Goal: Information Seeking & Learning: Find specific fact

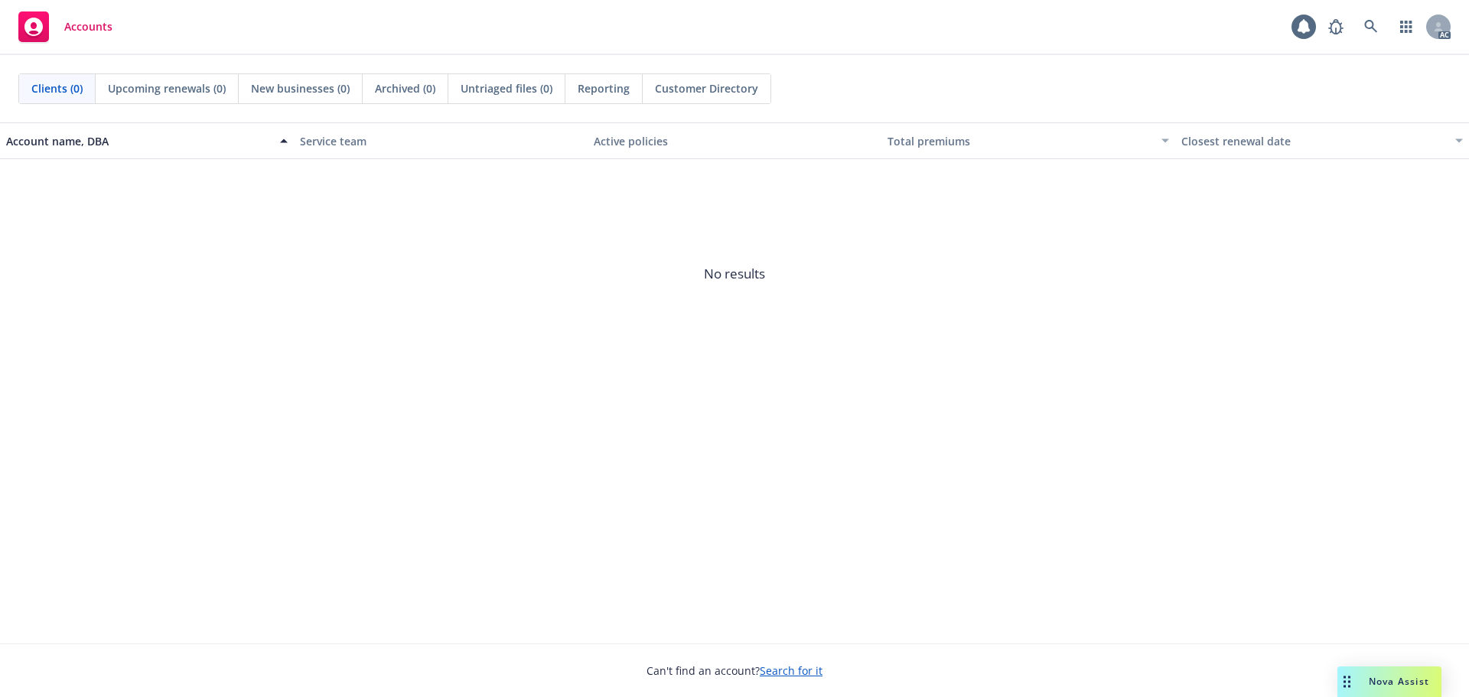
click at [1404, 689] on div "Nova Assist" at bounding box center [1389, 681] width 104 height 31
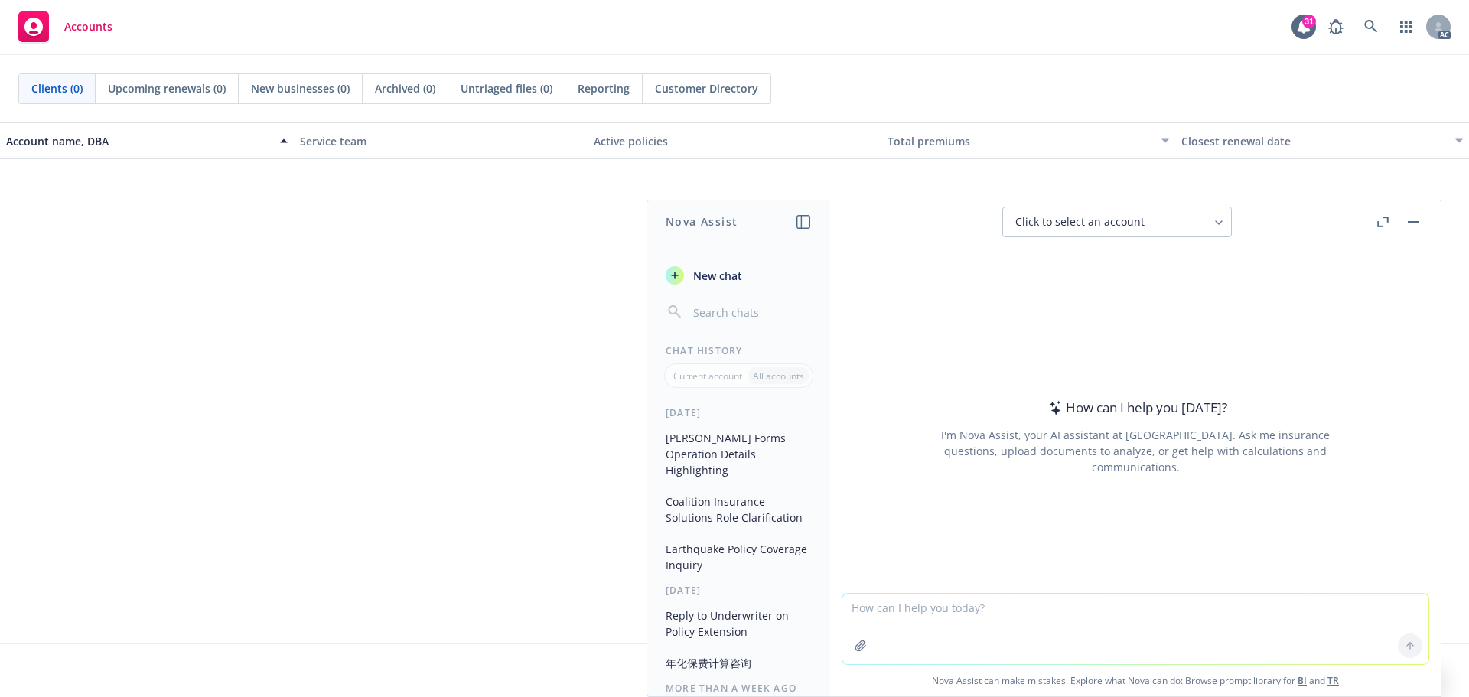
click at [958, 608] on textarea at bounding box center [1135, 629] width 586 height 70
type textarea "please see attached conditional renewal letter and summarize the renewal requir…"
click at [854, 647] on icon "button" at bounding box center [860, 645] width 12 height 12
click at [857, 644] on icon "button" at bounding box center [860, 645] width 12 height 12
click at [1349, 611] on textarea "please see attached conditional renewal letter and summarize the renewal requir…" at bounding box center [1135, 628] width 586 height 72
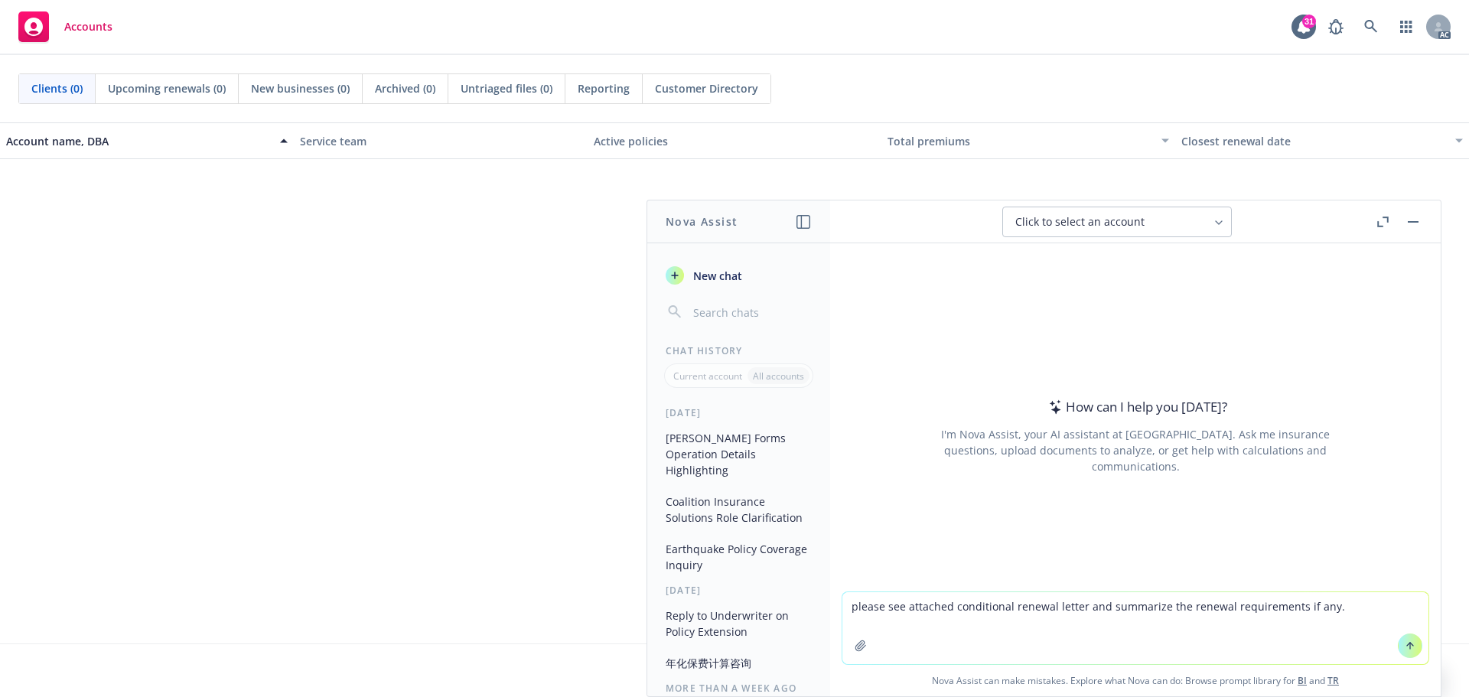
click at [1333, 617] on textarea "please see attached conditional renewal letter and summarize the renewal requir…" at bounding box center [1135, 628] width 586 height 72
click at [853, 652] on button "button" at bounding box center [860, 645] width 24 height 24
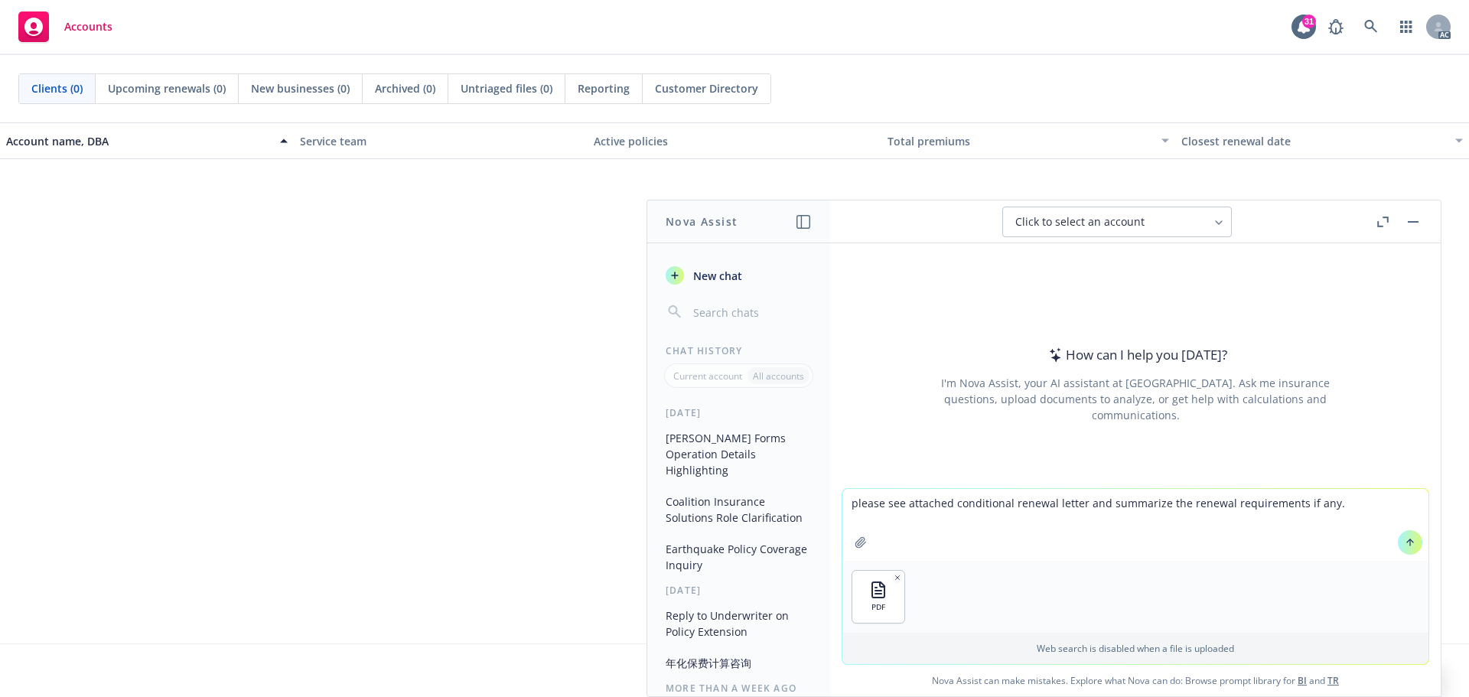
click at [1343, 500] on textarea "please see attached conditional renewal letter and summarize the renewal requir…" at bounding box center [1135, 525] width 586 height 72
click at [1405, 545] on icon at bounding box center [1409, 542] width 11 height 11
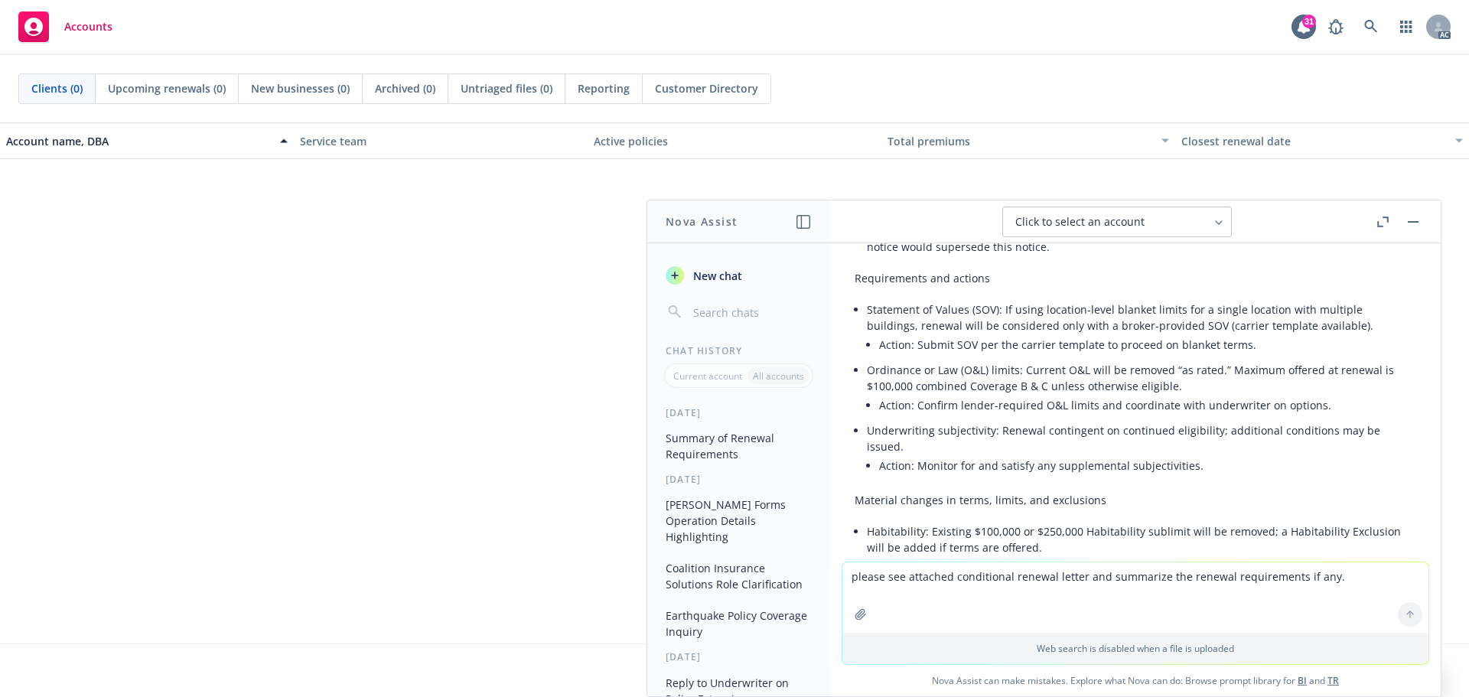
scroll to position [382, 0]
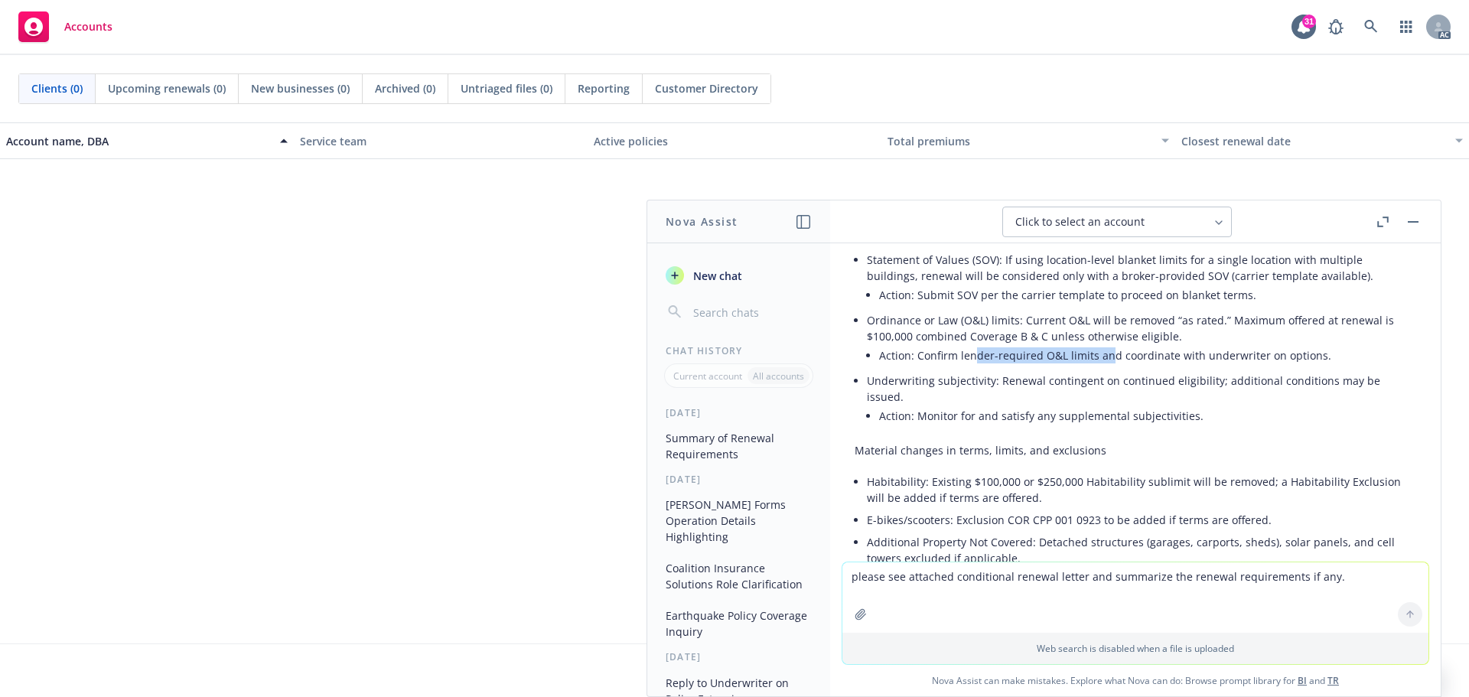
drag, startPoint x: 971, startPoint y: 343, endPoint x: 1105, endPoint y: 338, distance: 133.2
click at [1105, 344] on li "Action: Confirm lender-required O&L limits and coordinate with underwriter on o…" at bounding box center [1147, 355] width 537 height 22
click at [1127, 344] on li "Action: Confirm lender-required O&L limits and coordinate with underwriter on o…" at bounding box center [1147, 355] width 537 height 22
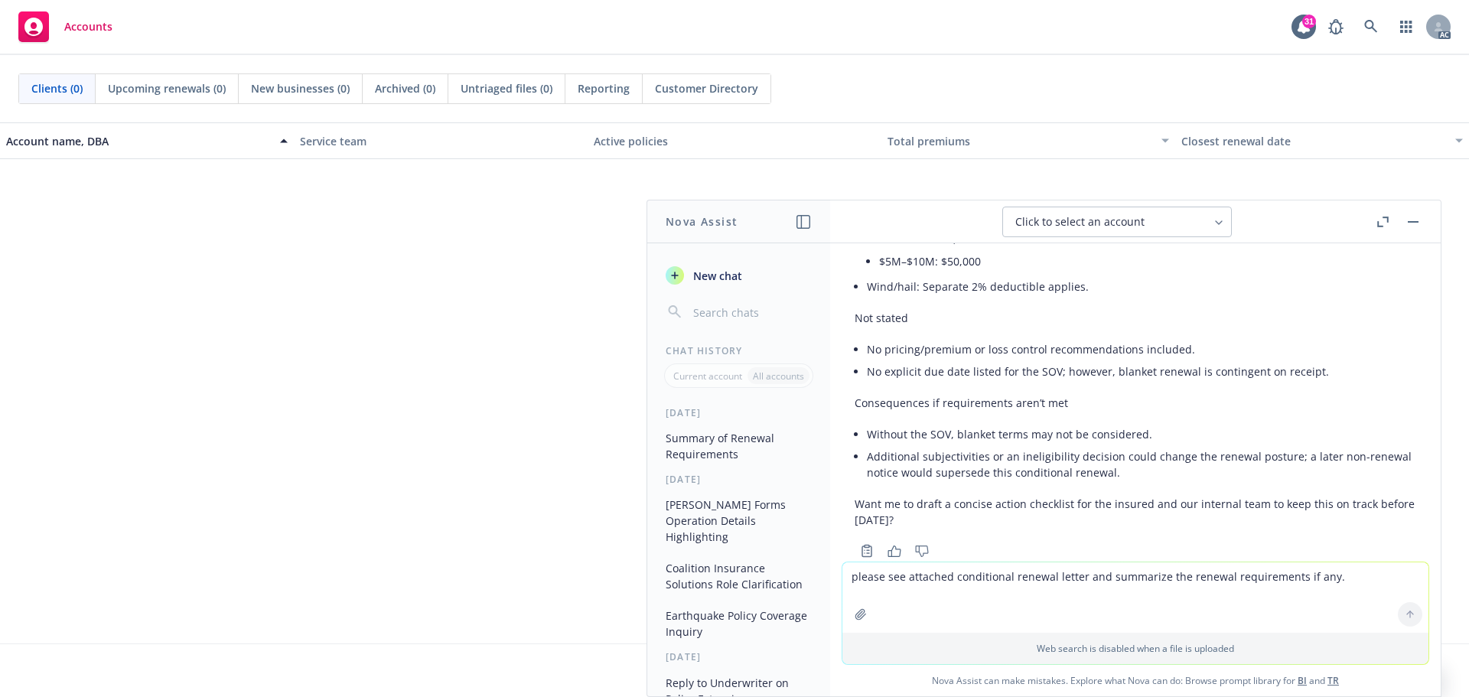
scroll to position [1074, 0]
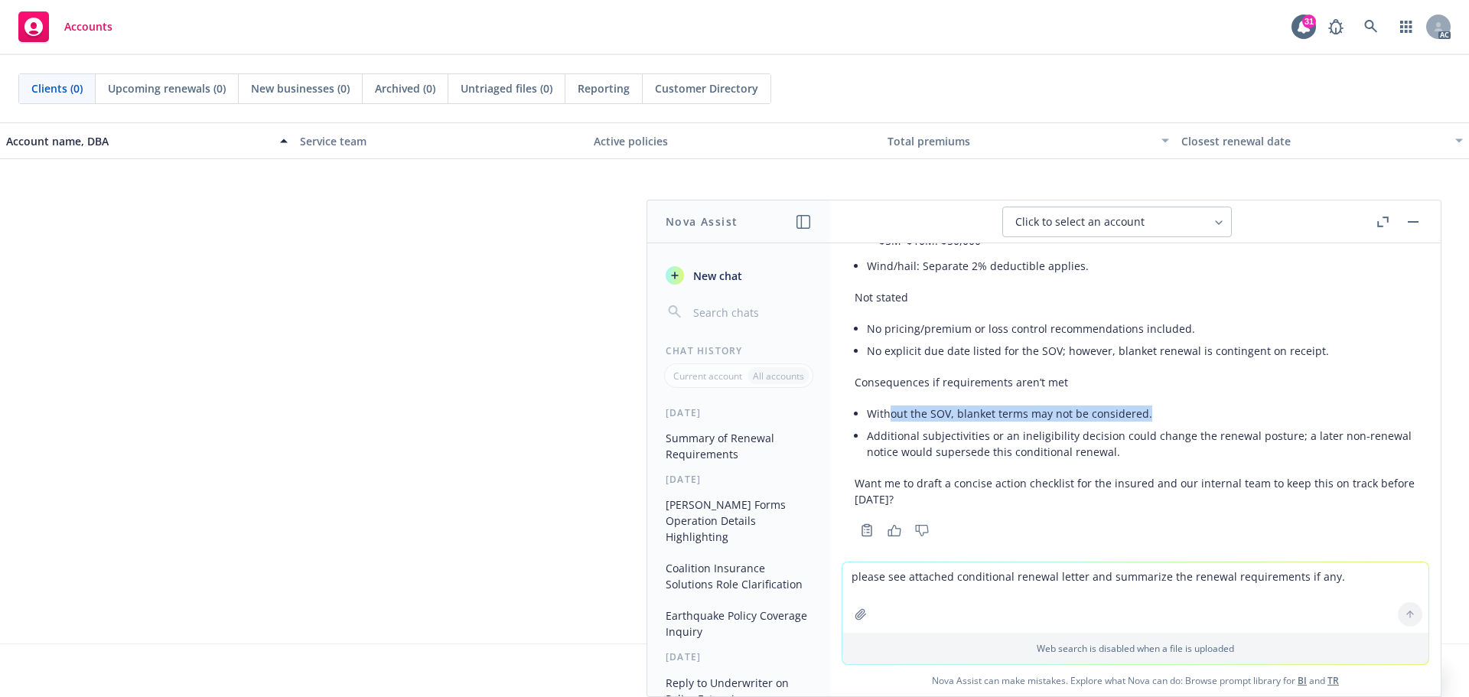
drag, startPoint x: 893, startPoint y: 402, endPoint x: 1168, endPoint y: 397, distance: 275.4
click at [1168, 402] on li "Without the SOV, blanket terms may not be considered." at bounding box center [1141, 413] width 549 height 22
click at [1076, 425] on li "Additional subjectivities or an ineligibility decision could change the renewal…" at bounding box center [1141, 444] width 549 height 38
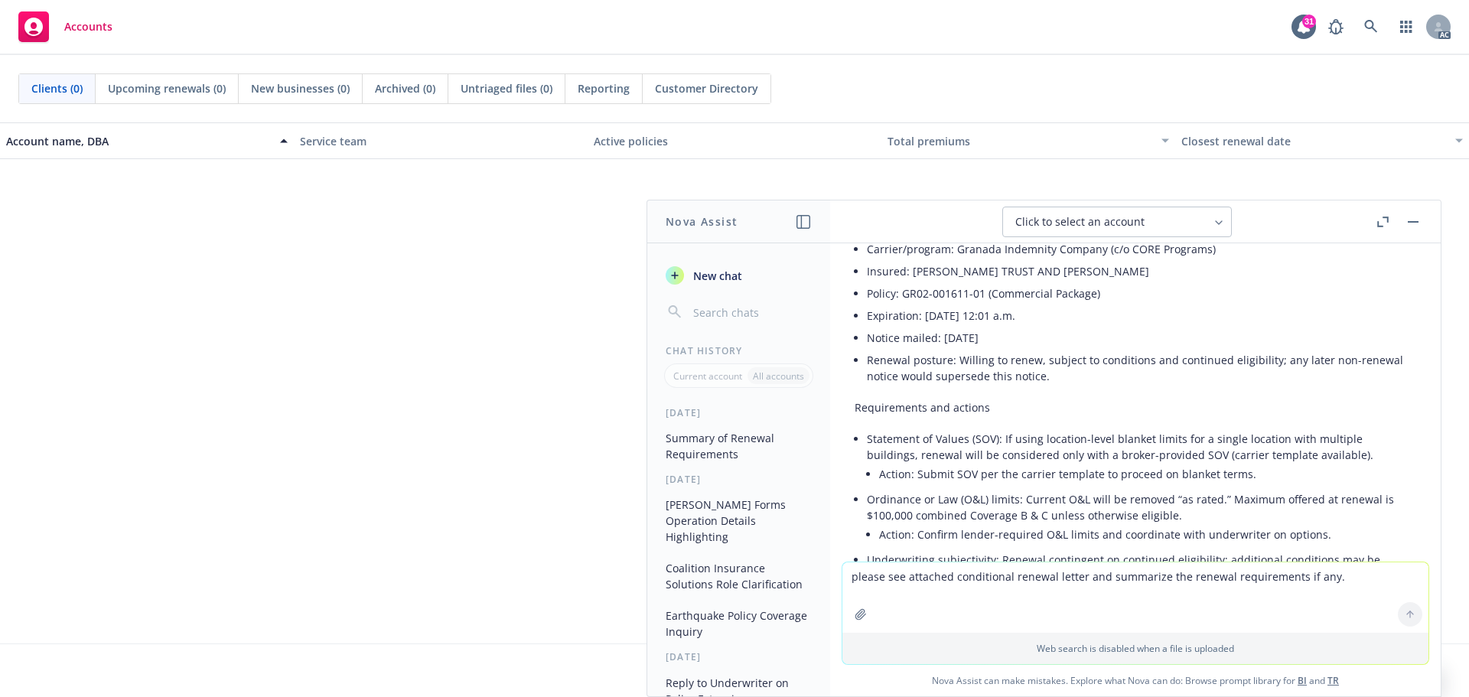
scroll to position [229, 0]
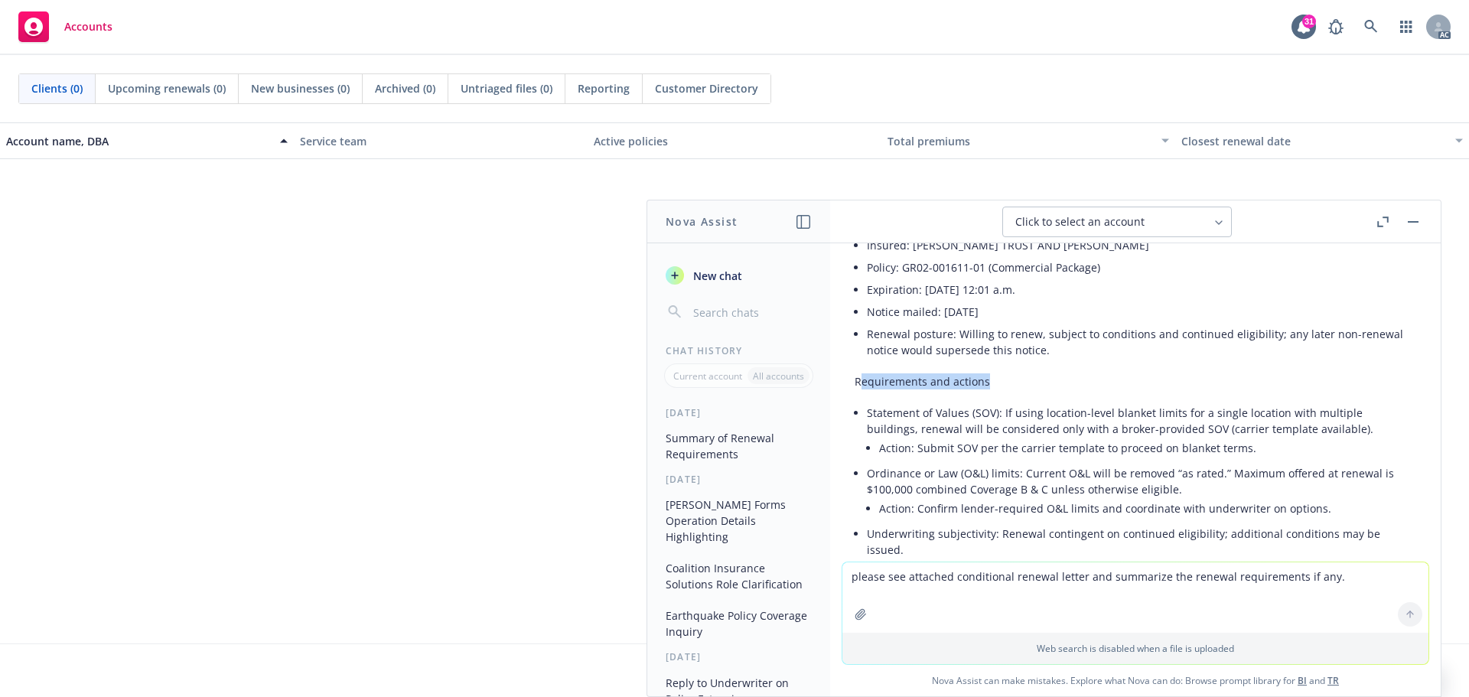
drag, startPoint x: 860, startPoint y: 365, endPoint x: 994, endPoint y: 366, distance: 134.6
click at [994, 373] on p "Requirements and actions" at bounding box center [1134, 381] width 561 height 16
click at [1114, 373] on p "Requirements and actions" at bounding box center [1134, 381] width 561 height 16
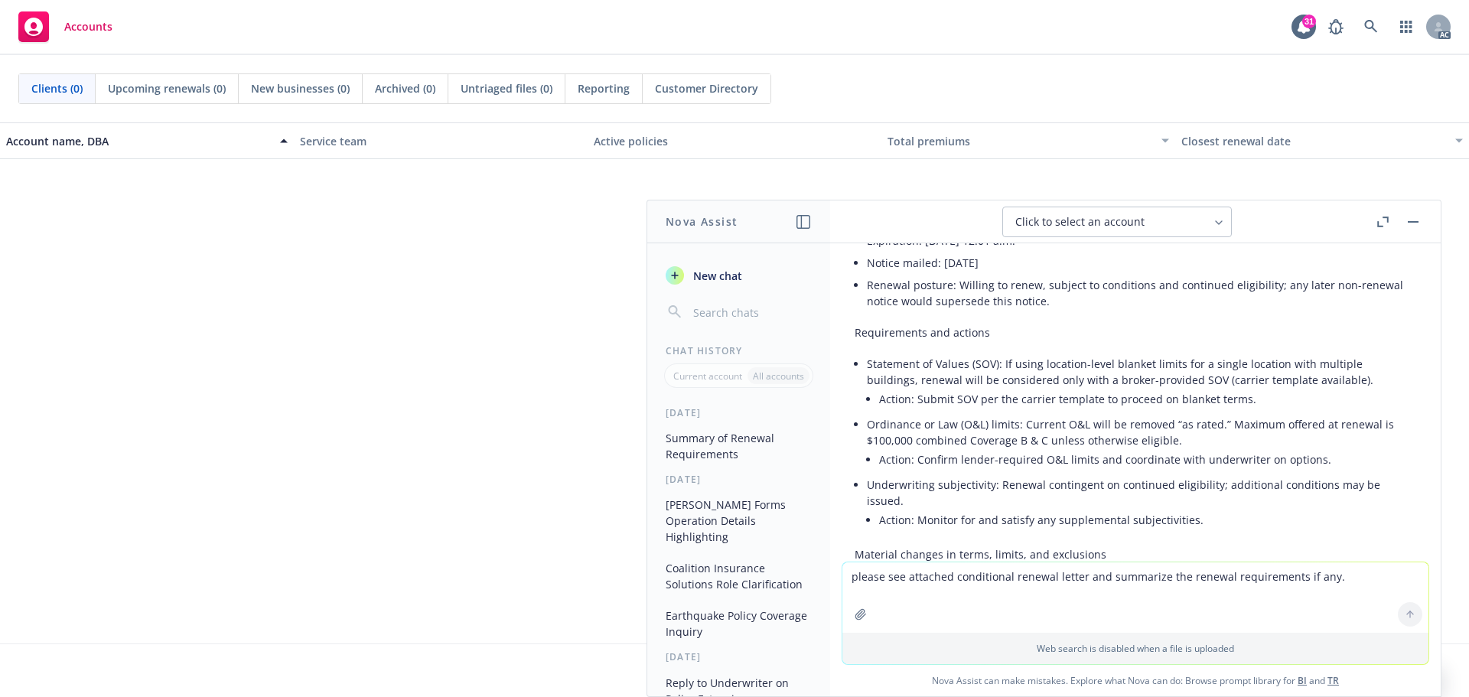
scroll to position [306, 0]
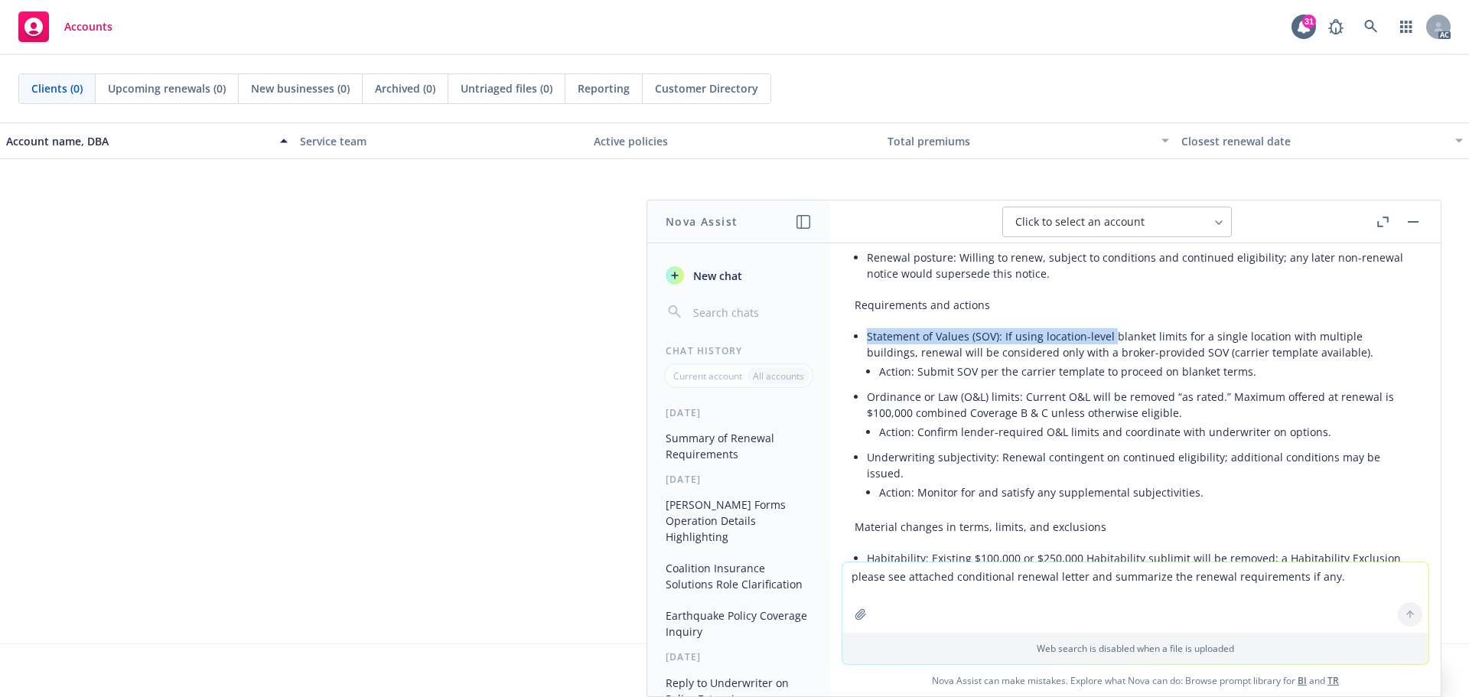
drag, startPoint x: 864, startPoint y: 320, endPoint x: 1113, endPoint y: 322, distance: 248.6
click at [1113, 320] on div "Here’s a concise summary of the renewal requirements and notable changes from t…" at bounding box center [1134, 669] width 561 height 1225
click at [1082, 360] on li "Action: Submit SOV per the carrier template to proceed on blanket terms." at bounding box center [1147, 371] width 537 height 22
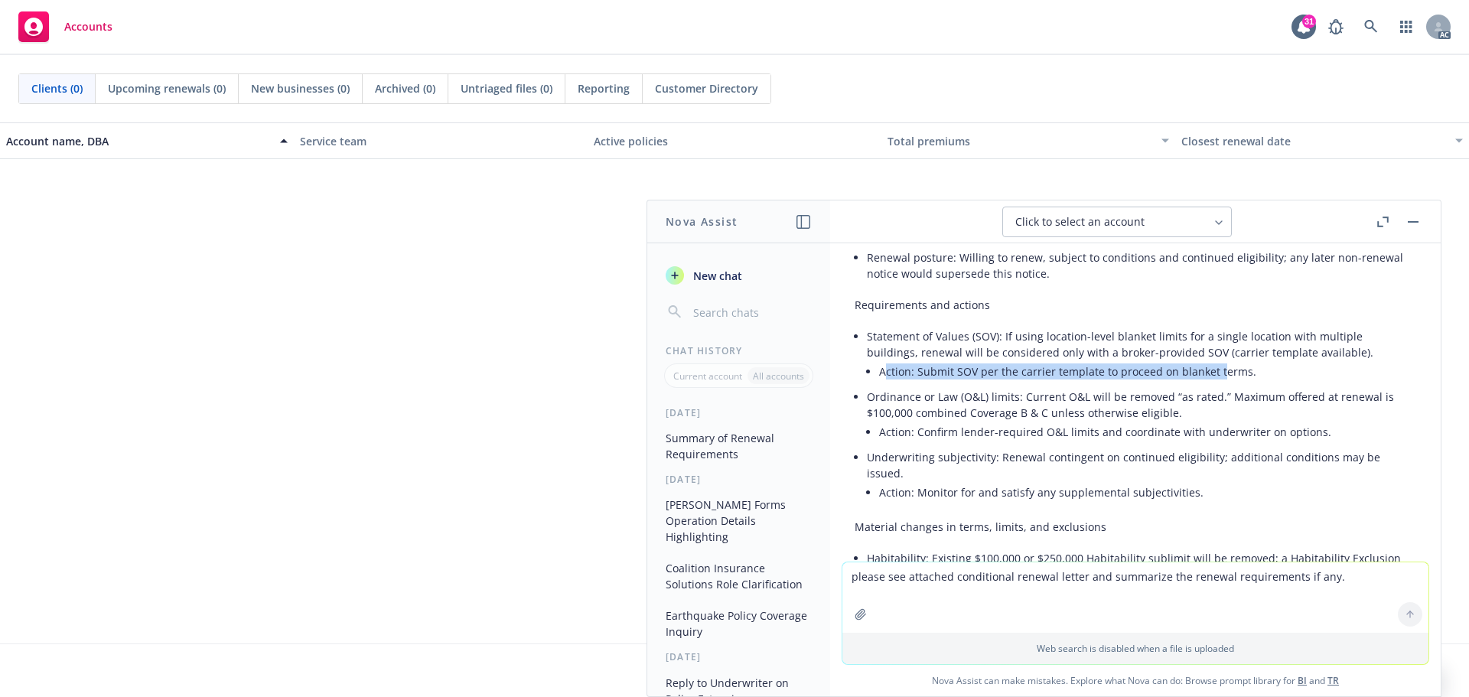
drag, startPoint x: 888, startPoint y: 353, endPoint x: 1219, endPoint y: 349, distance: 330.5
click at [1219, 360] on li "Action: Submit SOV per the carrier template to proceed on blanket terms." at bounding box center [1147, 371] width 537 height 22
click at [1144, 367] on li "Statement of Values (SOV): If using location-level blanket limits for a single …" at bounding box center [1141, 355] width 549 height 60
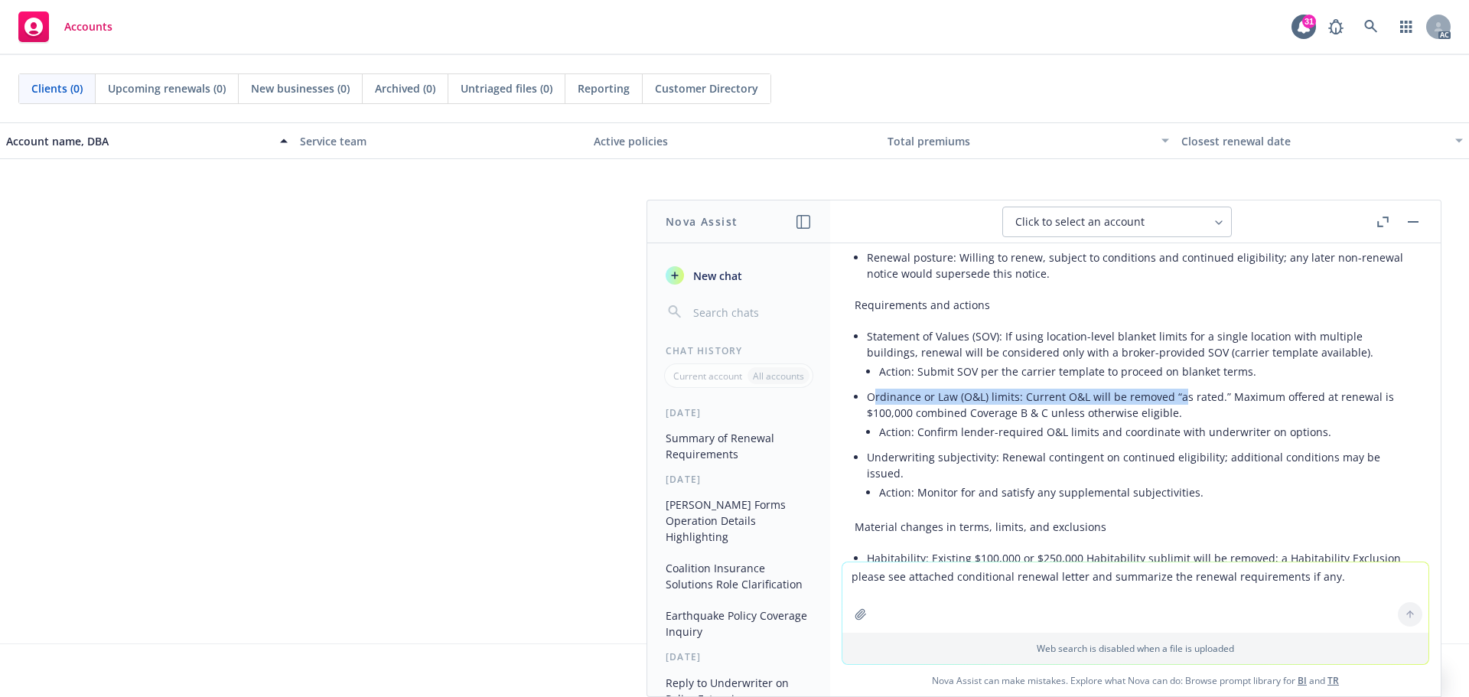
drag, startPoint x: 876, startPoint y: 381, endPoint x: 1176, endPoint y: 381, distance: 300.6
click at [1176, 386] on li "Ordinance or Law (O&L) limits: Current O&L will be removed “as rated.” Maximum …" at bounding box center [1141, 416] width 549 height 60
click at [1236, 386] on li "Ordinance or Law (O&L) limits: Current O&L will be removed “as rated.” Maximum …" at bounding box center [1141, 416] width 549 height 60
drag, startPoint x: 885, startPoint y: 416, endPoint x: 972, endPoint y: 416, distance: 87.2
click at [972, 421] on li "Action: Confirm lender-required O&L limits and coordinate with underwriter on o…" at bounding box center [1147, 432] width 537 height 22
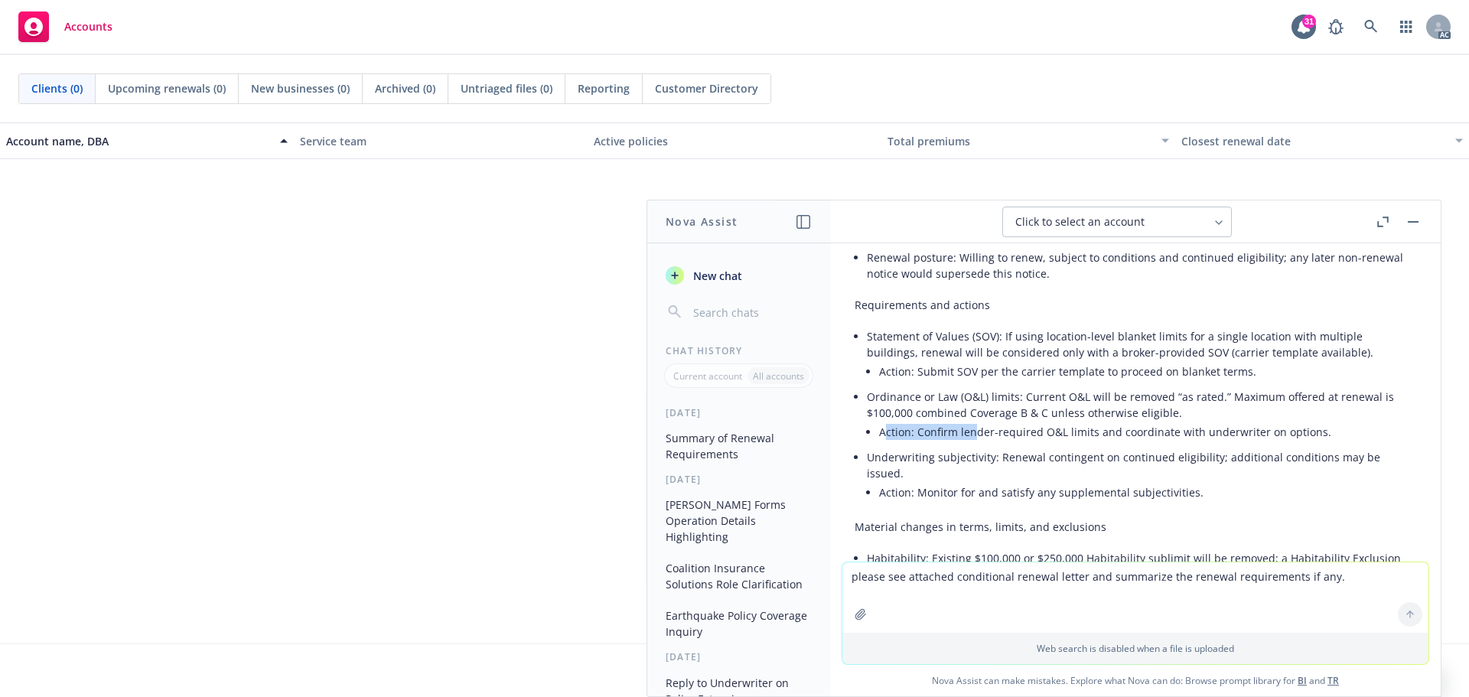
click at [972, 421] on li "Action: Confirm lender-required O&L limits and coordinate with underwriter on o…" at bounding box center [1147, 432] width 537 height 22
click at [896, 421] on li "Action: Confirm lender-required O&L limits and coordinate with underwriter on o…" at bounding box center [1147, 432] width 537 height 22
drag, startPoint x: 877, startPoint y: 416, endPoint x: 1317, endPoint y: 418, distance: 439.8
click at [1317, 418] on li "Ordinance or Law (O&L) limits: Current O&L will be removed “as rated.” Maximum …" at bounding box center [1141, 416] width 549 height 60
click at [1259, 446] on li "Underwriting subjectivity: Renewal contingent on continued eligibility; additio…" at bounding box center [1141, 476] width 549 height 60
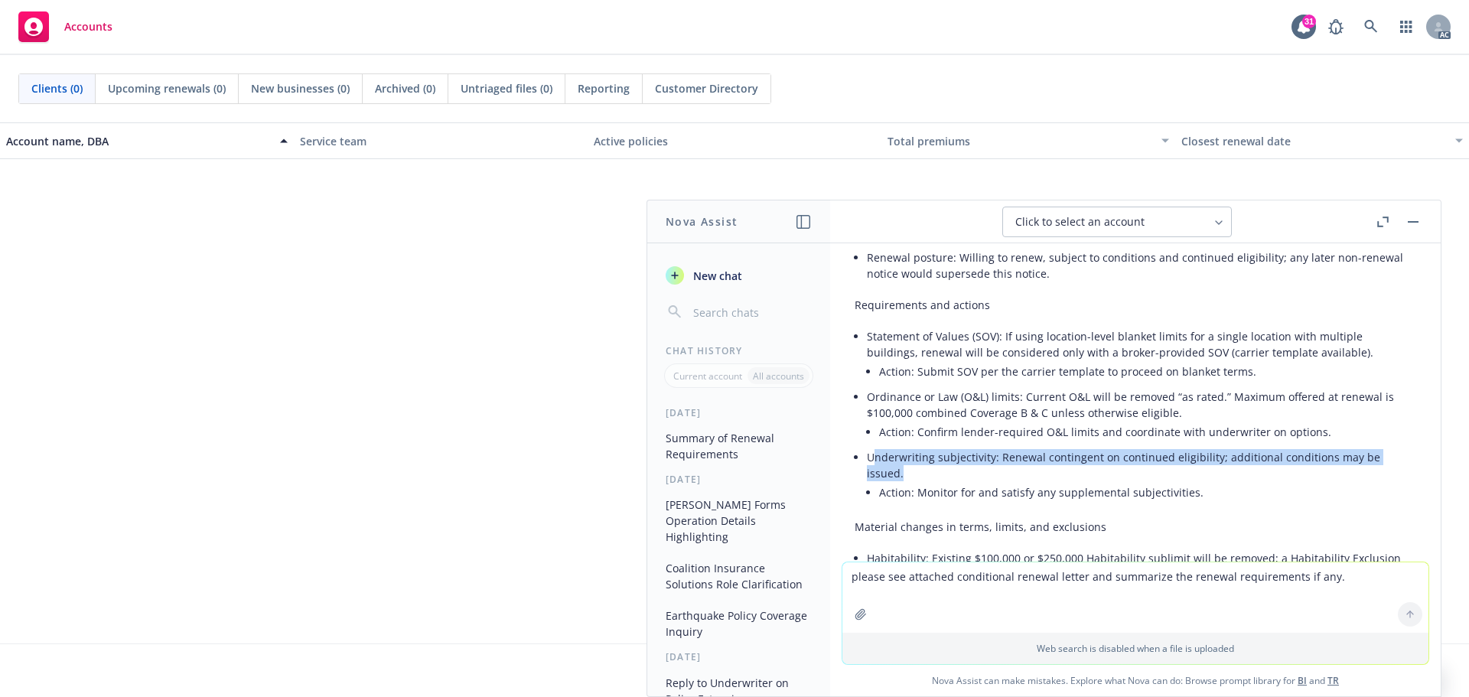
drag, startPoint x: 874, startPoint y: 441, endPoint x: 1133, endPoint y: 454, distance: 258.8
click at [1133, 454] on li "Underwriting subjectivity: Renewal contingent on continued eligibility; additio…" at bounding box center [1141, 476] width 549 height 60
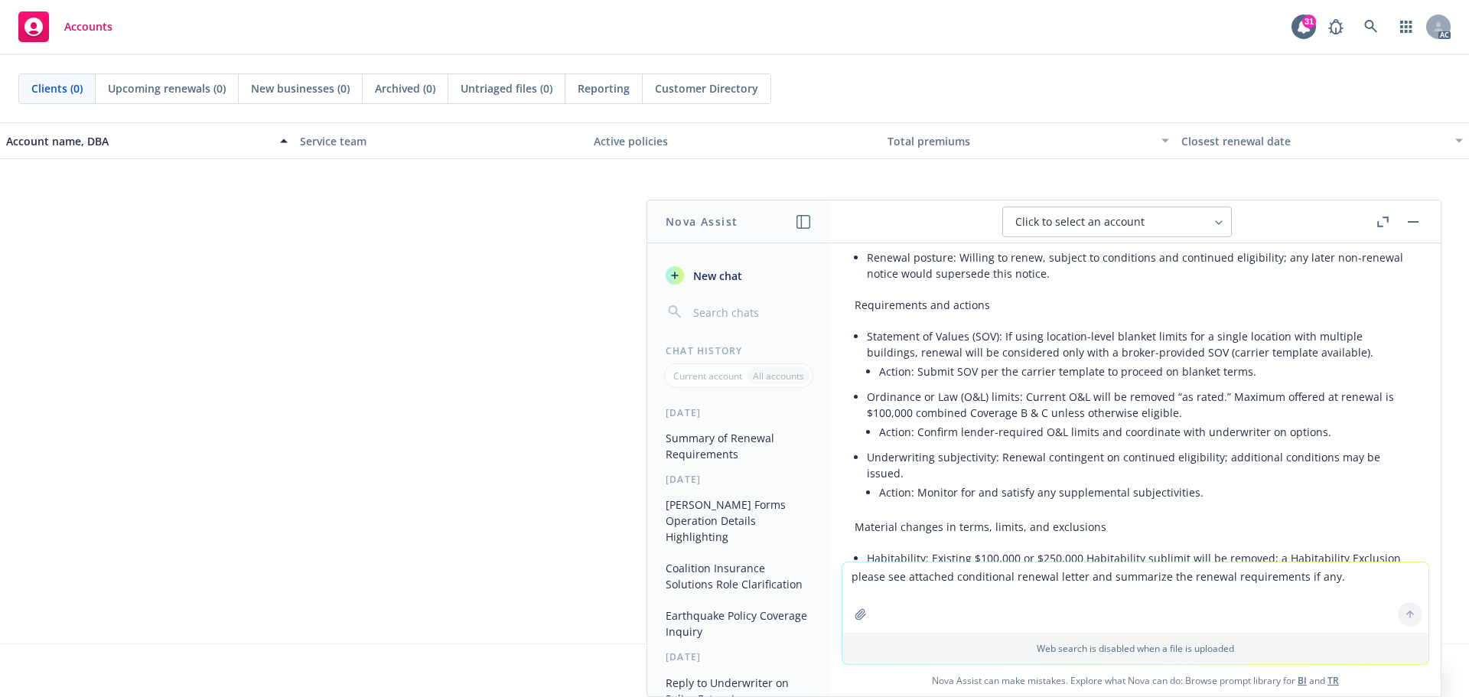
click at [1007, 481] on li "Action: Monitor for and satisfy any supplemental subjectivities." at bounding box center [1147, 492] width 537 height 22
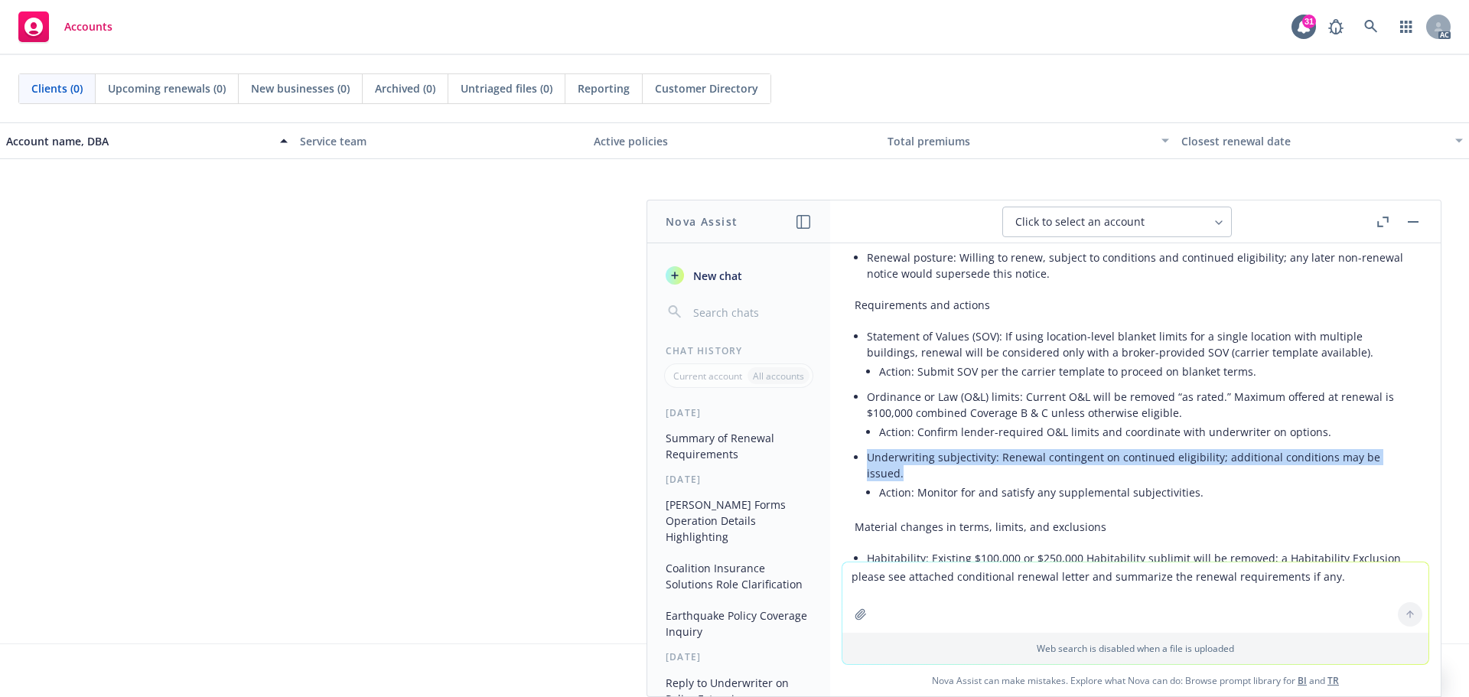
drag, startPoint x: 905, startPoint y: 445, endPoint x: 869, endPoint y: 444, distance: 36.0
click at [869, 446] on li "Underwriting subjectivity: Renewal contingent on continued eligibility; additio…" at bounding box center [1141, 476] width 549 height 60
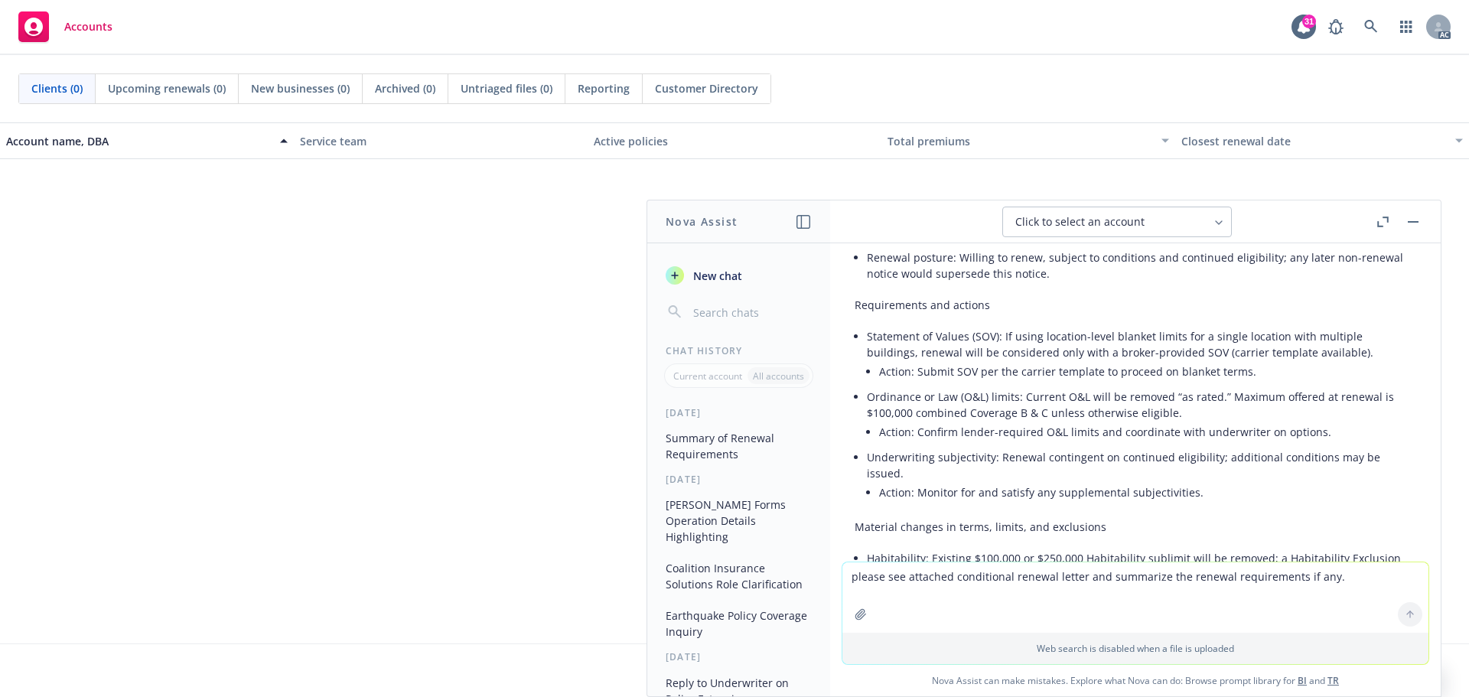
click at [1063, 396] on li "Ordinance or Law (O&L) limits: Current O&L will be removed “as rated.” Maximum …" at bounding box center [1141, 416] width 549 height 60
drag, startPoint x: 873, startPoint y: 382, endPoint x: 1104, endPoint y: 383, distance: 231.0
click at [1104, 386] on li "Ordinance or Law (O&L) limits: Current O&L will be removed “as rated.” Maximum …" at bounding box center [1141, 416] width 549 height 60
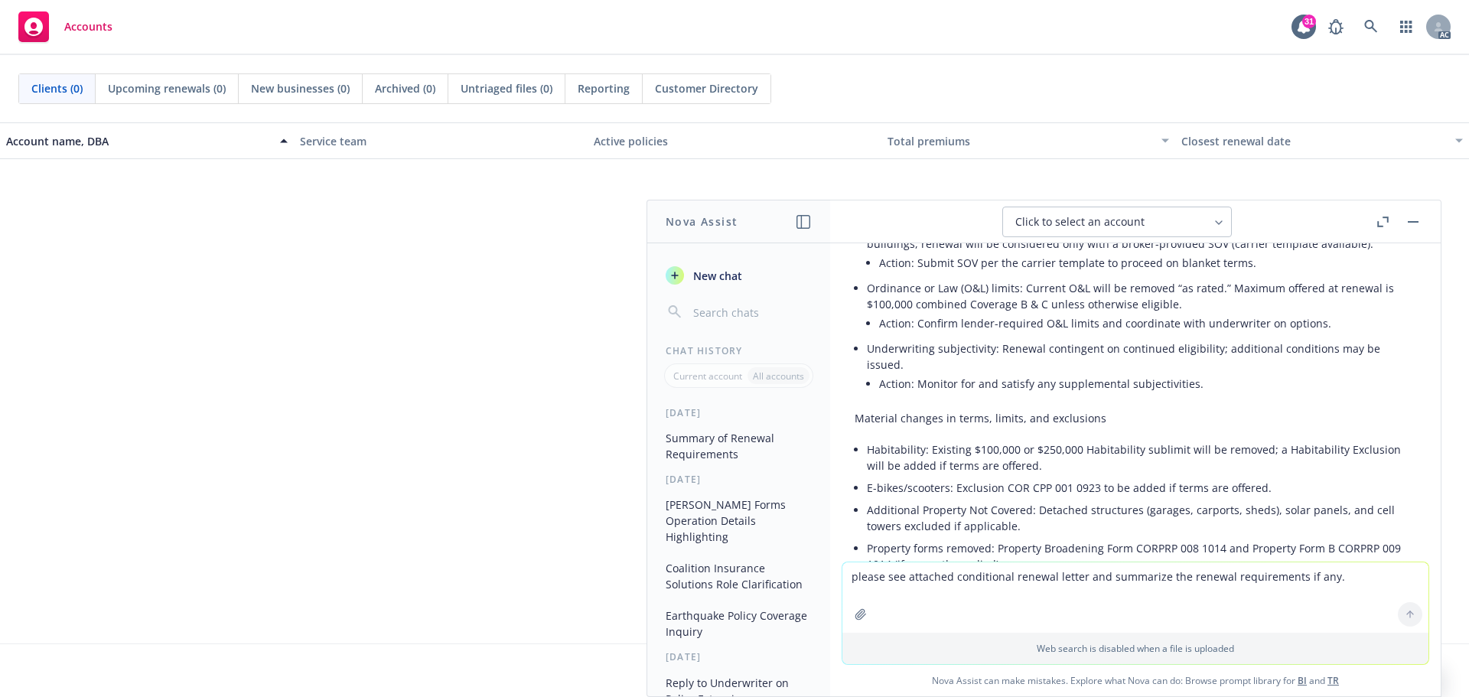
scroll to position [459, 0]
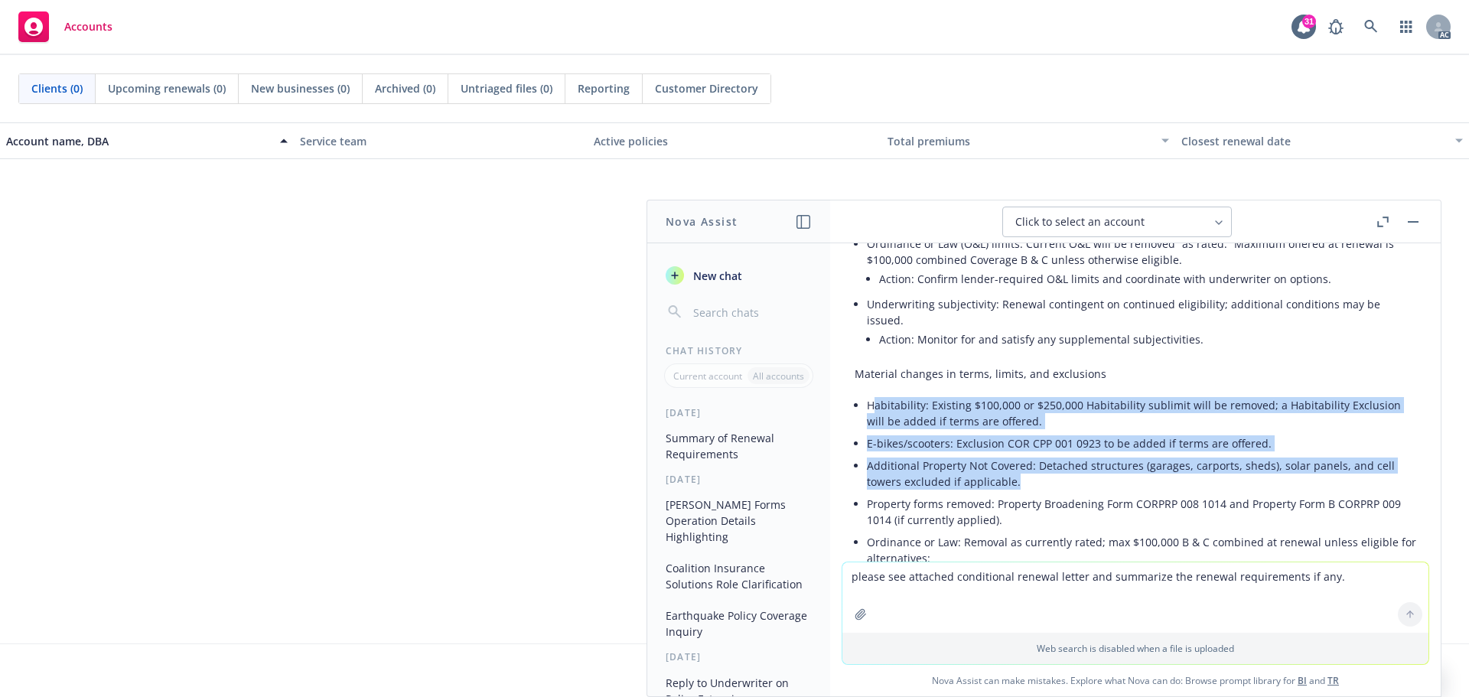
drag, startPoint x: 877, startPoint y: 390, endPoint x: 1023, endPoint y: 462, distance: 162.8
click at [1023, 462] on ul "Habitability: Existing $100,000 or $250,000 Habitability sublimit will be remov…" at bounding box center [1141, 556] width 549 height 324
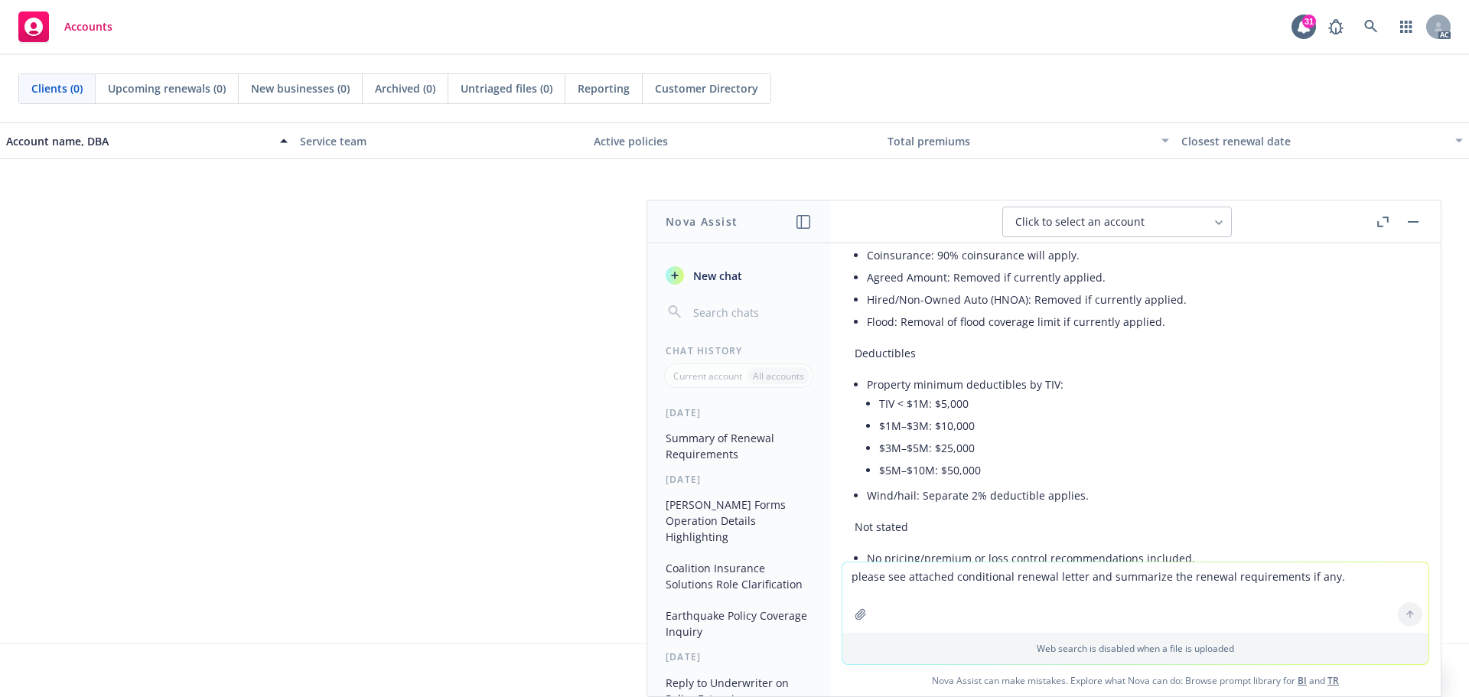
scroll to position [1074, 0]
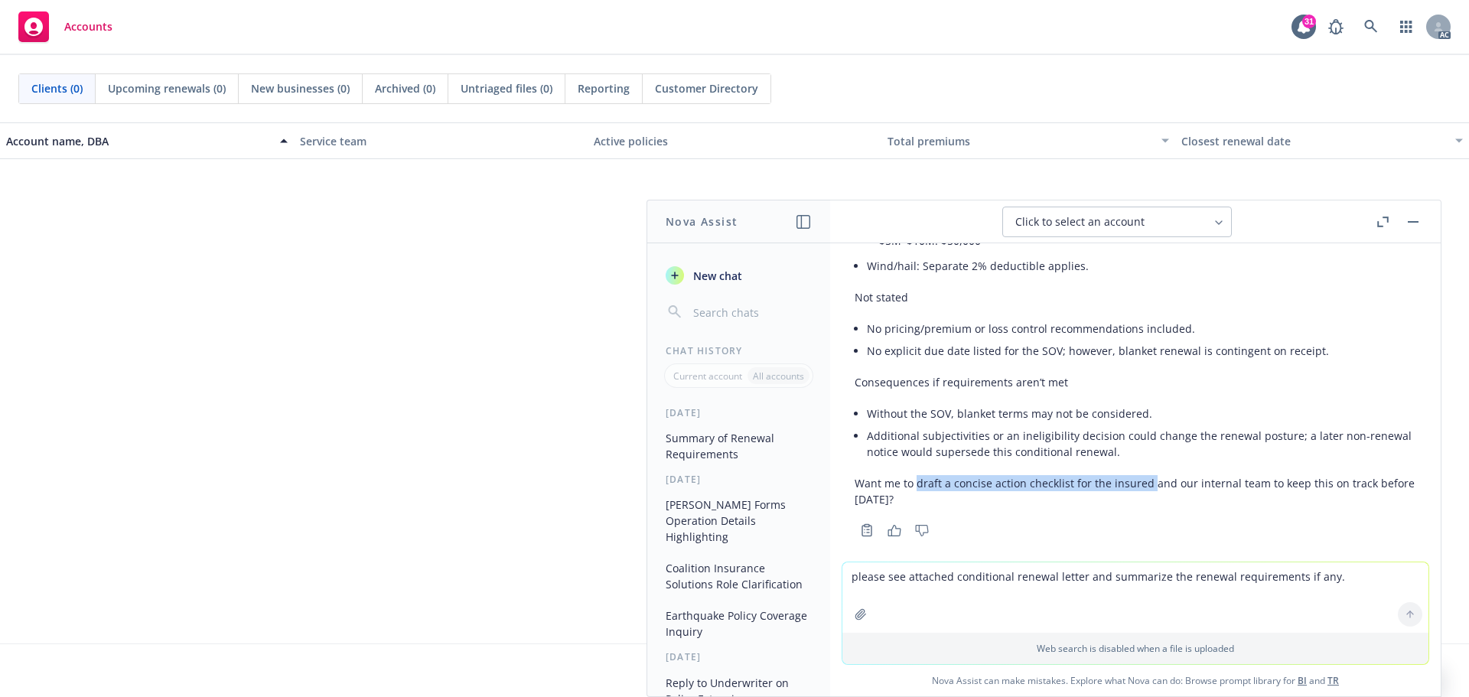
drag, startPoint x: 917, startPoint y: 470, endPoint x: 1150, endPoint y: 466, distance: 232.6
click at [1150, 475] on p "Want me to draft a concise action checklist for the insured and our internal te…" at bounding box center [1134, 491] width 561 height 32
copy p "draft a concise action checklist for the insured"
click at [994, 587] on textarea "please see attached conditional renewal letter and summarize the renewal requir…" at bounding box center [1135, 597] width 586 height 70
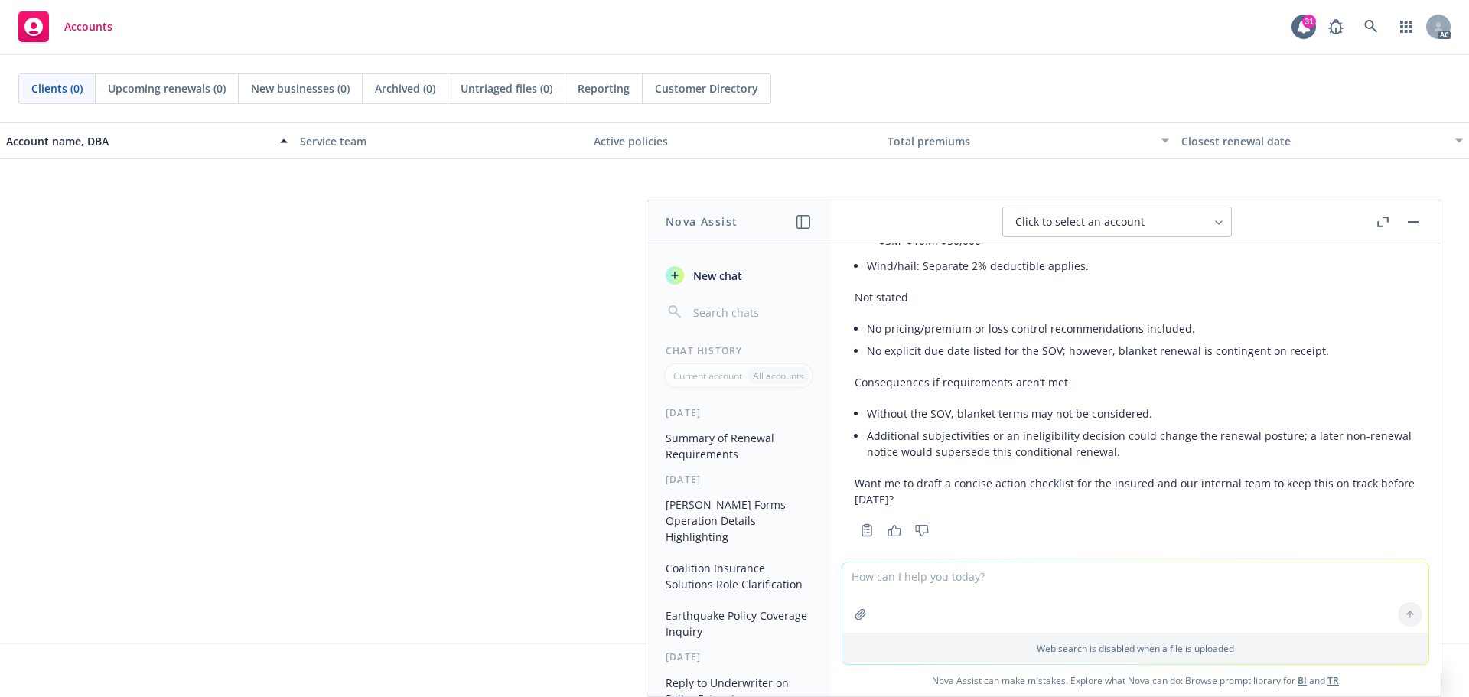
paste textarea "draft a concise action checklist for the insured"
type textarea "draft a concise action checklist for the insured"
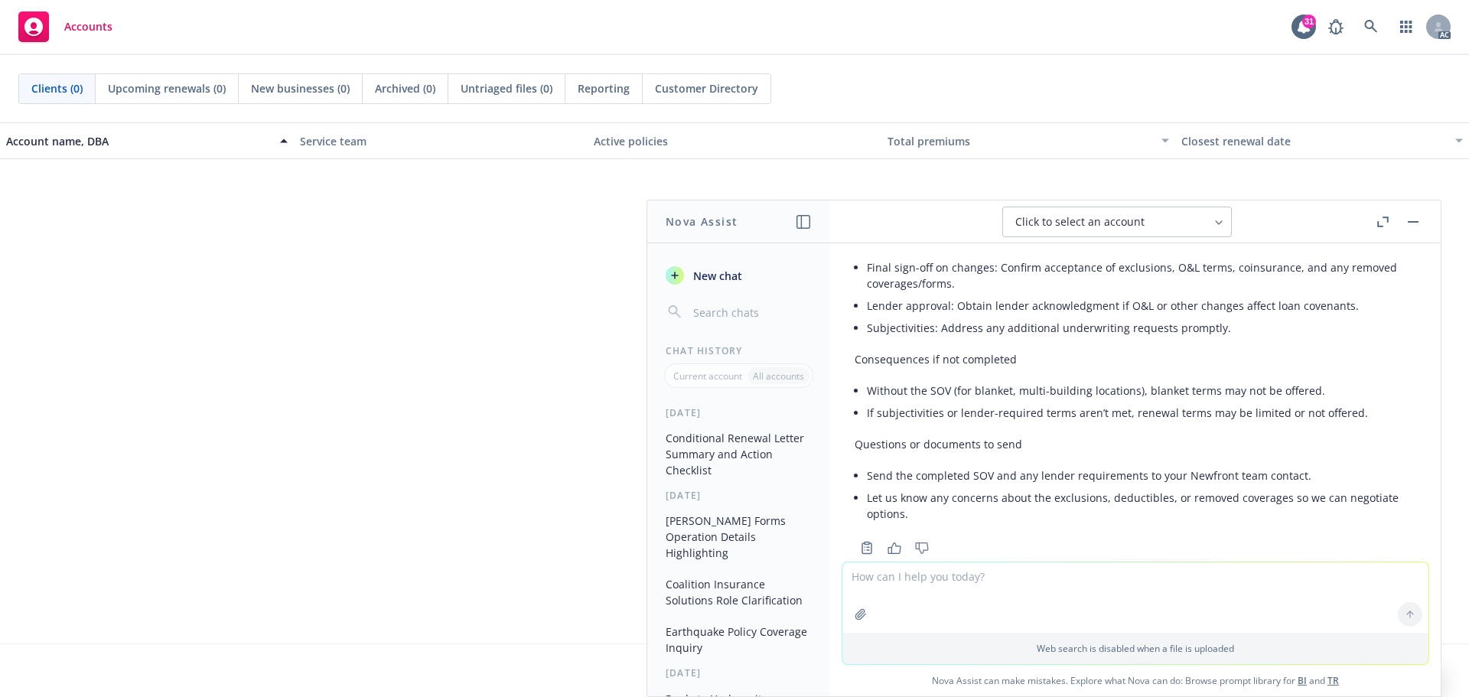
scroll to position [2030, 0]
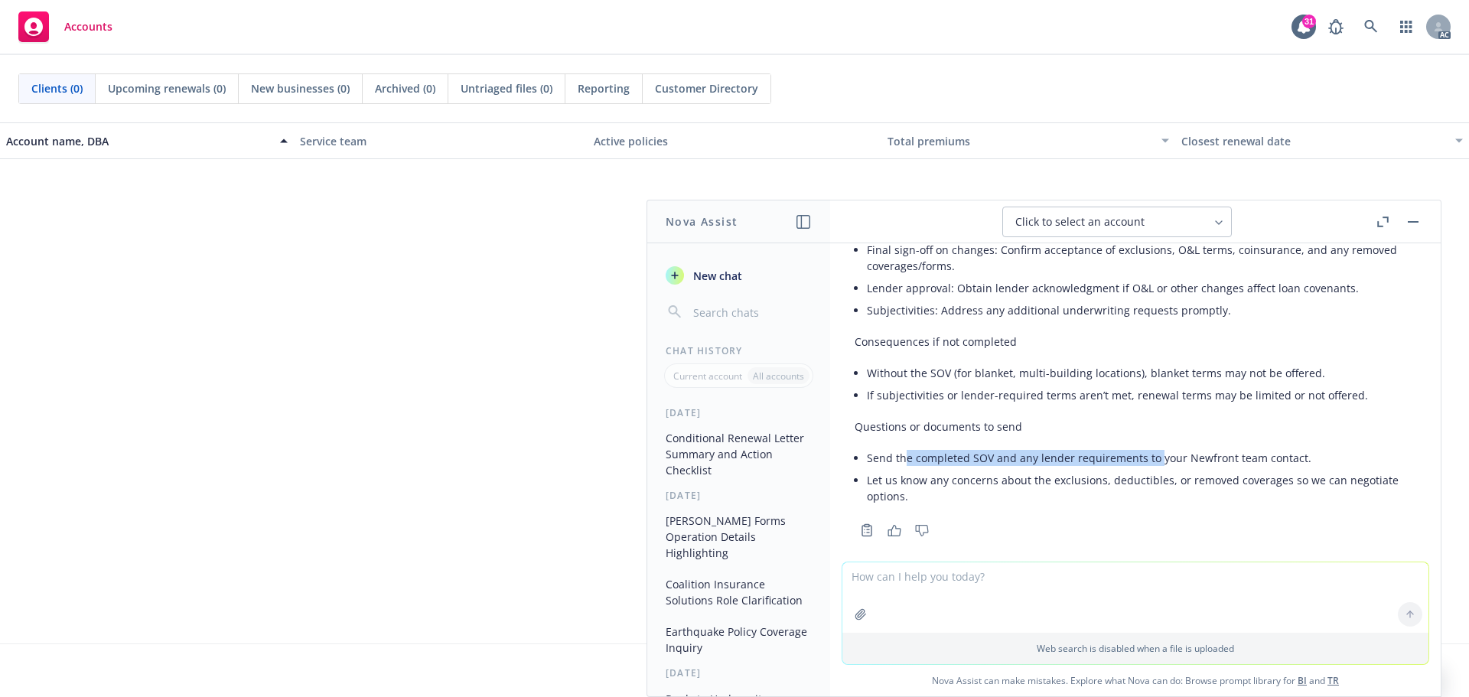
drag, startPoint x: 906, startPoint y: 442, endPoint x: 1156, endPoint y: 439, distance: 249.4
click at [1156, 447] on li "Send the completed SOV and any lender requirements to your Newfront team contac…" at bounding box center [1141, 458] width 549 height 22
click at [1200, 447] on li "Send the completed SOV and any lender requirements to your Newfront team contac…" at bounding box center [1141, 458] width 549 height 22
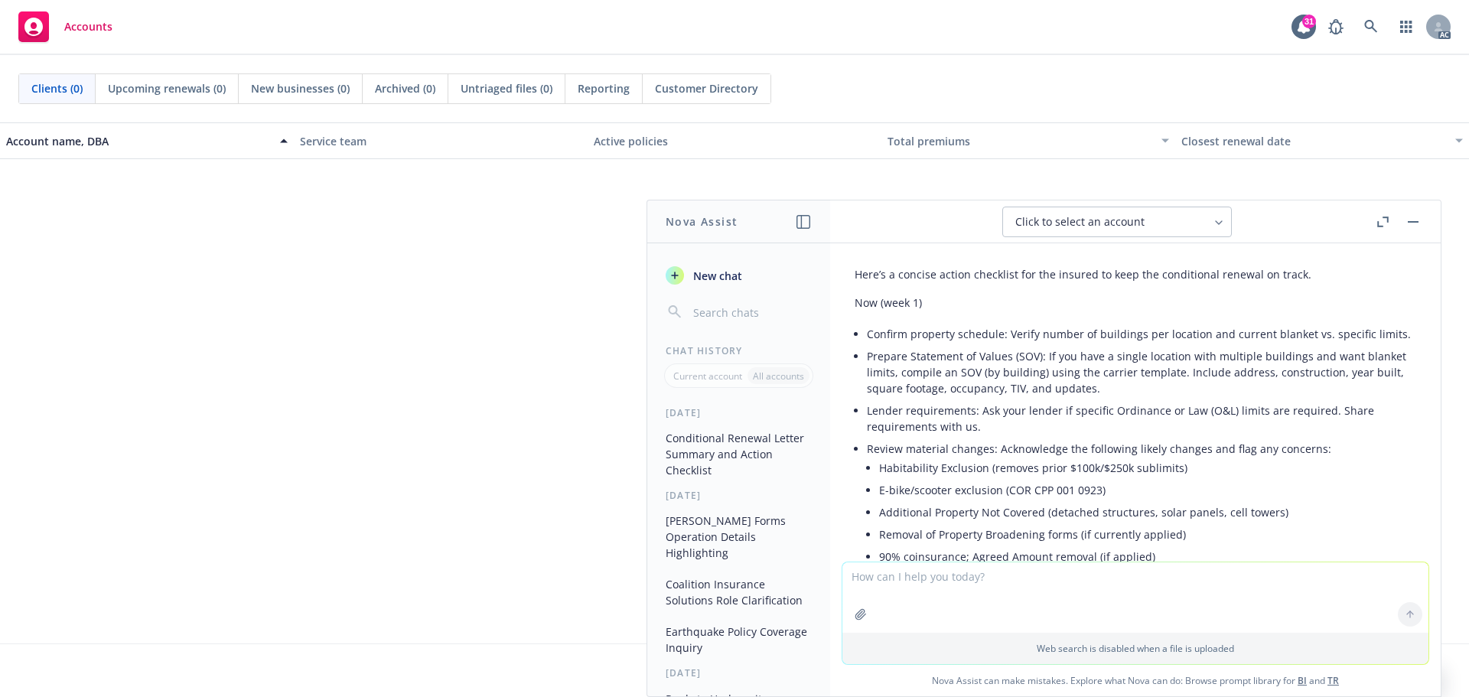
scroll to position [1418, 0]
drag, startPoint x: 1010, startPoint y: 315, endPoint x: 1396, endPoint y: 327, distance: 386.5
click at [1396, 327] on div "Here’s a concise action checklist for the insured to keep the conditional renew…" at bounding box center [1135, 707] width 586 height 891
click at [1071, 347] on li "Prepare Statement of Values (SOV): If you have a single location with multiple …" at bounding box center [1141, 374] width 549 height 54
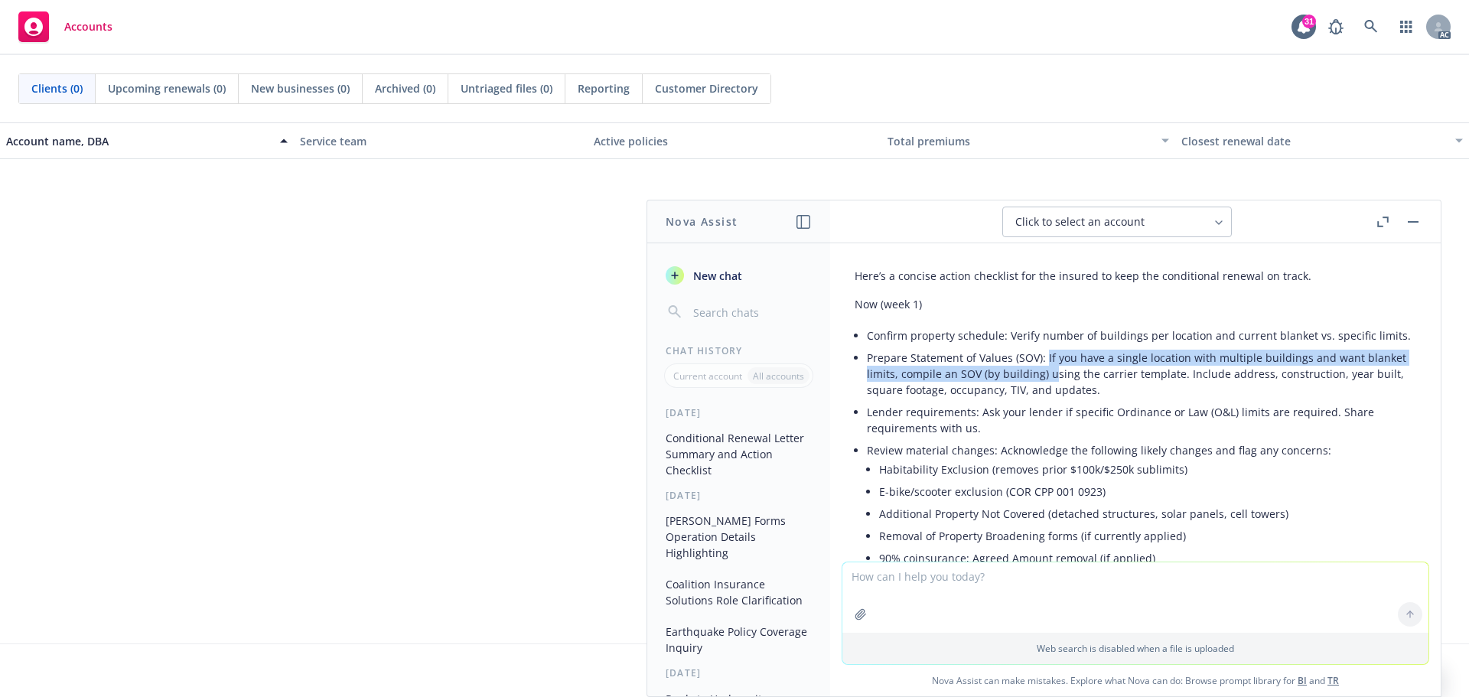
drag, startPoint x: 1045, startPoint y: 342, endPoint x: 1050, endPoint y: 363, distance: 21.3
click at [1050, 363] on li "Prepare Statement of Values (SOV): If you have a single location with multiple …" at bounding box center [1141, 374] width 549 height 54
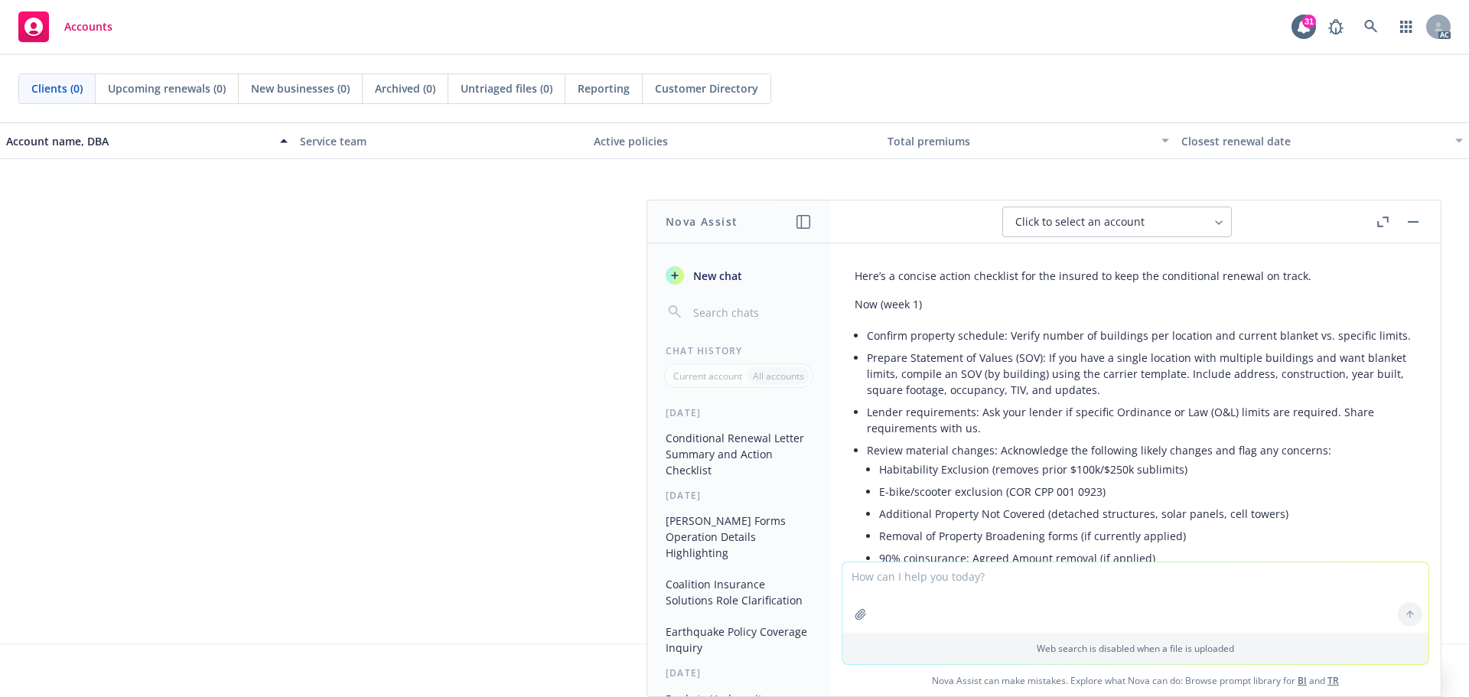
click at [1143, 365] on li "Prepare Statement of Values (SOV): If you have a single location with multiple …" at bounding box center [1141, 374] width 549 height 54
click at [992, 380] on li "Prepare Statement of Values (SOV): If you have a single location with multiple …" at bounding box center [1141, 374] width 549 height 54
click at [1150, 401] on li "Lender requirements: Ask your lender if specific Ordinance or Law (O&L) limits …" at bounding box center [1141, 420] width 549 height 38
copy li "Ordinance"
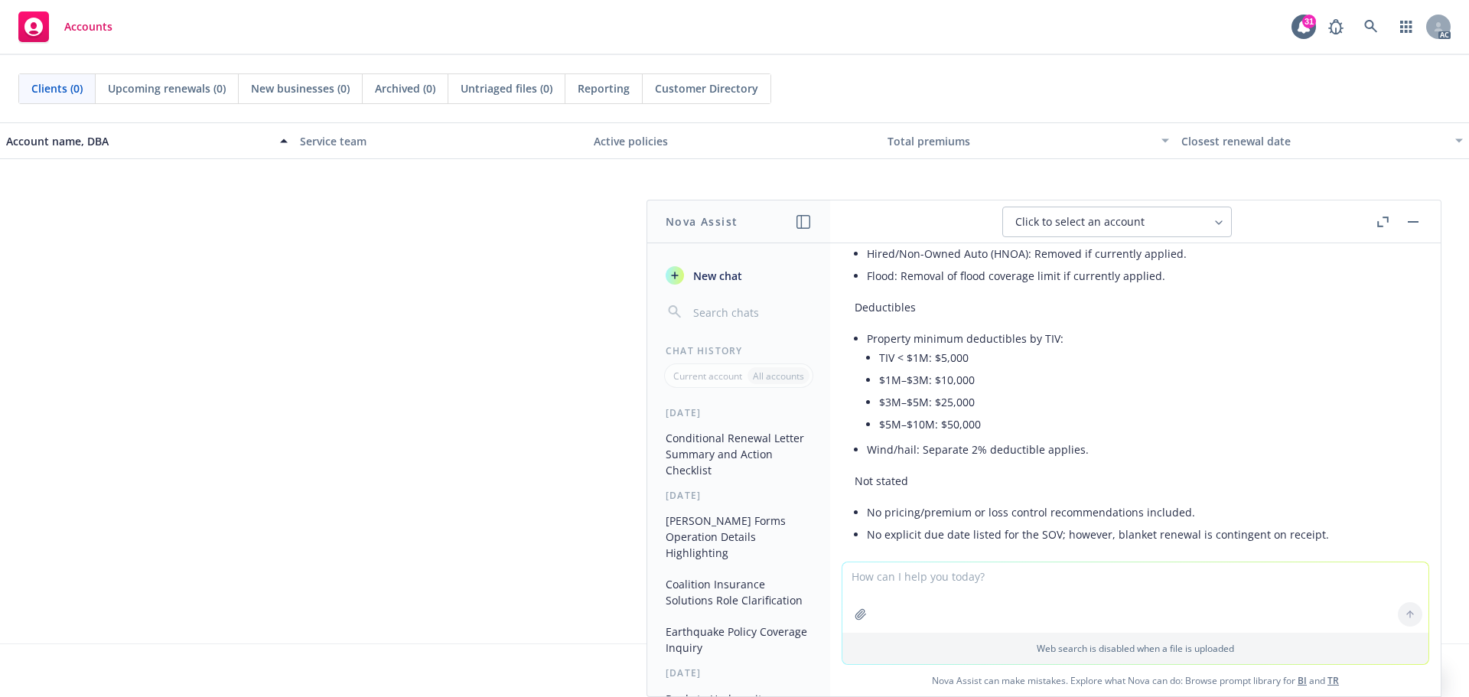
scroll to position [918, 0]
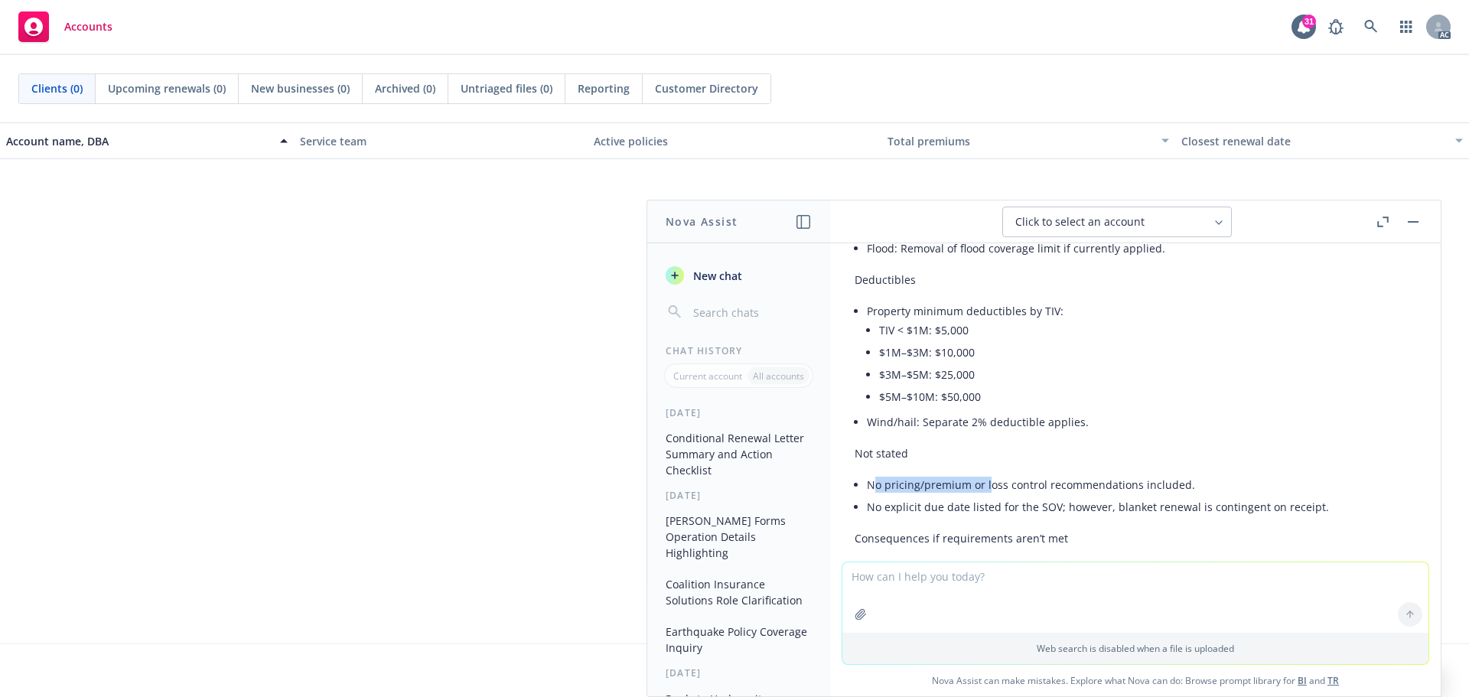
drag, startPoint x: 874, startPoint y: 471, endPoint x: 987, endPoint y: 469, distance: 113.2
click at [987, 473] on li "No pricing/premium or loss control recommendations included." at bounding box center [1141, 484] width 549 height 22
click at [910, 501] on li "No explicit due date listed for the SOV; however, blanket renewal is contingent…" at bounding box center [1141, 507] width 549 height 22
drag, startPoint x: 882, startPoint y: 493, endPoint x: 1300, endPoint y: 489, distance: 418.4
click at [1300, 496] on li "No explicit due date listed for the SOV; however, blanket renewal is contingent…" at bounding box center [1141, 507] width 549 height 22
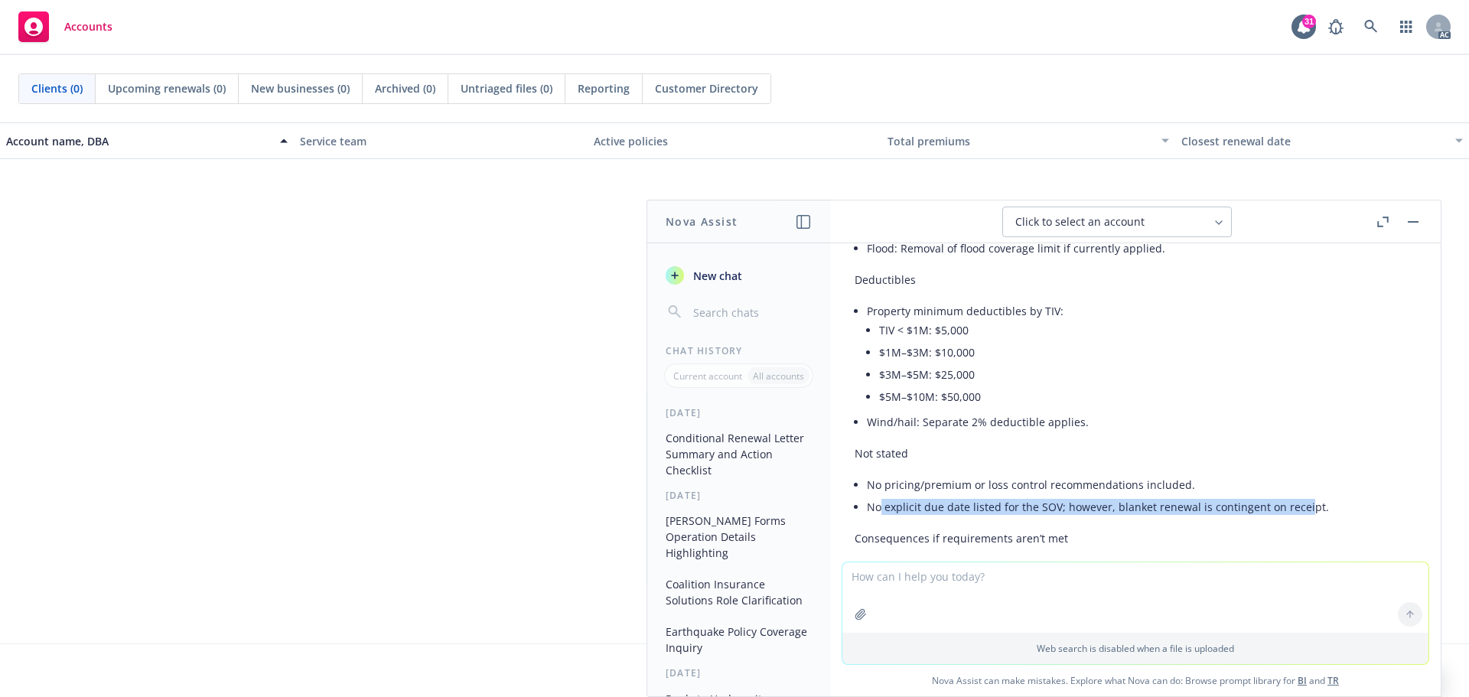
click at [1179, 496] on li "No explicit due date listed for the SOV; however, blanket renewal is contingent…" at bounding box center [1141, 507] width 549 height 22
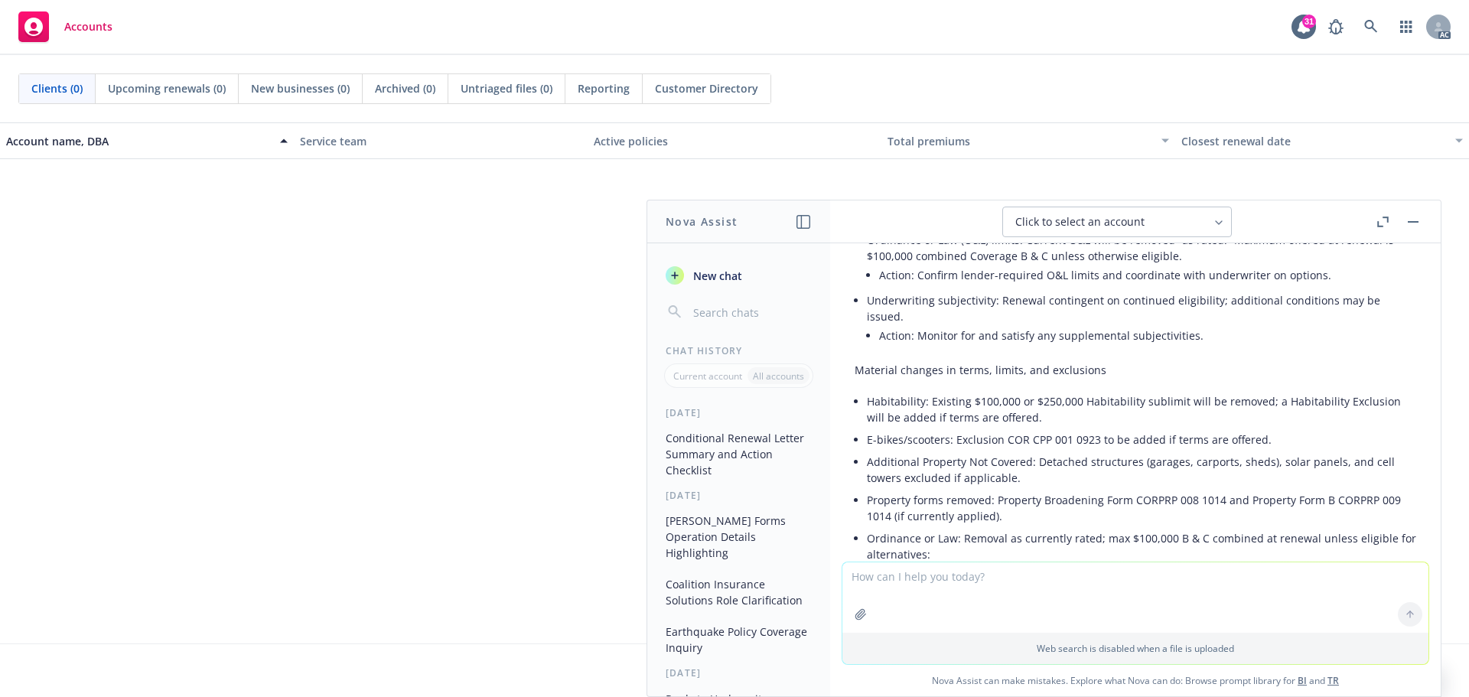
scroll to position [459, 0]
drag, startPoint x: 898, startPoint y: 359, endPoint x: 1121, endPoint y: 358, distance: 223.4
click at [1121, 366] on p "Material changes in terms, limits, and exclusions" at bounding box center [1134, 374] width 561 height 16
copy p "changes in terms, limits, and exclusions"
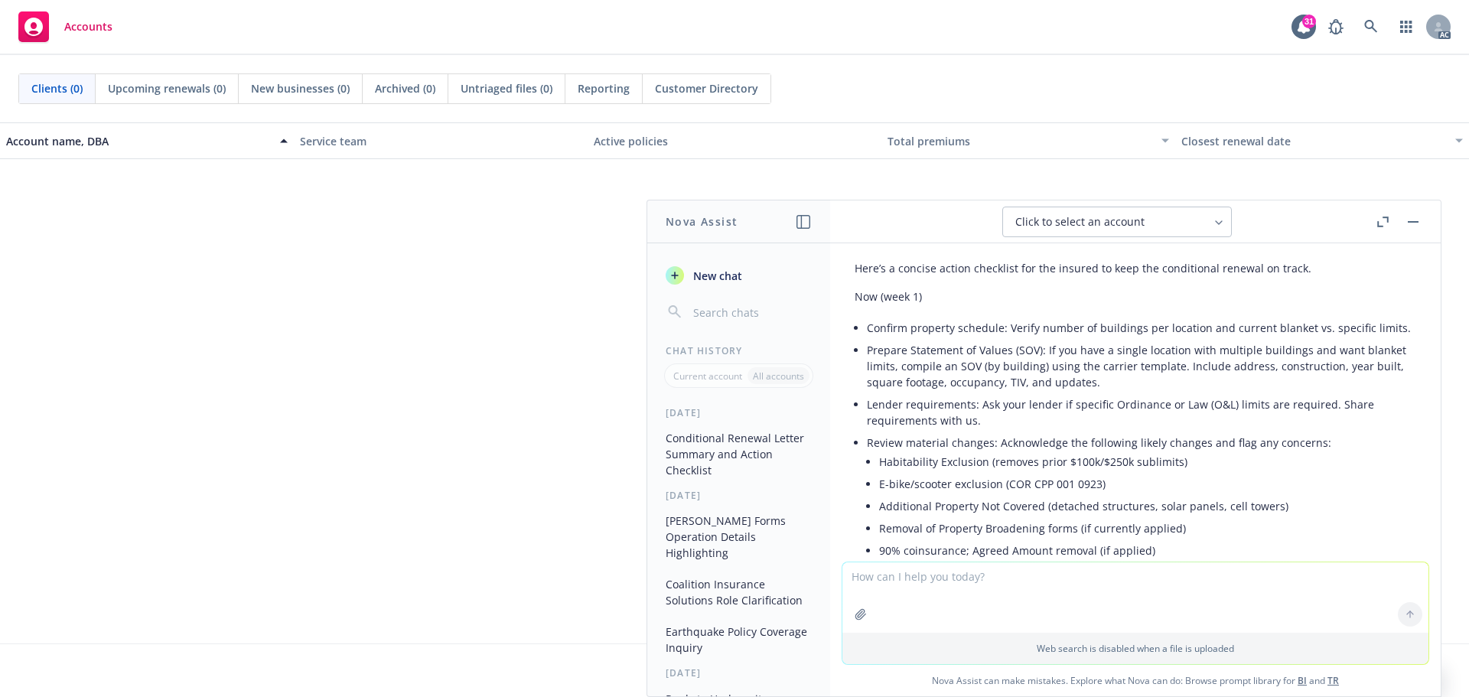
scroll to position [1453, 0]
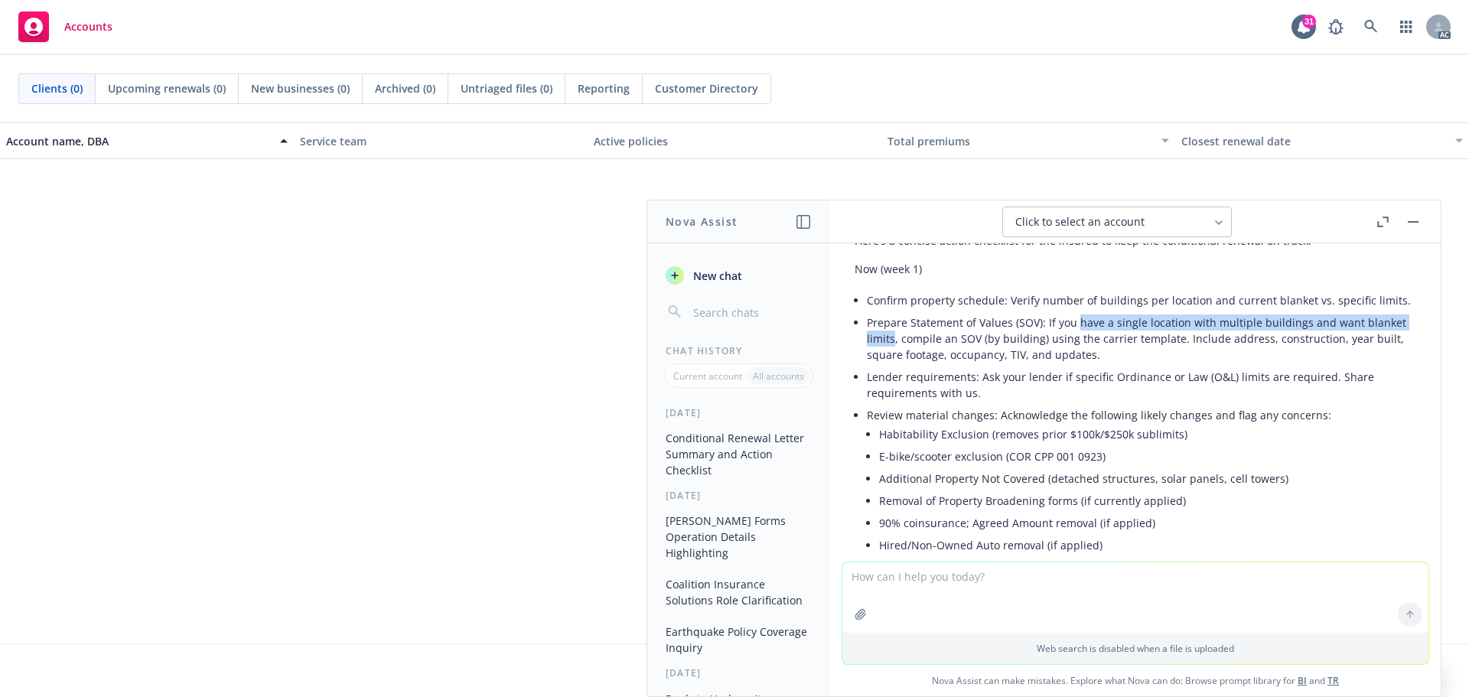
drag, startPoint x: 1075, startPoint y: 307, endPoint x: 893, endPoint y: 323, distance: 182.8
click at [893, 323] on li "Prepare Statement of Values (SOV): If you have a single location with multiple …" at bounding box center [1141, 338] width 549 height 54
copy li "have a single location with multiple buildings and want blanket limits"
click at [942, 587] on textarea at bounding box center [1135, 597] width 586 height 70
type textarea "Thanks for clairification"
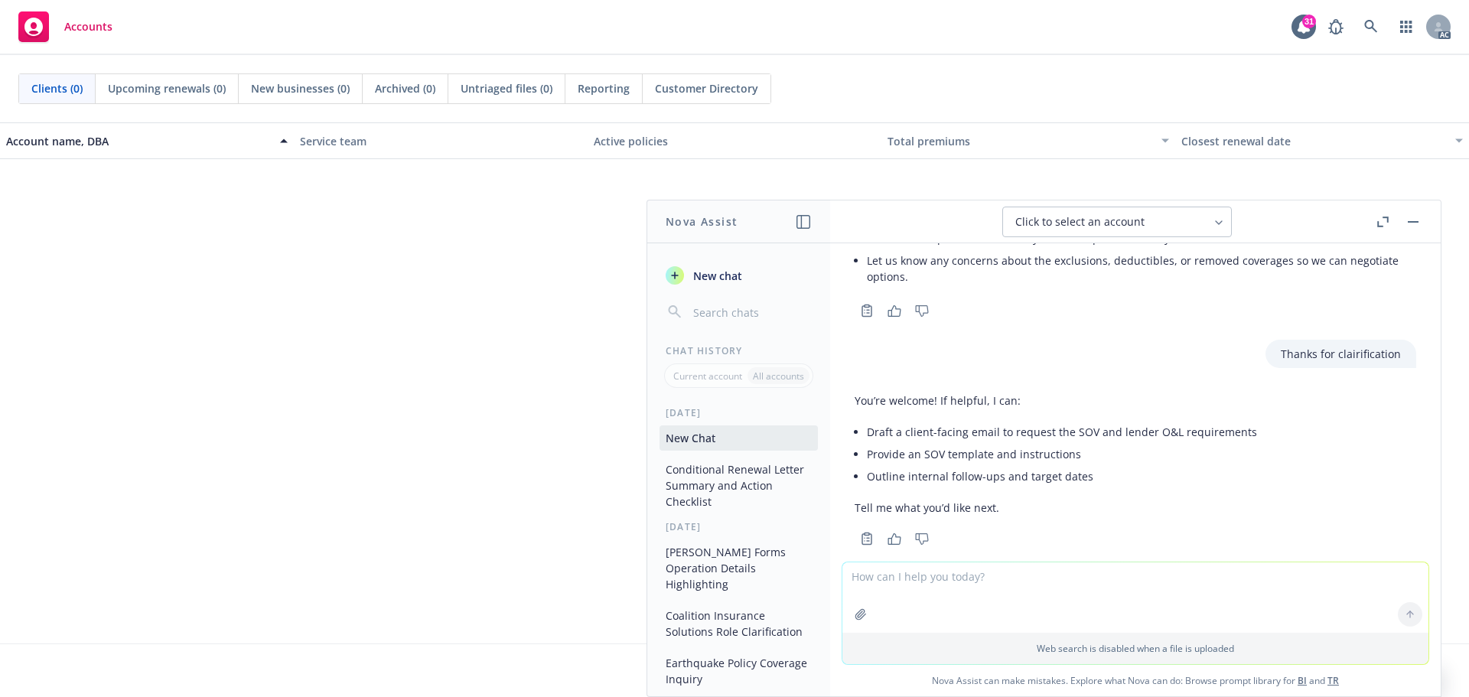
scroll to position [2258, 0]
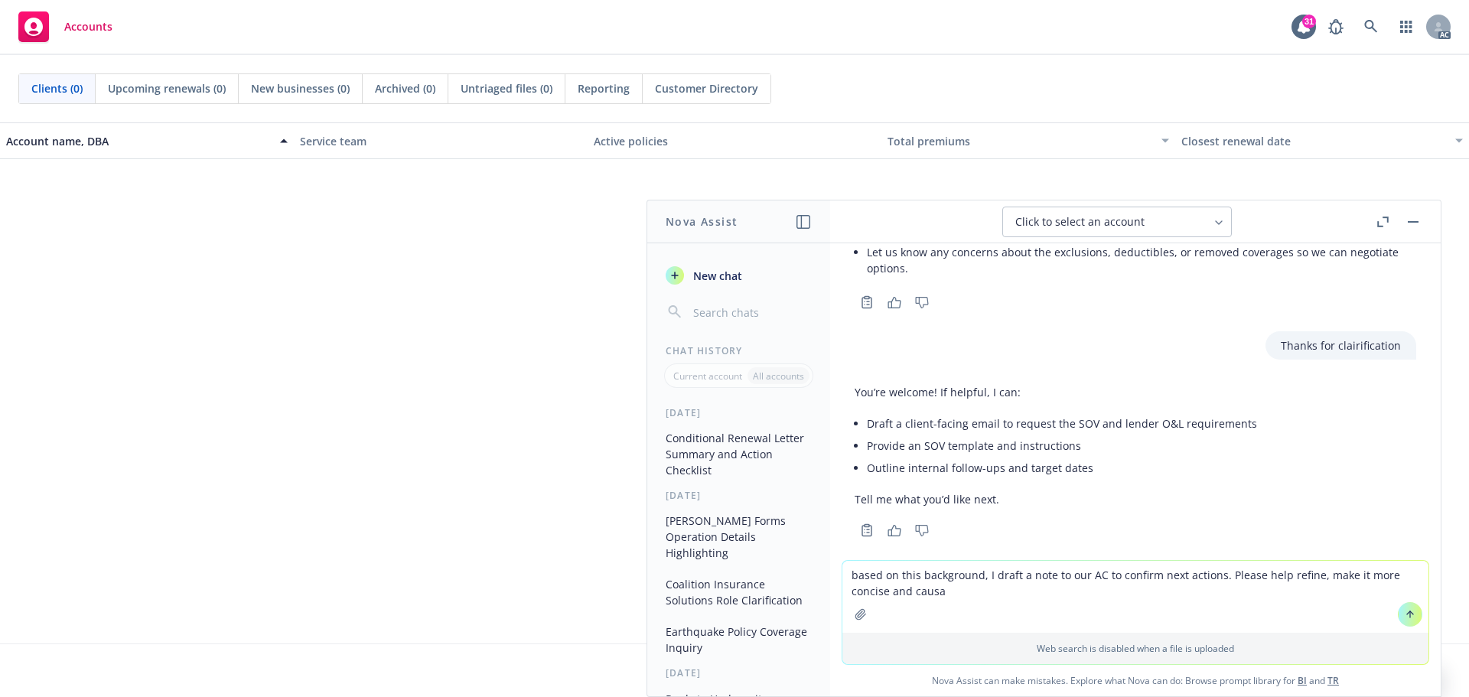
type textarea "based on this background, I draft a note to our AC to confirm next actions. Ple…"
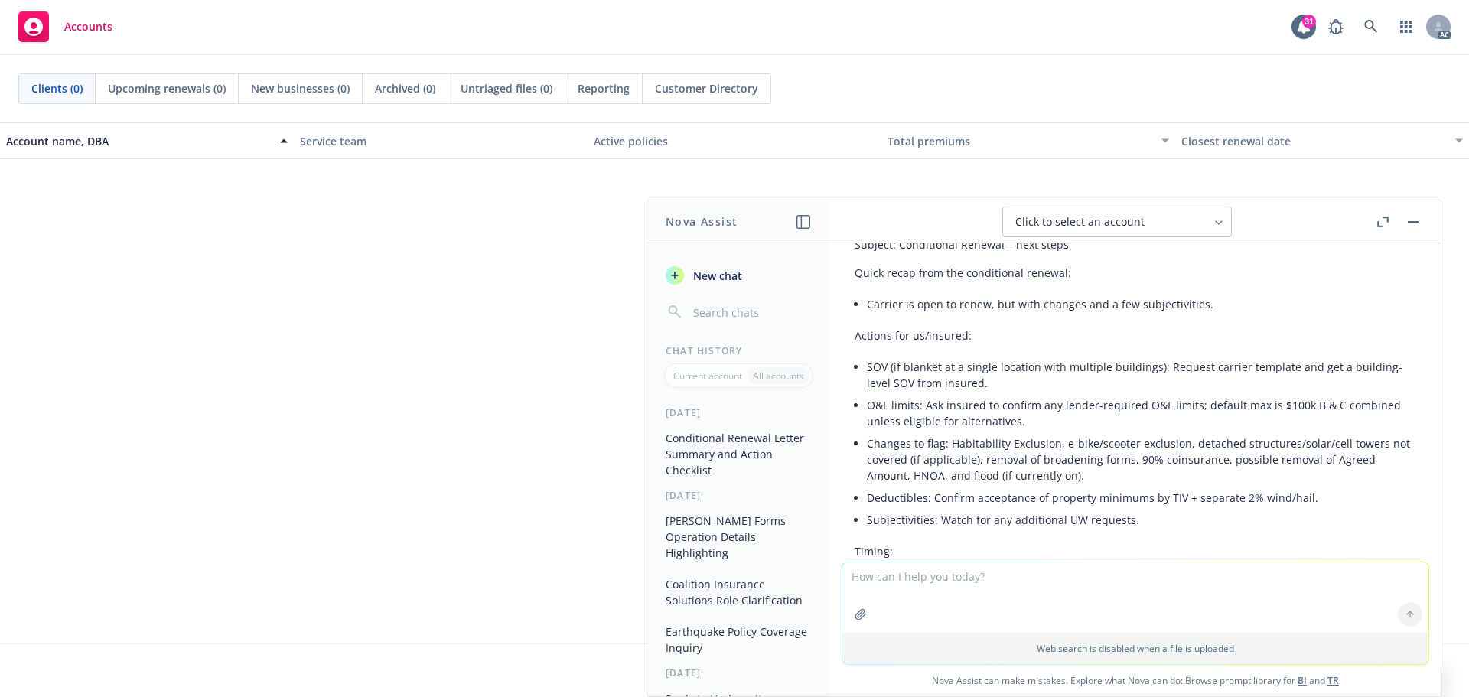
scroll to position [2825, 0]
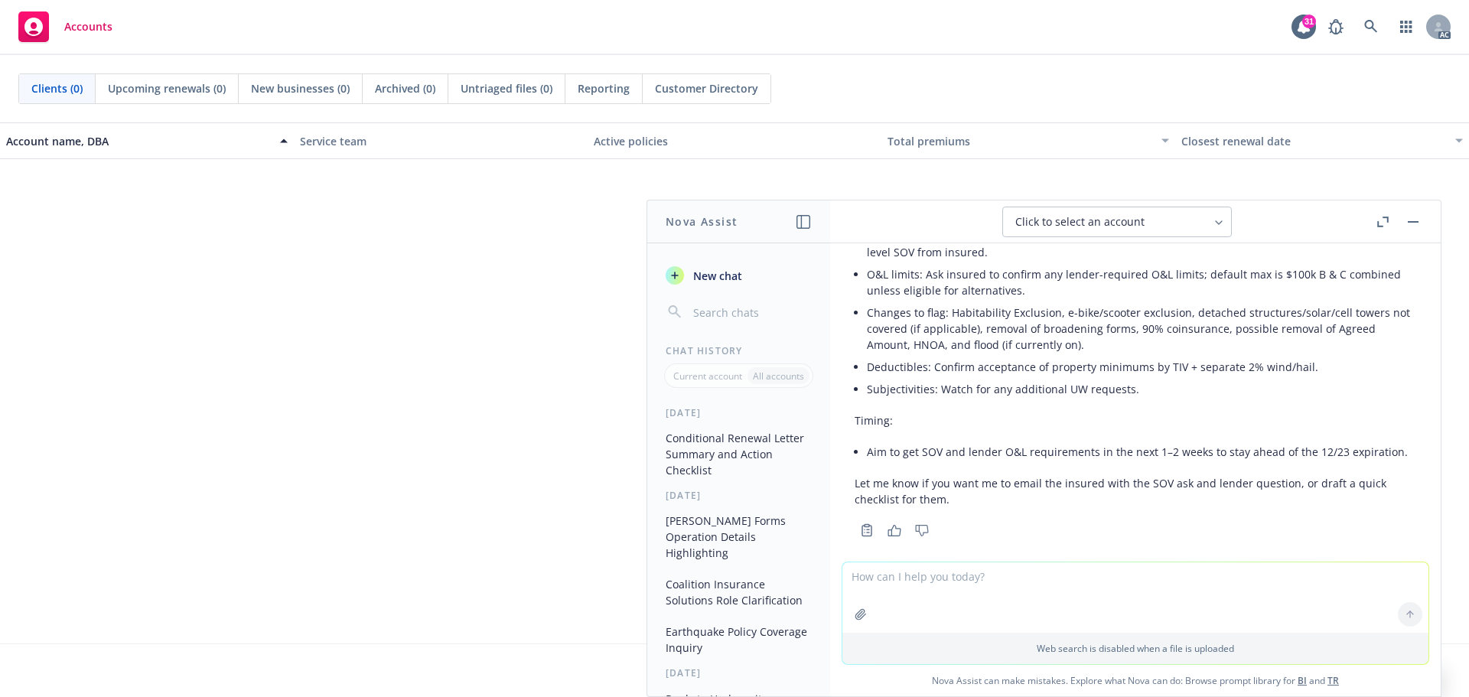
click at [918, 581] on textarea at bounding box center [1135, 597] width 586 height 70
paste textarea "The attached is a conditional renewal letter, which indicates some changes in t…"
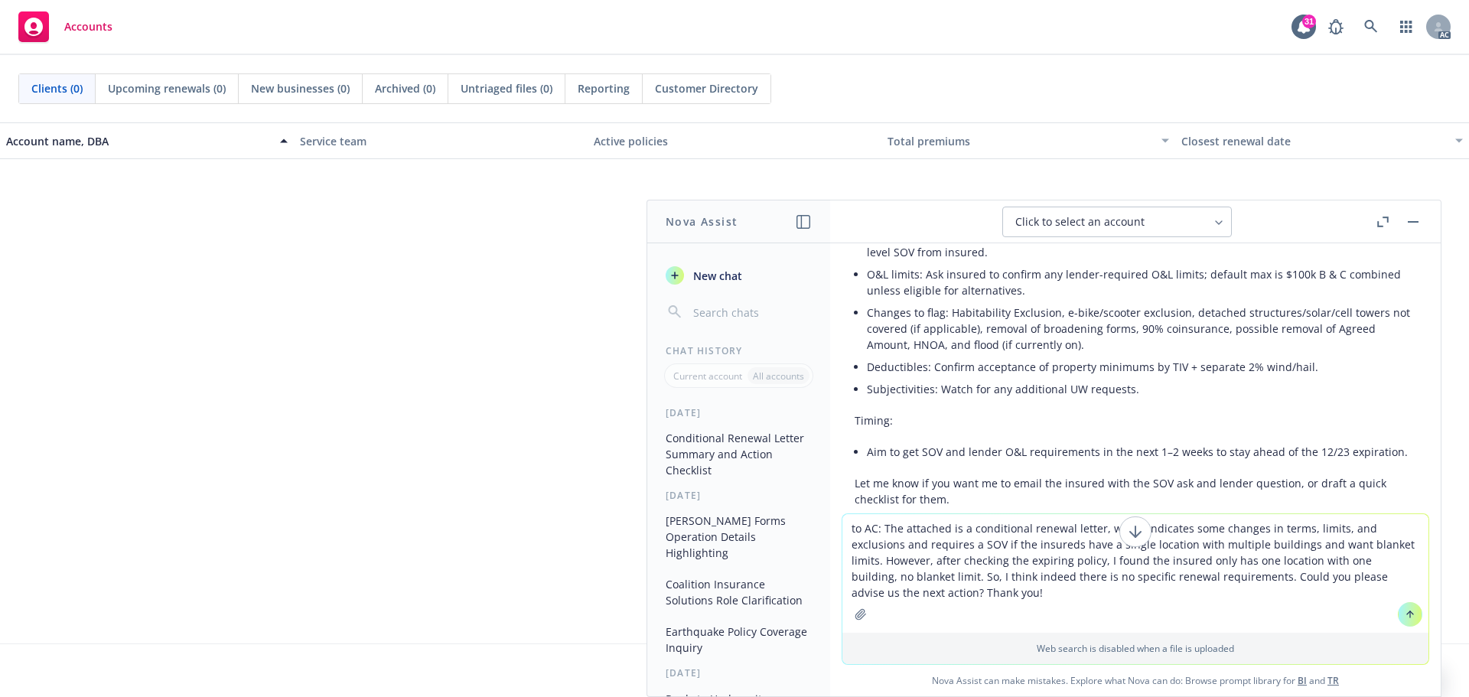
click at [874, 527] on textarea "to AC: The attached is a conditional renewal letter, which indicates some chang…" at bounding box center [1135, 573] width 586 height 119
click at [863, 527] on textarea "to AC: The attached is a conditional renewal letter, which indicates some chang…" at bounding box center [1135, 573] width 586 height 119
click at [891, 526] on textarea "to the AC: The attached is a conditional renewal letter, which indicates some c…" at bounding box center [1135, 573] width 586 height 119
type textarea "to the AC, Nic: The attached is a conditional renewal letter, which indicates s…"
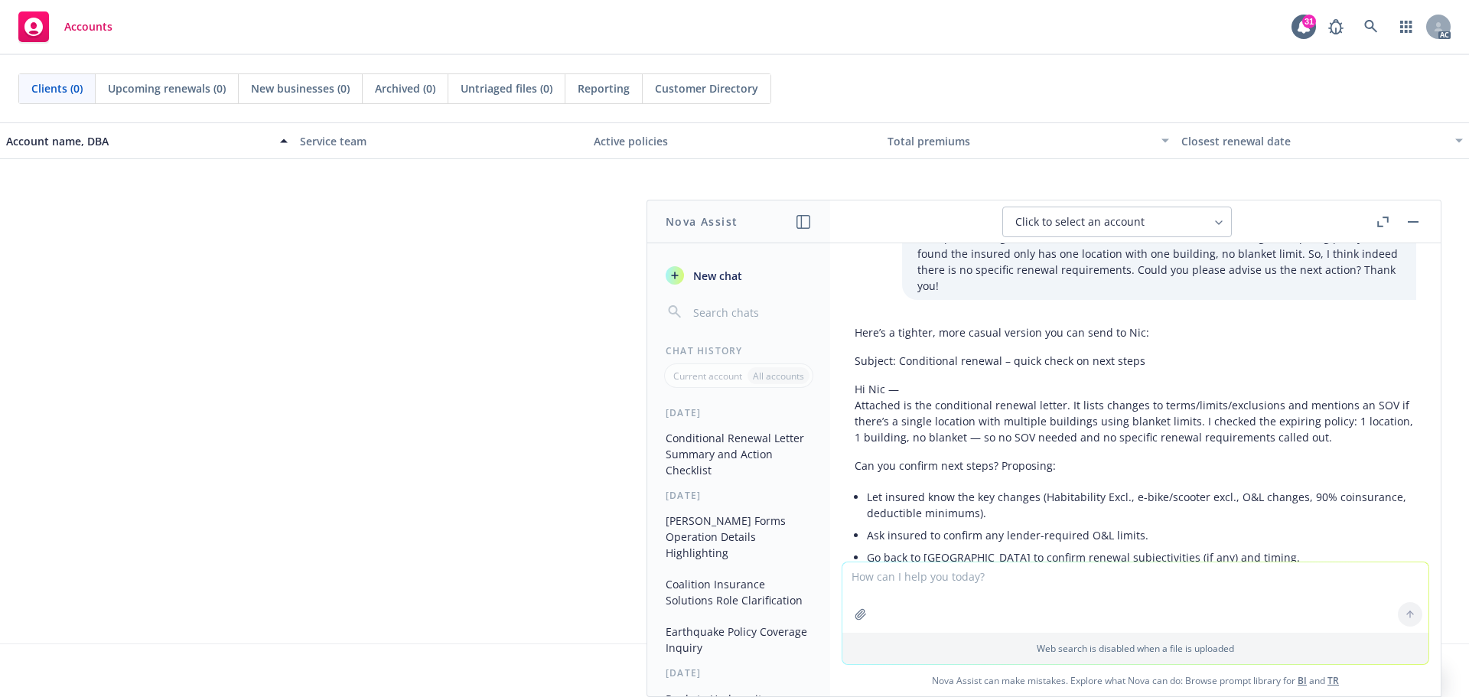
scroll to position [3113, 0]
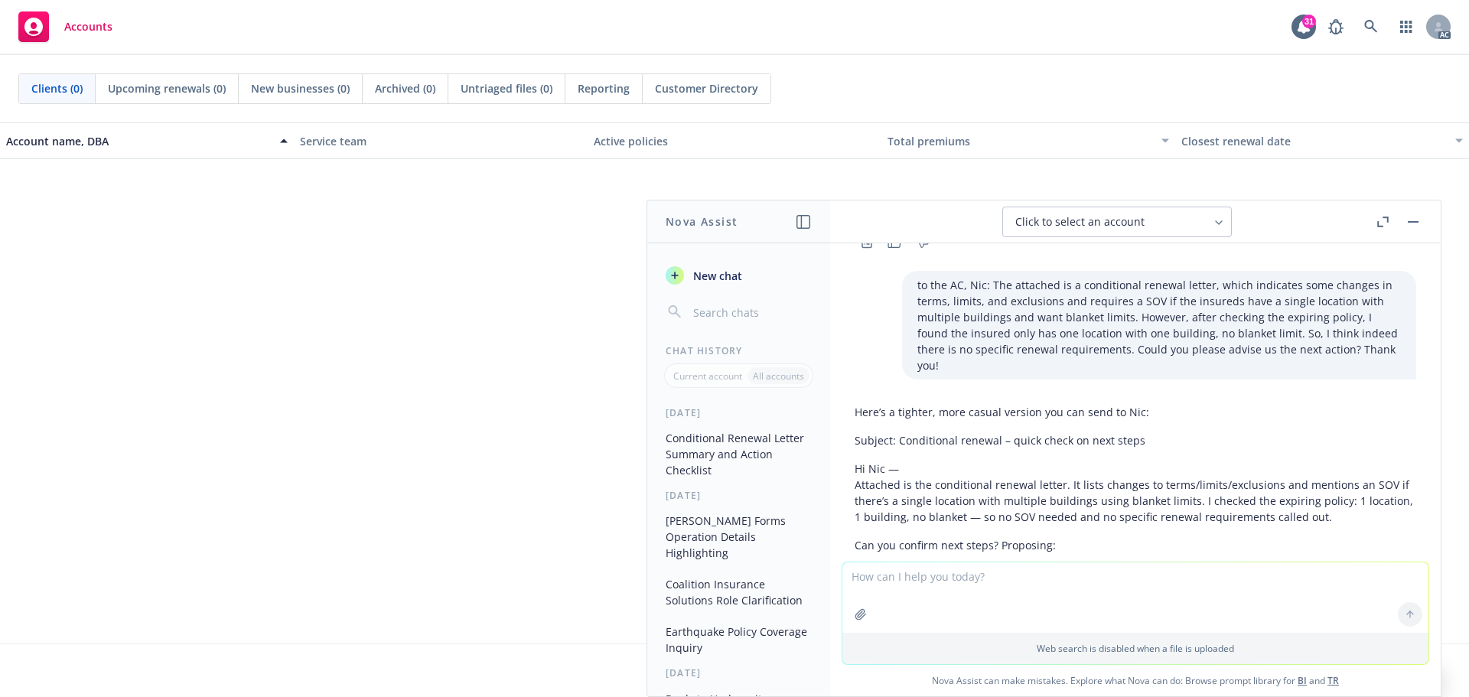
click at [856, 460] on p "Hi Nic — Attached is the conditional renewal letter. It lists changes to terms/…" at bounding box center [1134, 492] width 561 height 64
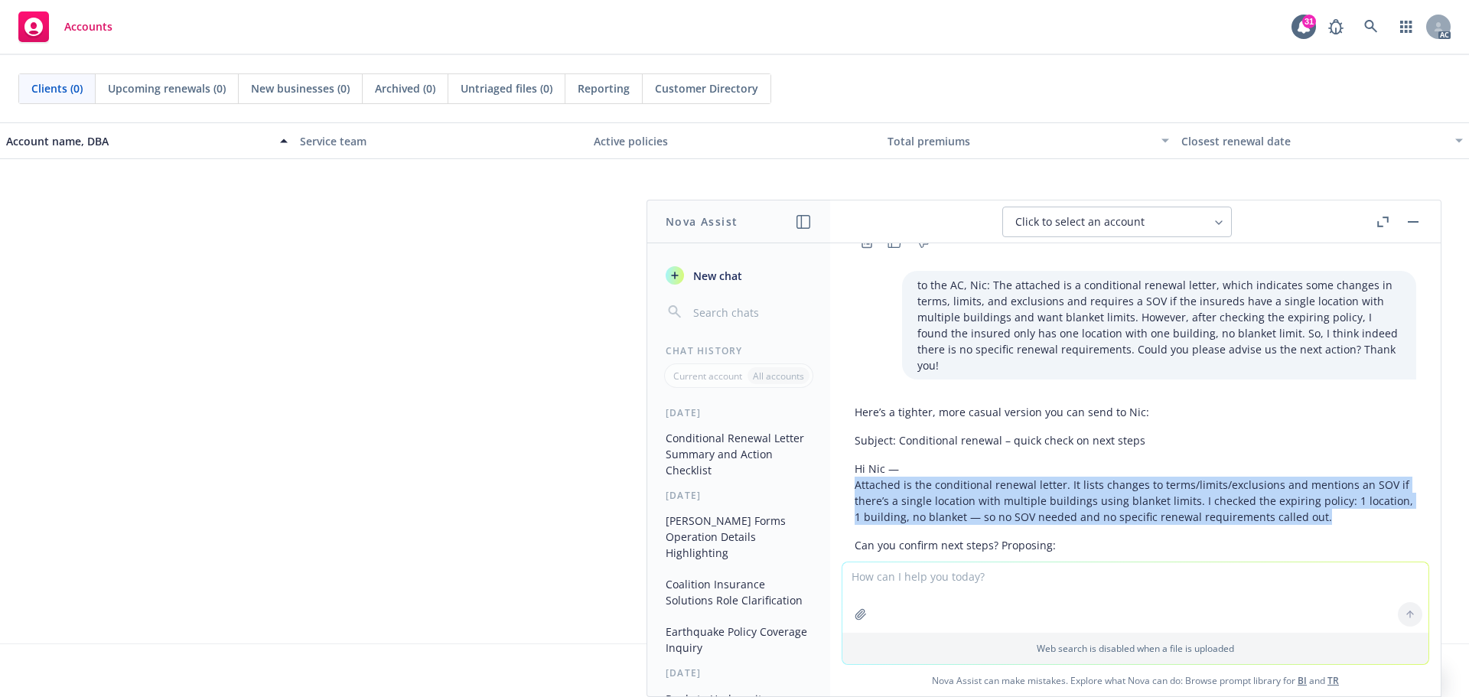
drag, startPoint x: 854, startPoint y: 454, endPoint x: 1332, endPoint y: 493, distance: 478.9
click at [1332, 493] on div "Here’s a tighter, more casual version you can send to Nic: Subject: Conditional…" at bounding box center [1134, 540] width 561 height 285
copy p "Attached is the conditional renewal letter. It lists changes to terms/limits/ex…"
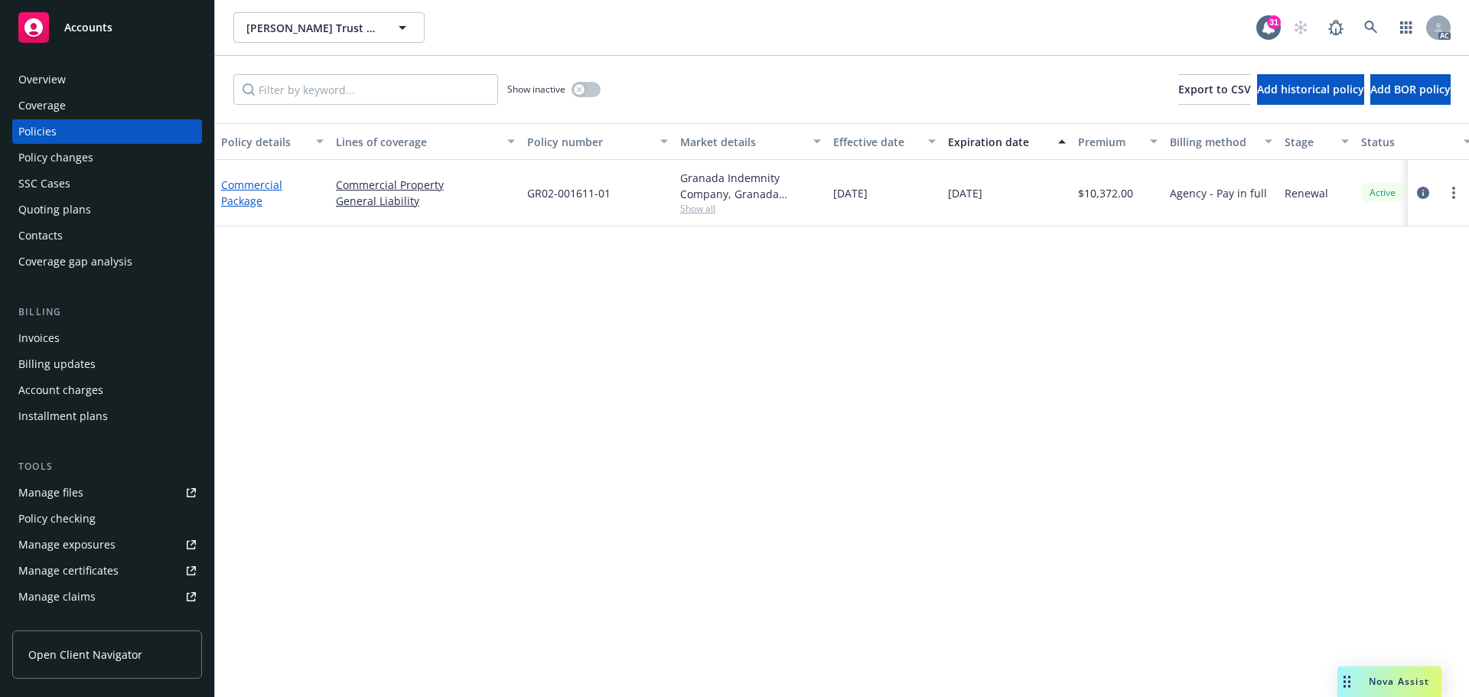
click at [243, 185] on link "Commercial Package" at bounding box center [251, 192] width 61 height 31
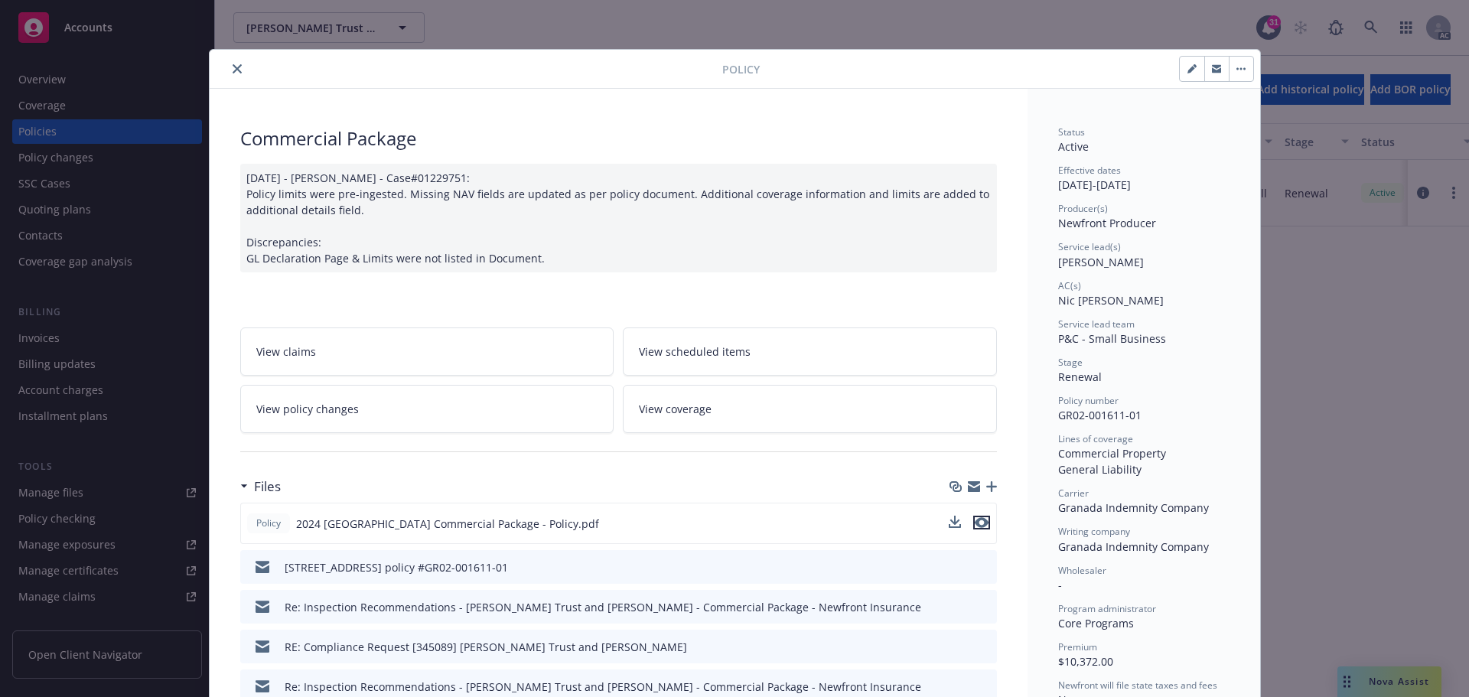
click at [980, 525] on icon "preview file" at bounding box center [982, 522] width 14 height 11
click at [357, 426] on link "View policy changes" at bounding box center [427, 409] width 374 height 48
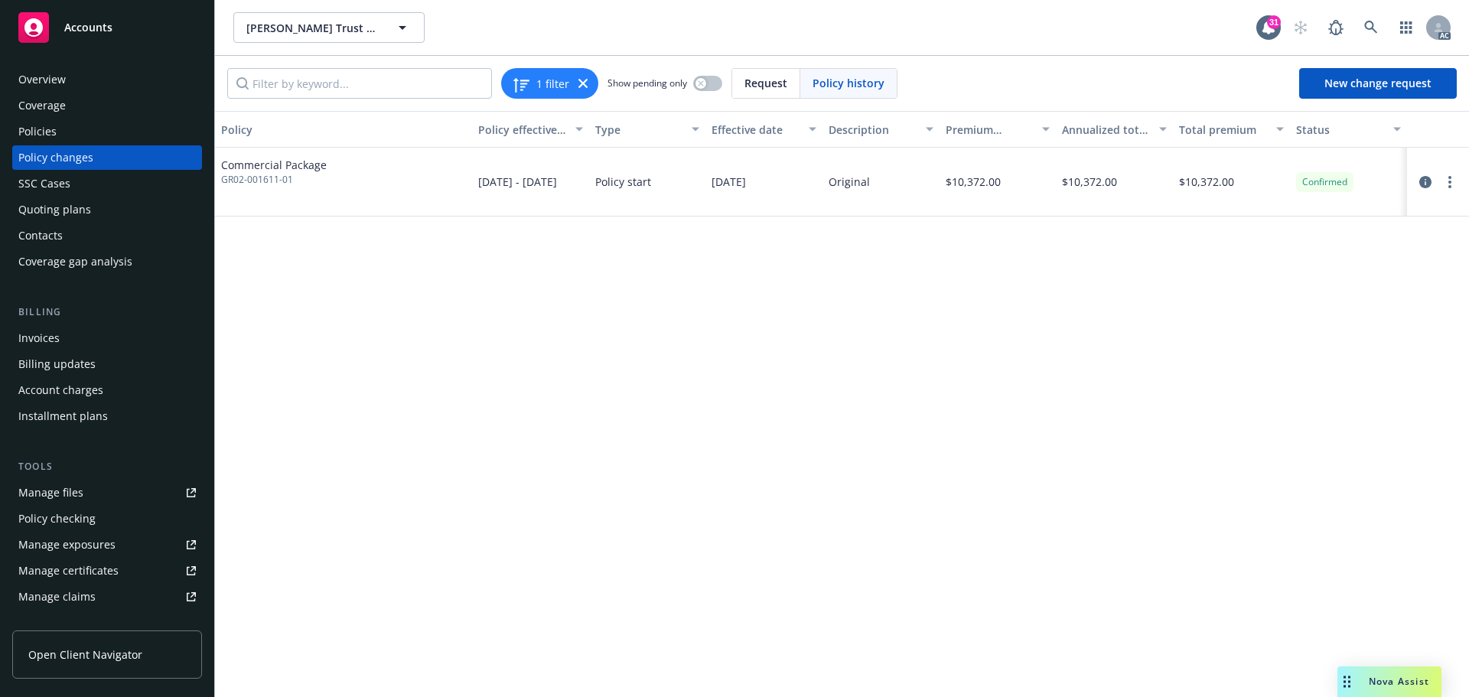
click at [58, 132] on div "Policies" at bounding box center [106, 131] width 177 height 24
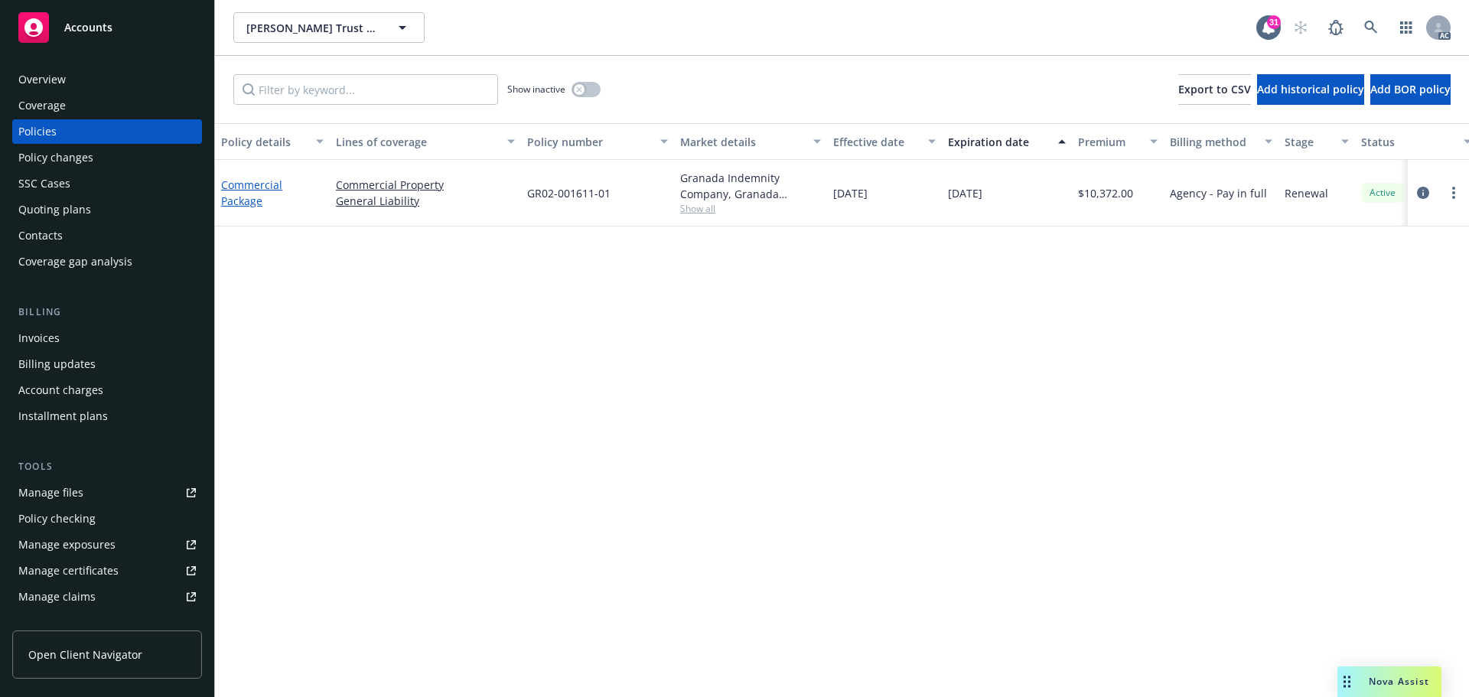
click at [253, 202] on link "Commercial Package" at bounding box center [251, 192] width 61 height 31
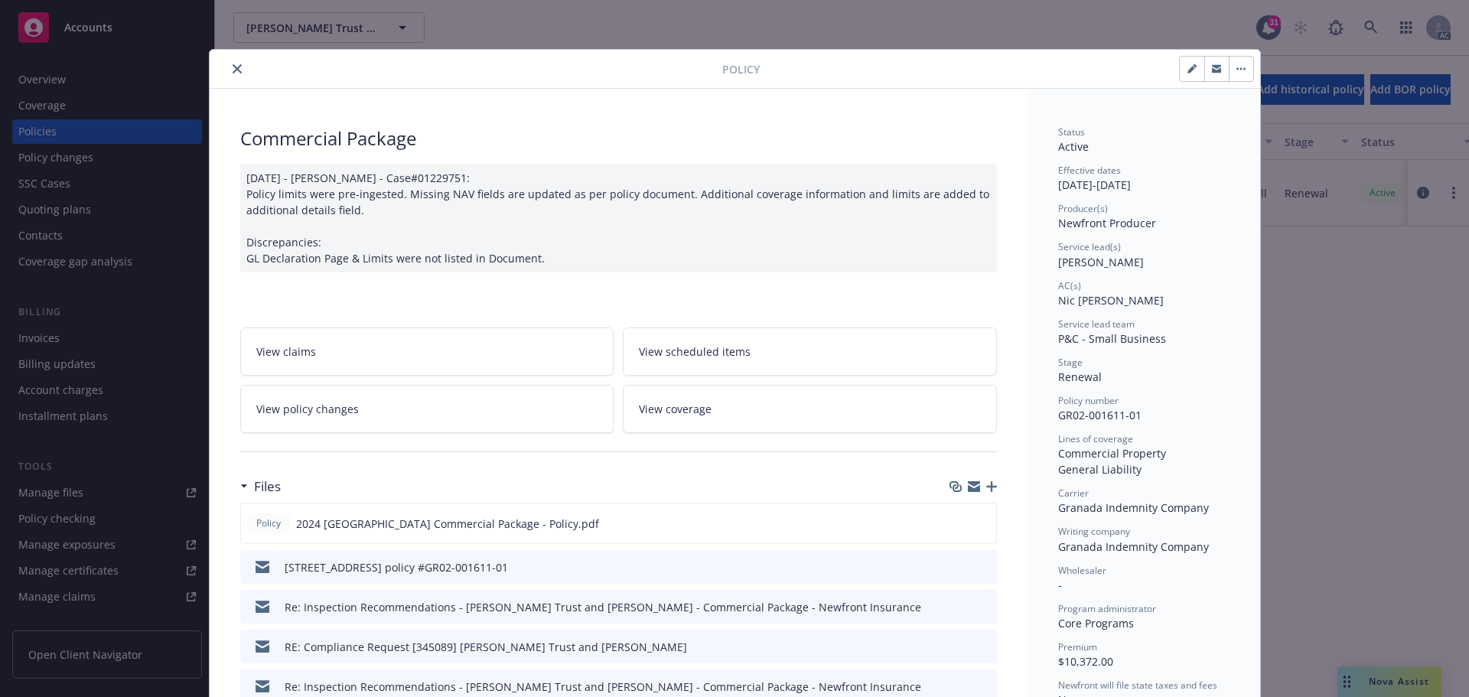
scroll to position [46, 0]
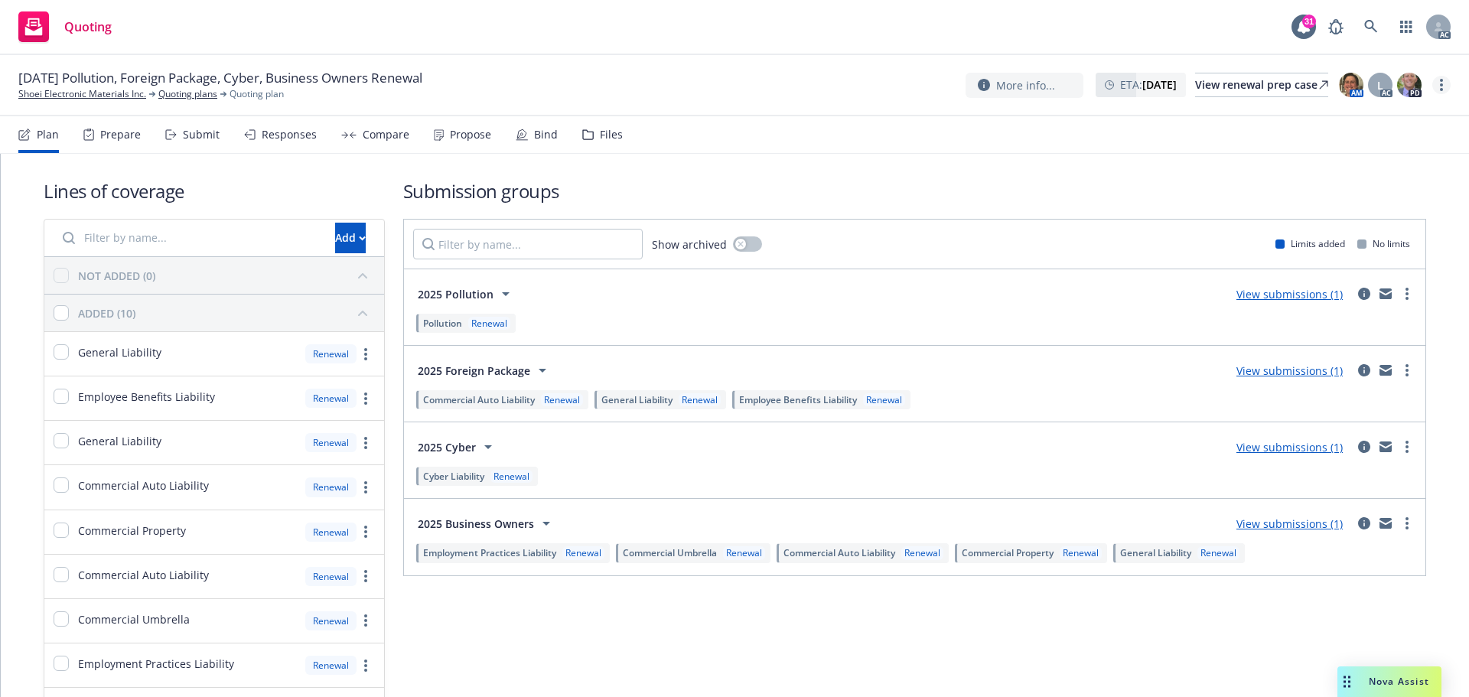
click at [1436, 84] on link "more" at bounding box center [1441, 85] width 18 height 18
click at [1376, 115] on link "Copy logging email" at bounding box center [1364, 116] width 171 height 31
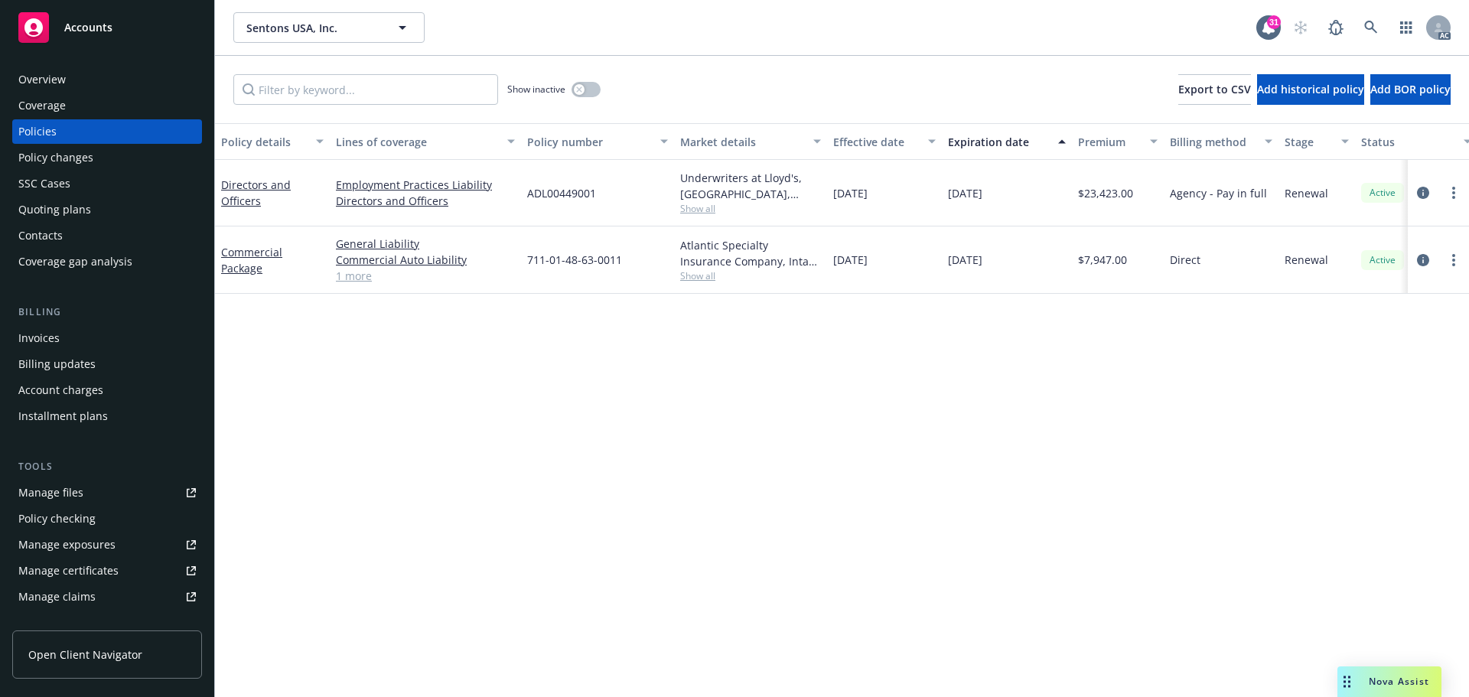
drag, startPoint x: 564, startPoint y: 388, endPoint x: 474, endPoint y: 335, distance: 103.9
click at [564, 388] on div "Policy details Lines of coverage Policy number Market details Effective date Ex…" at bounding box center [842, 410] width 1254 height 574
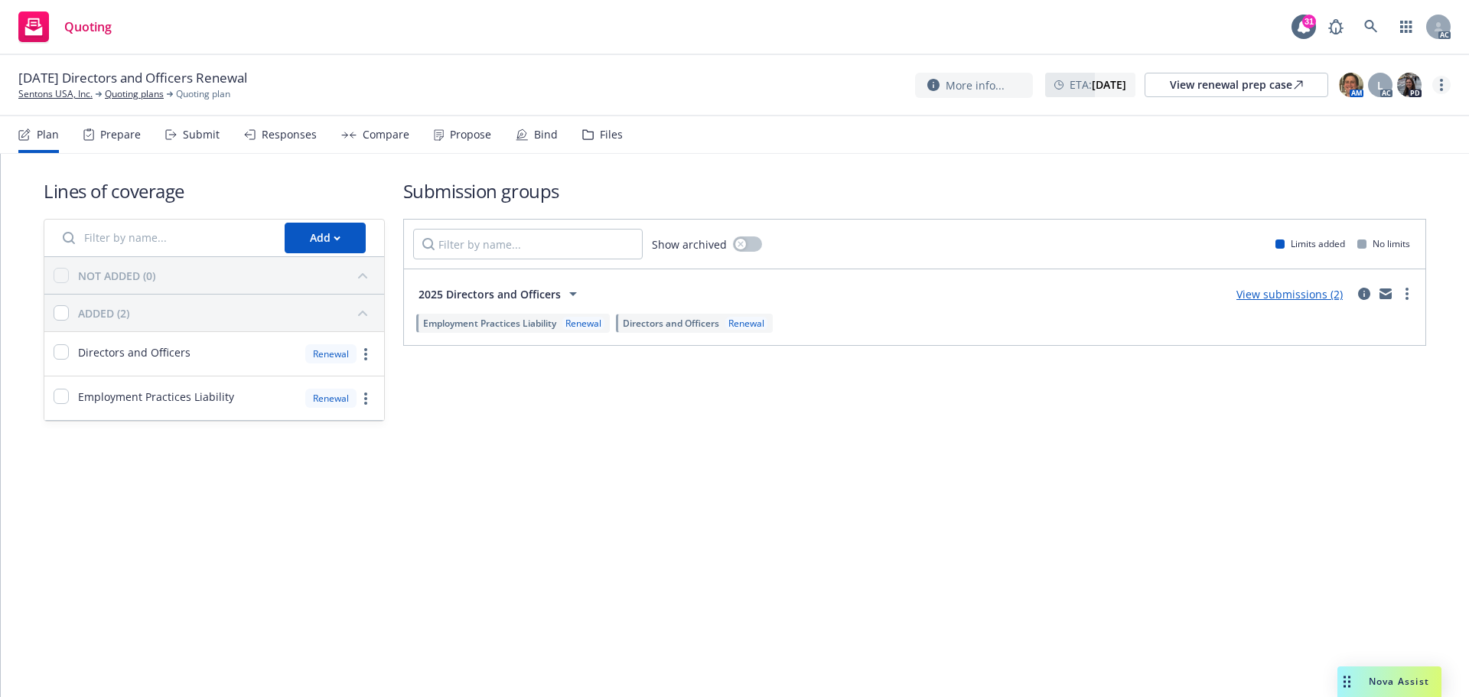
click at [1440, 89] on circle "more" at bounding box center [1441, 89] width 3 height 3
click at [1362, 125] on link "Copy logging email" at bounding box center [1364, 116] width 171 height 31
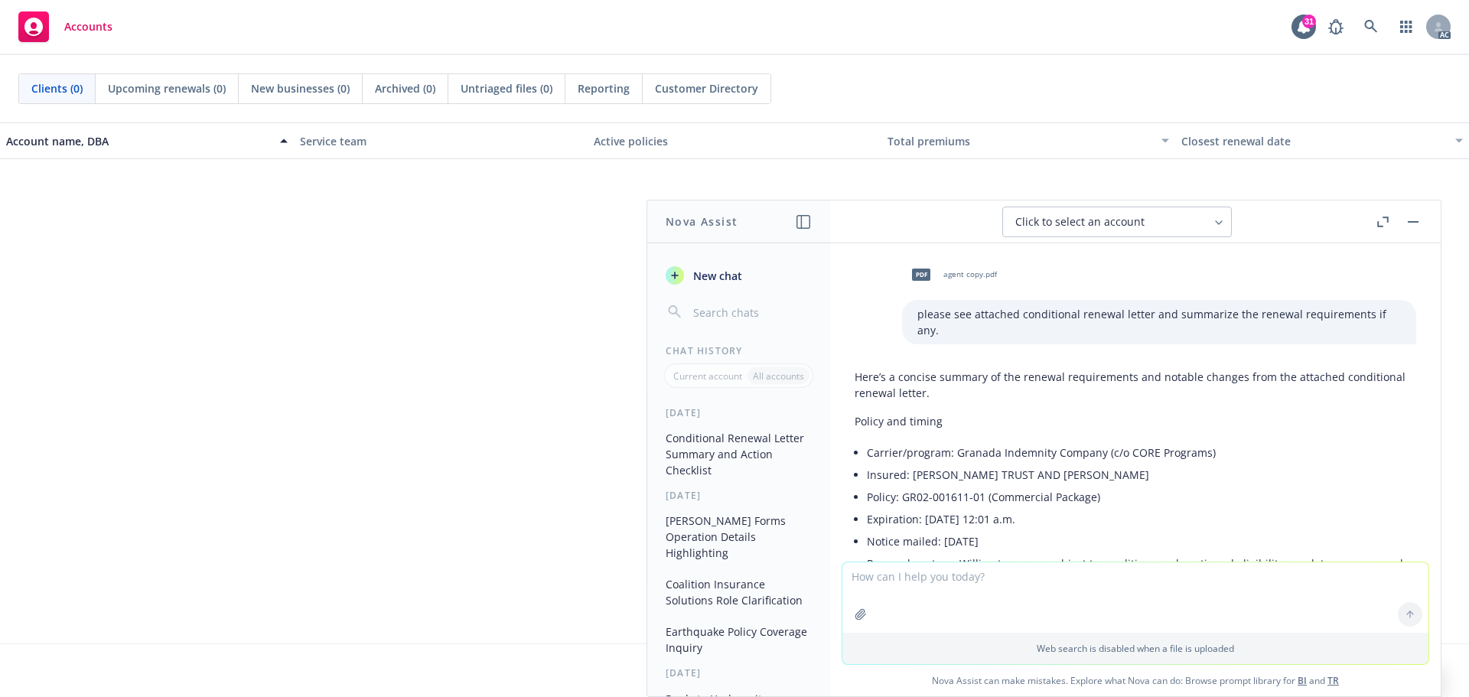
scroll to position [3113, 0]
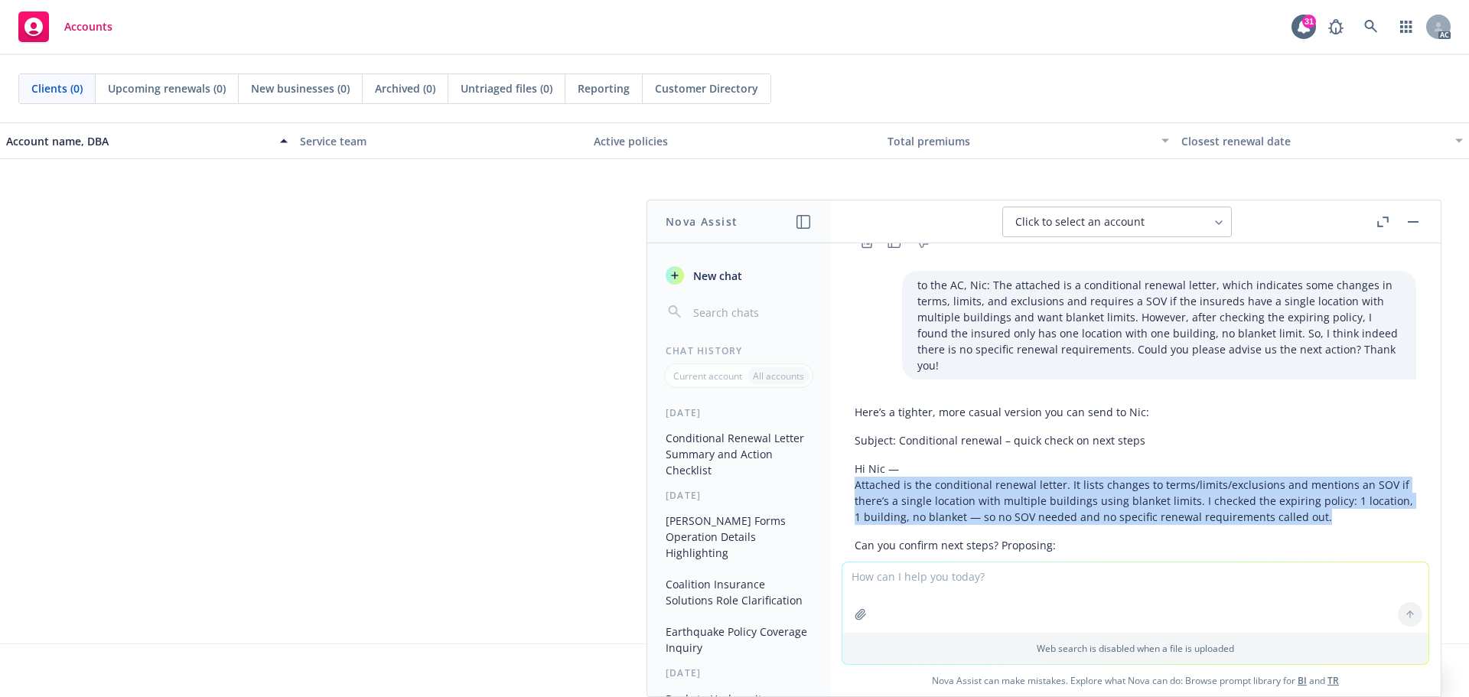
click at [678, 275] on icon "button" at bounding box center [675, 275] width 12 height 12
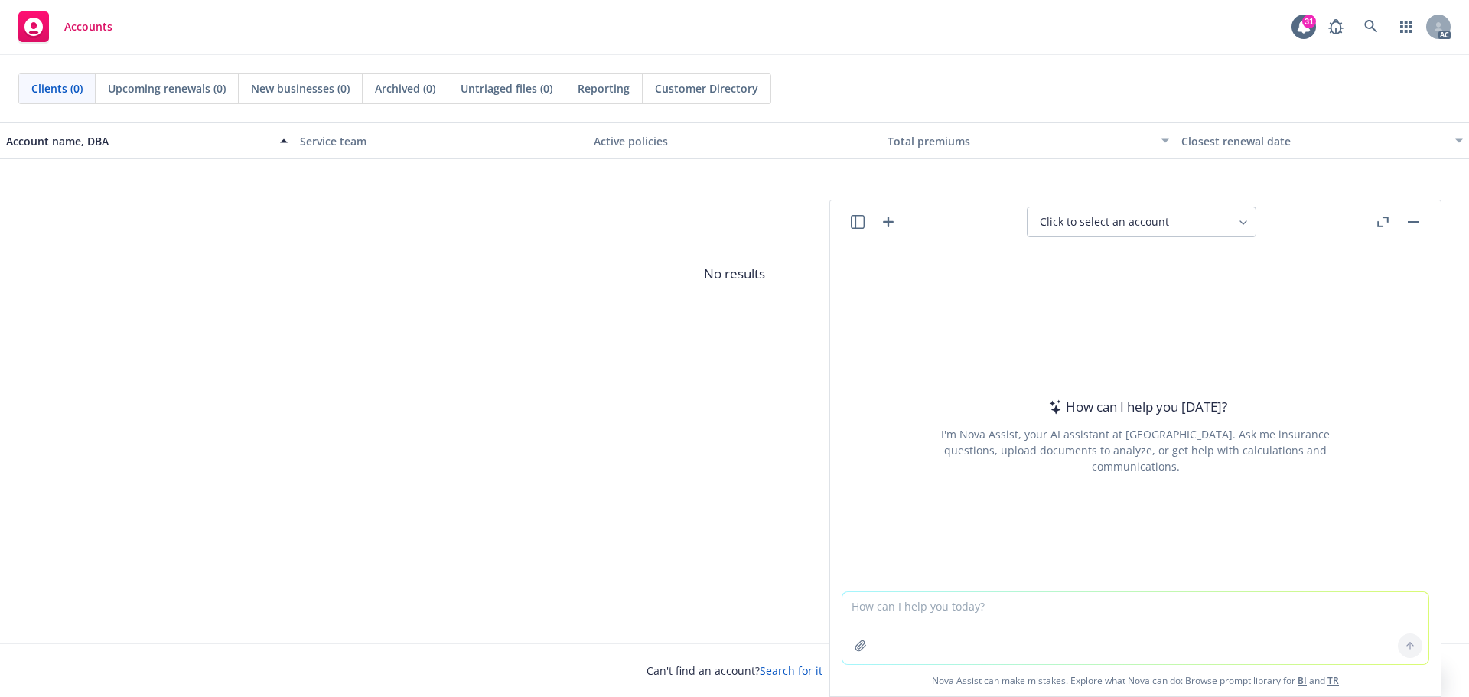
click at [1026, 623] on textarea at bounding box center [1135, 628] width 586 height 72
type textarea "help refine a note for me, make sure it concise, clear, and causal"
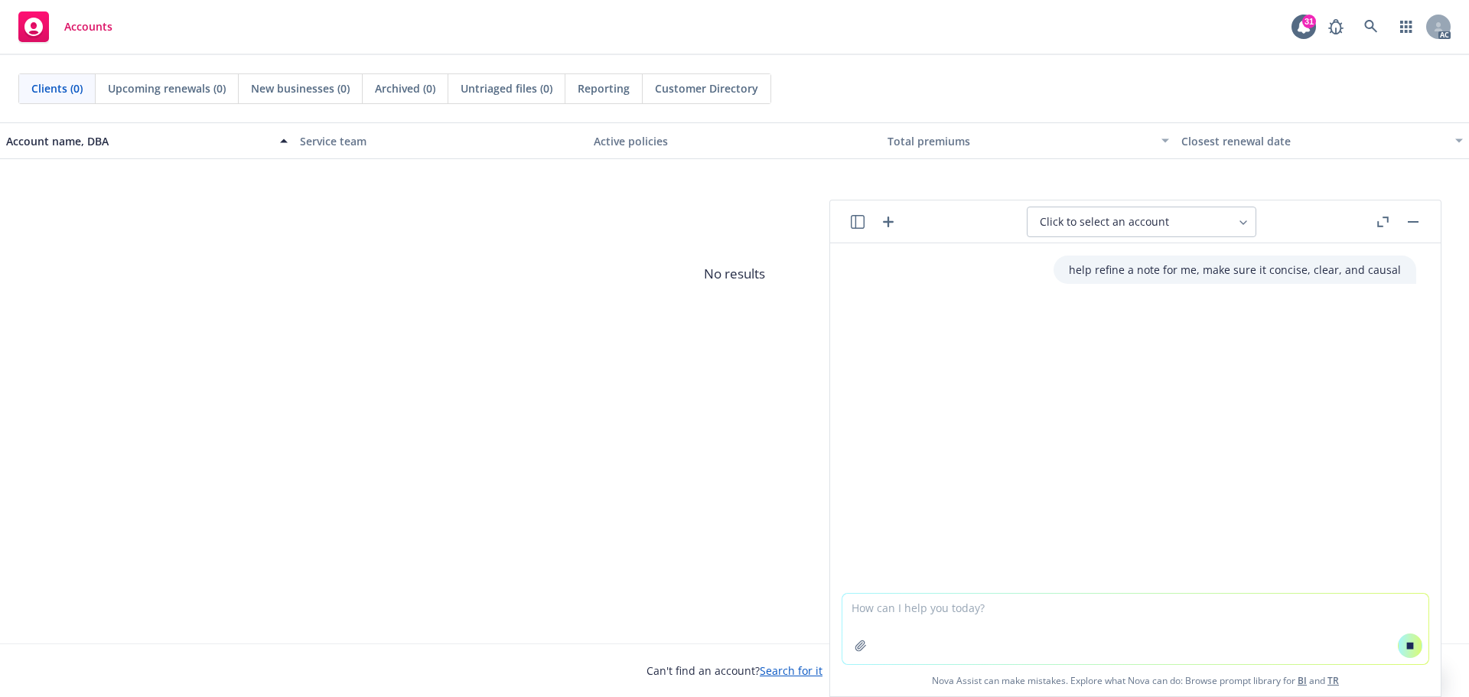
click at [978, 610] on textarea at bounding box center [1135, 629] width 586 height 70
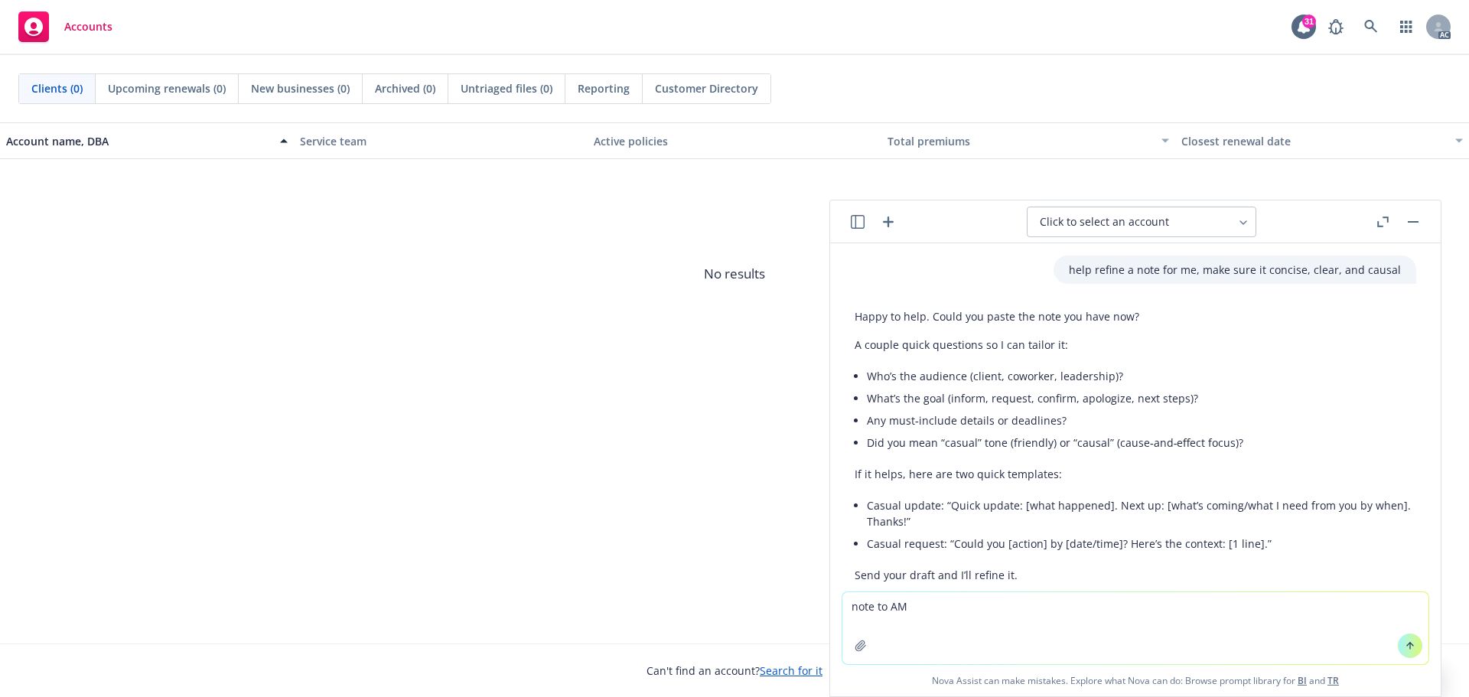
scroll to position [62, 0]
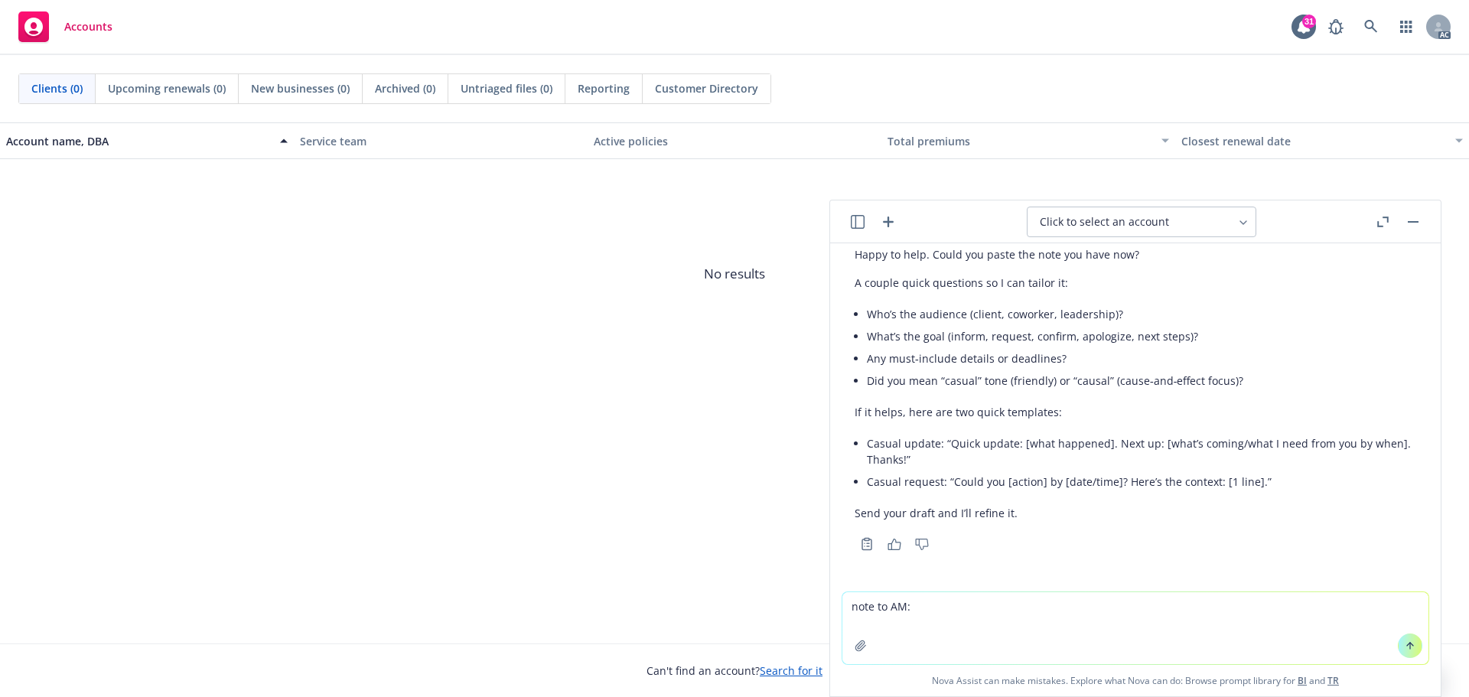
click at [881, 626] on textarea "note to AM:" at bounding box center [1135, 628] width 586 height 72
paste textarea "Hi Adess, unluckly we have not received anything from the insured. We're missin…"
type textarea "note to AM: Hi Adess, unluckly we have not received anything from the insured. …"
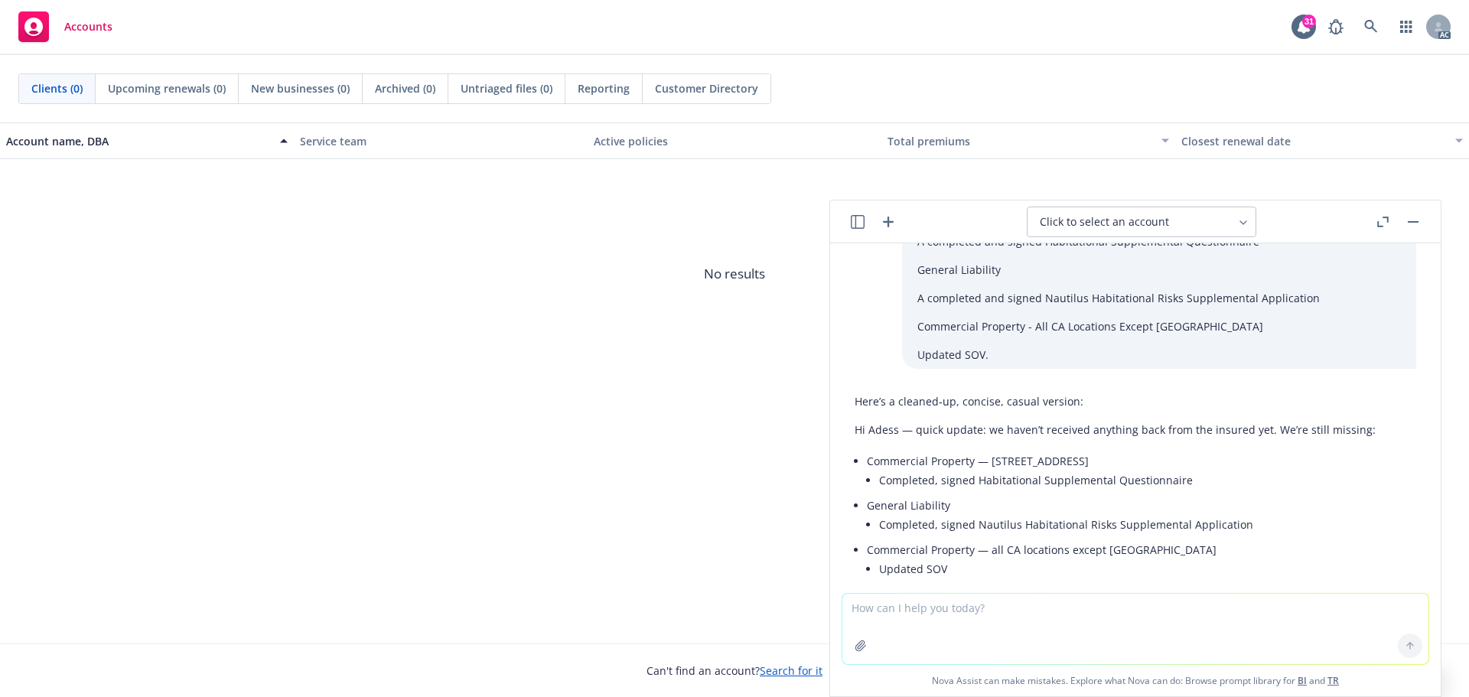
scroll to position [569, 0]
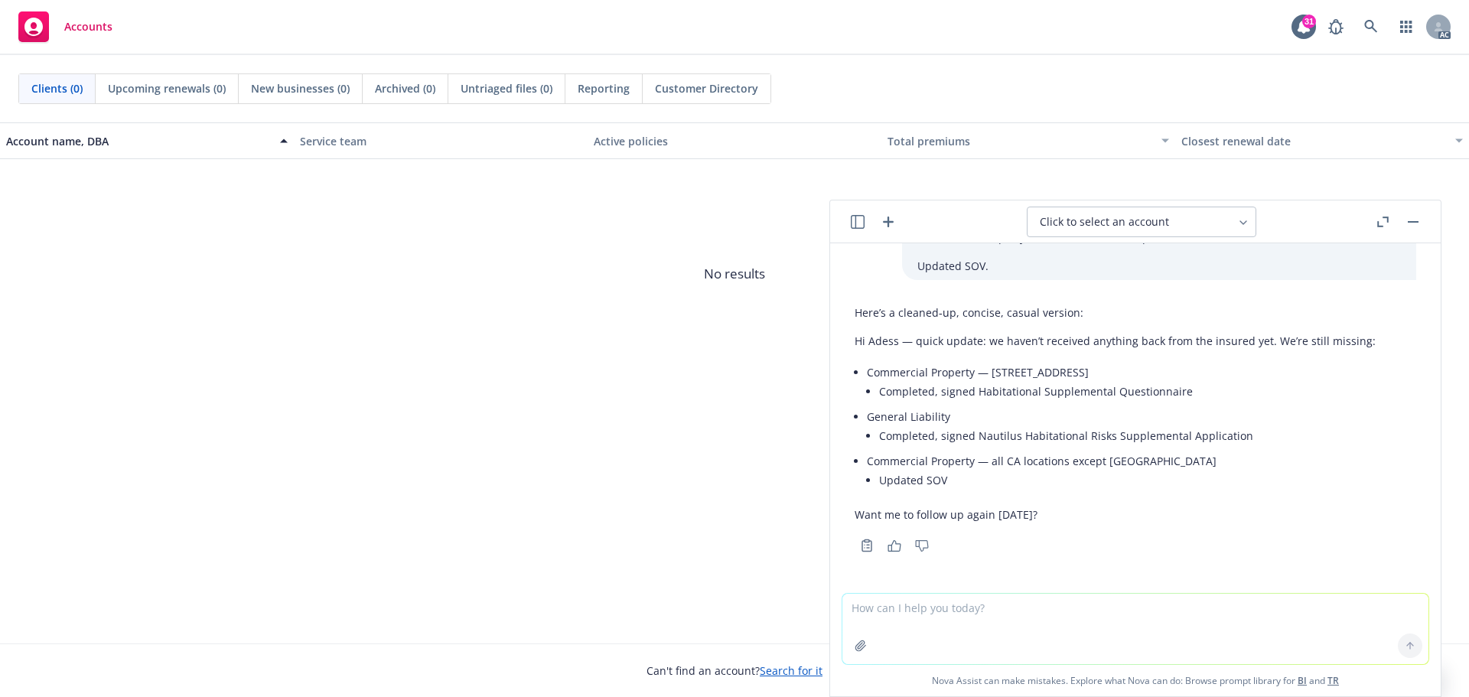
click at [321, 374] on span "No results" at bounding box center [734, 273] width 1469 height 229
click at [925, 604] on textarea at bounding box center [1135, 629] width 586 height 70
type textarea "p"
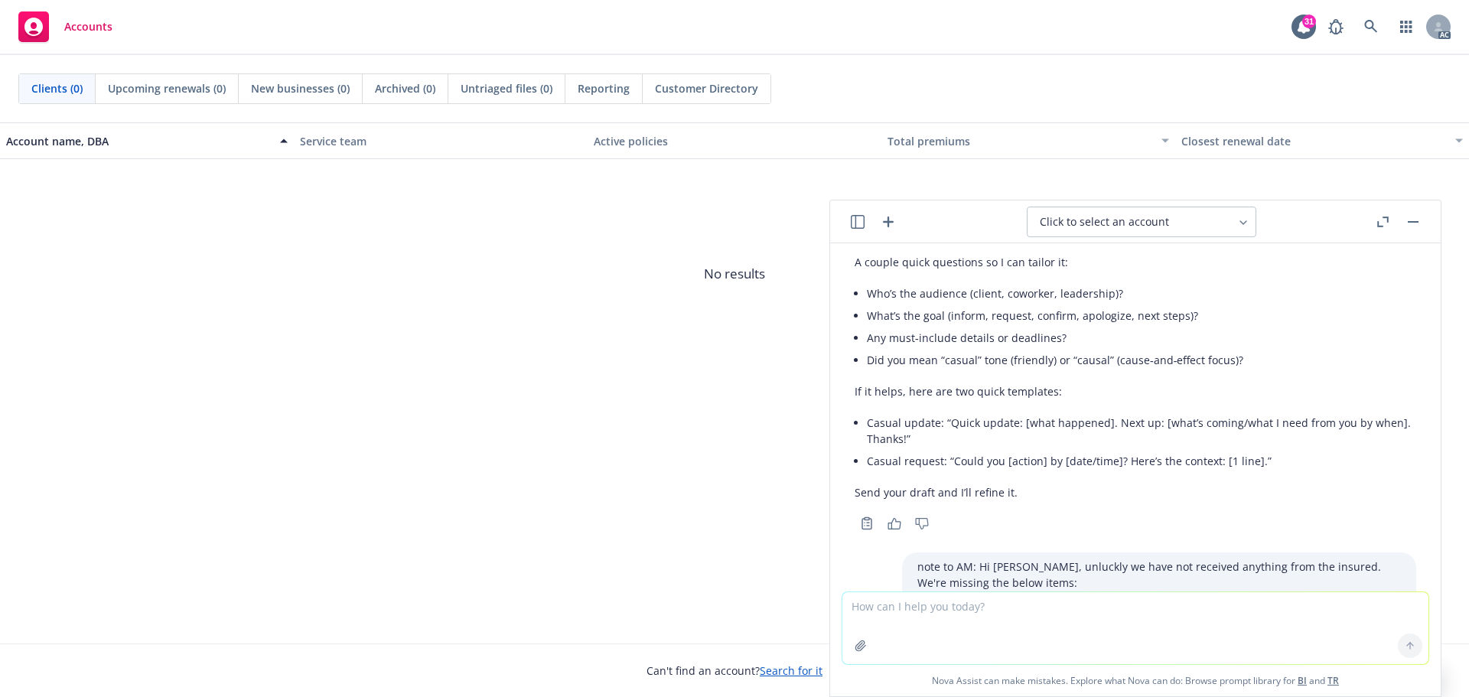
scroll to position [34, 0]
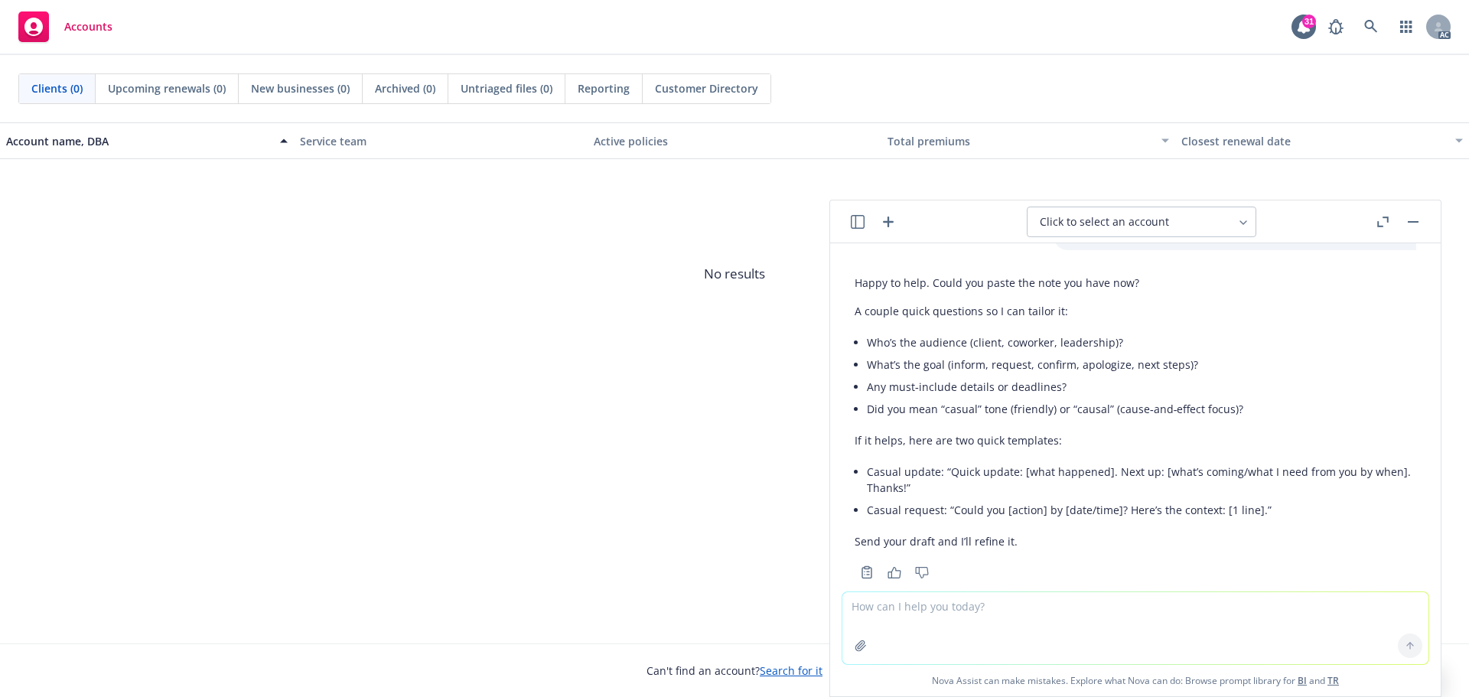
click at [860, 224] on icon "button" at bounding box center [858, 222] width 14 height 14
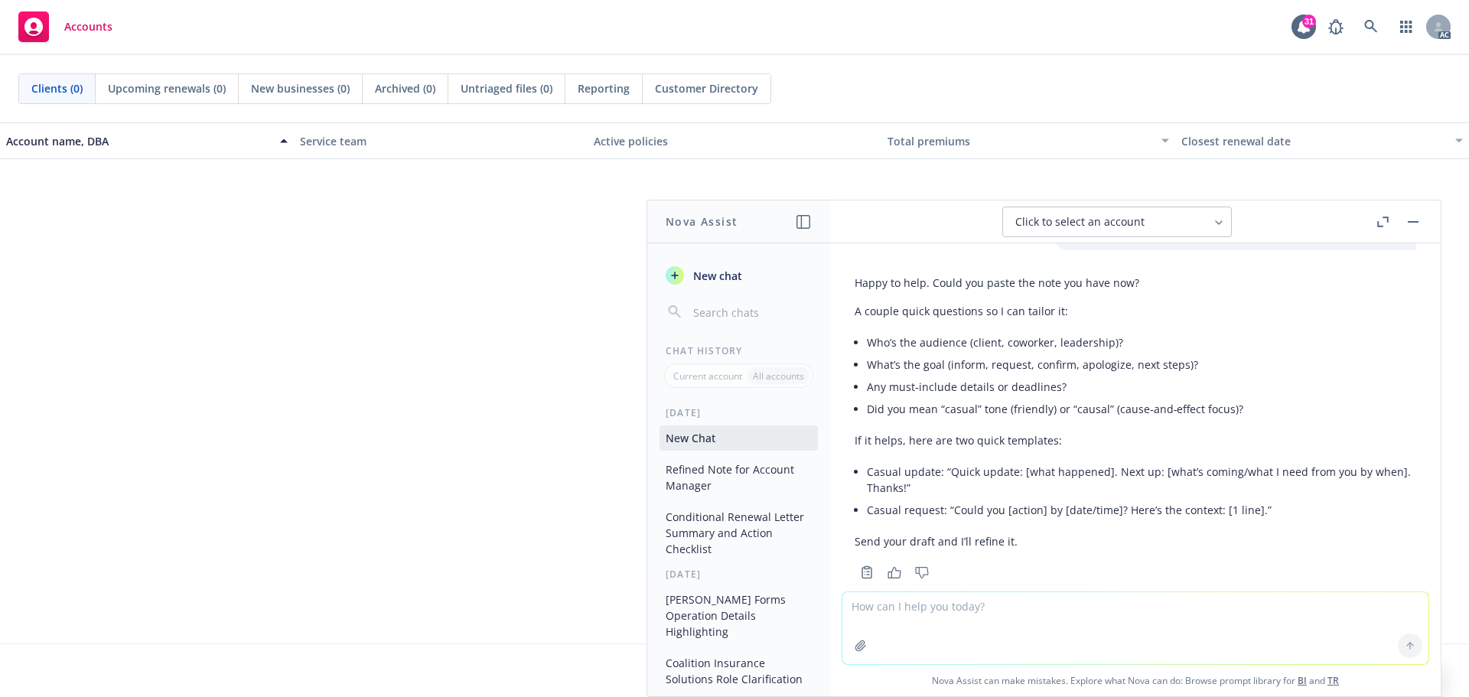
click at [734, 441] on button "New Chat" at bounding box center [738, 437] width 158 height 25
click at [681, 279] on div "button" at bounding box center [674, 275] width 18 height 18
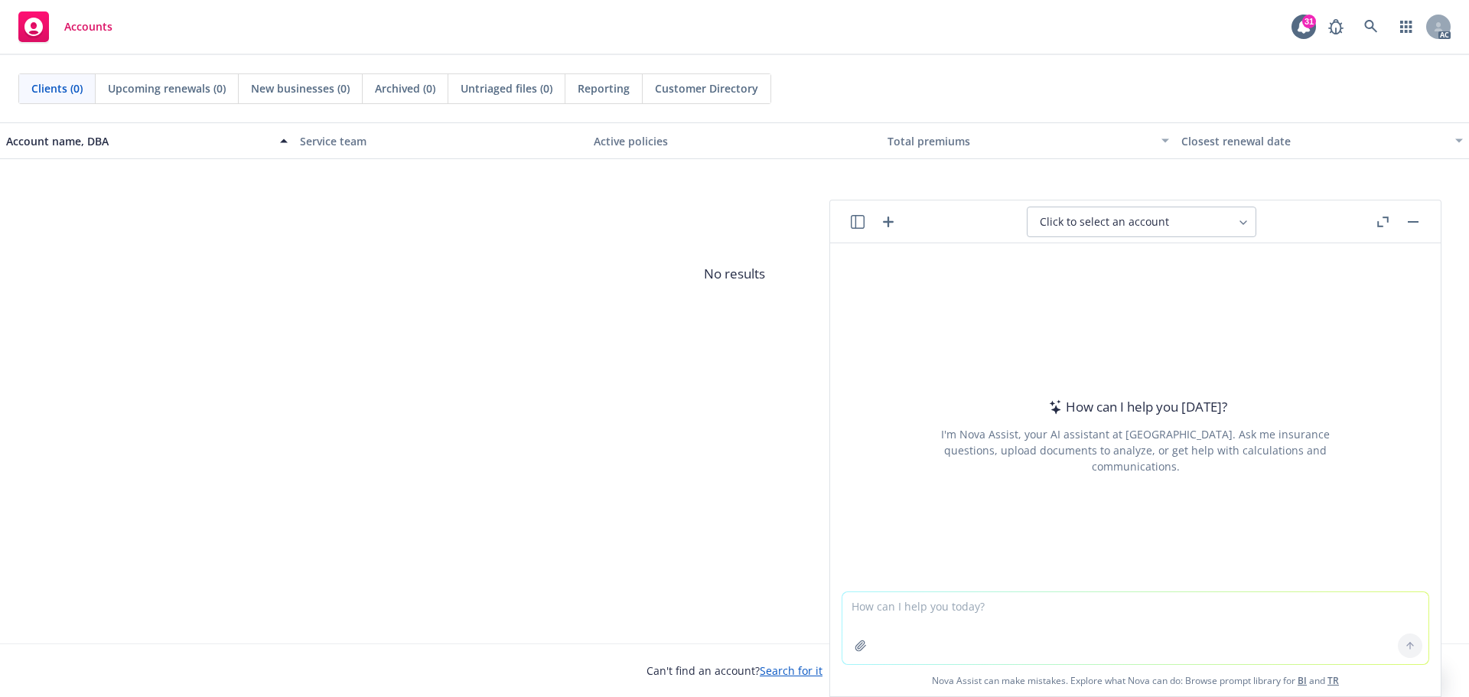
click at [966, 609] on textarea at bounding box center [1135, 628] width 586 height 72
type textarea "pls refine email for me, make it more clear, friendly, and natural"
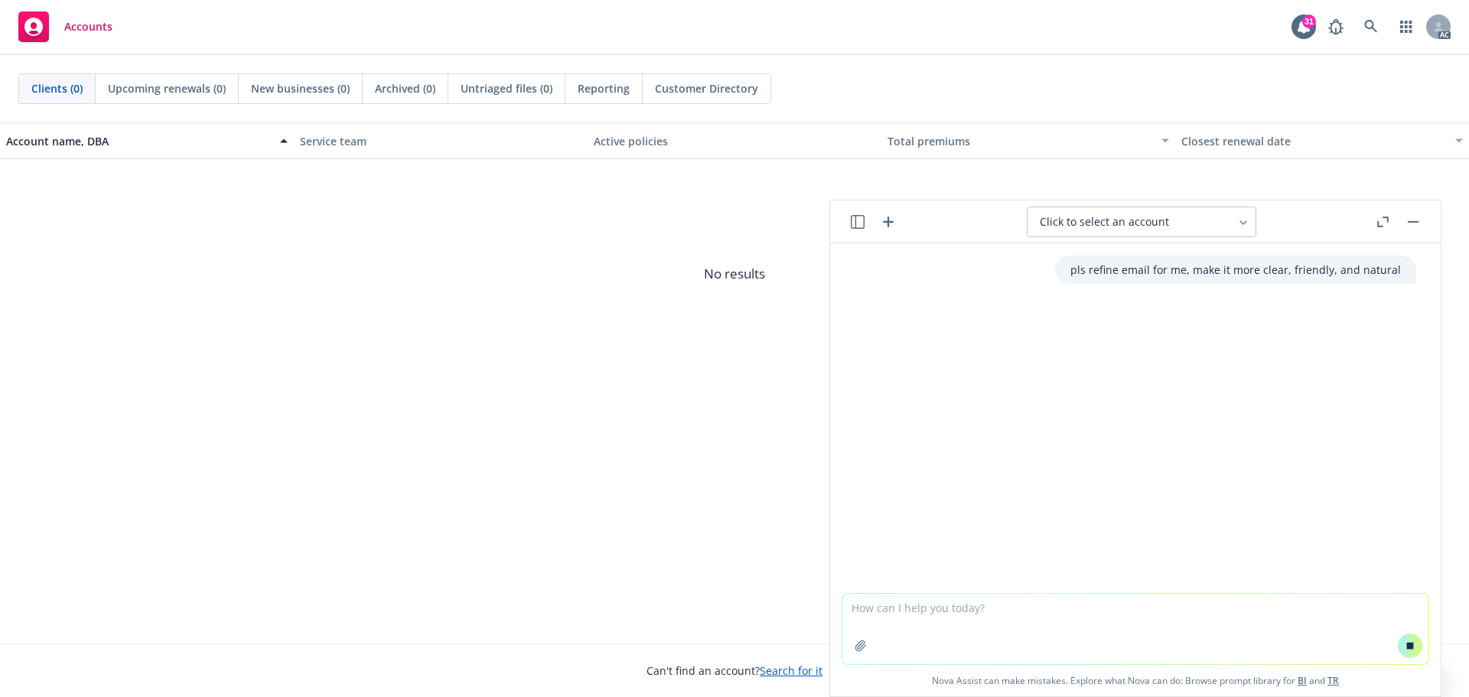
click at [966, 609] on textarea at bounding box center [1135, 629] width 586 height 70
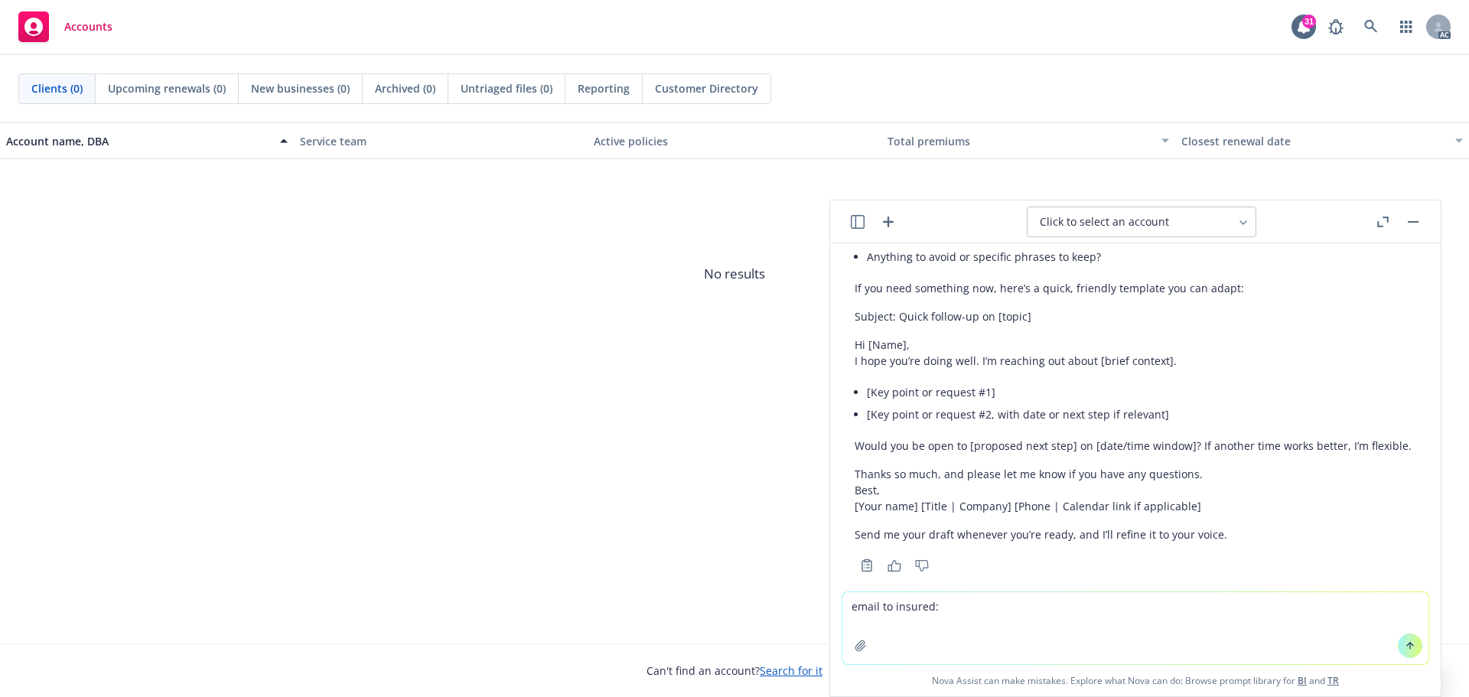
scroll to position [217, 0]
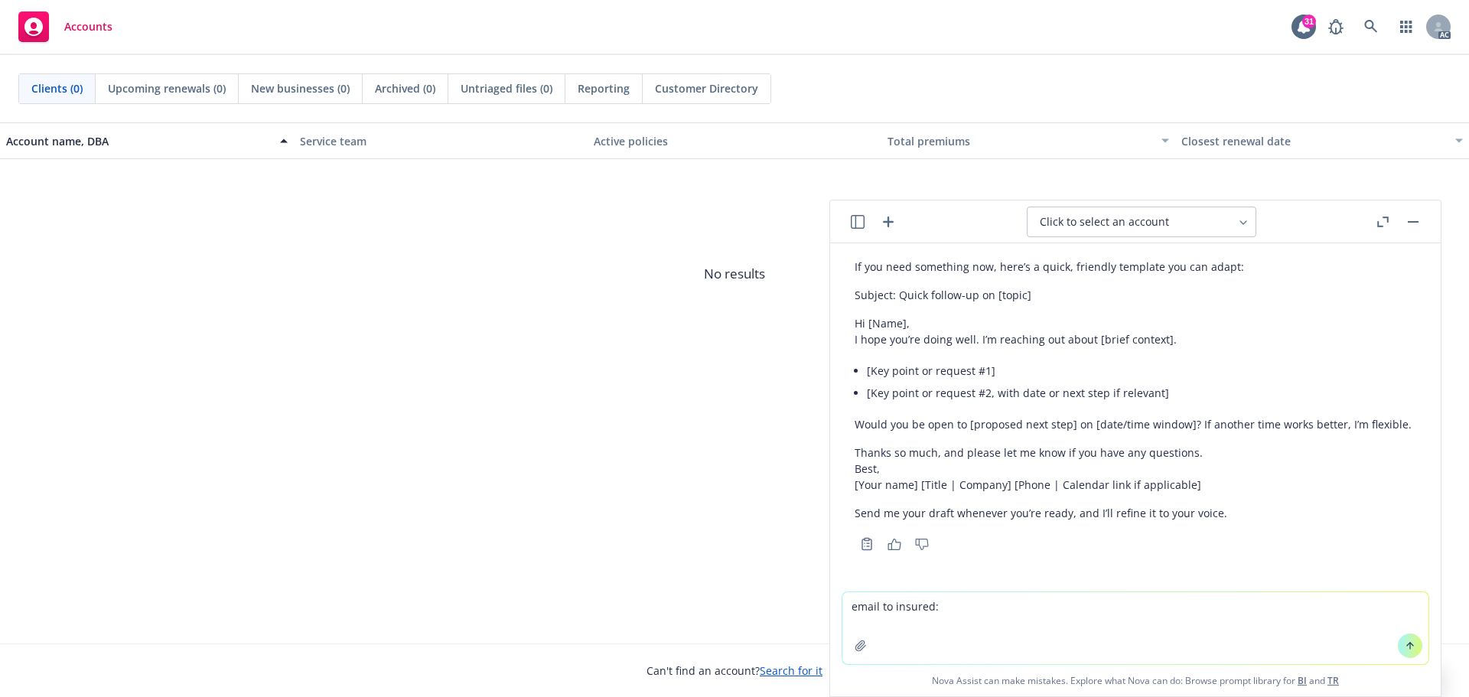
click at [848, 626] on textarea "email to insured:" at bounding box center [1135, 628] width 586 height 72
paste textarea "Hi Neal, We've updated the SOV to mirror the limits from your Travelers Package…"
type textarea "email to insured: Hi Neal, We've updated the SOV to mirror the limits from your…"
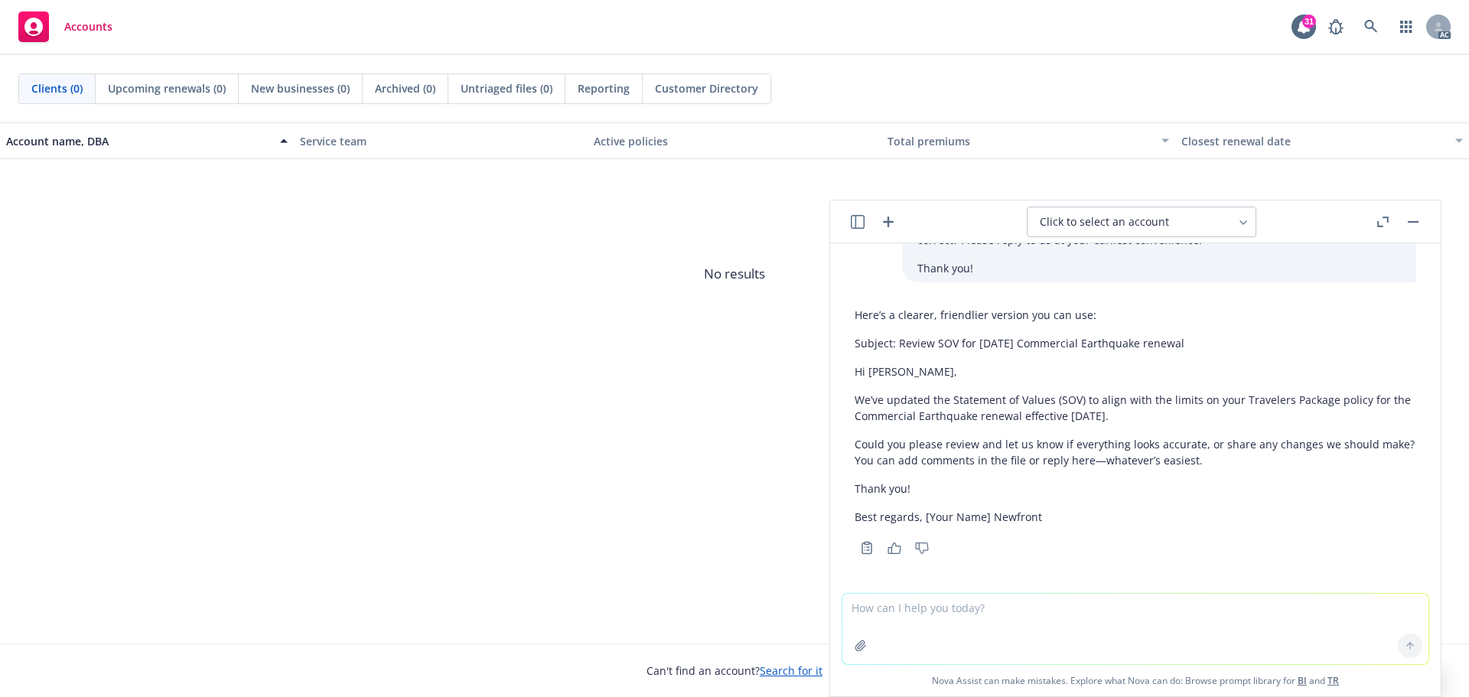
scroll to position [627, 0]
click at [857, 443] on p "Could you please review and let us know if everything looks accurate, or share …" at bounding box center [1134, 450] width 561 height 32
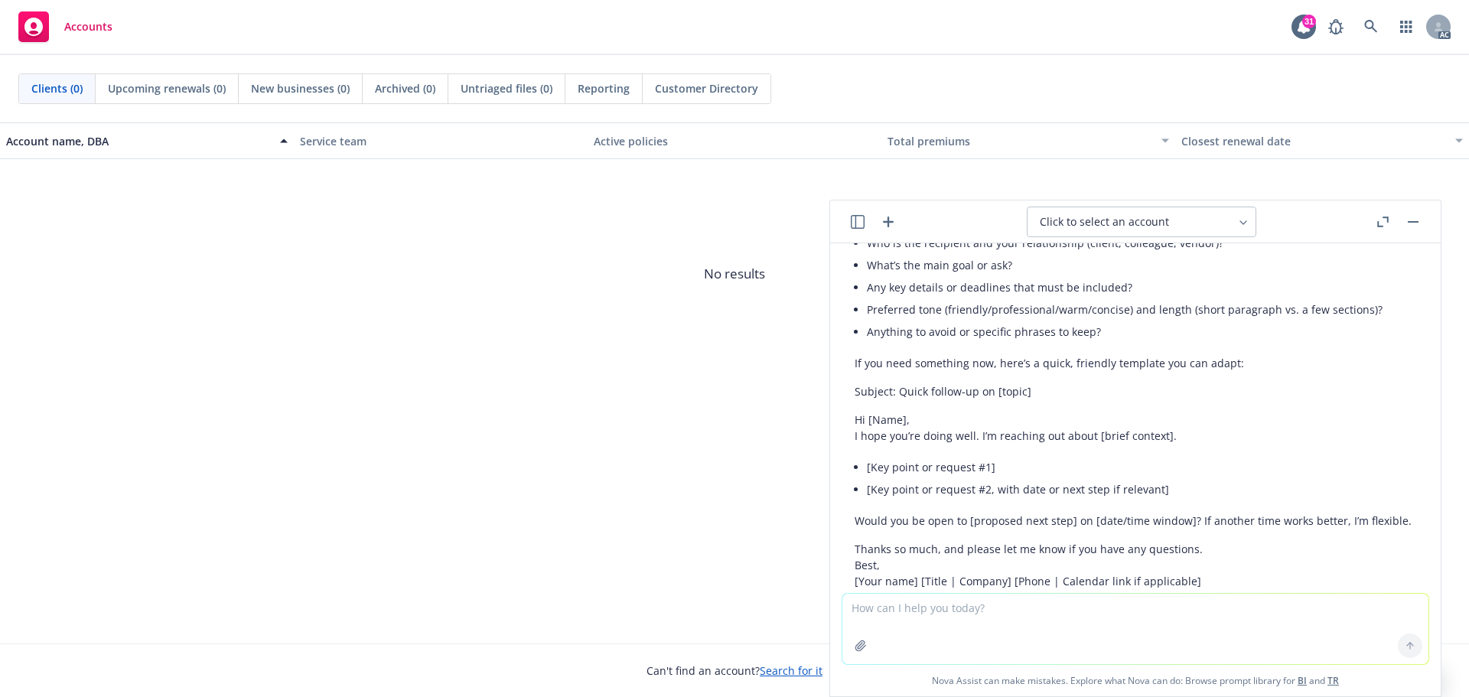
scroll to position [92, 0]
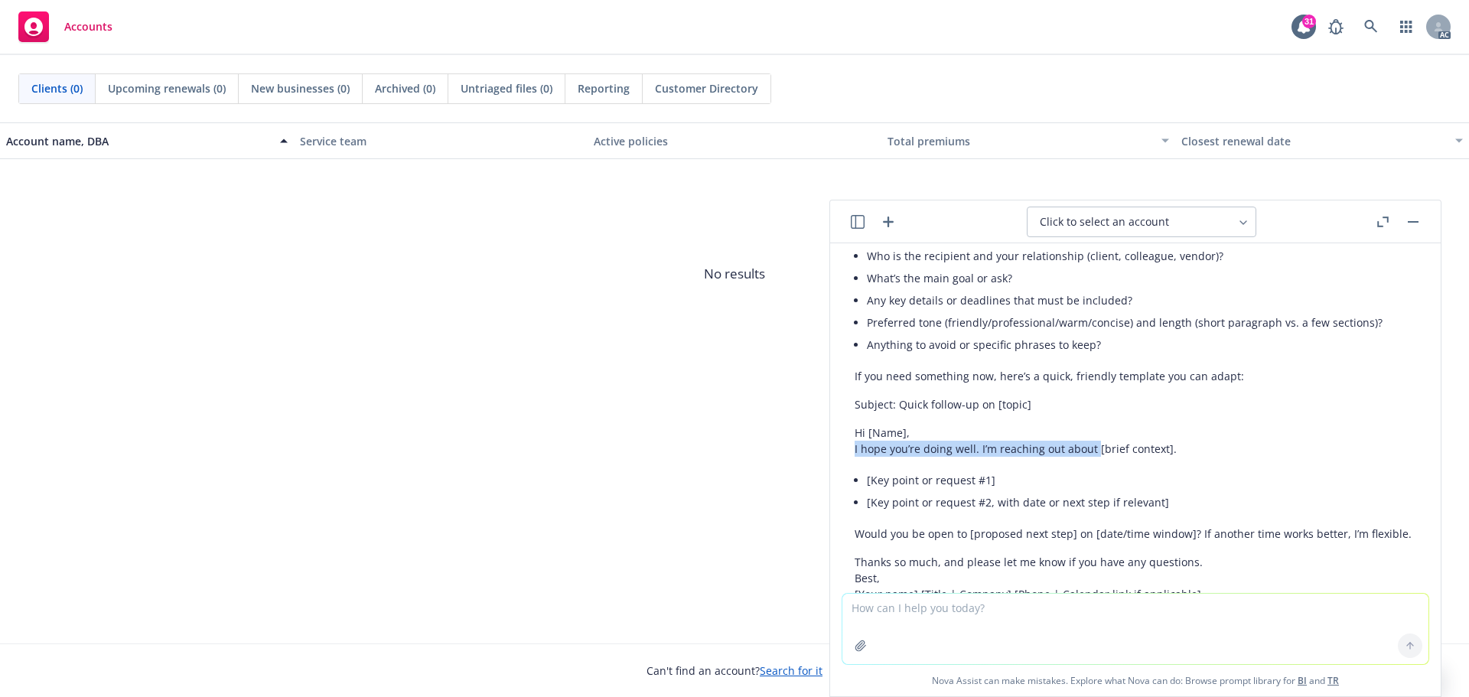
drag, startPoint x: 854, startPoint y: 448, endPoint x: 1094, endPoint y: 449, distance: 239.4
click at [1094, 449] on p "Hi [Name], I hope you’re doing well. I’m reaching out about [brief context]." at bounding box center [1132, 441] width 557 height 32
copy p "I hope you’re doing well. I’m reaching out about"
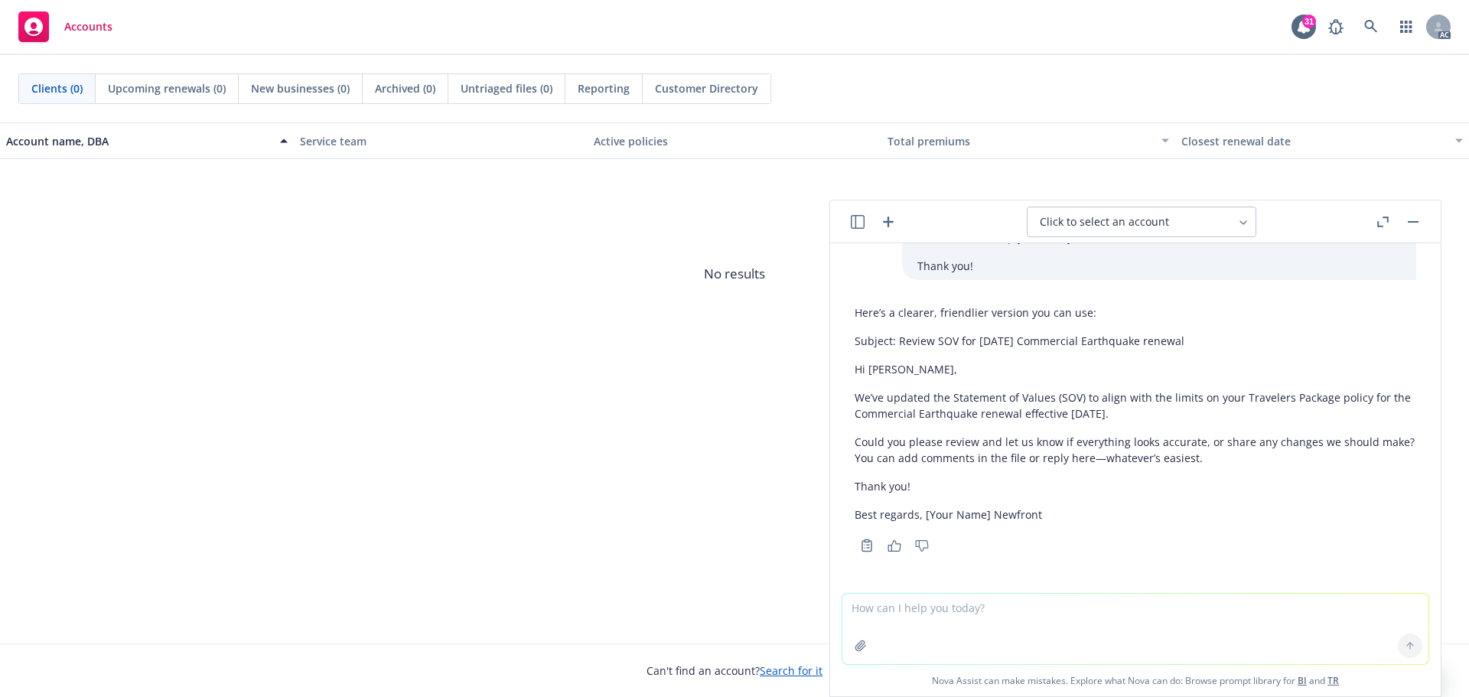
scroll to position [627, 0]
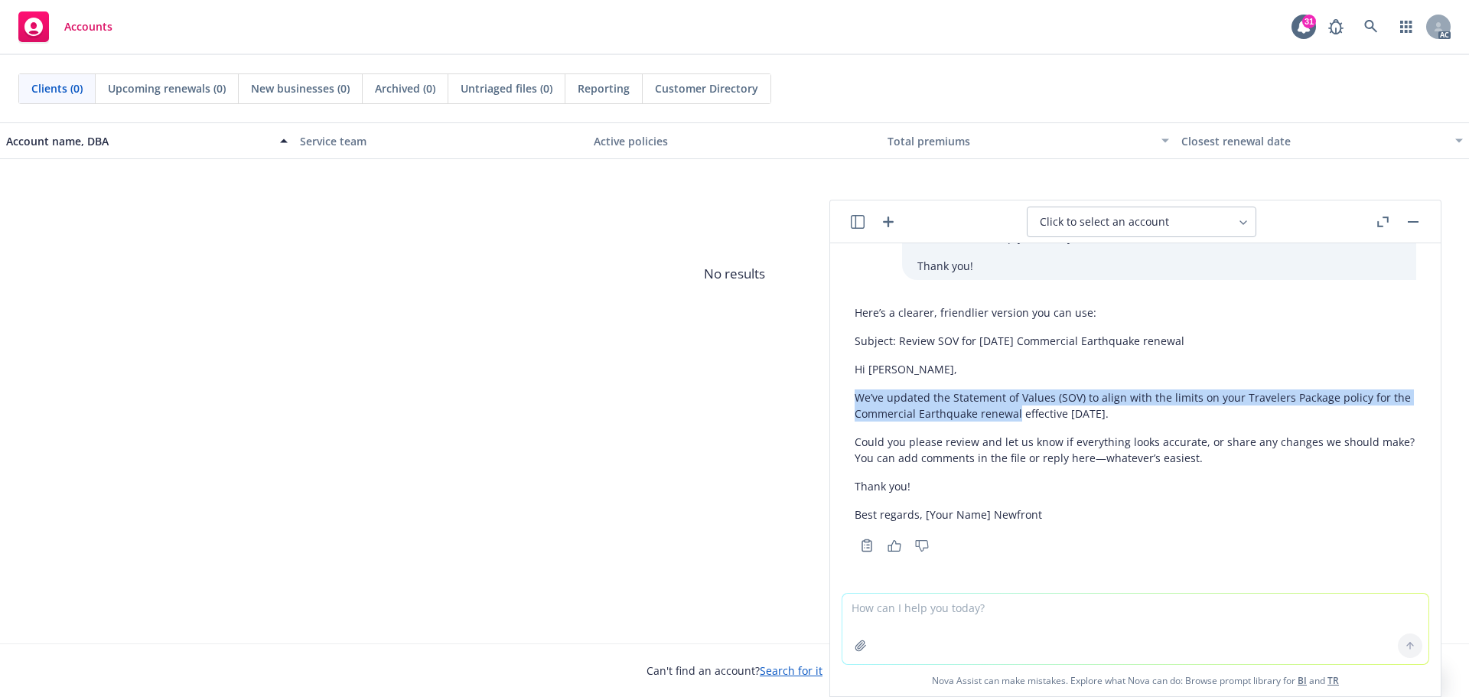
drag, startPoint x: 855, startPoint y: 396, endPoint x: 1037, endPoint y: 410, distance: 182.6
click at [1037, 410] on p "We’ve updated the Statement of Values (SOV) to align with the limits on your Tr…" at bounding box center [1134, 405] width 561 height 32
copy p "We’ve updated the Statement of Values (SOV) to align with the limits on your Tr…"
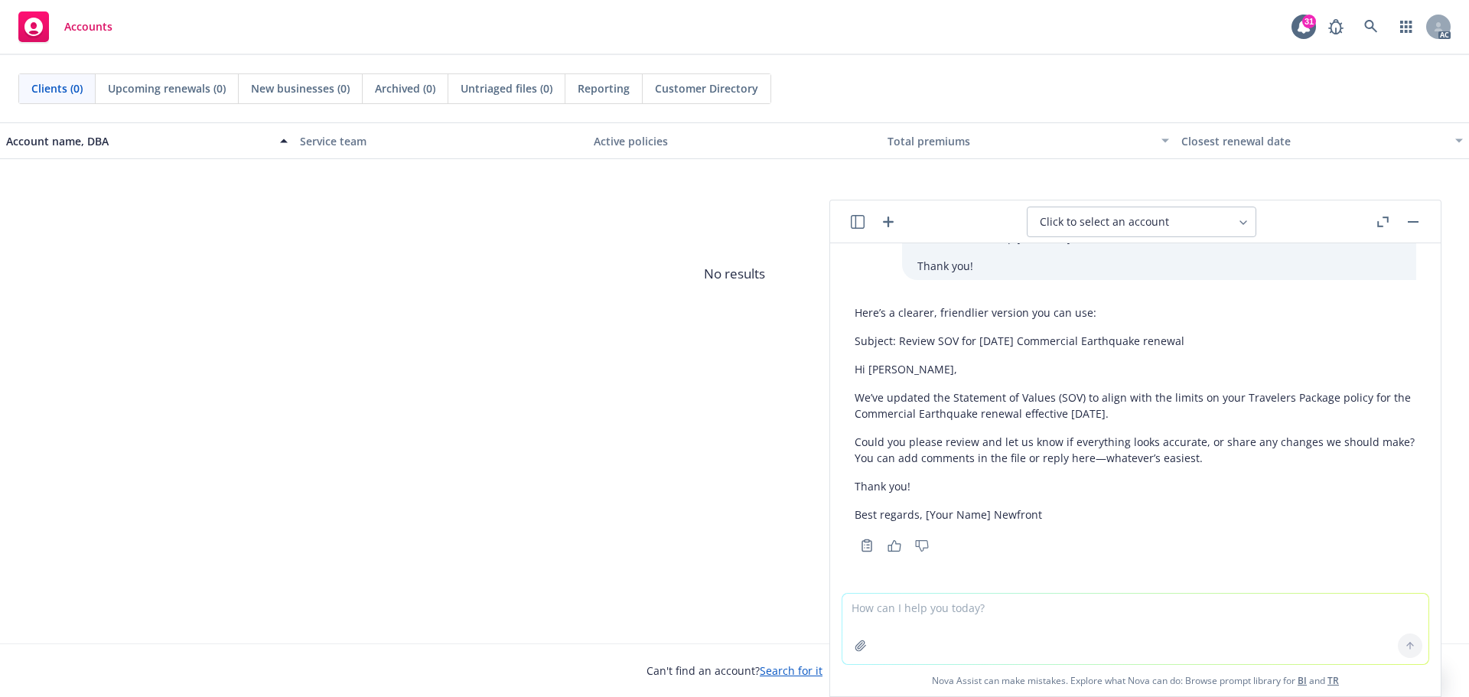
click at [1020, 453] on p "Could you please review and let us know if everything looks accurate, or share …" at bounding box center [1134, 450] width 561 height 32
click at [913, 447] on p "Could you please review and let us know if everything looks accurate, or share …" at bounding box center [1134, 450] width 561 height 32
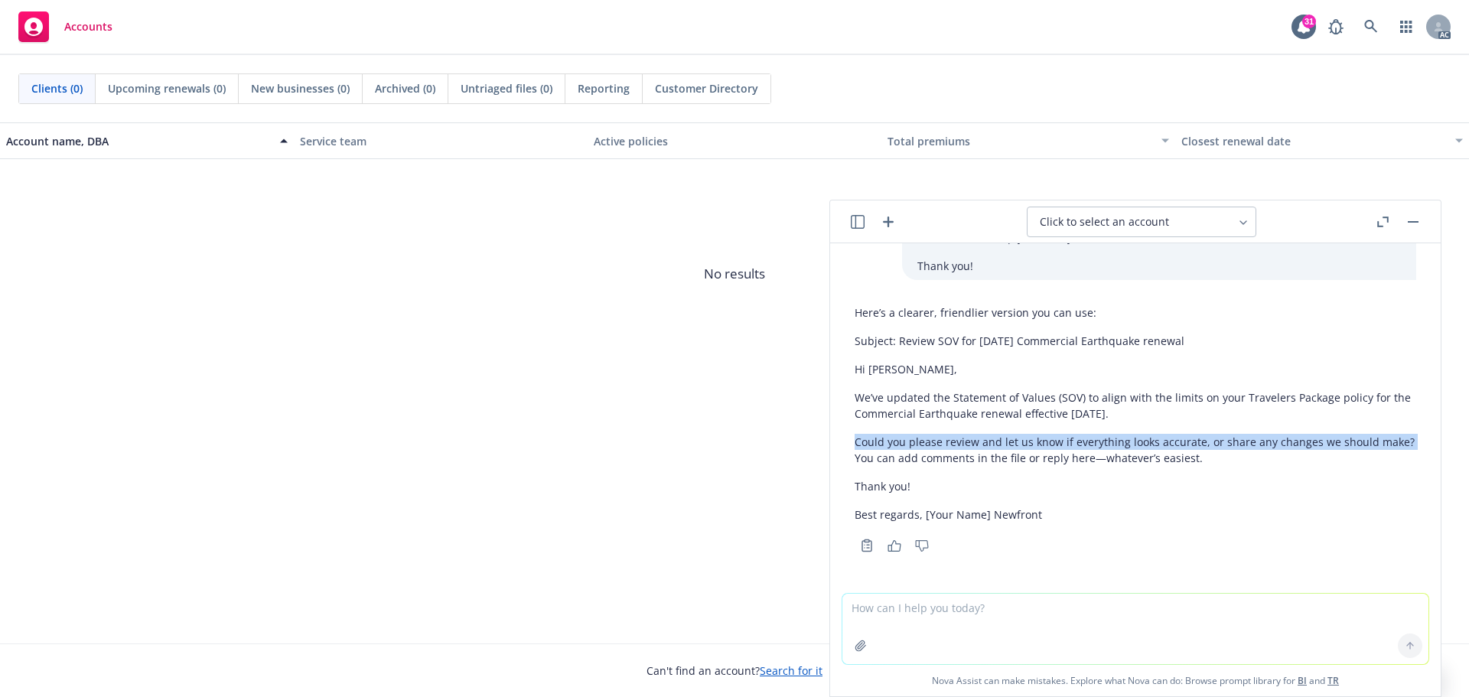
copy p "Could you please review and let us know if everything looks accurate, or share …"
drag, startPoint x: 854, startPoint y: 441, endPoint x: 891, endPoint y: 457, distance: 39.8
click at [891, 457] on p "Could you please review and let us know if everything looks accurate, or share …" at bounding box center [1134, 450] width 561 height 32
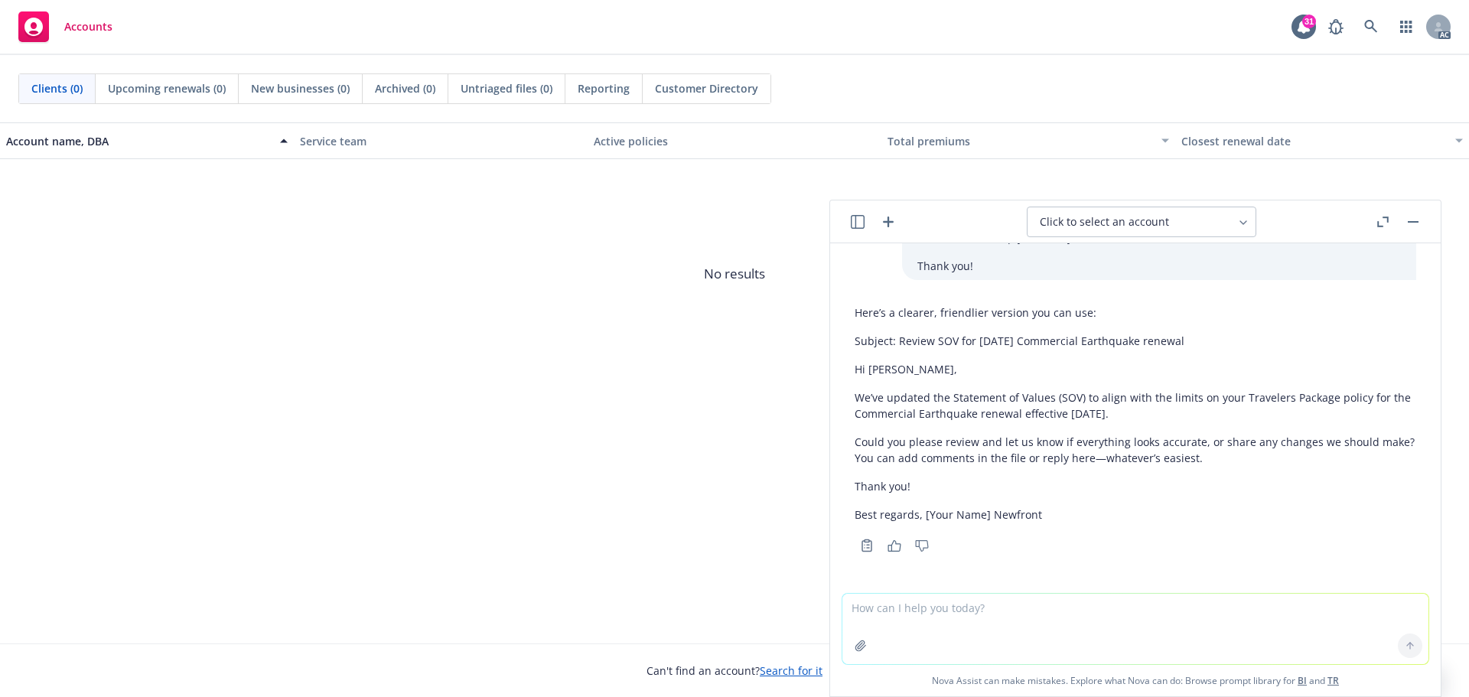
click at [1108, 616] on textarea at bounding box center [1135, 629] width 586 height 70
type textarea "n"
paste textarea "Hi Neal, I hope you’re doing well. I’m reaching out about your upcoming renewal…"
type textarea "another version, pls refine: Hi Neal, I hope you’re doing well. I’m reaching ou…"
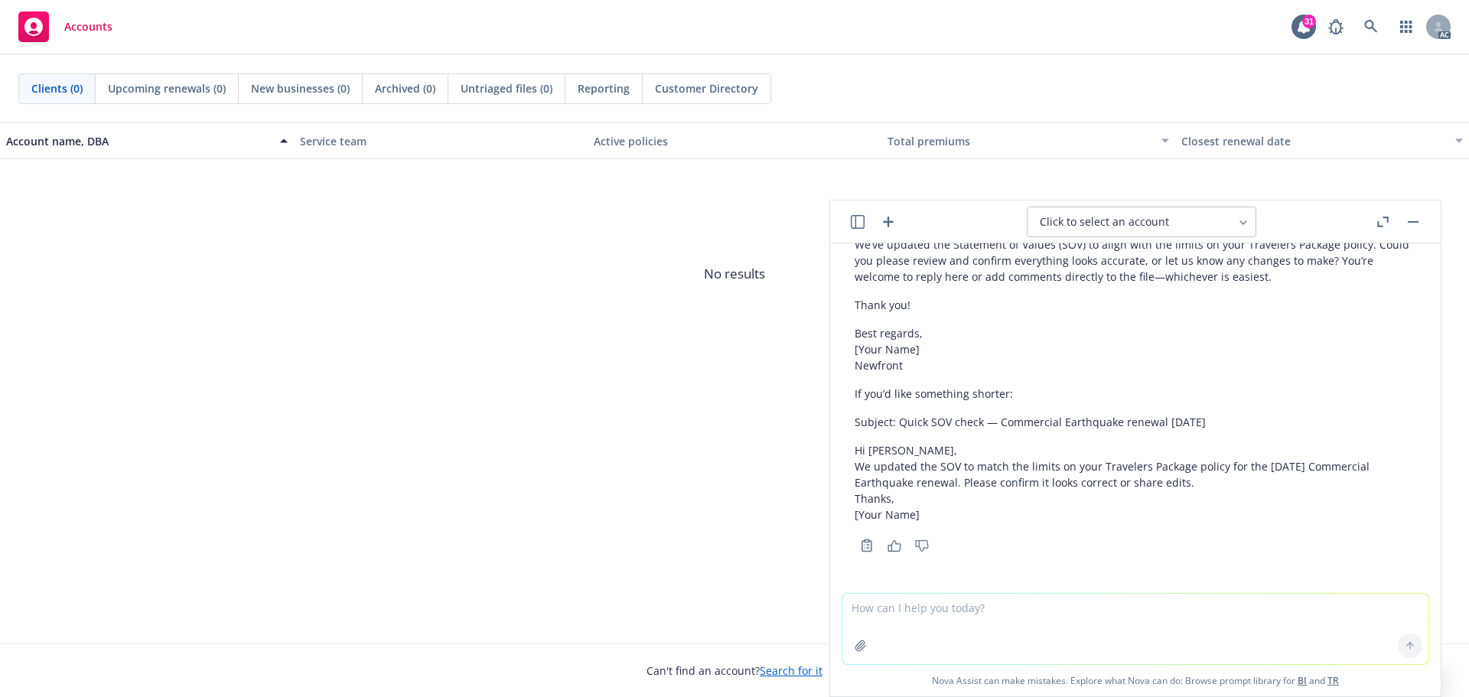
scroll to position [1156, 0]
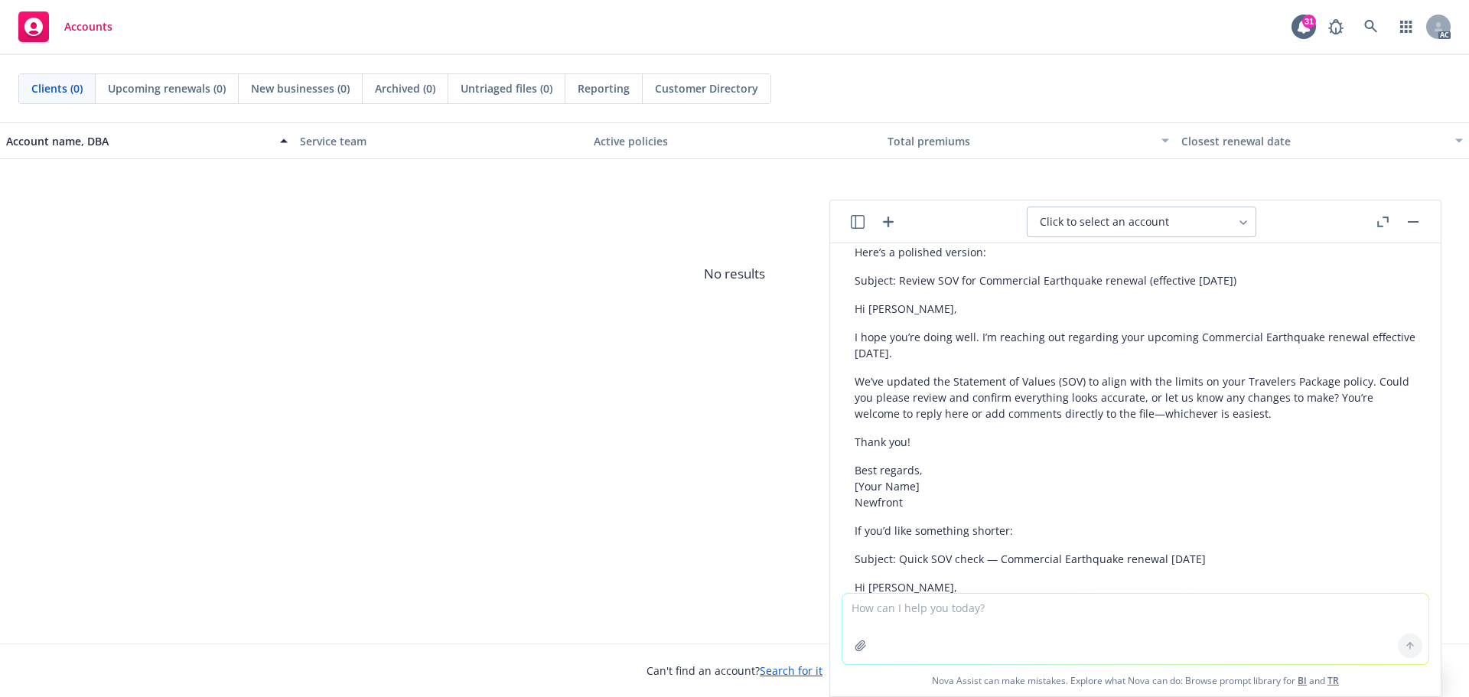
click at [1019, 491] on p "Best regards, [Your Name] Newfront" at bounding box center [1134, 486] width 561 height 48
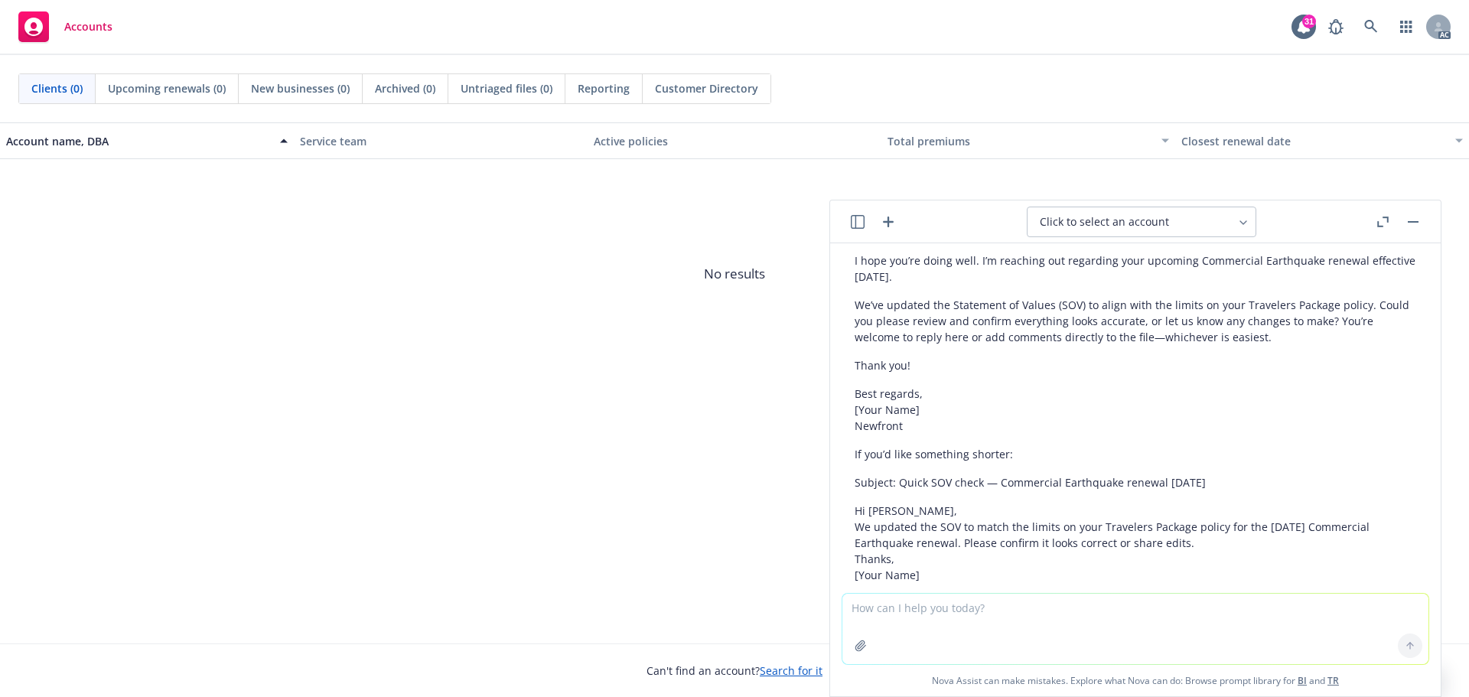
scroll to position [1309, 0]
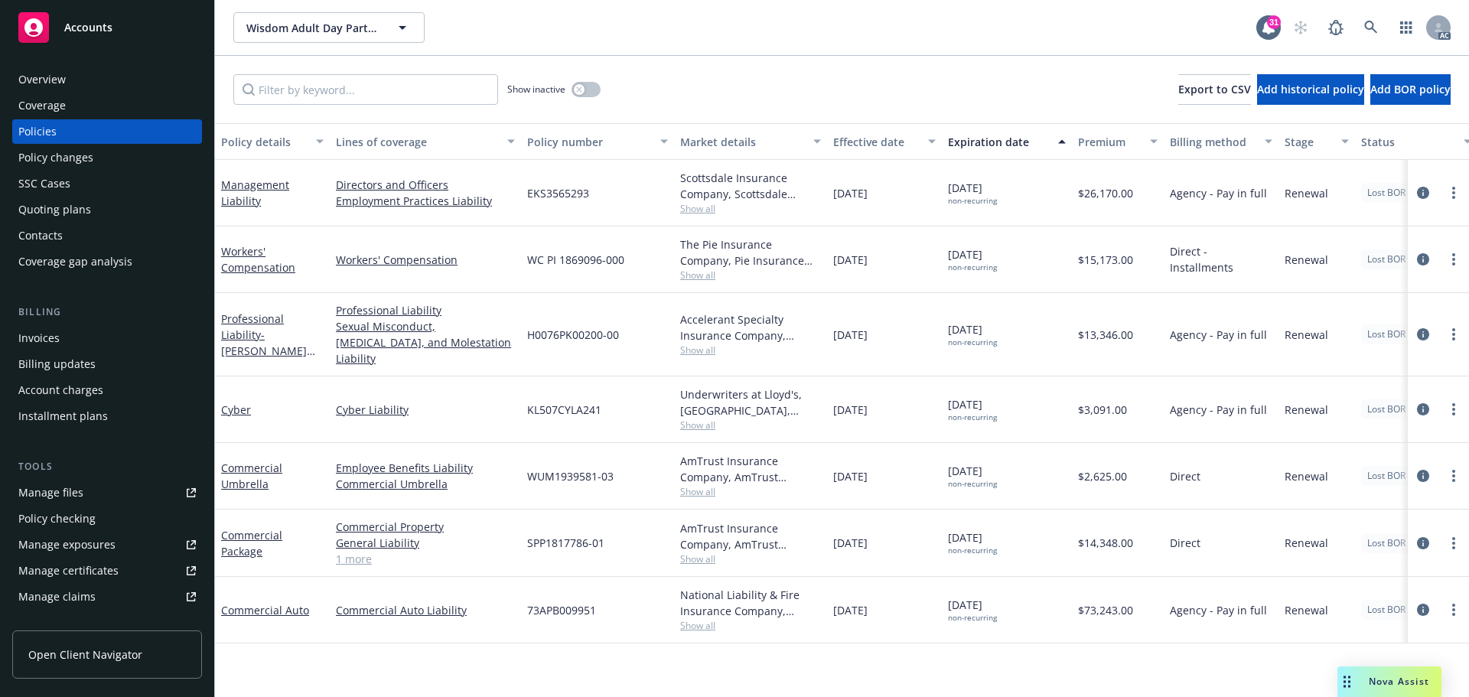
click at [695, 418] on span "Show all" at bounding box center [750, 424] width 141 height 13
click at [759, 651] on div "Policy details Lines of coverage Policy number Market details Effective date Ex…" at bounding box center [842, 410] width 1254 height 574
click at [698, 485] on span "Show all" at bounding box center [750, 491] width 141 height 13
drag, startPoint x: 433, startPoint y: 668, endPoint x: 499, endPoint y: 600, distance: 94.1
click at [439, 659] on div "Policy details Lines of coverage Policy number Market details Effective date Ex…" at bounding box center [842, 410] width 1254 height 574
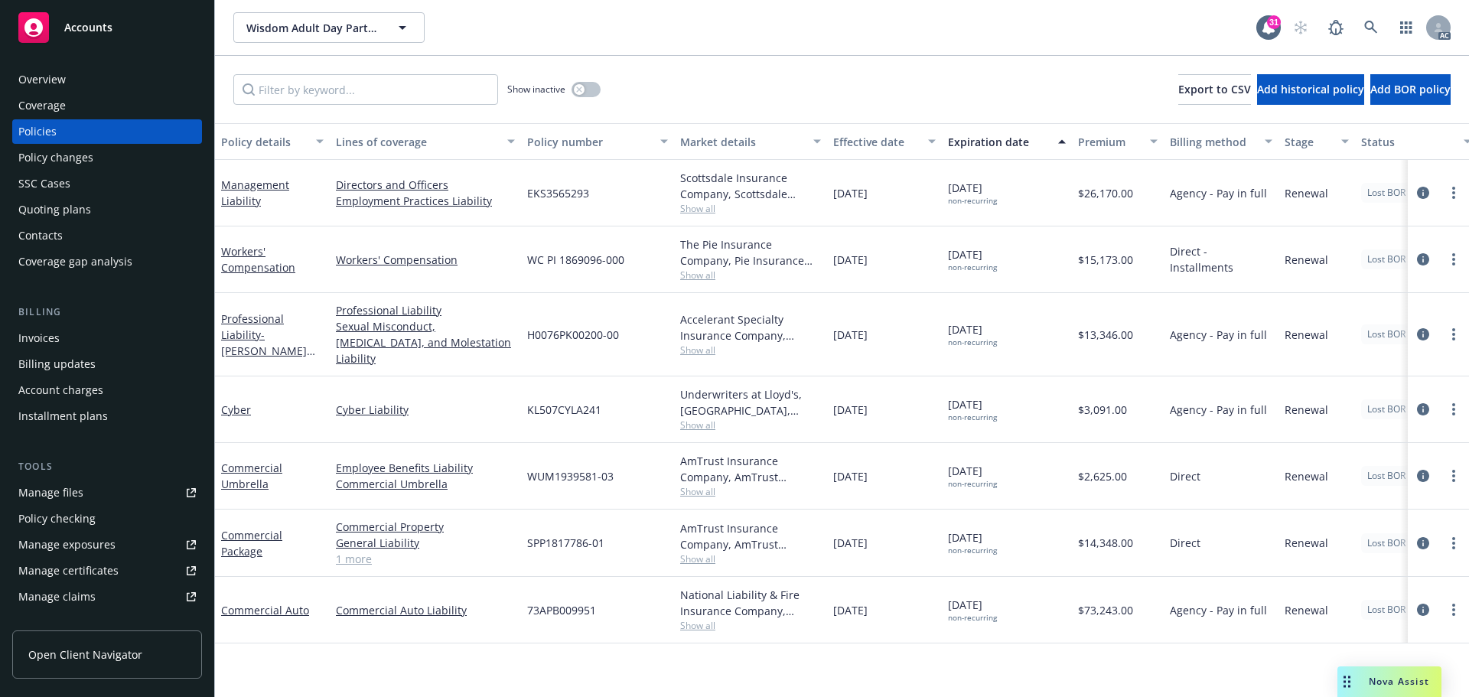
click at [703, 418] on span "Show all" at bounding box center [750, 424] width 141 height 13
click at [655, 653] on div "Policy details Lines of coverage Policy number Market details Effective date Ex…" at bounding box center [842, 410] width 1254 height 574
click at [699, 212] on span "Show all" at bounding box center [750, 208] width 141 height 13
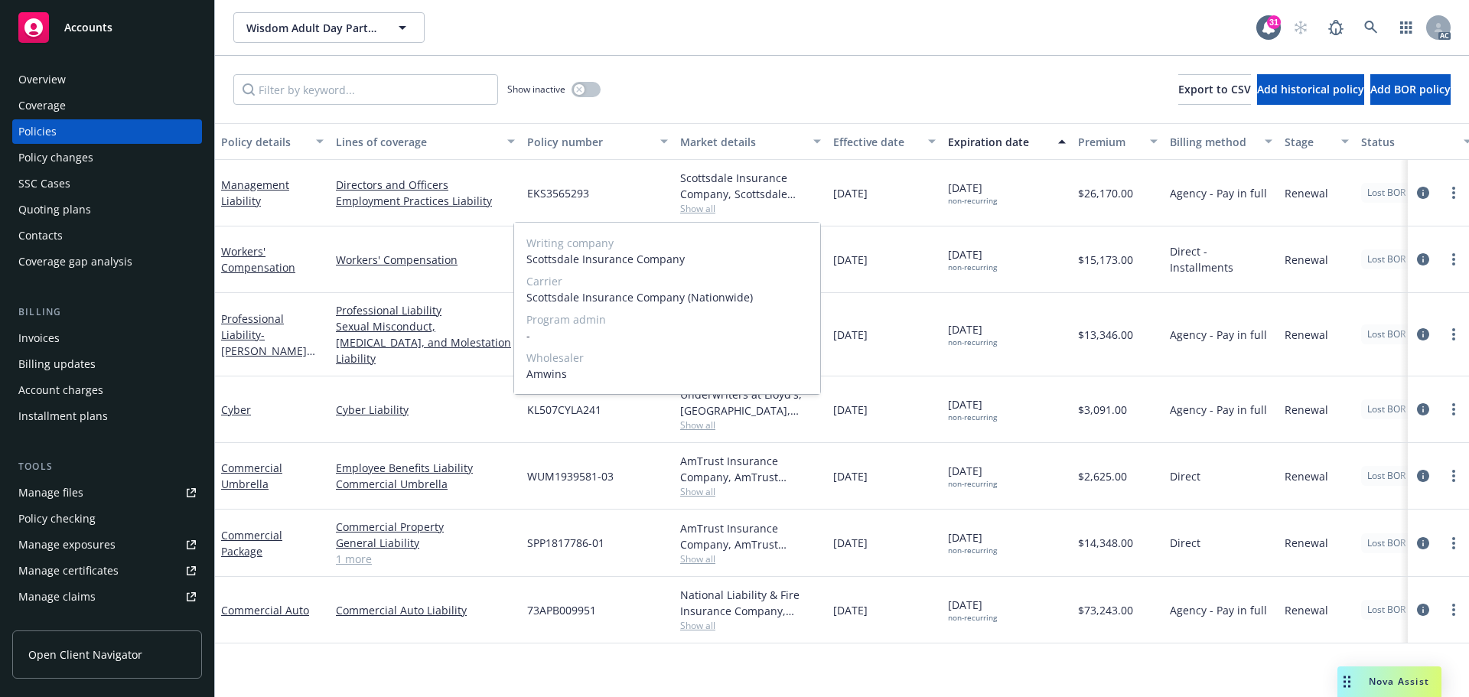
click at [699, 212] on span "Show all" at bounding box center [750, 208] width 141 height 13
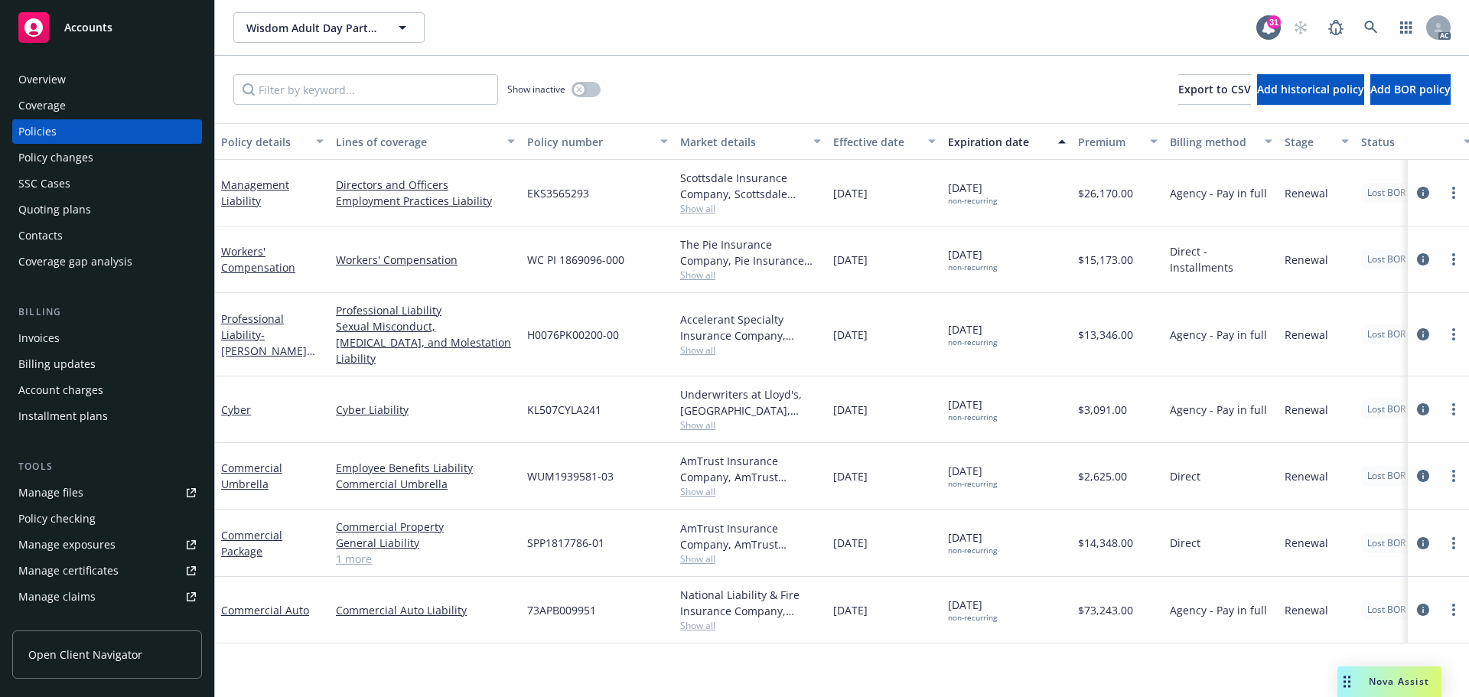
click at [703, 275] on span "Show all" at bounding box center [750, 274] width 141 height 13
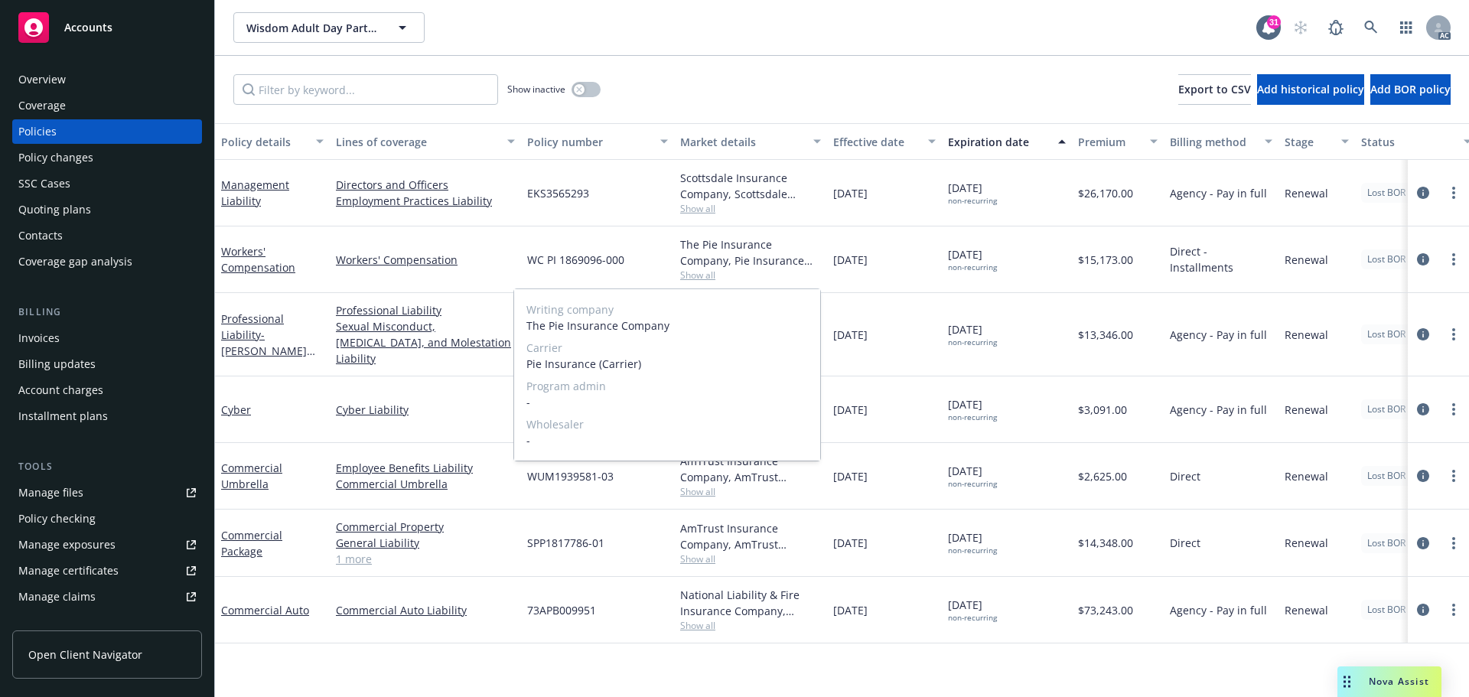
click at [703, 275] on span "Show all" at bounding box center [750, 274] width 141 height 13
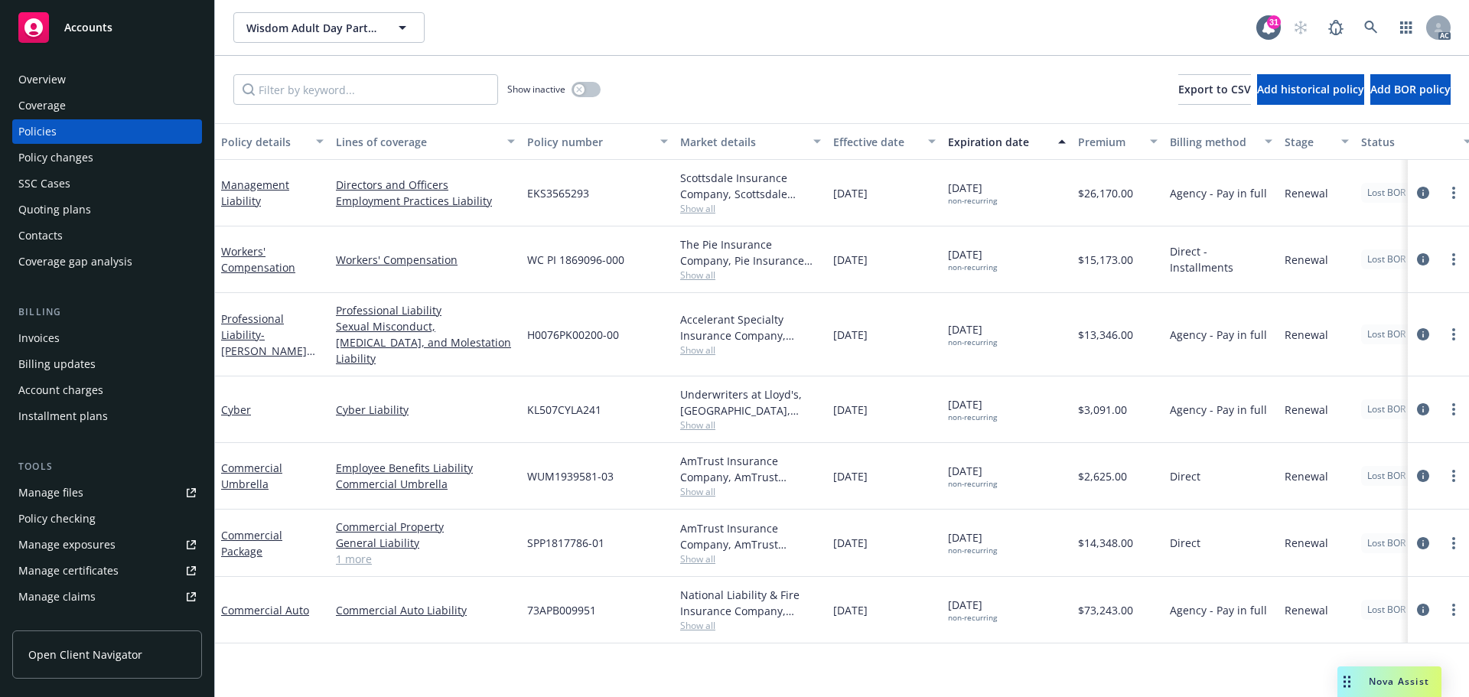
click at [700, 343] on span "Show all" at bounding box center [750, 349] width 141 height 13
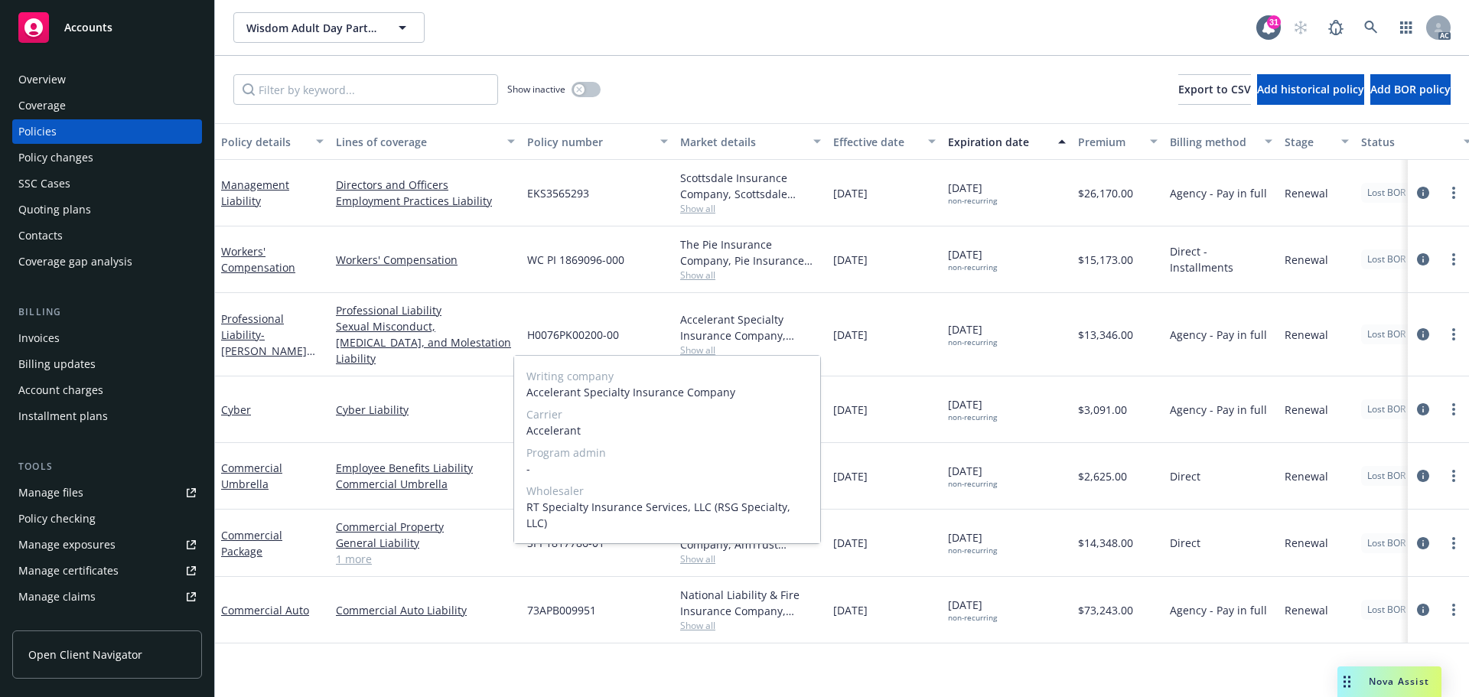
click at [700, 343] on span "Show all" at bounding box center [750, 349] width 141 height 13
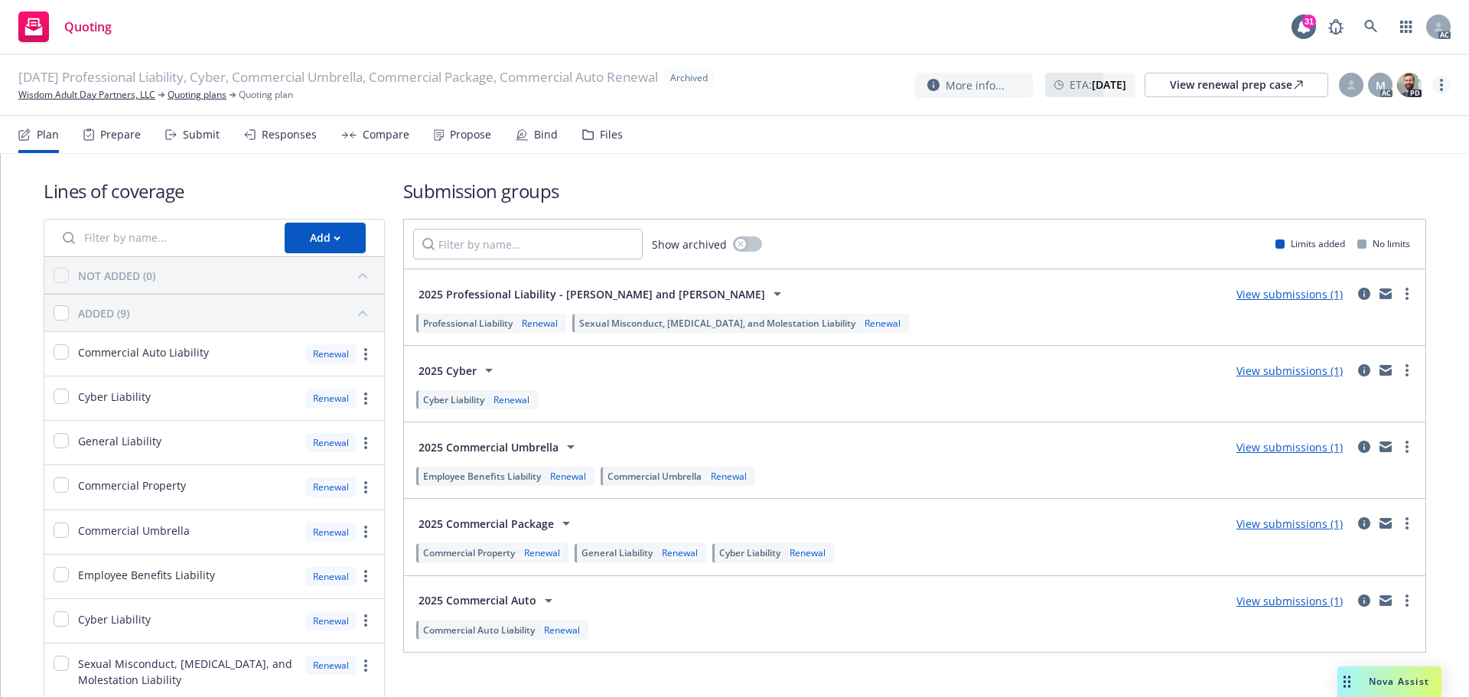
click at [1443, 89] on link "more" at bounding box center [1441, 85] width 18 height 18
click at [1381, 125] on link "Copy logging email" at bounding box center [1365, 116] width 170 height 31
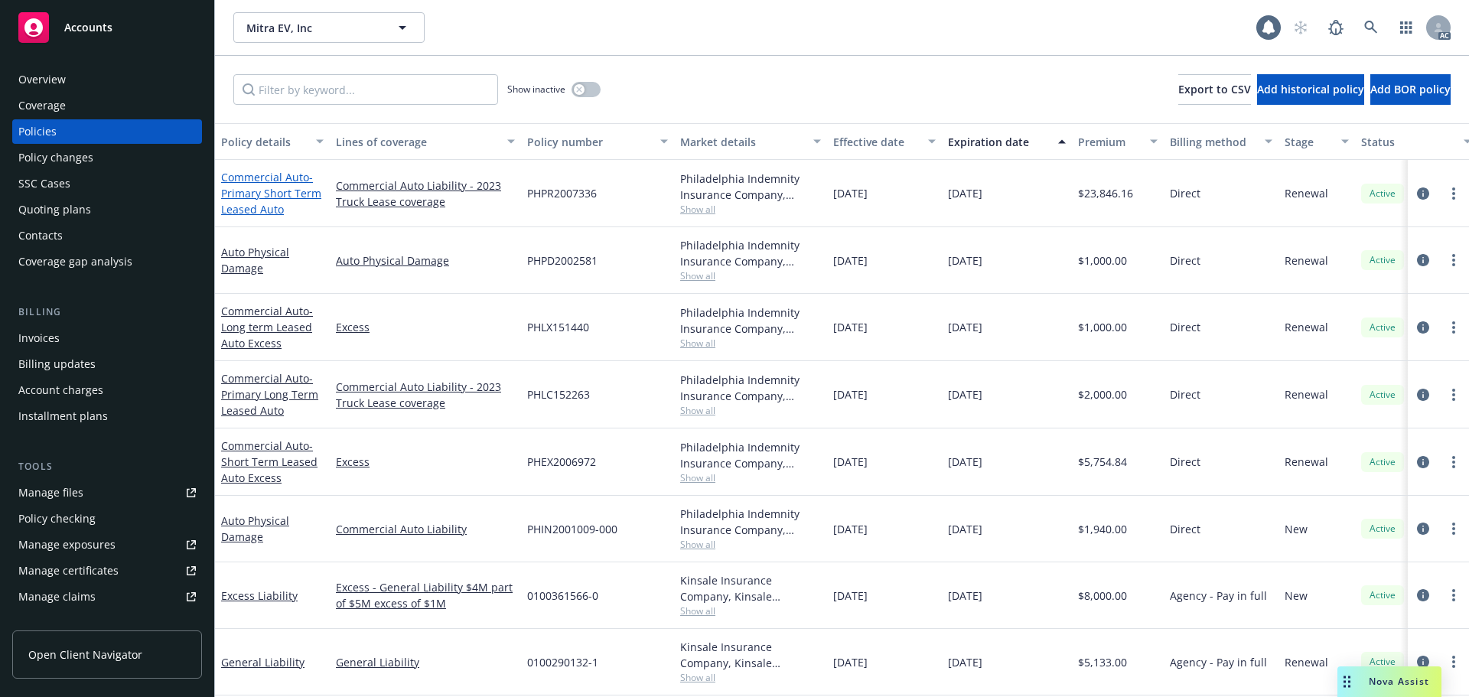
click at [279, 193] on span "- Primary Short Term Leased Auto" at bounding box center [271, 193] width 100 height 47
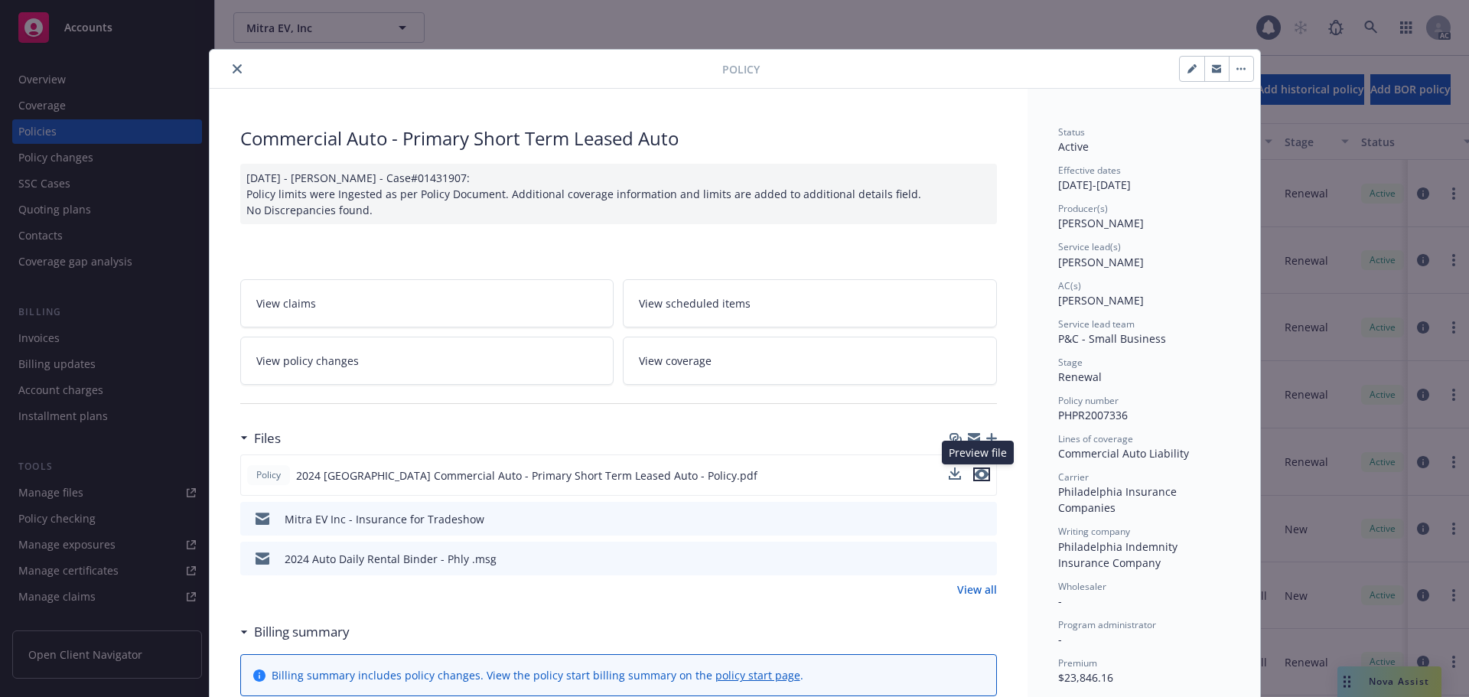
click at [981, 477] on icon "preview file" at bounding box center [982, 474] width 14 height 11
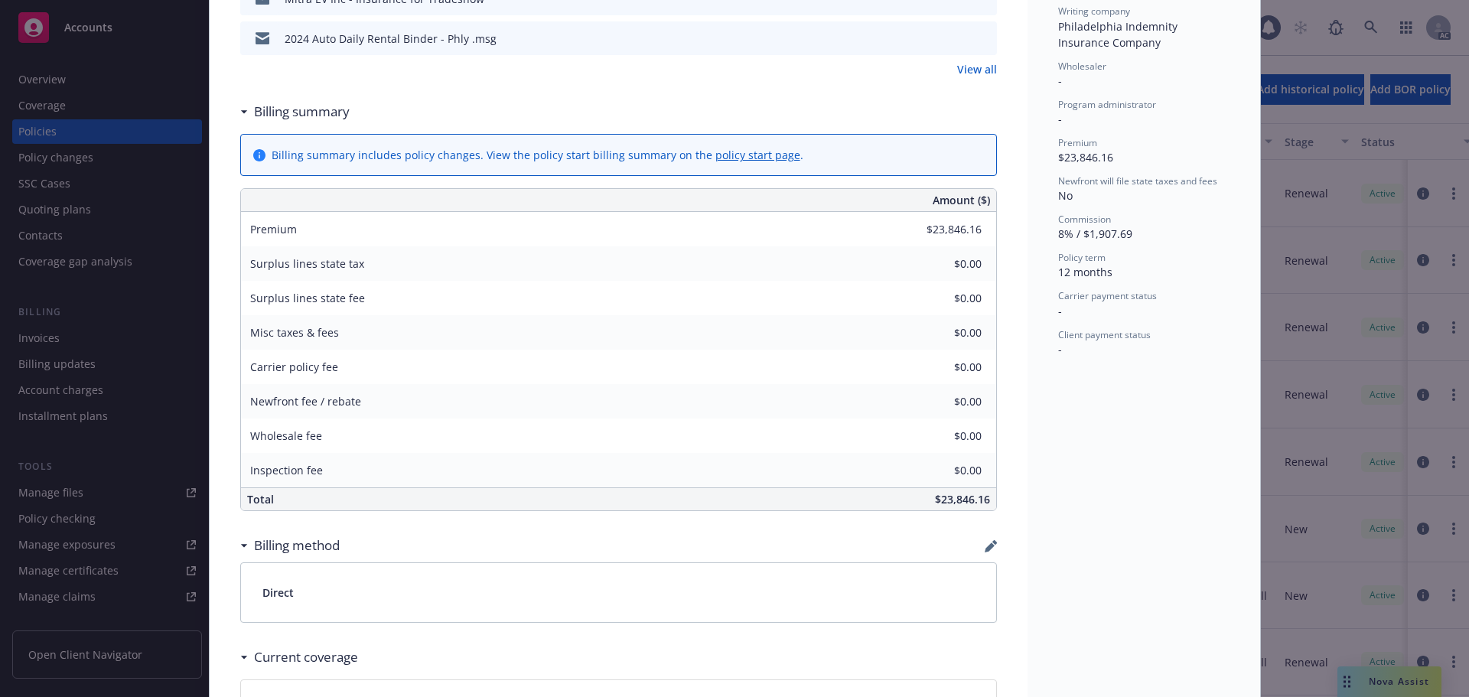
scroll to position [535, 0]
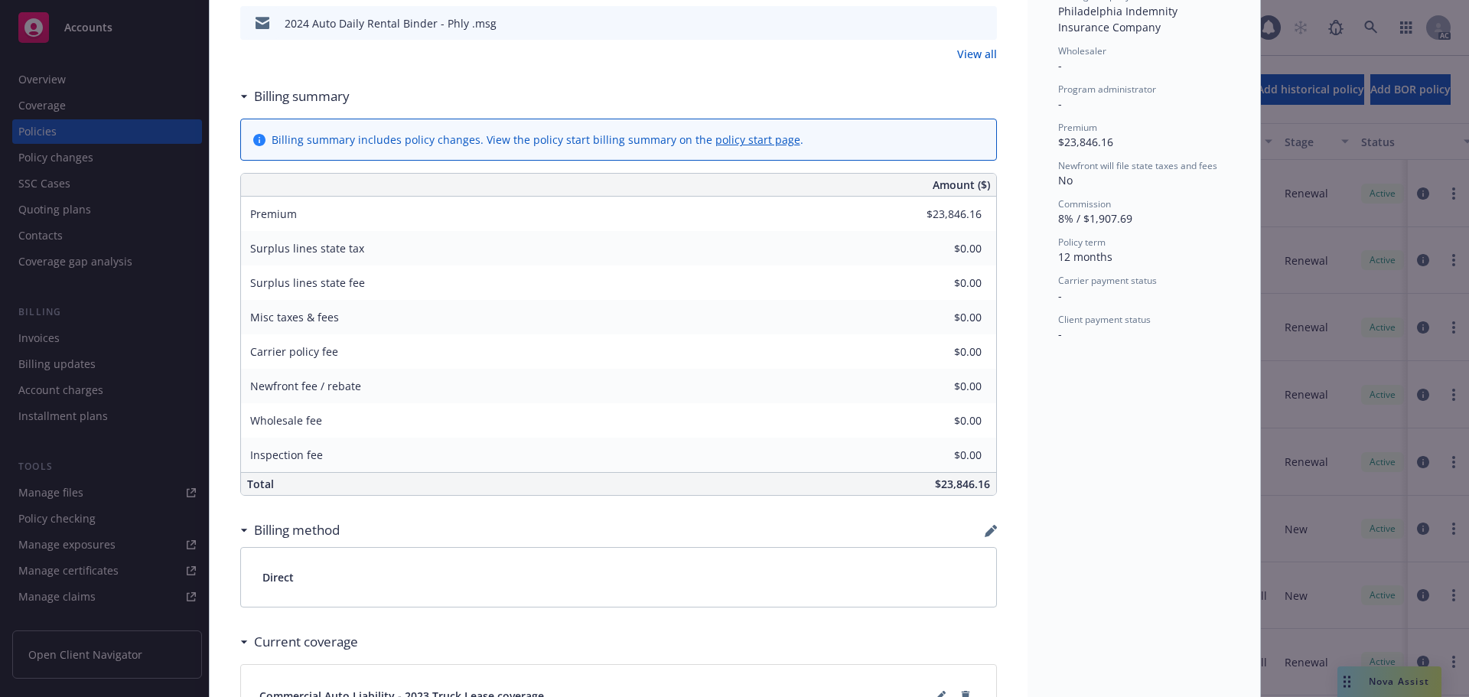
click at [1401, 682] on div "Policy Commercial Auto - Primary Short Term Leased Auto [DATE] - [PERSON_NAME] …" at bounding box center [734, 348] width 1469 height 697
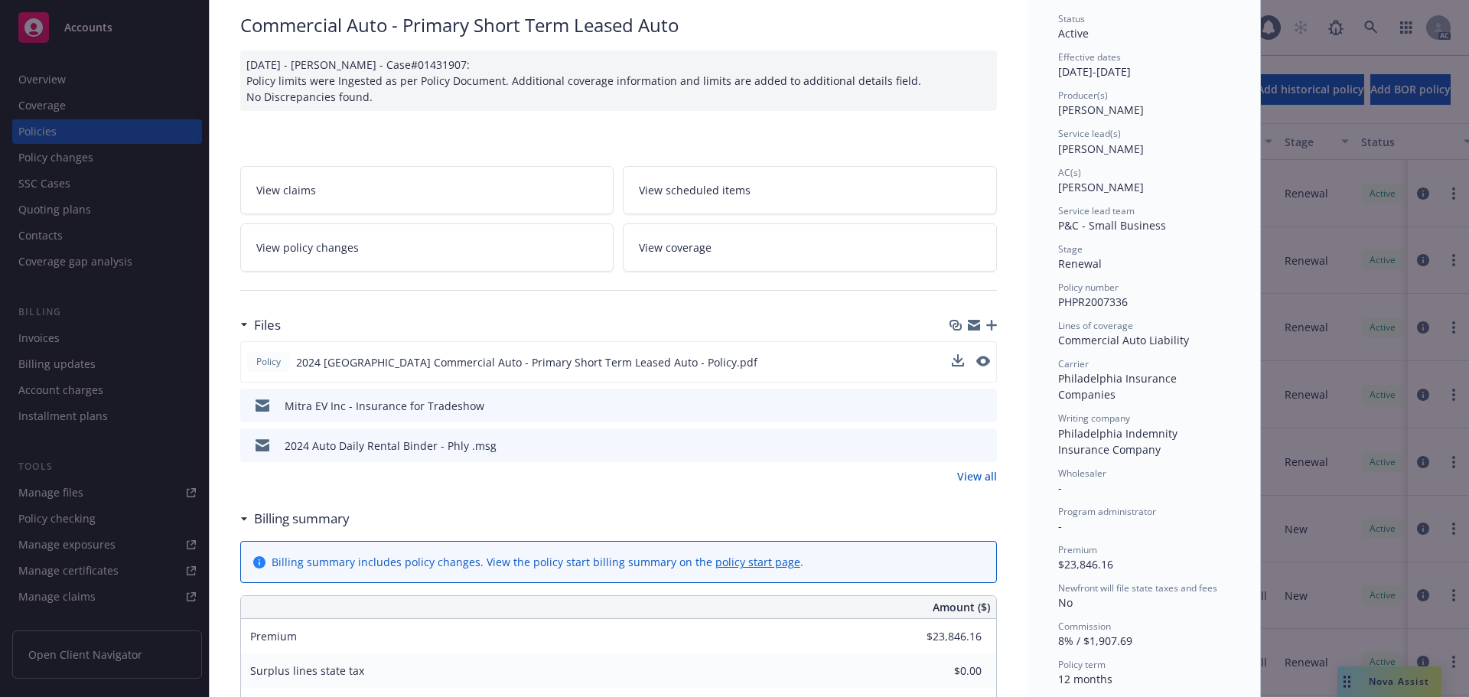
scroll to position [0, 0]
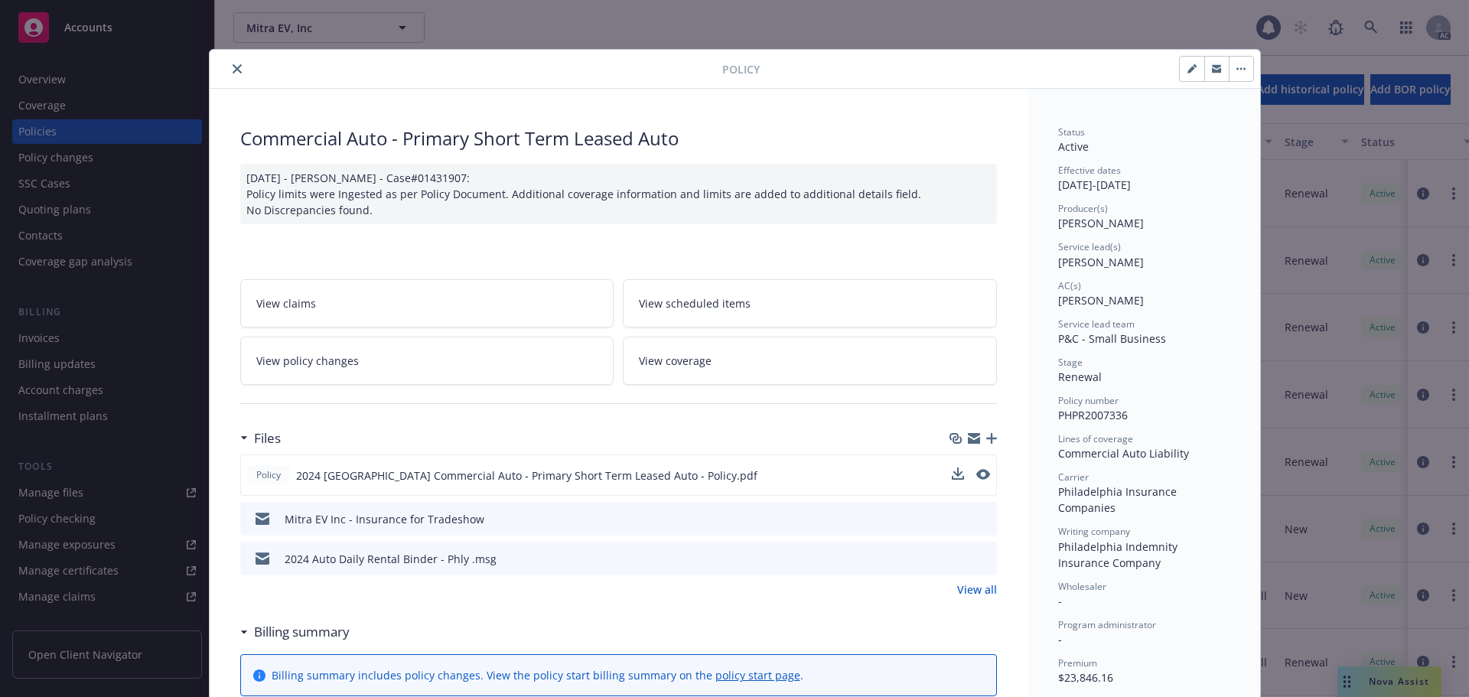
click at [221, 64] on div at bounding box center [469, 69] width 506 height 18
click at [233, 70] on icon "close" at bounding box center [237, 68] width 9 height 9
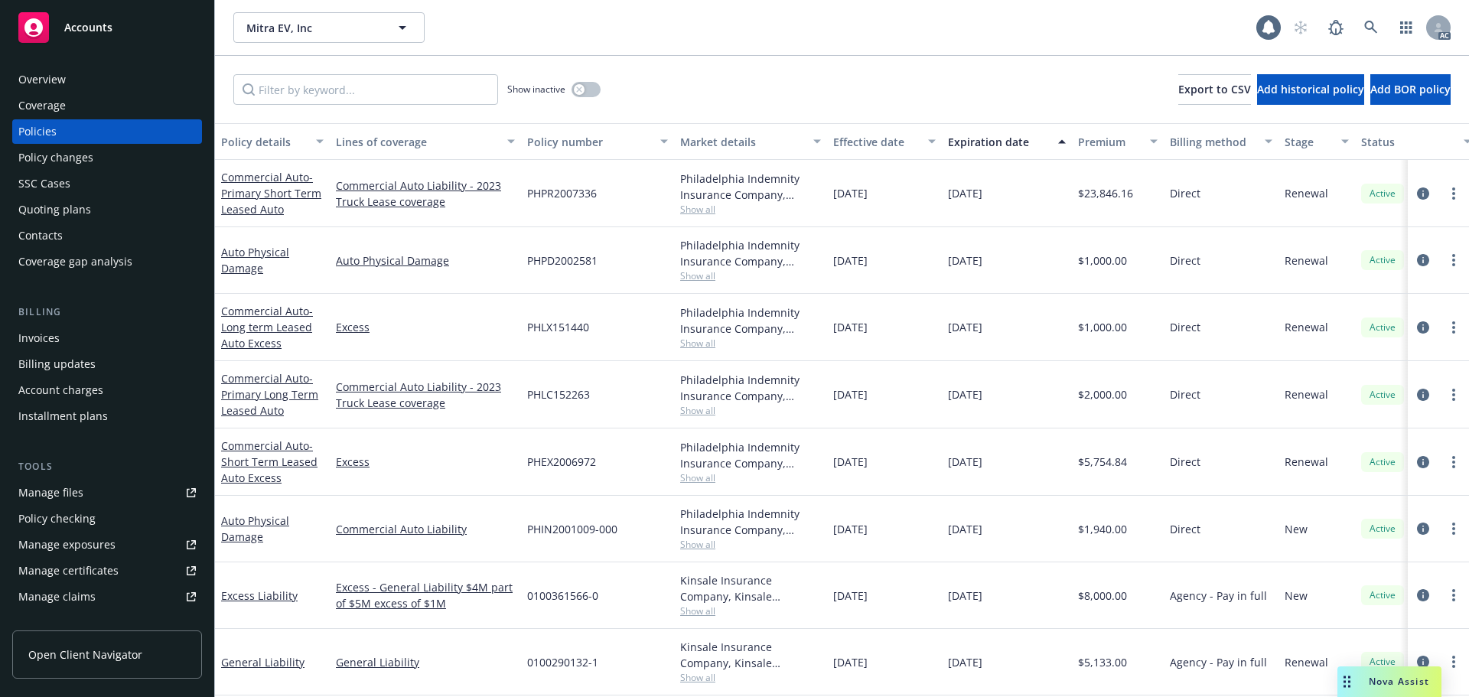
click at [1394, 688] on span "Nova Assist" at bounding box center [1398, 681] width 60 height 13
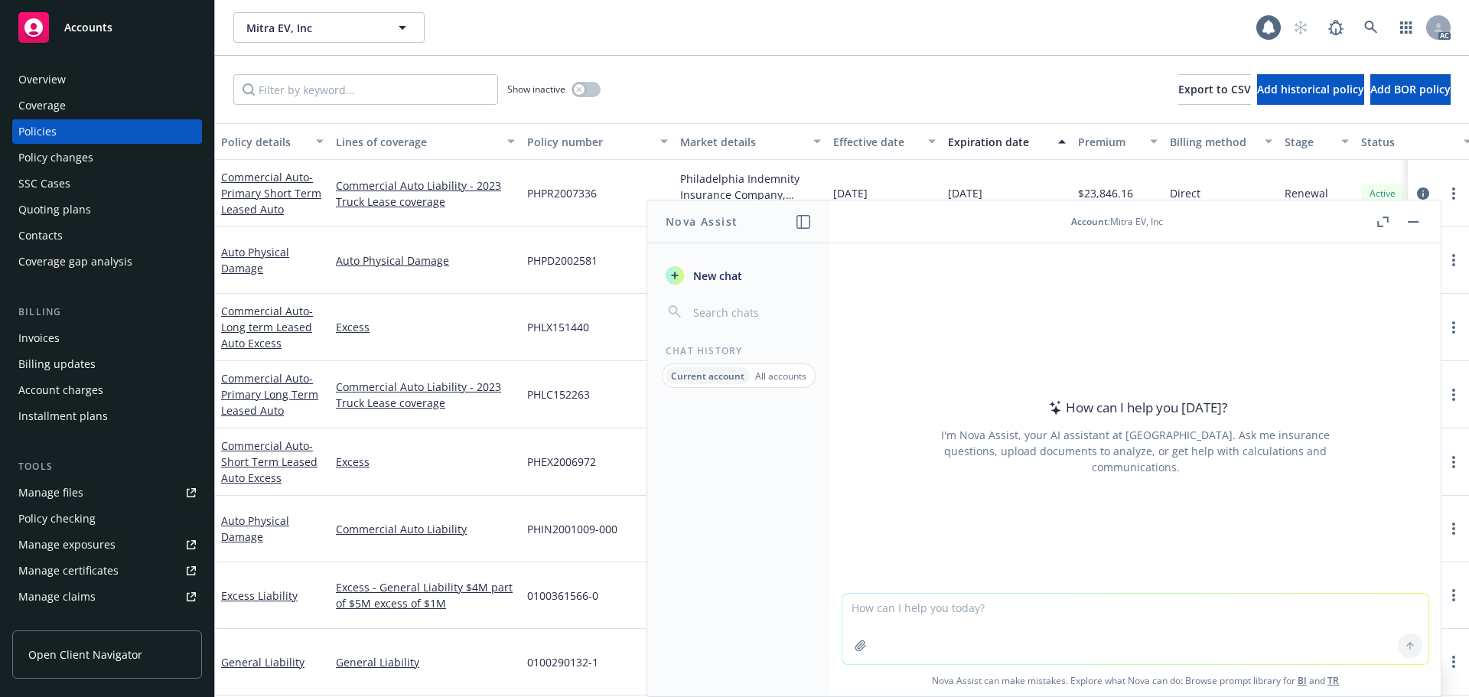
click at [997, 605] on textarea at bounding box center [1135, 629] width 586 height 70
type textarea "auto policy symbol 10 & 11 represent what"
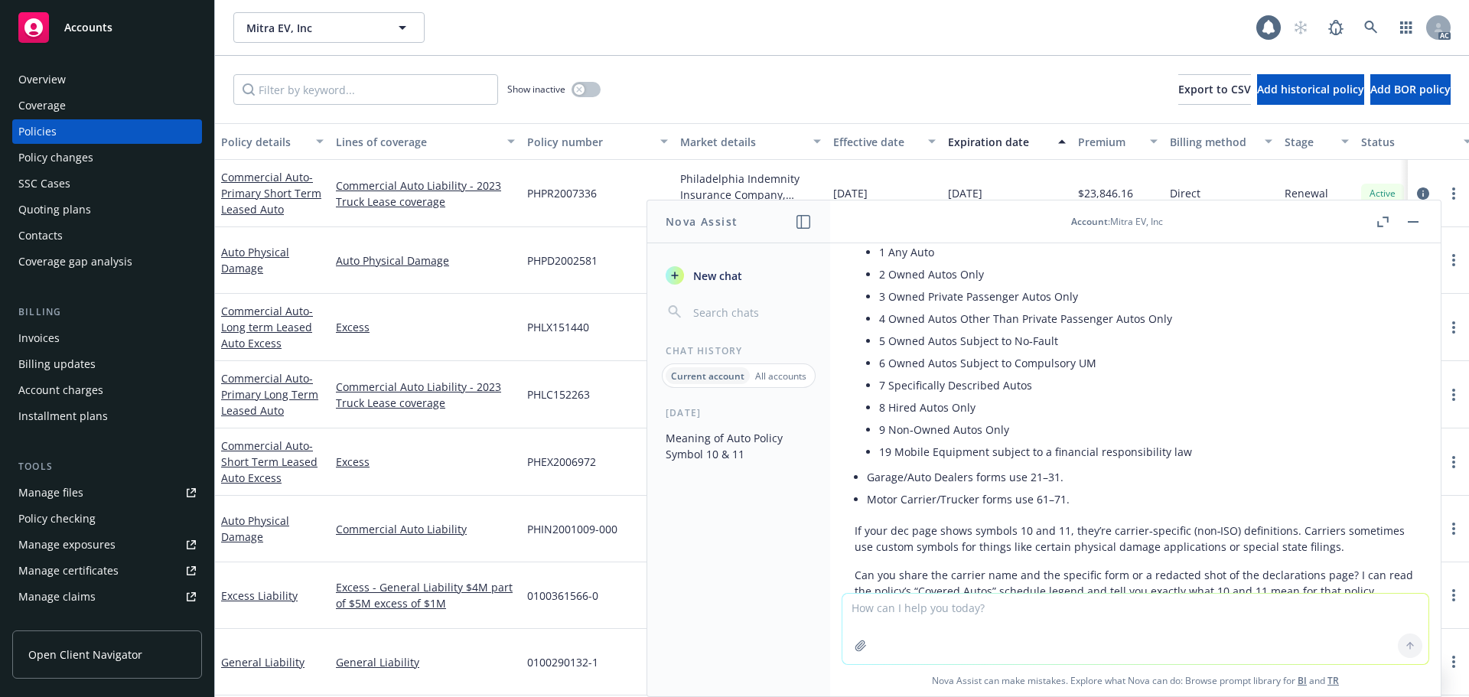
scroll to position [220, 0]
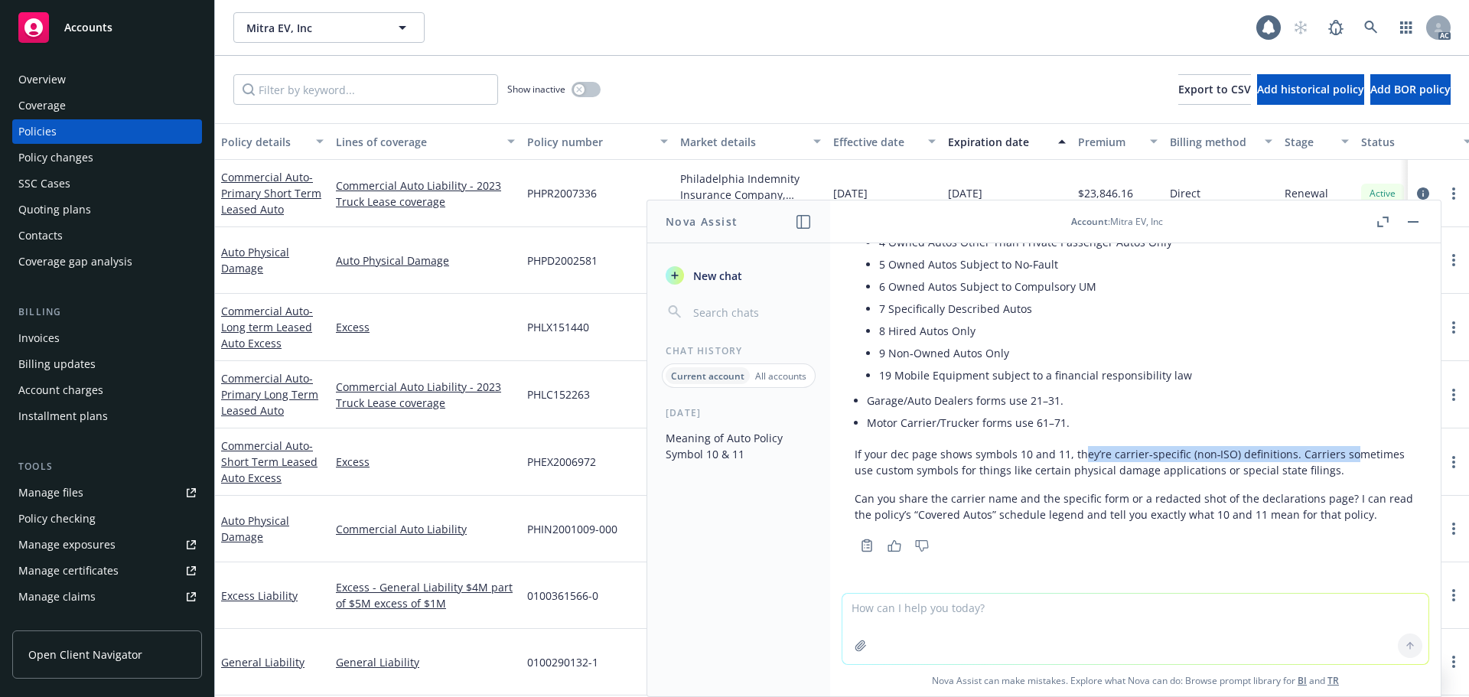
drag, startPoint x: 1081, startPoint y: 454, endPoint x: 1346, endPoint y: 458, distance: 265.5
click at [1346, 458] on p "If your dec page shows symbols 10 and 11, they’re carrier‑specific (non‑ISO) de…" at bounding box center [1134, 462] width 561 height 32
click at [1114, 476] on p "If your dec page shows symbols 10 and 11, they’re carrier‑specific (non‑ISO) de…" at bounding box center [1134, 462] width 561 height 32
drag, startPoint x: 907, startPoint y: 496, endPoint x: 1072, endPoint y: 494, distance: 164.5
click at [1072, 494] on p "Can you share the carrier name and the specific form or a redacted shot of the …" at bounding box center [1134, 506] width 561 height 32
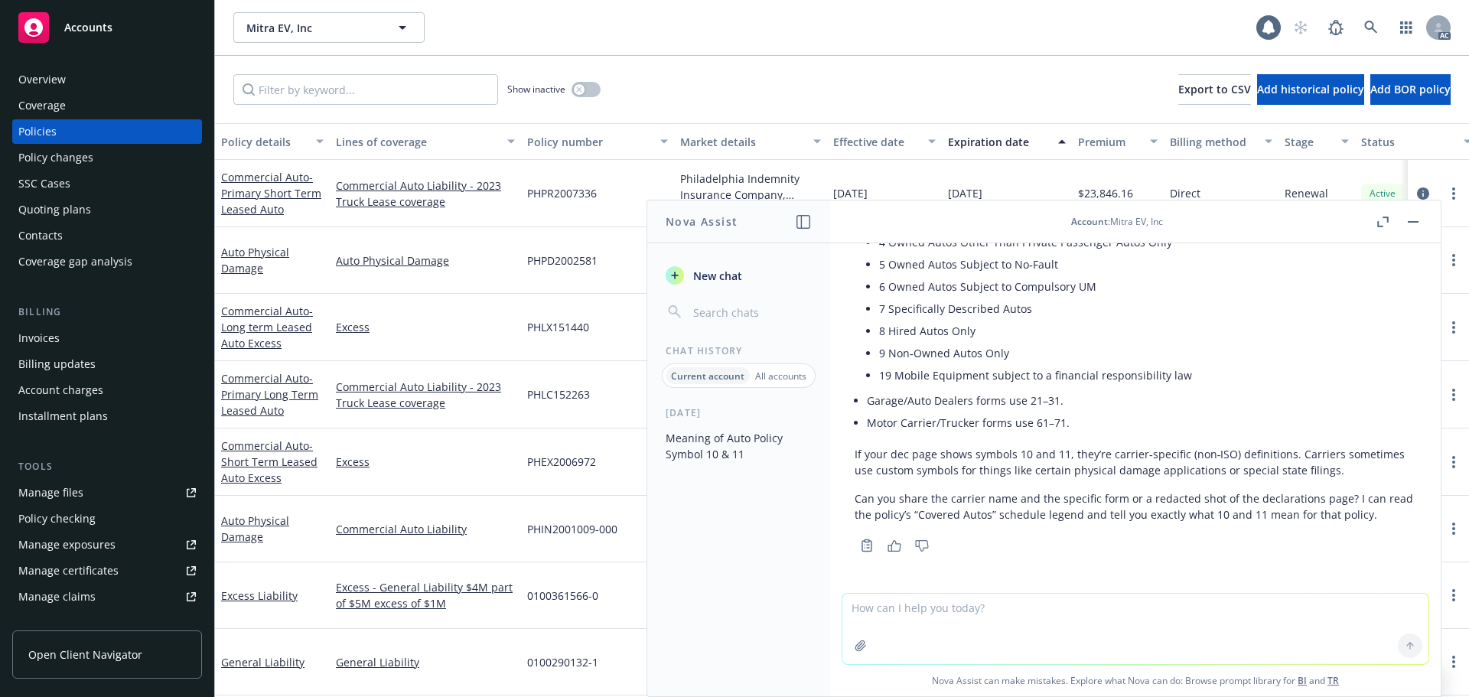
click at [935, 610] on textarea at bounding box center [1135, 629] width 586 height 70
paste textarea "Philadelphia Insurance Companies (PHLY)"
type textarea "Philadelphia Insurance Companies (PHLY)"
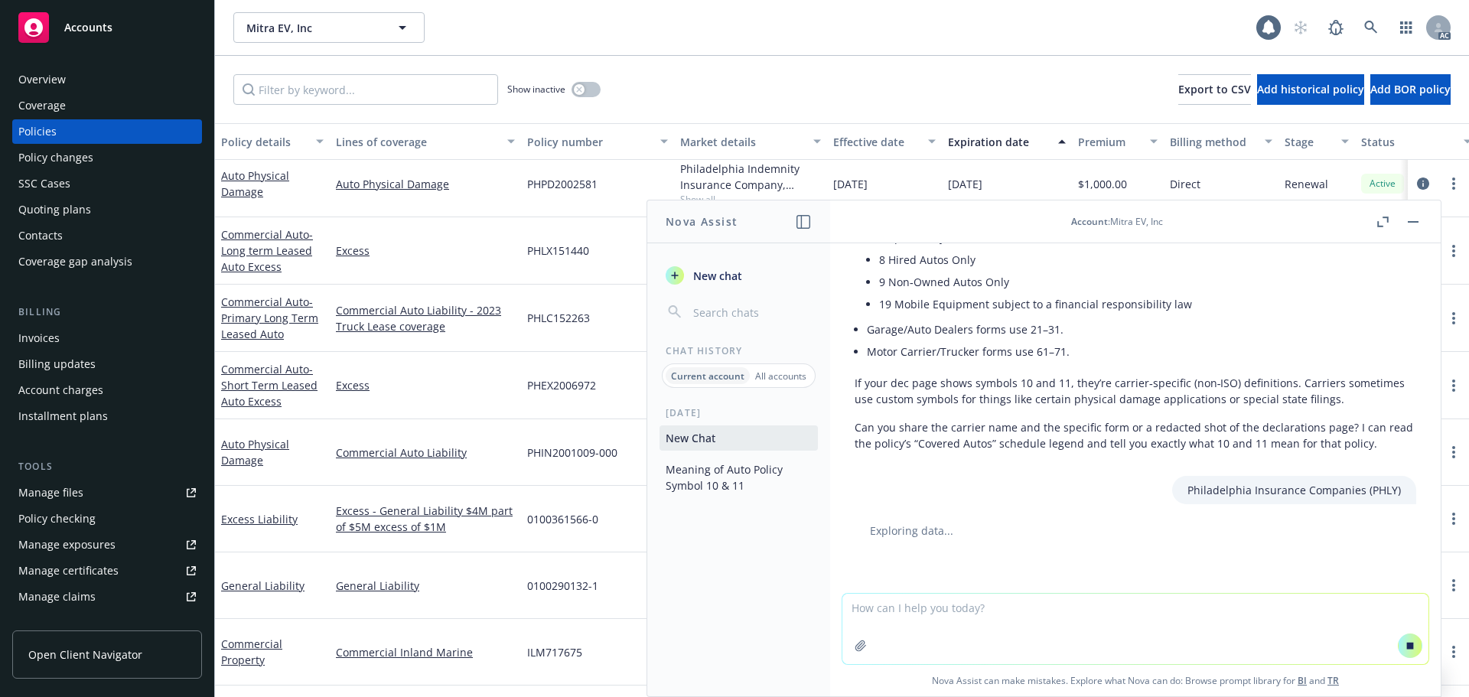
scroll to position [0, 0]
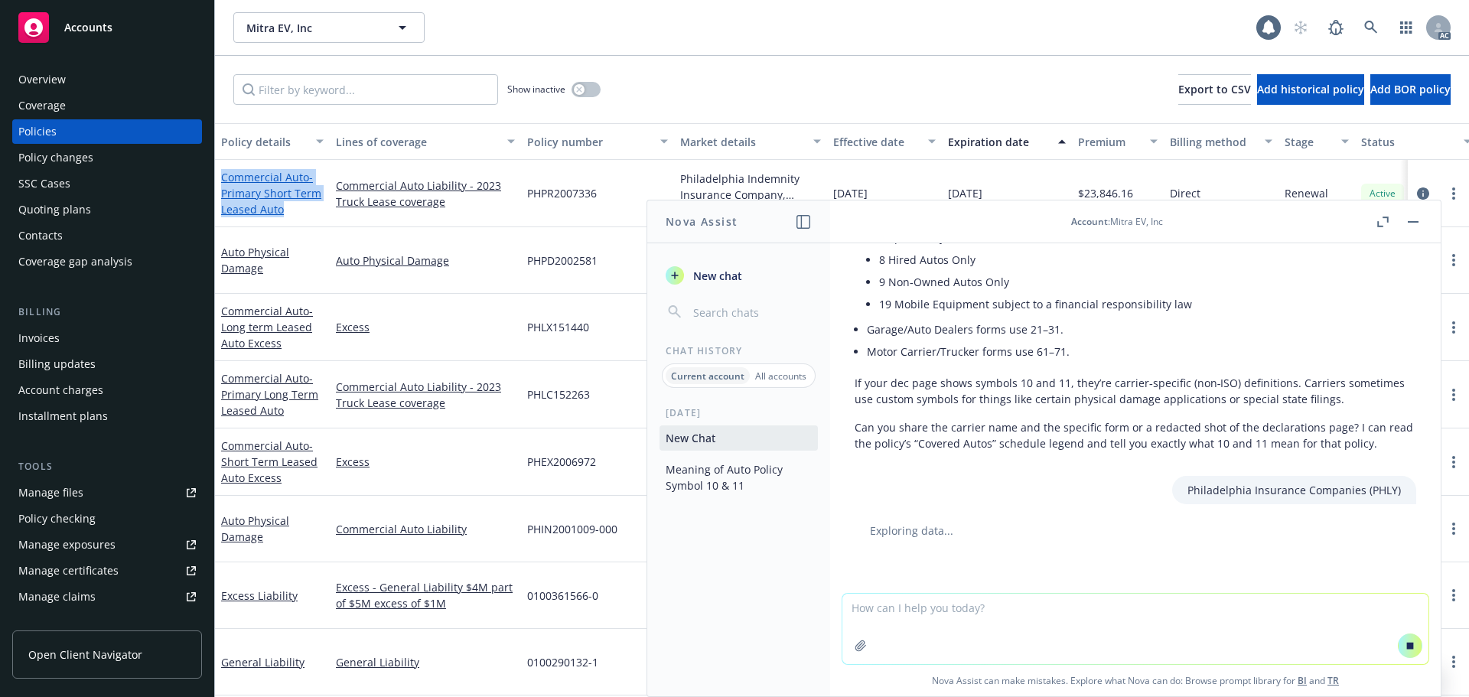
drag, startPoint x: 295, startPoint y: 214, endPoint x: 223, endPoint y: 176, distance: 82.1
click at [223, 176] on div "Commercial Auto - Primary Short Term Leased Auto" at bounding box center [272, 193] width 102 height 48
copy link "Commercial Auto - Primary Short Term Leased Auto"
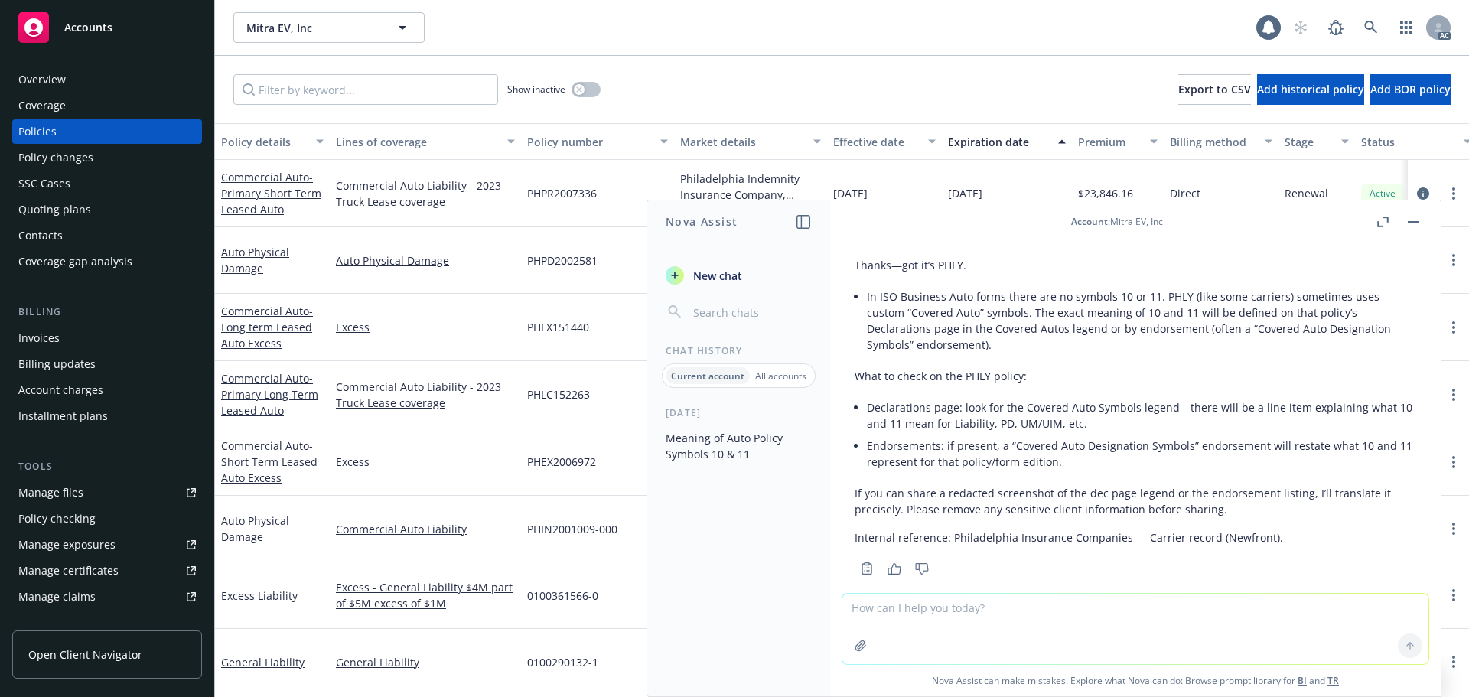
scroll to position [613, 0]
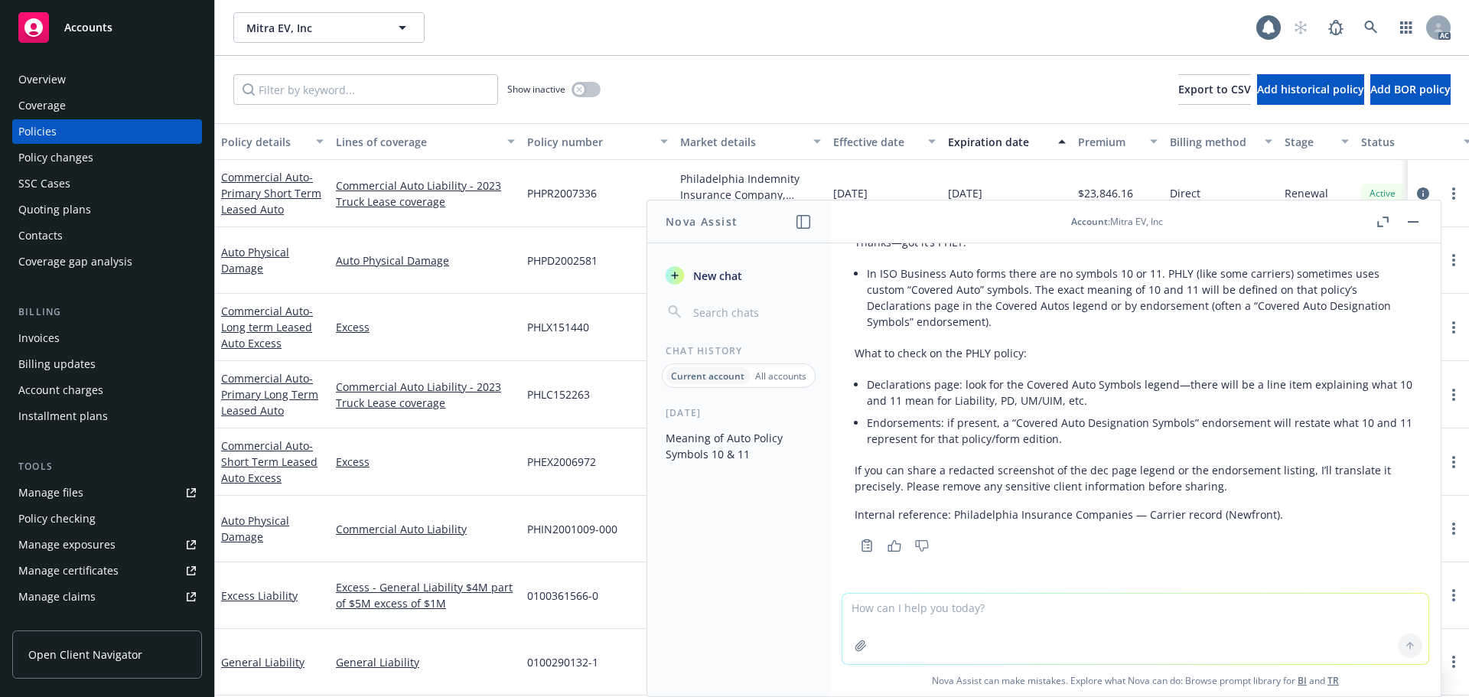
click at [955, 633] on textarea at bounding box center [1135, 629] width 586 height 70
click at [855, 650] on icon "button" at bounding box center [860, 645] width 10 height 10
click at [855, 649] on icon "button" at bounding box center [860, 645] width 12 height 12
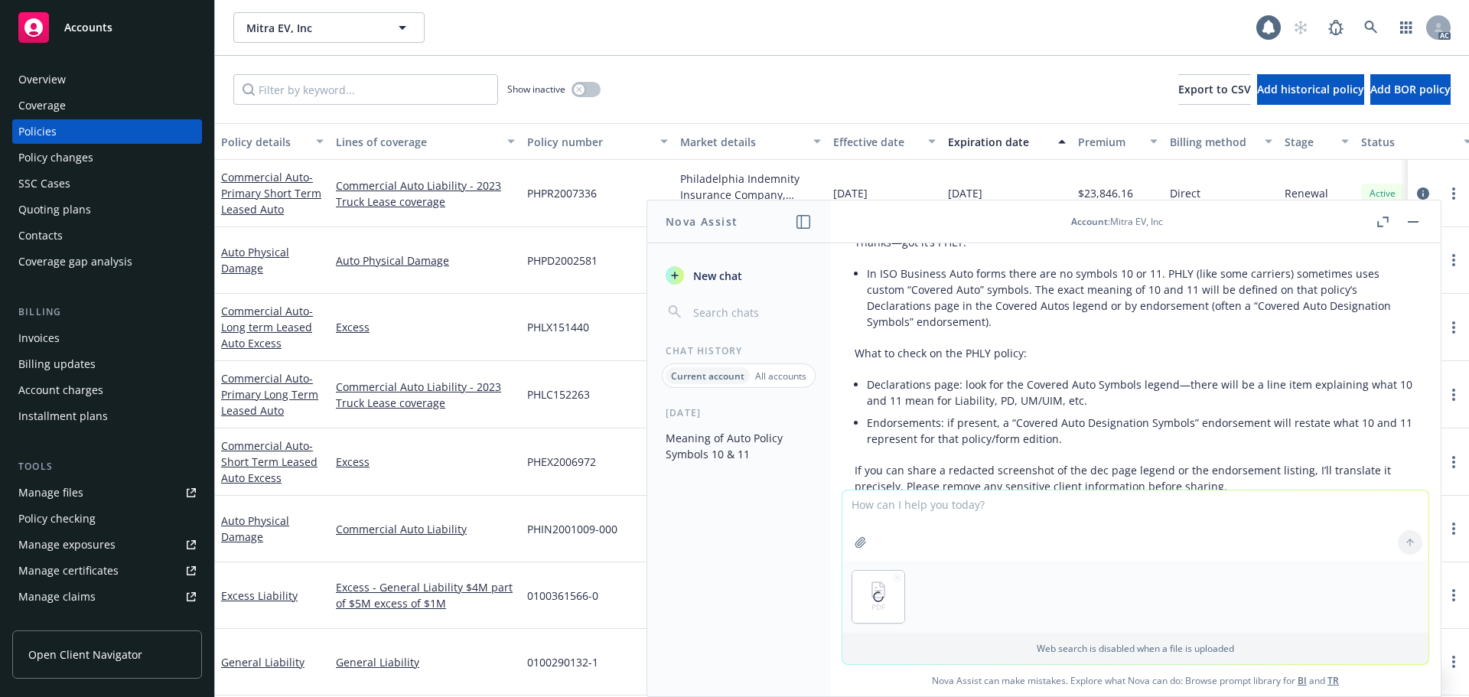
click at [886, 505] on textarea at bounding box center [1135, 525] width 586 height 70
type textarea "attached is the policy, please review and find what symbol 10 & 11 means?"
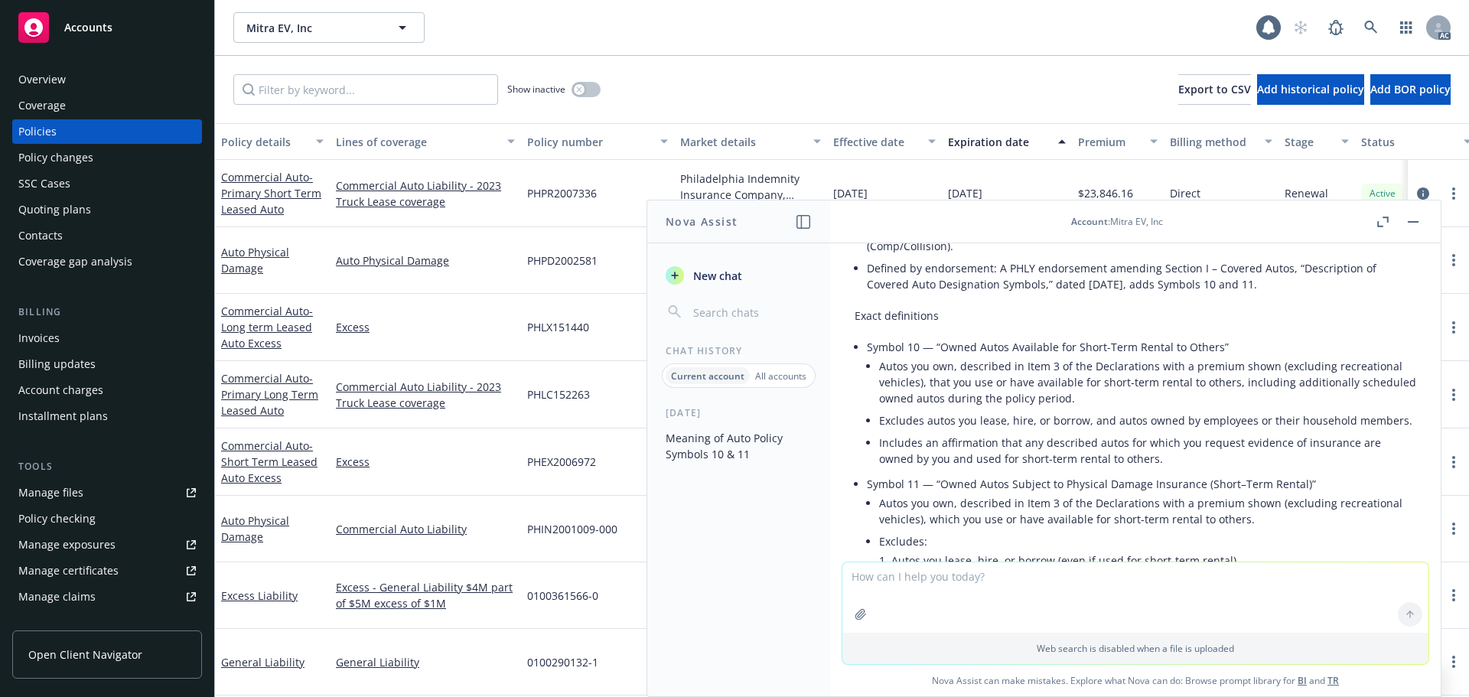
scroll to position [1084, 0]
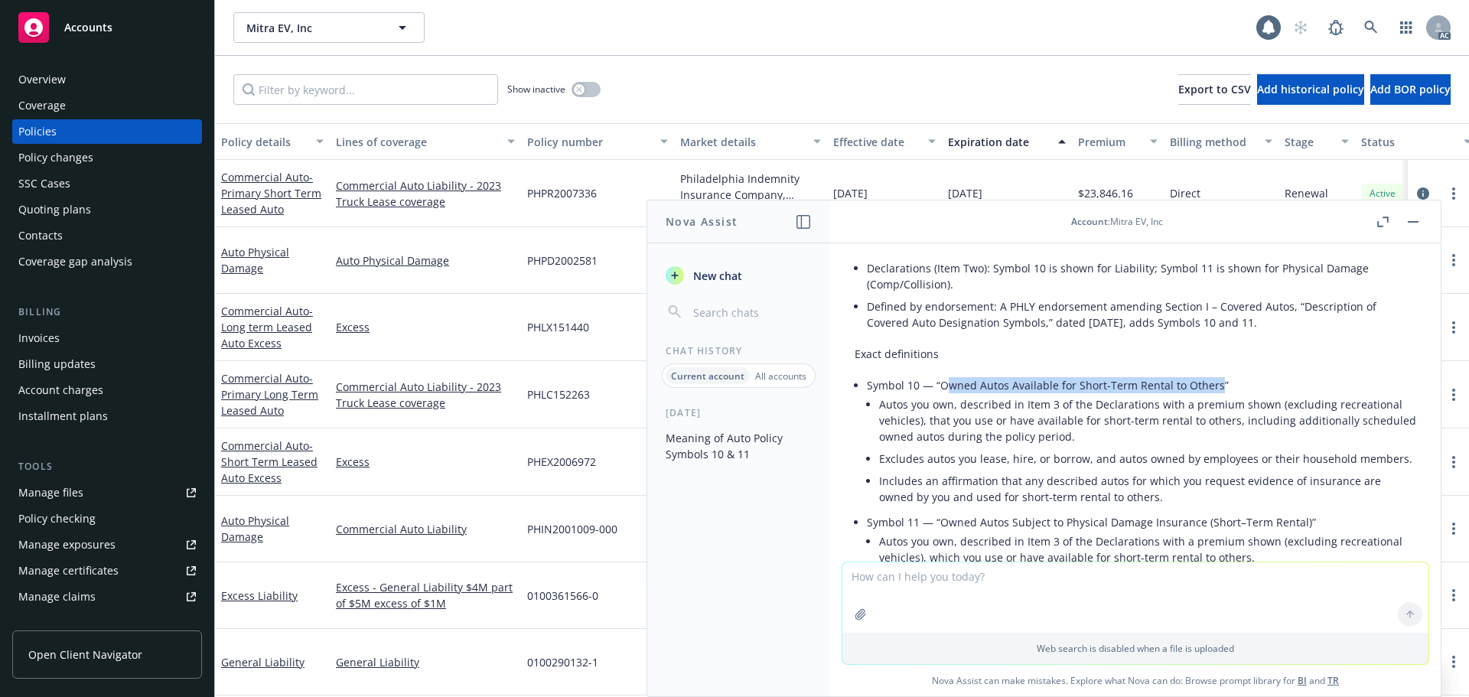
drag, startPoint x: 947, startPoint y: 387, endPoint x: 1212, endPoint y: 386, distance: 265.4
click at [1212, 386] on p "Symbol 10 — “Owned Autos Available for Short-Term Rental to Others”" at bounding box center [1141, 385] width 549 height 16
click at [1167, 392] on p "Symbol 10 — “Owned Autos Available for Short-Term Rental to Others”" at bounding box center [1141, 385] width 549 height 16
click at [1093, 389] on p "Symbol 10 — “Owned Autos Available for Short-Term Rental to Others”" at bounding box center [1141, 385] width 549 height 16
click at [1074, 386] on p "Symbol 10 — “Owned Autos Available for Short-Term Rental to Others”" at bounding box center [1141, 385] width 549 height 16
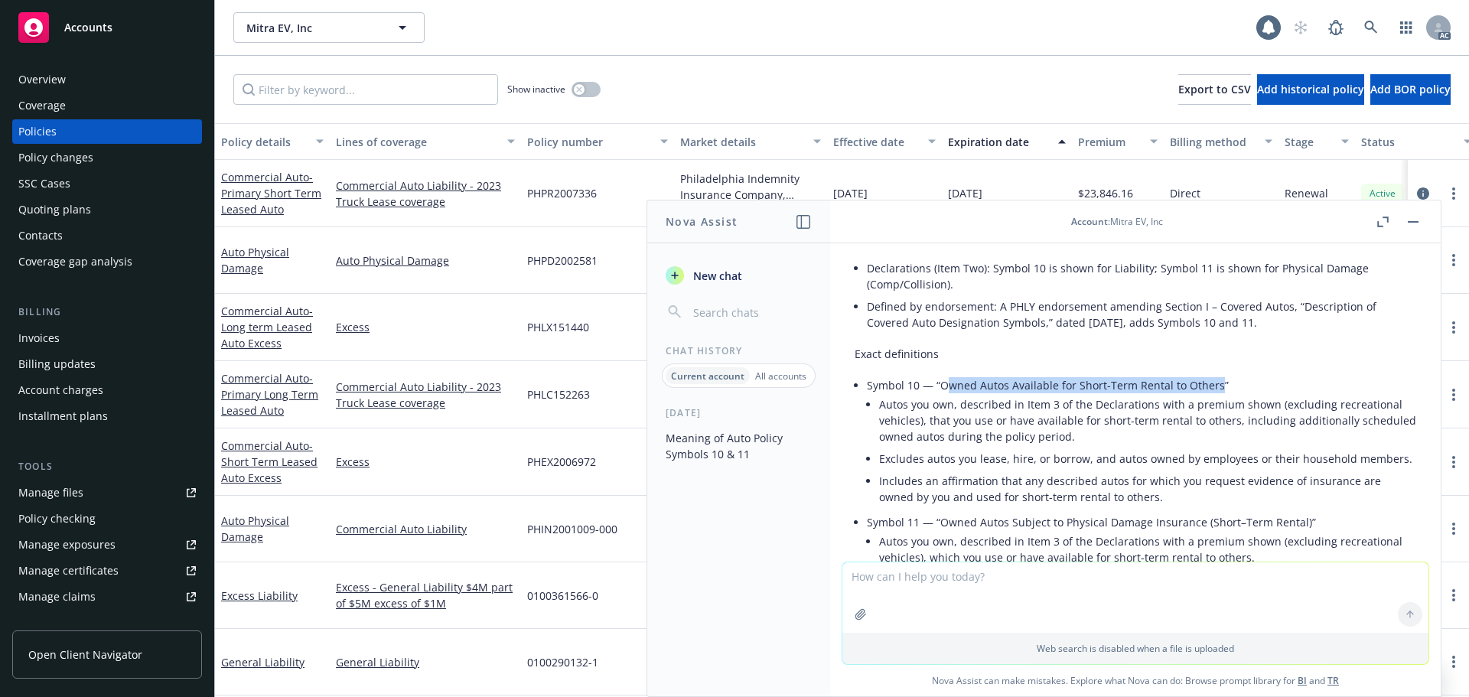
click at [1043, 384] on p "Symbol 10 — “Owned Autos Available for Short-Term Rental to Others”" at bounding box center [1141, 385] width 549 height 16
click at [1074, 384] on p "Symbol 10 — “Owned Autos Available for Short-Term Rental to Others”" at bounding box center [1141, 385] width 549 height 16
click at [1064, 384] on p "Symbol 10 — “Owned Autos Available for Short-Term Rental to Others”" at bounding box center [1141, 385] width 549 height 16
drag, startPoint x: 1061, startPoint y: 385, endPoint x: 1212, endPoint y: 383, distance: 150.7
click at [1212, 383] on p "Symbol 10 — “Owned Autos Available for Short-Term Rental to Others”" at bounding box center [1141, 385] width 549 height 16
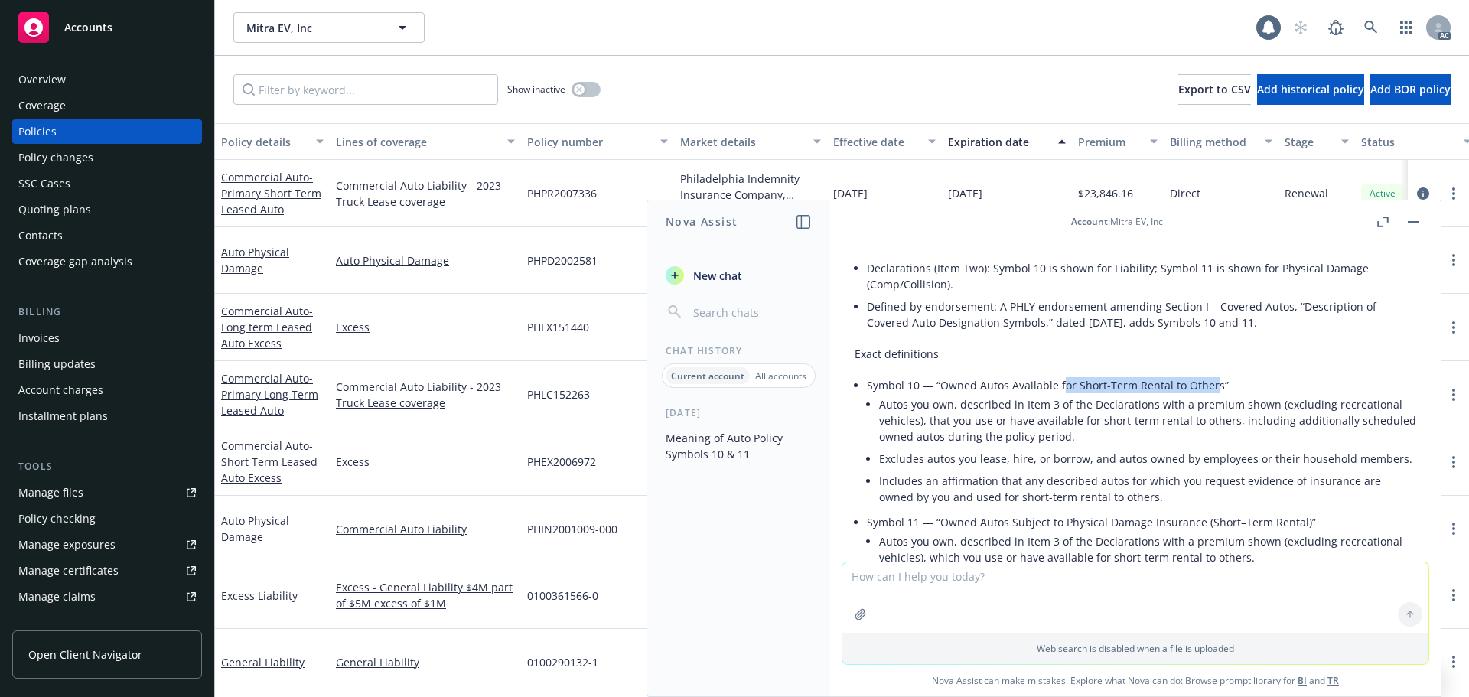
click at [1131, 389] on p "Symbol 10 — “Owned Autos Available for Short-Term Rental to Others”" at bounding box center [1141, 385] width 549 height 16
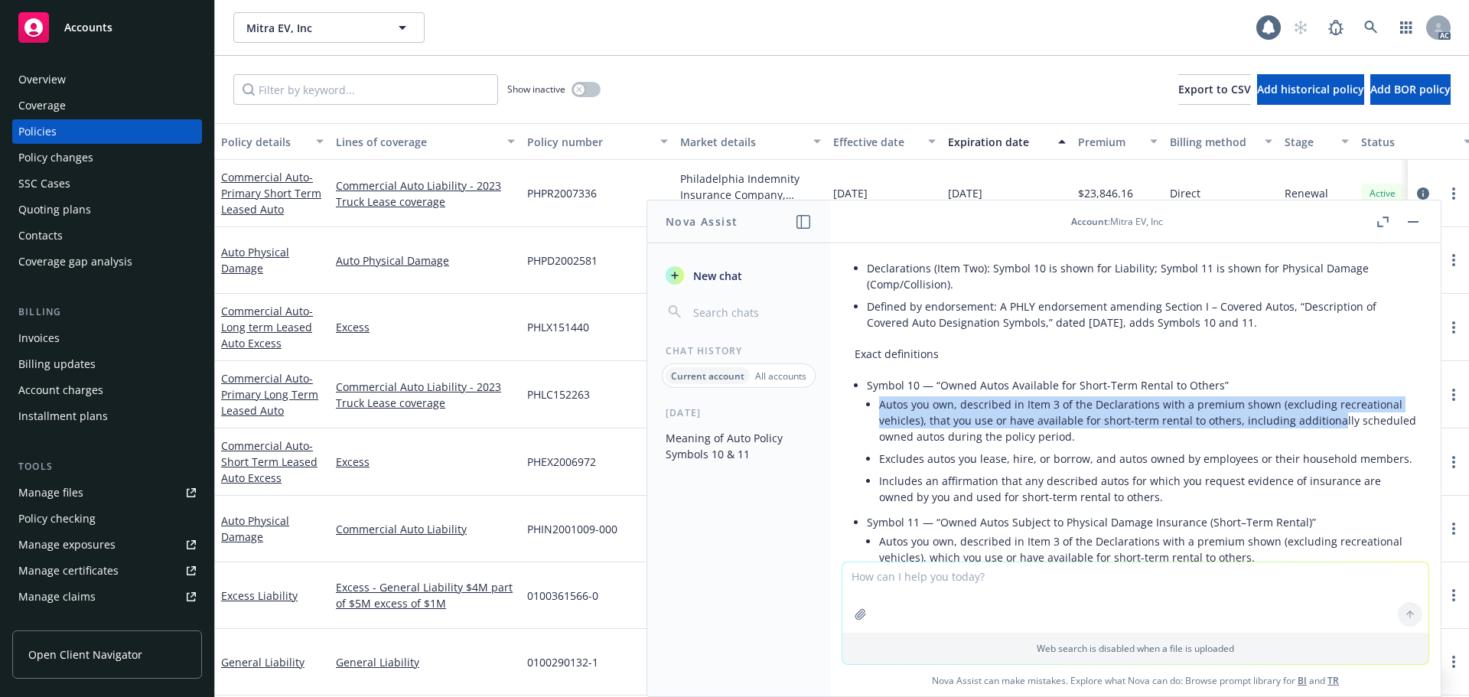
drag, startPoint x: 877, startPoint y: 409, endPoint x: 1147, endPoint y: 429, distance: 270.0
click at [1325, 415] on li "Symbol 10 — “Owned Autos Available for Short-Term Rental to Others” Autos you o…" at bounding box center [1141, 442] width 549 height 137
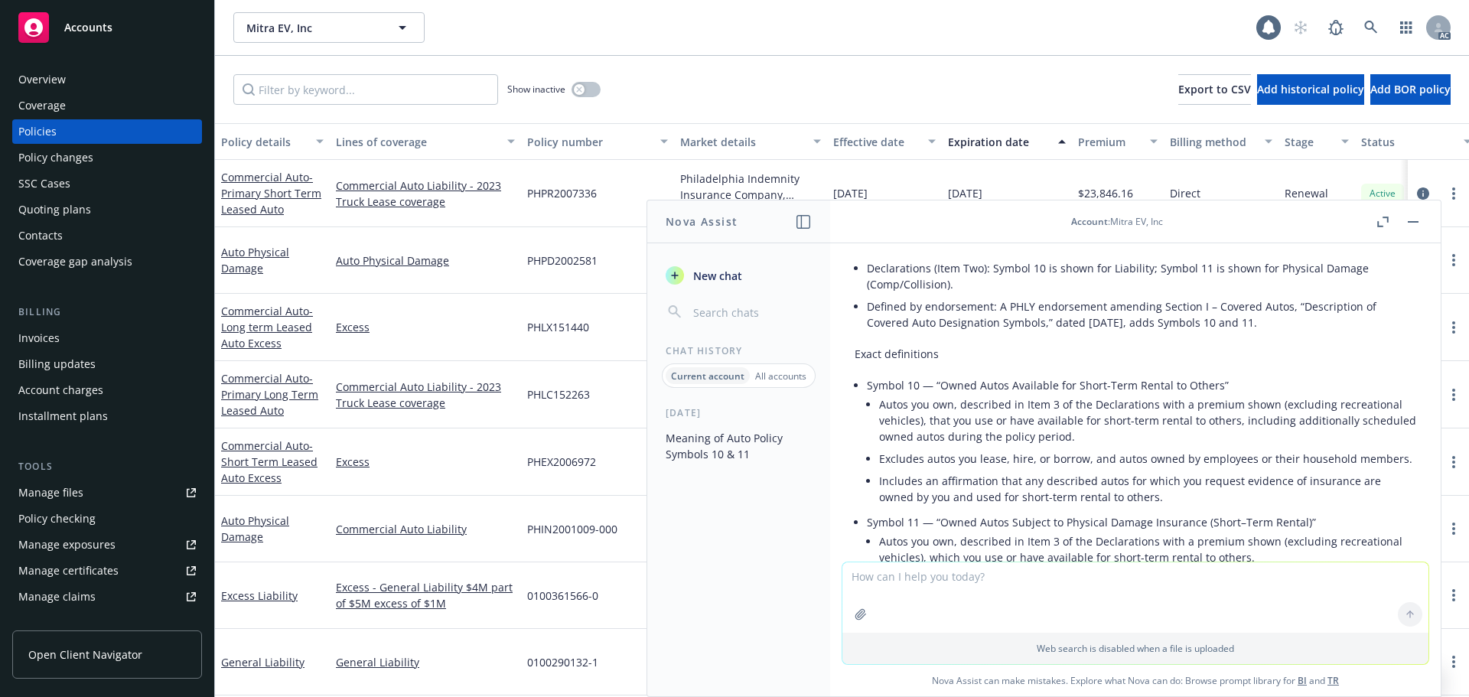
click at [1116, 434] on li "Autos you own, described in Item 3 of the Declarations with a premium shown (ex…" at bounding box center [1147, 420] width 537 height 54
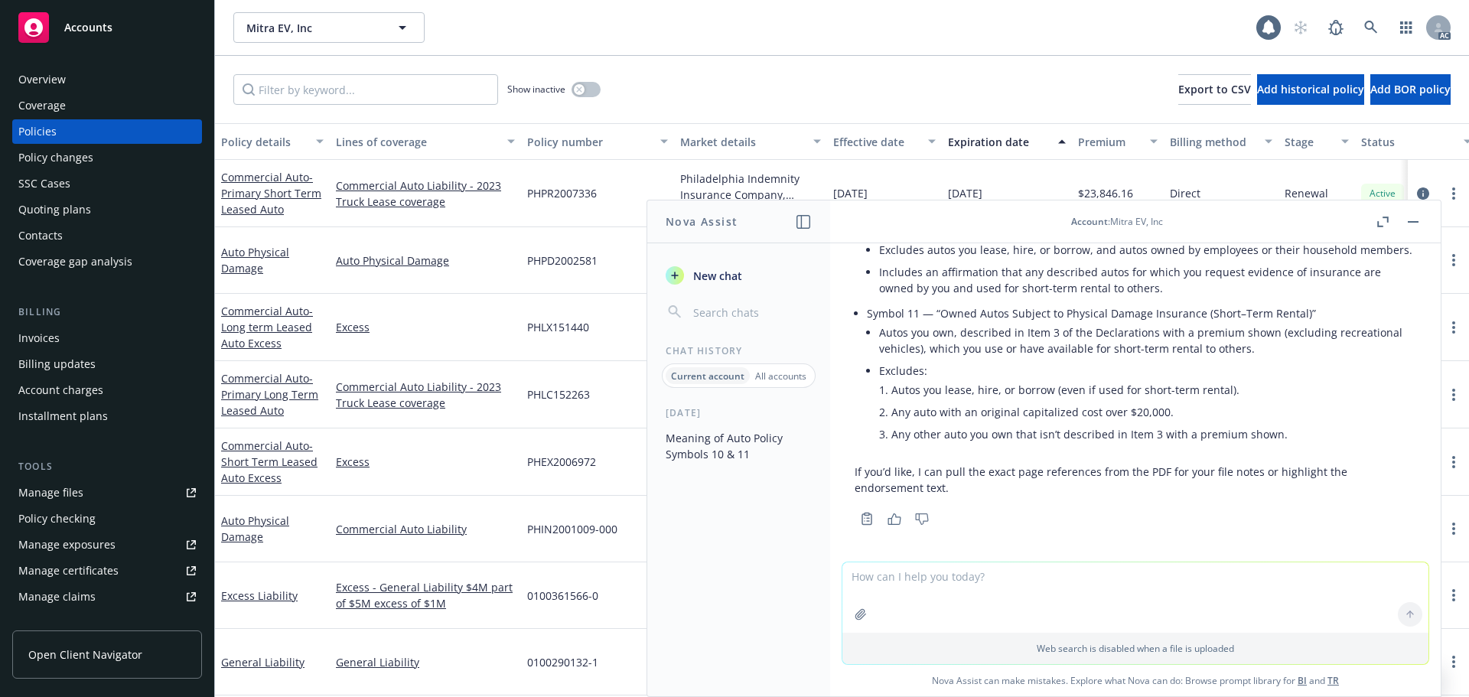
scroll to position [1313, 0]
click at [985, 578] on textarea at bounding box center [1135, 597] width 586 height 70
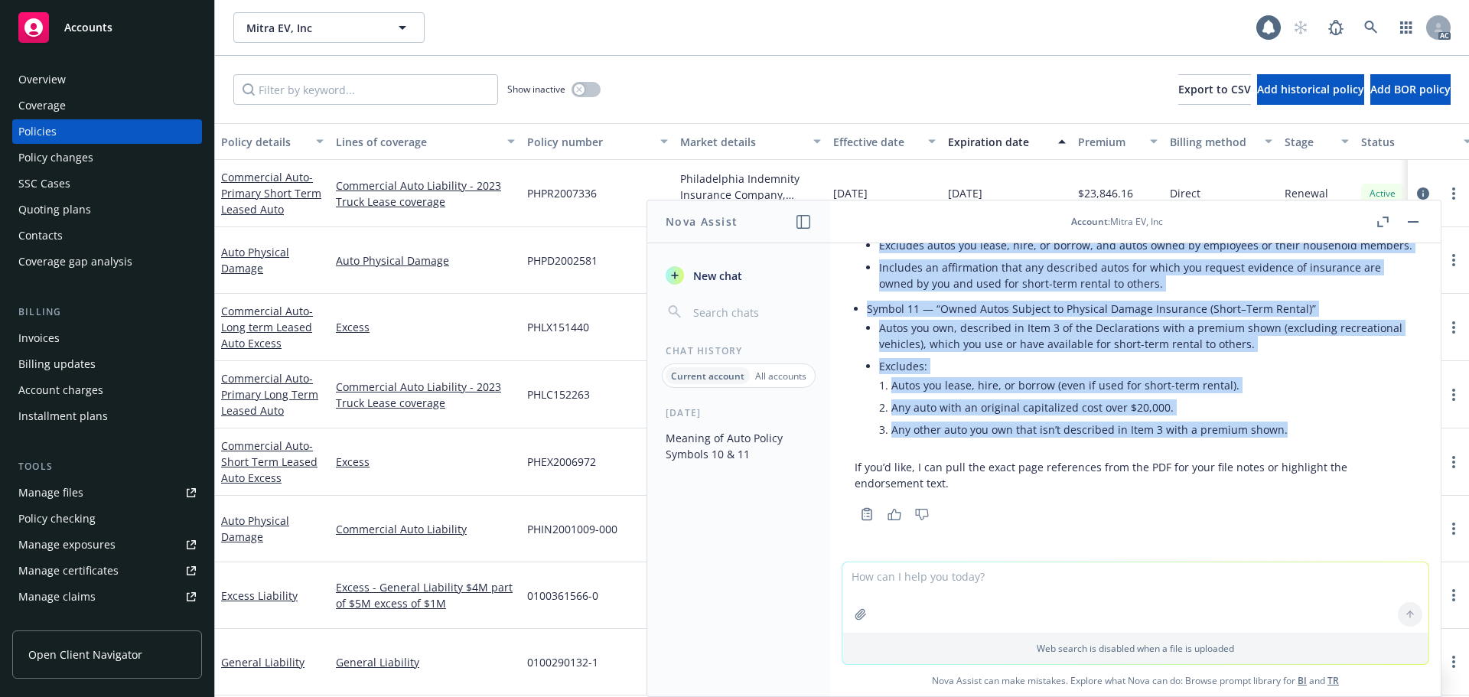
drag, startPoint x: 855, startPoint y: 360, endPoint x: 1293, endPoint y: 437, distance: 444.9
click at [1293, 437] on div "Here’s what the attached PHLY policy says: Where it appears Declarations (Item …" at bounding box center [1134, 239] width 561 height 516
copy div "Here’s what the attached PHLY policy says: Where it appears Declarations (Item …"
click at [1013, 441] on li "Excludes: Autos you lease, hire, or borrow (even if used for short-term rental)…" at bounding box center [1147, 399] width 537 height 89
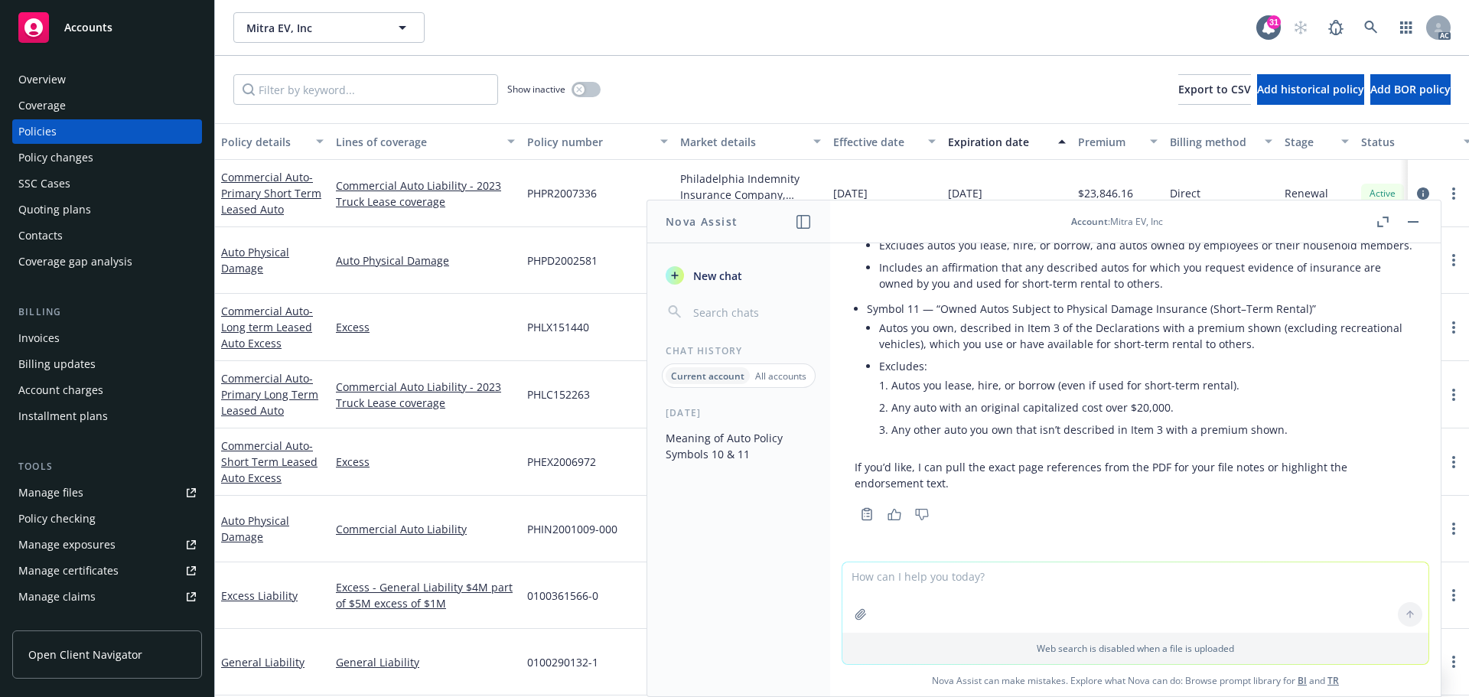
click at [985, 581] on textarea at bounding box center [1135, 597] width 586 height 70
click at [674, 88] on div "Show inactive Export to CSV Add historical policy Add BOR policy" at bounding box center [842, 89] width 1254 height 67
click at [1406, 222] on button "button" at bounding box center [1413, 222] width 18 height 18
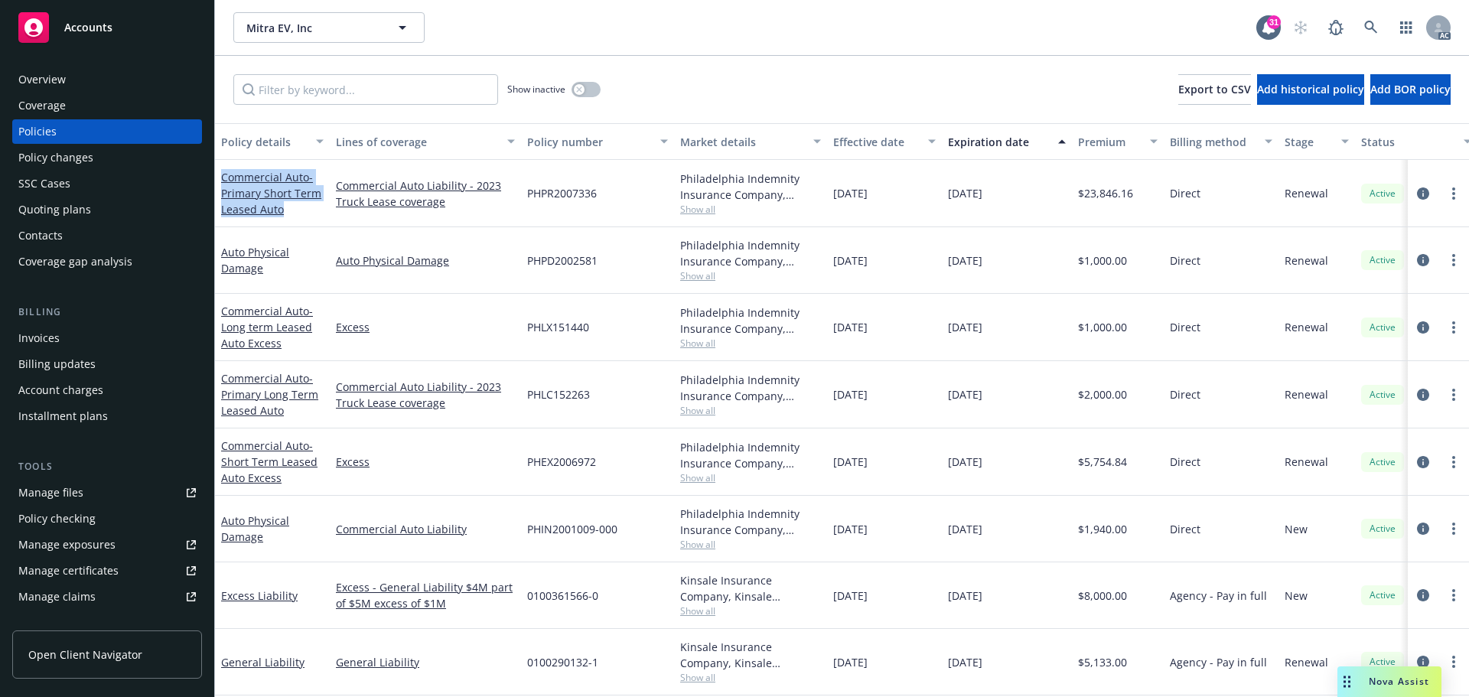
drag, startPoint x: 290, startPoint y: 213, endPoint x: 218, endPoint y: 176, distance: 80.7
click at [218, 176] on div "Commercial Auto - Primary Short Term Leased Auto" at bounding box center [272, 193] width 115 height 67
copy link "Commercial Auto - Primary Short Term Leased Auto"
click at [597, 204] on div "PHPR2007336" at bounding box center [597, 193] width 153 height 67
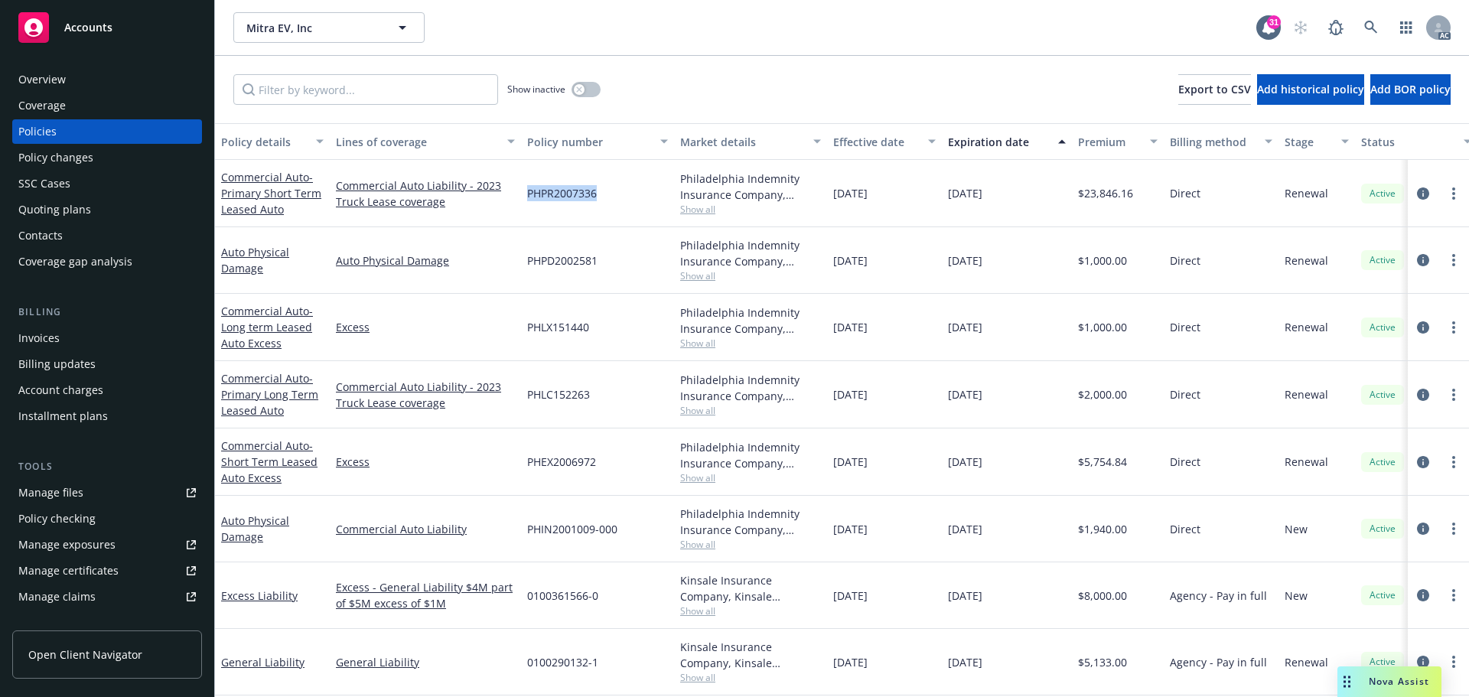
drag, startPoint x: 600, startPoint y: 197, endPoint x: 528, endPoint y: 196, distance: 71.9
click at [528, 196] on div "PHPR2007336" at bounding box center [597, 193] width 153 height 67
copy span "PHPR2007336"
click at [470, 285] on div "Auto Physical Damage" at bounding box center [425, 260] width 191 height 67
drag, startPoint x: 464, startPoint y: 257, endPoint x: 331, endPoint y: 261, distance: 133.2
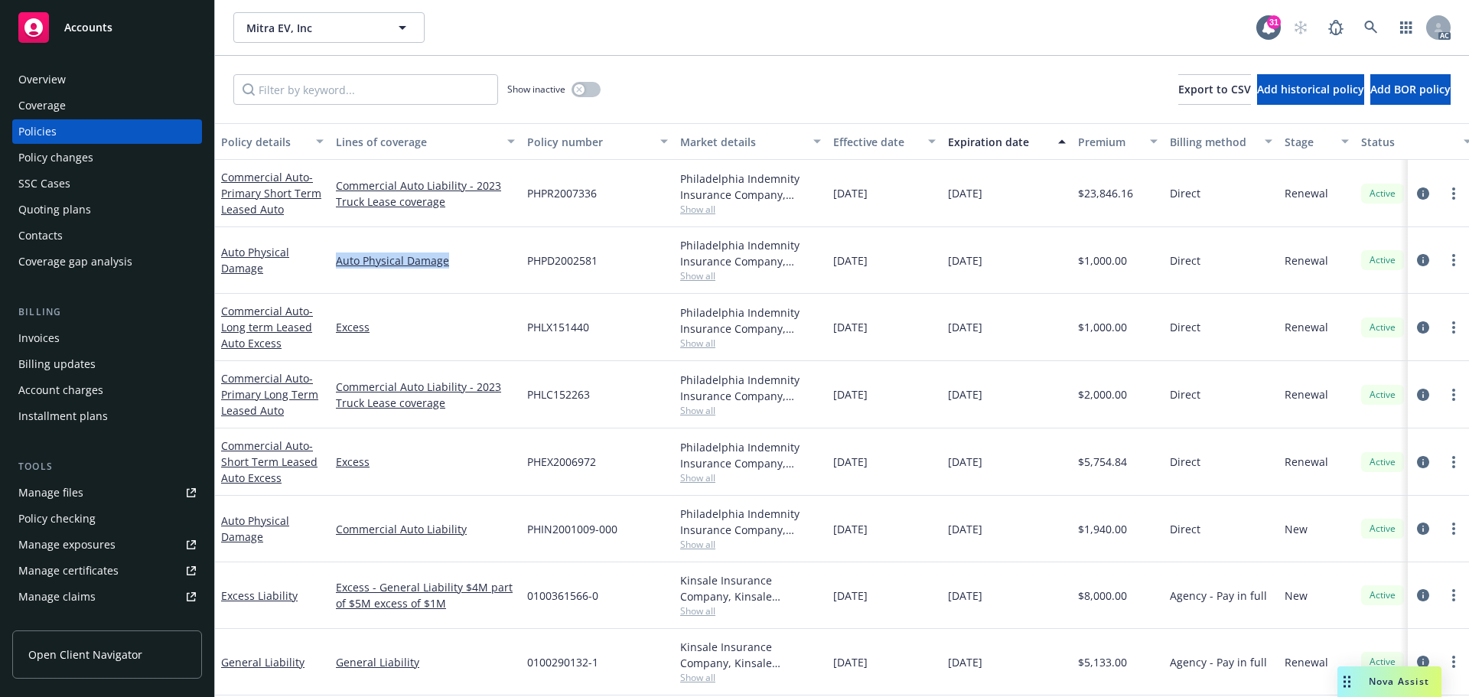
click at [331, 261] on div "Auto Physical Damage" at bounding box center [425, 260] width 191 height 67
copy link "Auto Physical Damage"
click at [317, 346] on div "Commercial Auto - Long term Leased Auto Excess" at bounding box center [272, 327] width 102 height 48
drag, startPoint x: 291, startPoint y: 414, endPoint x: 223, endPoint y: 381, distance: 75.6
click at [223, 381] on div "Commercial Auto - Primary Long Term Leased Auto" at bounding box center [272, 394] width 102 height 48
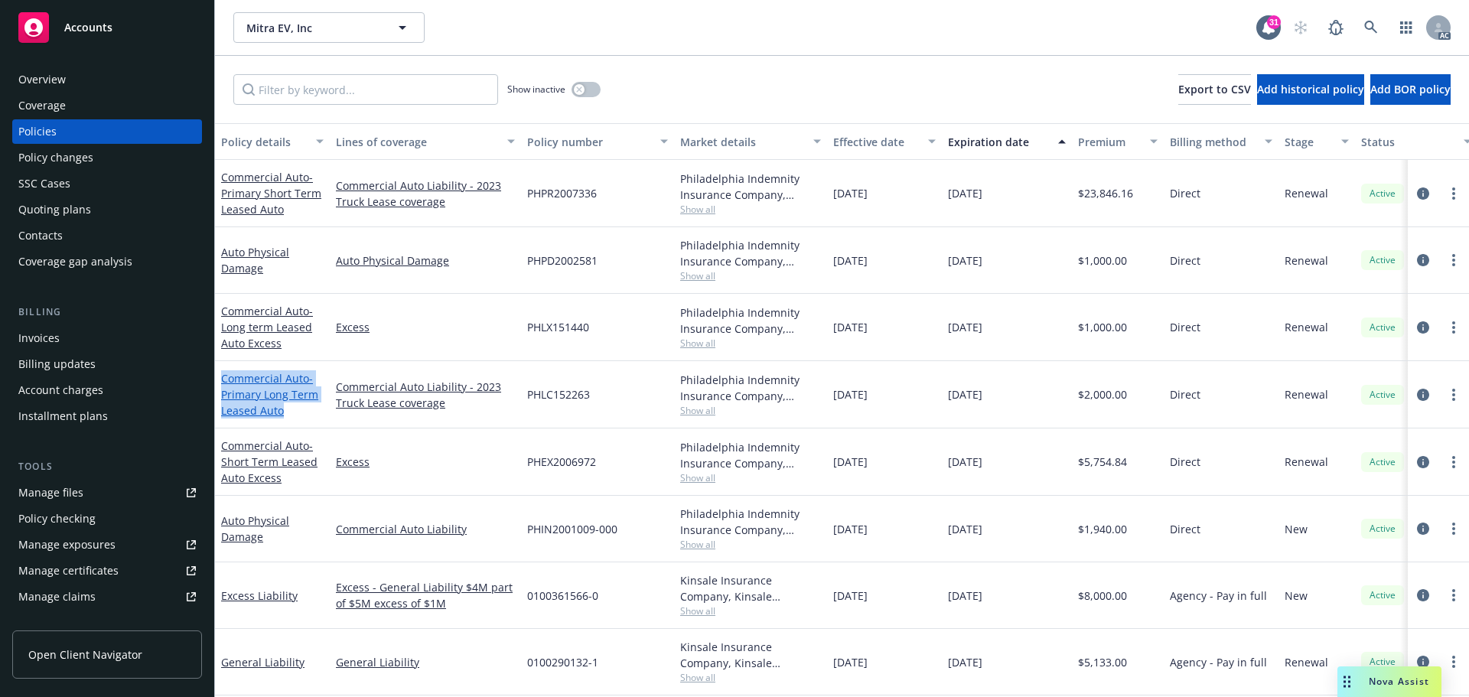
copy link "Commercial Auto - Primary Long Term Leased Auto"
click at [594, 393] on div "PHLC152263" at bounding box center [597, 394] width 153 height 67
drag, startPoint x: 597, startPoint y: 395, endPoint x: 522, endPoint y: 397, distance: 75.0
click at [522, 397] on div "PHLC152263" at bounding box center [597, 394] width 153 height 67
copy span "PHLC152263"
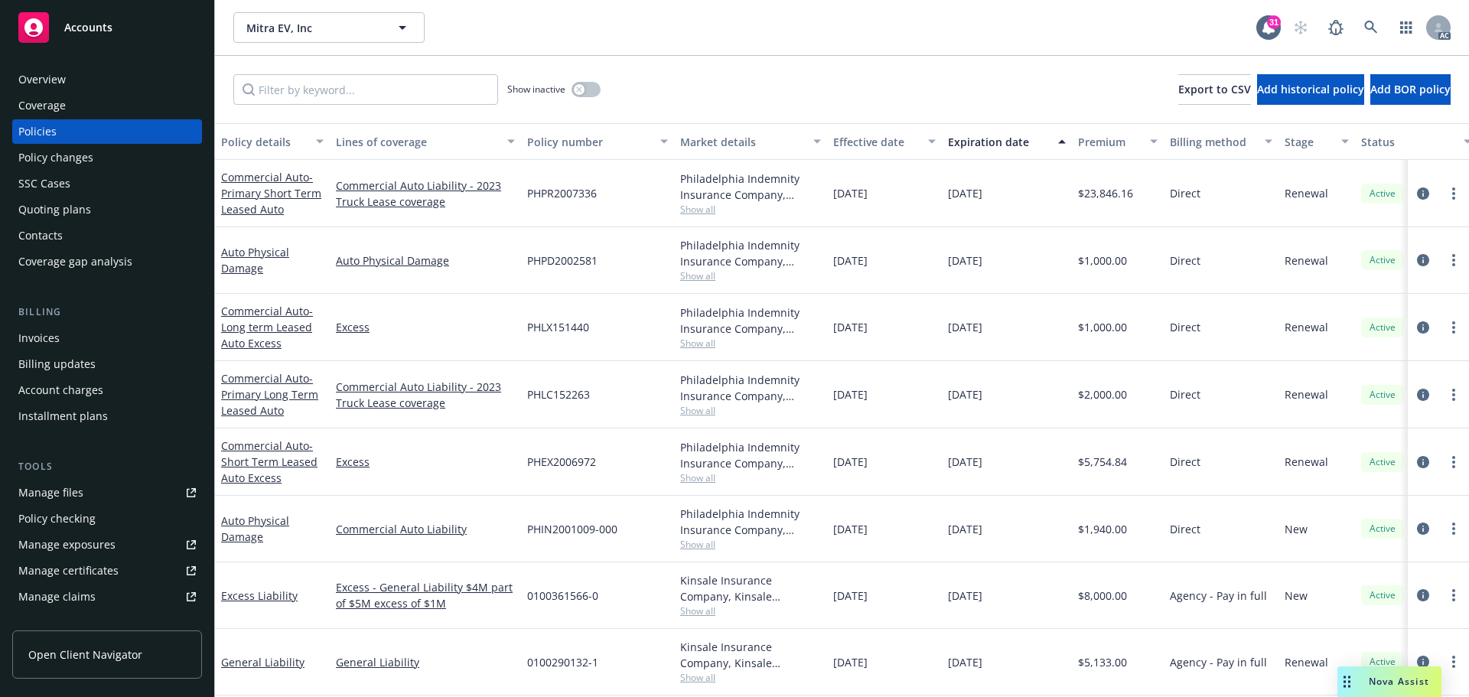
click at [597, 539] on div "PHIN2001009-000" at bounding box center [597, 529] width 153 height 67
drag, startPoint x: 597, startPoint y: 531, endPoint x: 527, endPoint y: 530, distance: 69.6
click at [527, 530] on span "PHIN2001009-000" at bounding box center [572, 529] width 90 height 16
copy span "PHIN2001009"
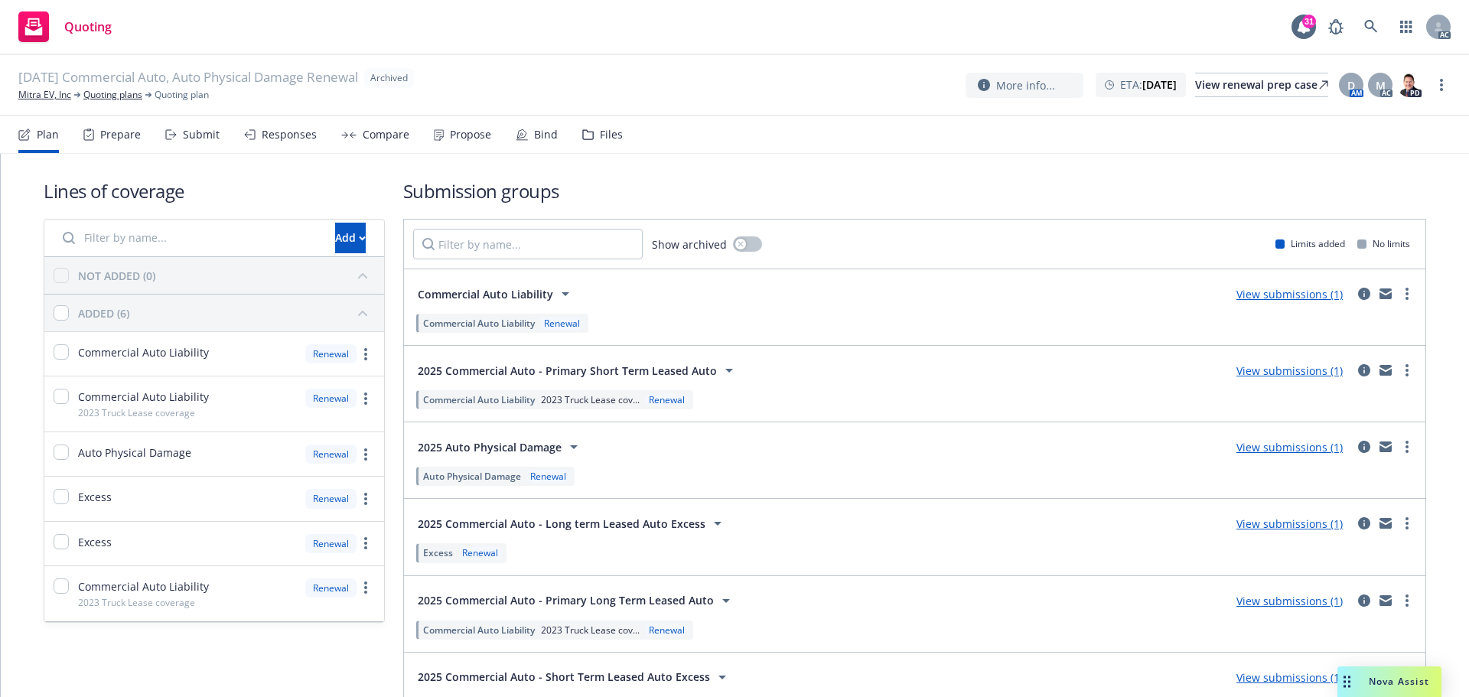
click at [200, 142] on div "Submit" at bounding box center [192, 134] width 54 height 37
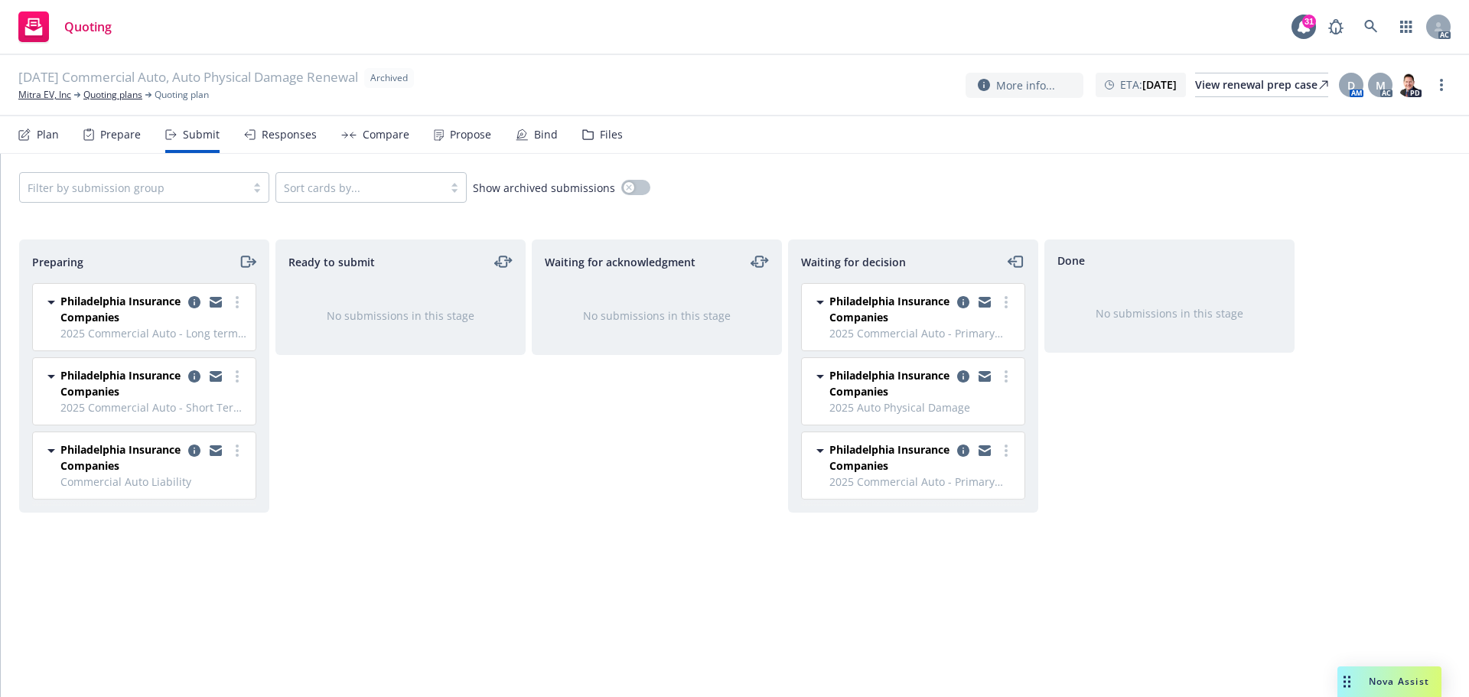
click at [509, 594] on div "Ready to submit No submissions in this stage" at bounding box center [400, 451] width 250 height 425
click at [241, 304] on link "more" at bounding box center [237, 302] width 18 height 18
click at [226, 363] on span "Log acknowledgement" at bounding box center [168, 363] width 151 height 15
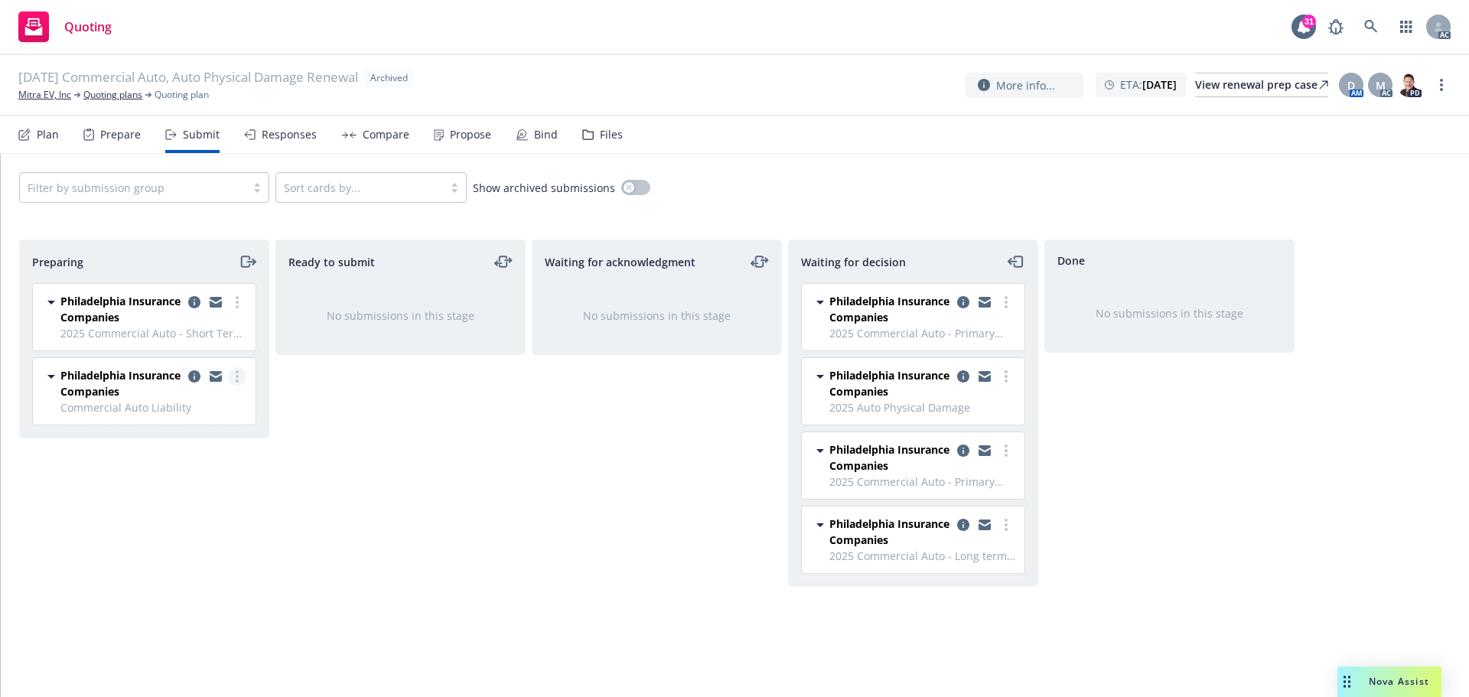
click at [236, 374] on icon "more" at bounding box center [237, 376] width 3 height 12
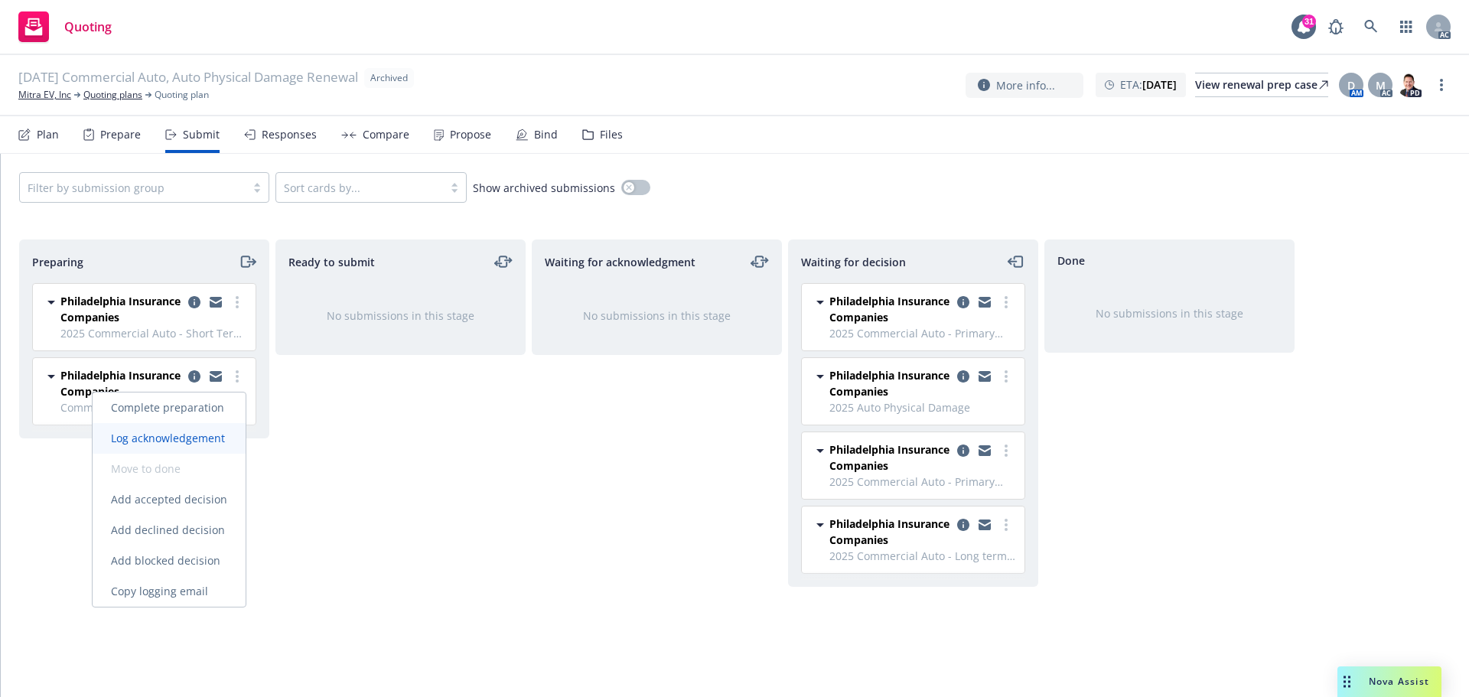
click at [216, 444] on span "Log acknowledgement" at bounding box center [168, 438] width 151 height 15
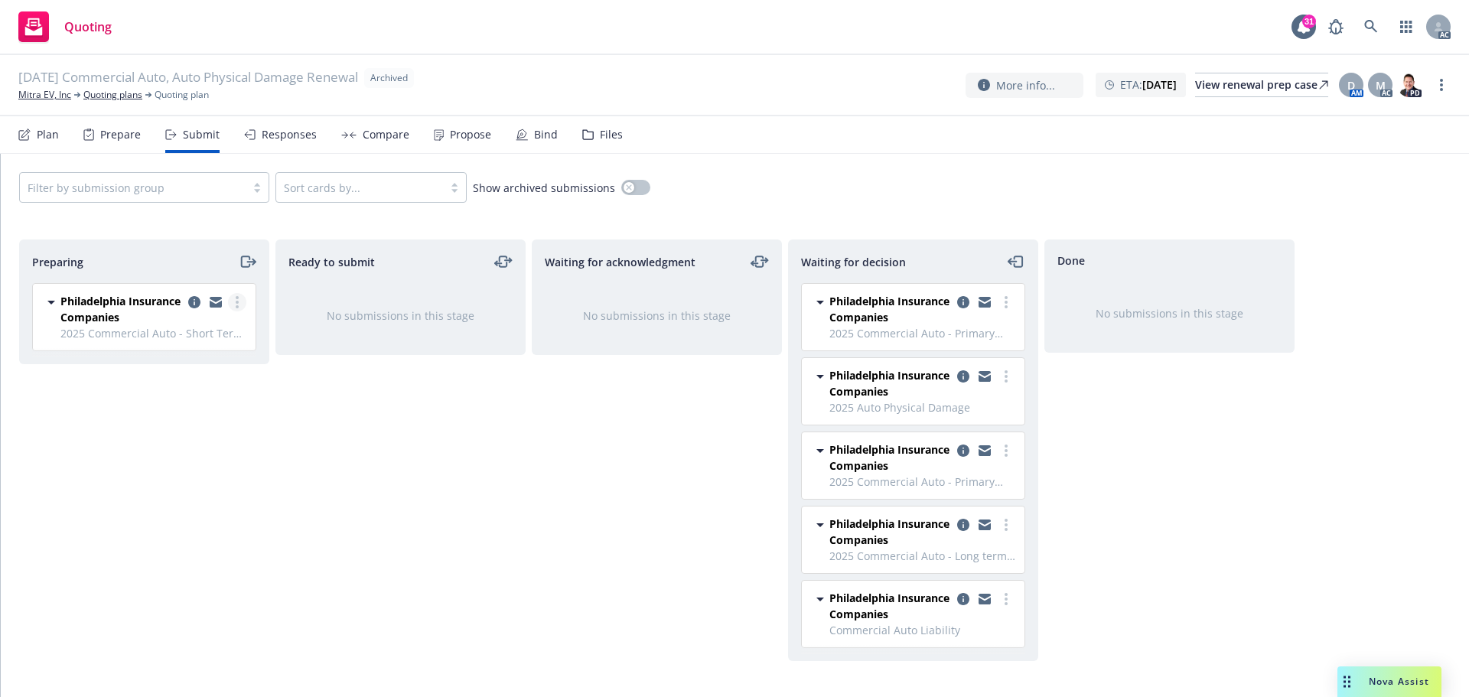
click at [239, 306] on link "more" at bounding box center [237, 302] width 18 height 18
click at [226, 361] on span "Log acknowledgement" at bounding box center [168, 363] width 151 height 15
click at [1446, 86] on link "more" at bounding box center [1441, 85] width 18 height 18
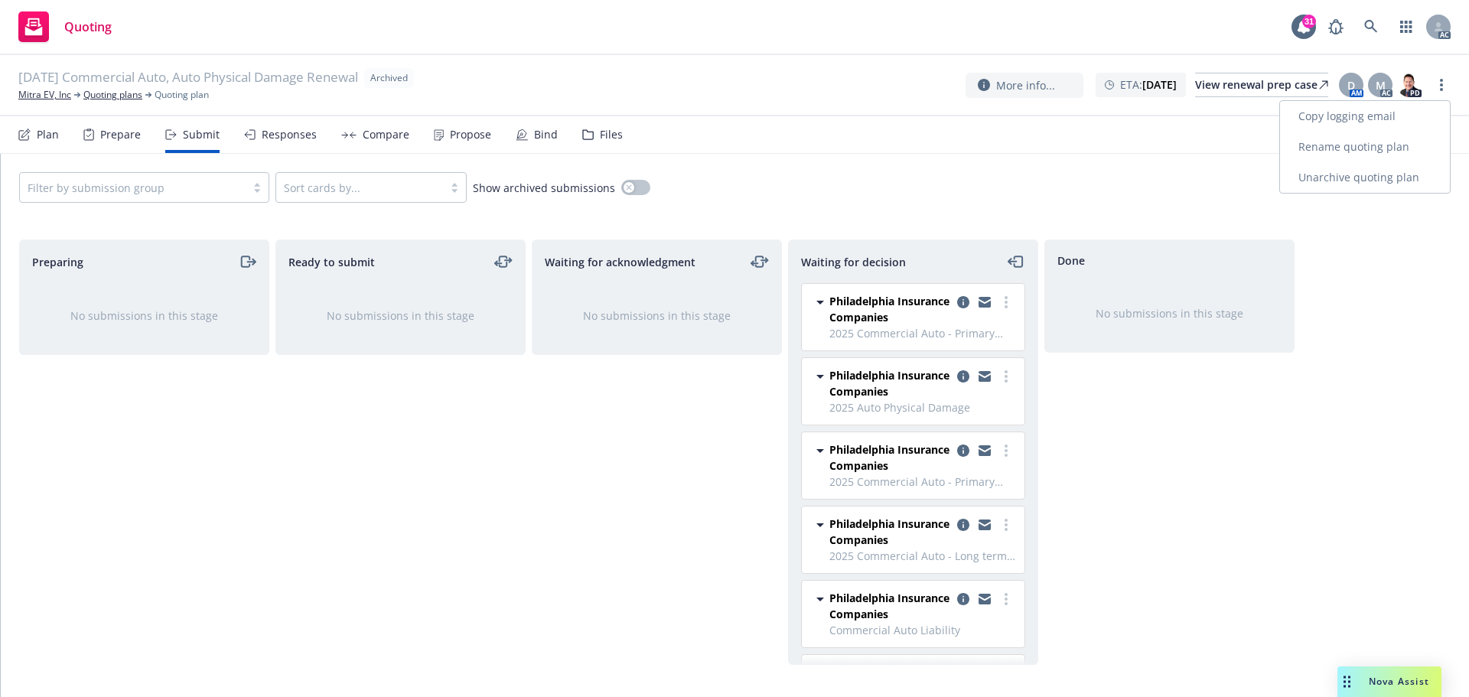
click at [1343, 184] on link "Unarchive quoting plan" at bounding box center [1365, 177] width 170 height 31
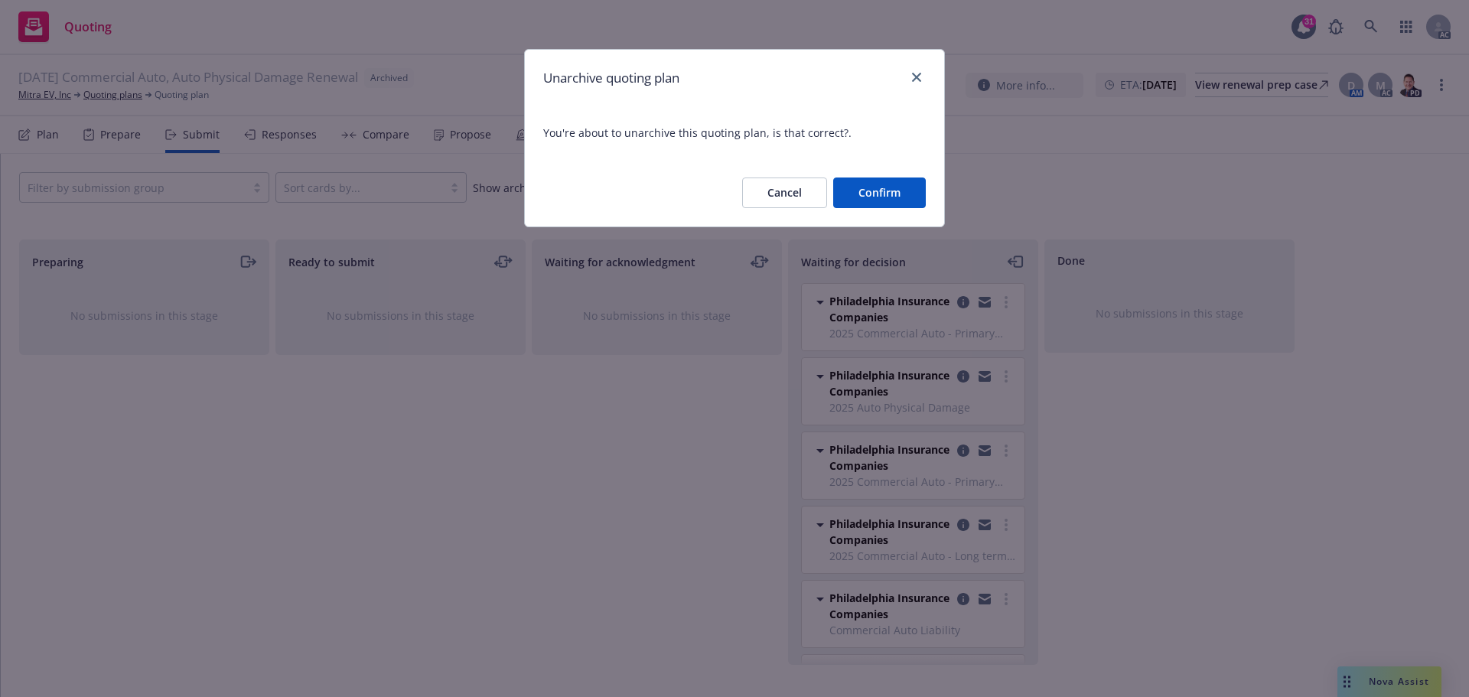
click at [877, 195] on button "Confirm" at bounding box center [879, 192] width 93 height 31
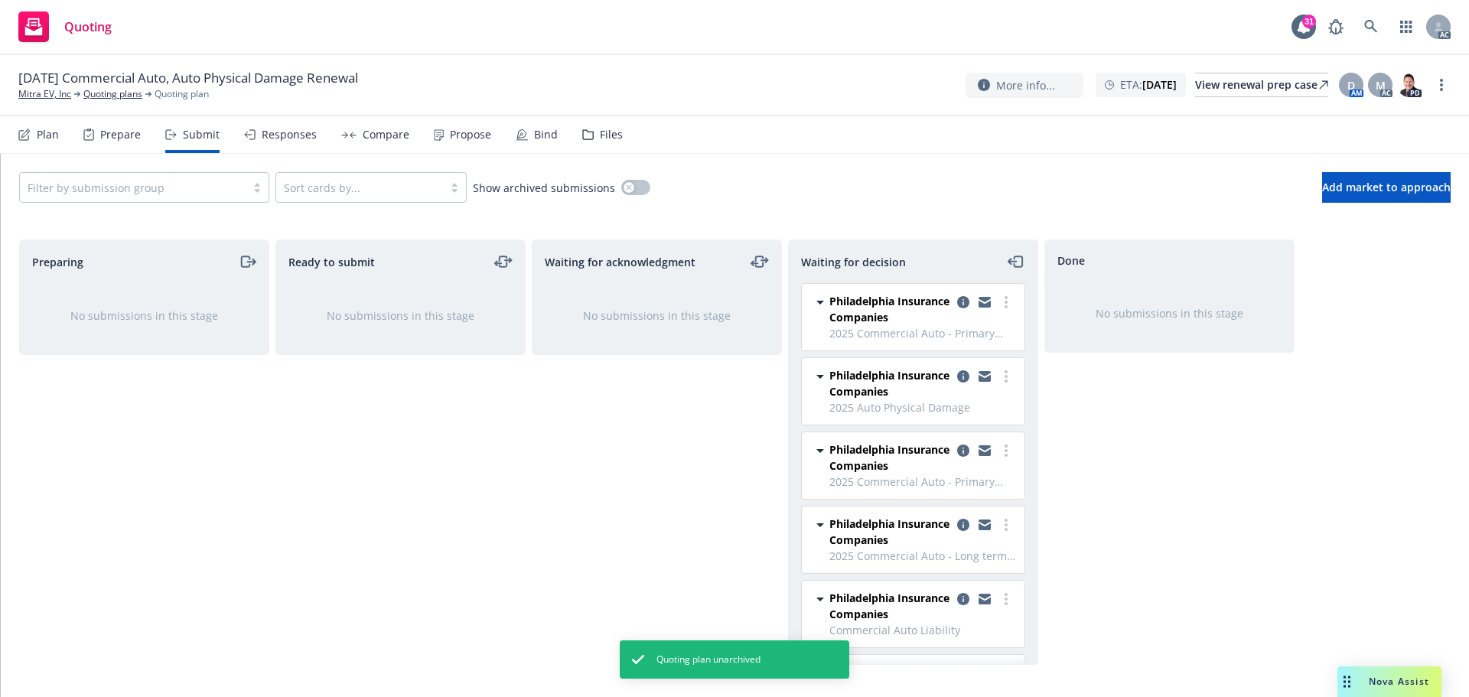
click at [610, 493] on div "Waiting for acknowledgment No submissions in this stage" at bounding box center [657, 451] width 250 height 425
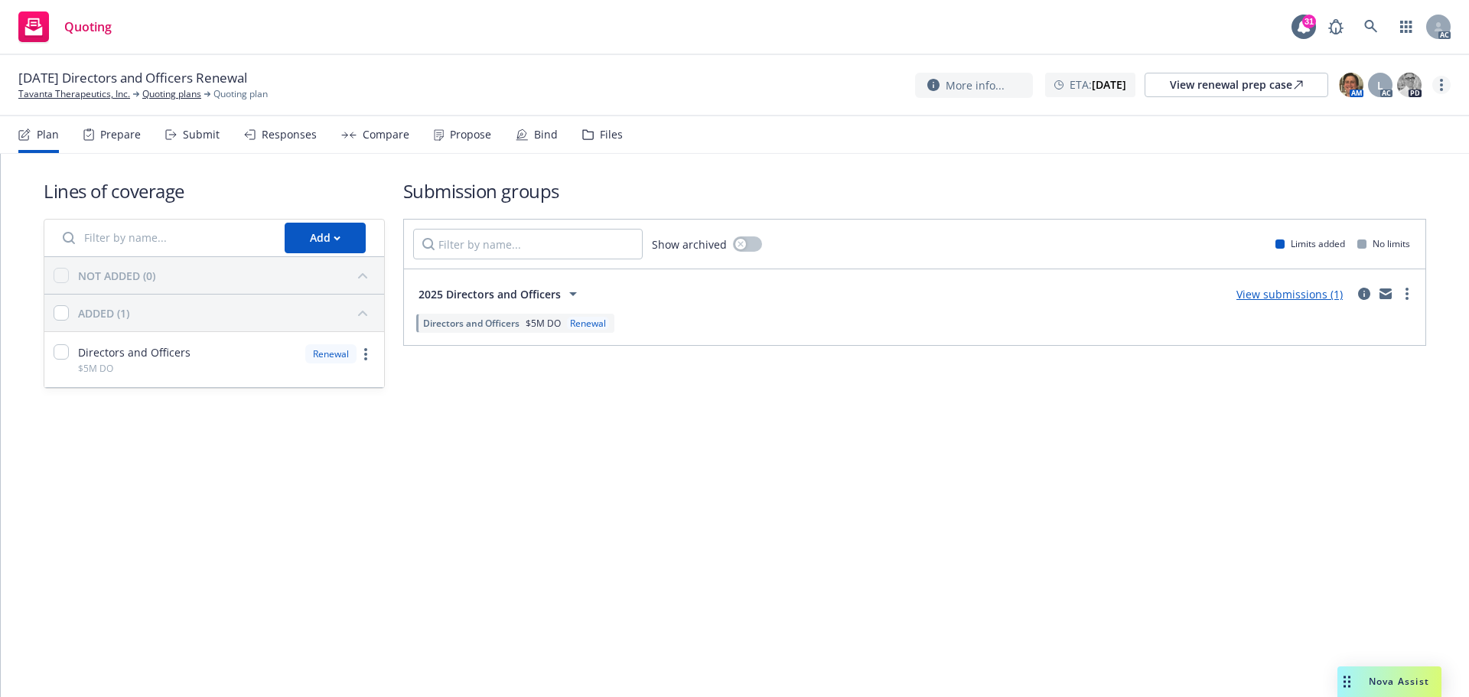
click at [1441, 86] on icon "more" at bounding box center [1441, 85] width 3 height 12
click at [1326, 116] on link "Copy logging email" at bounding box center [1364, 117] width 171 height 31
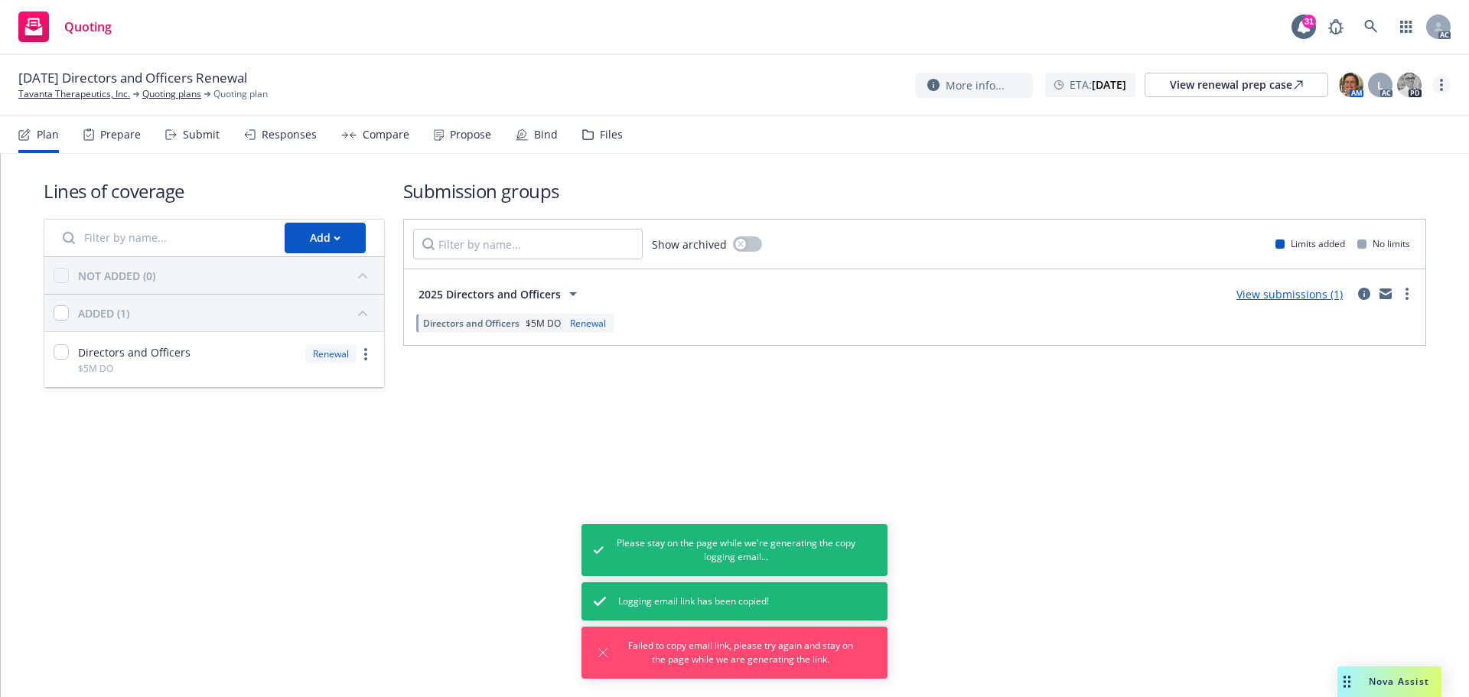
click at [1440, 83] on icon "more" at bounding box center [1441, 85] width 3 height 12
click at [1382, 119] on link "Copy logging email" at bounding box center [1364, 116] width 171 height 31
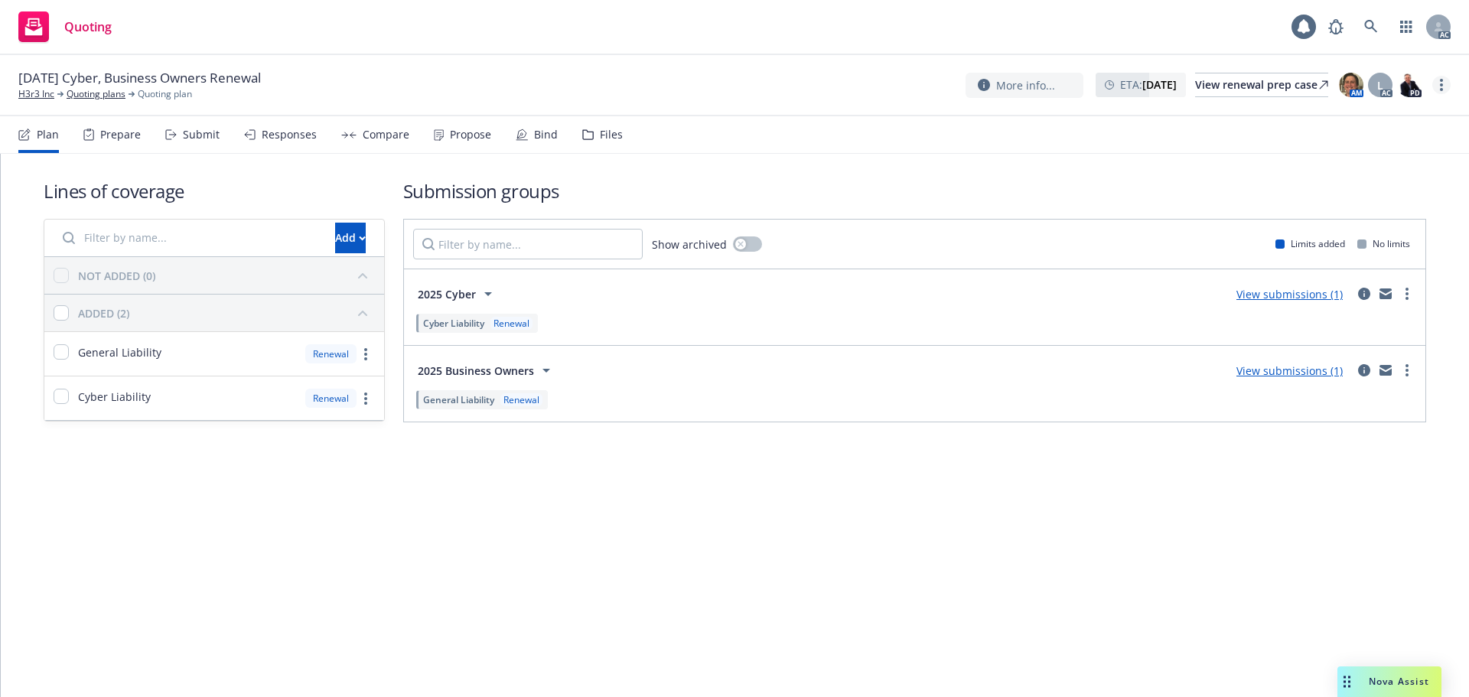
click at [1442, 90] on circle "more" at bounding box center [1441, 89] width 3 height 3
drag, startPoint x: 1368, startPoint y: 115, endPoint x: 1379, endPoint y: 114, distance: 11.5
click at [1368, 115] on link "Copy logging email" at bounding box center [1364, 116] width 171 height 31
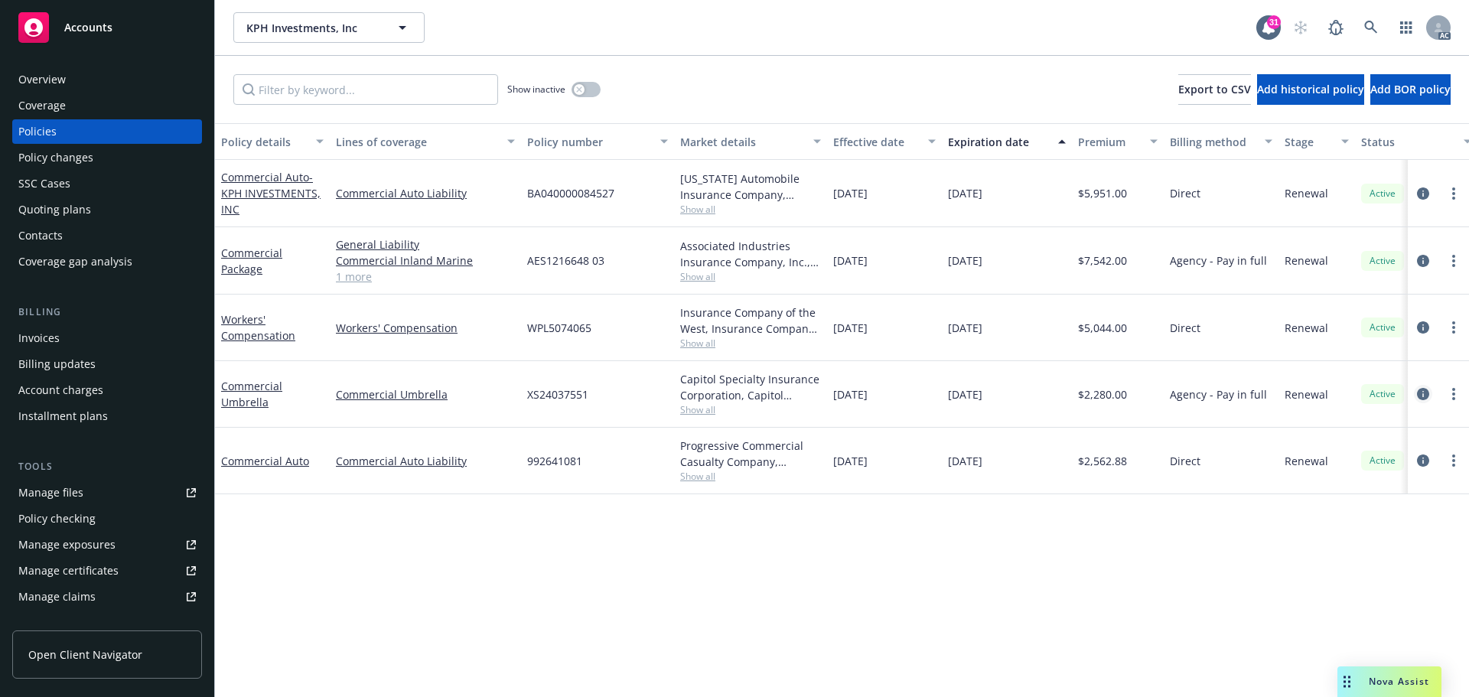
click at [1423, 389] on icon "circleInformation" at bounding box center [1423, 394] width 12 height 12
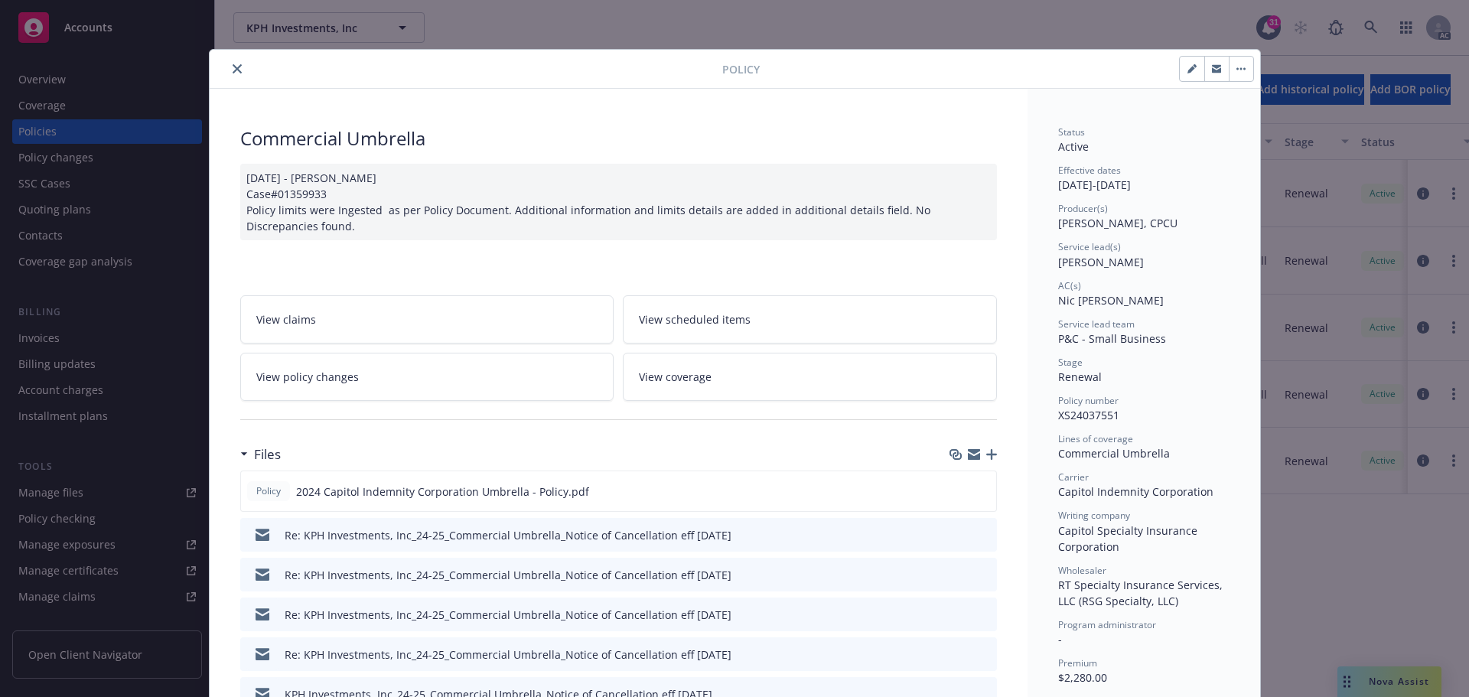
scroll to position [153, 0]
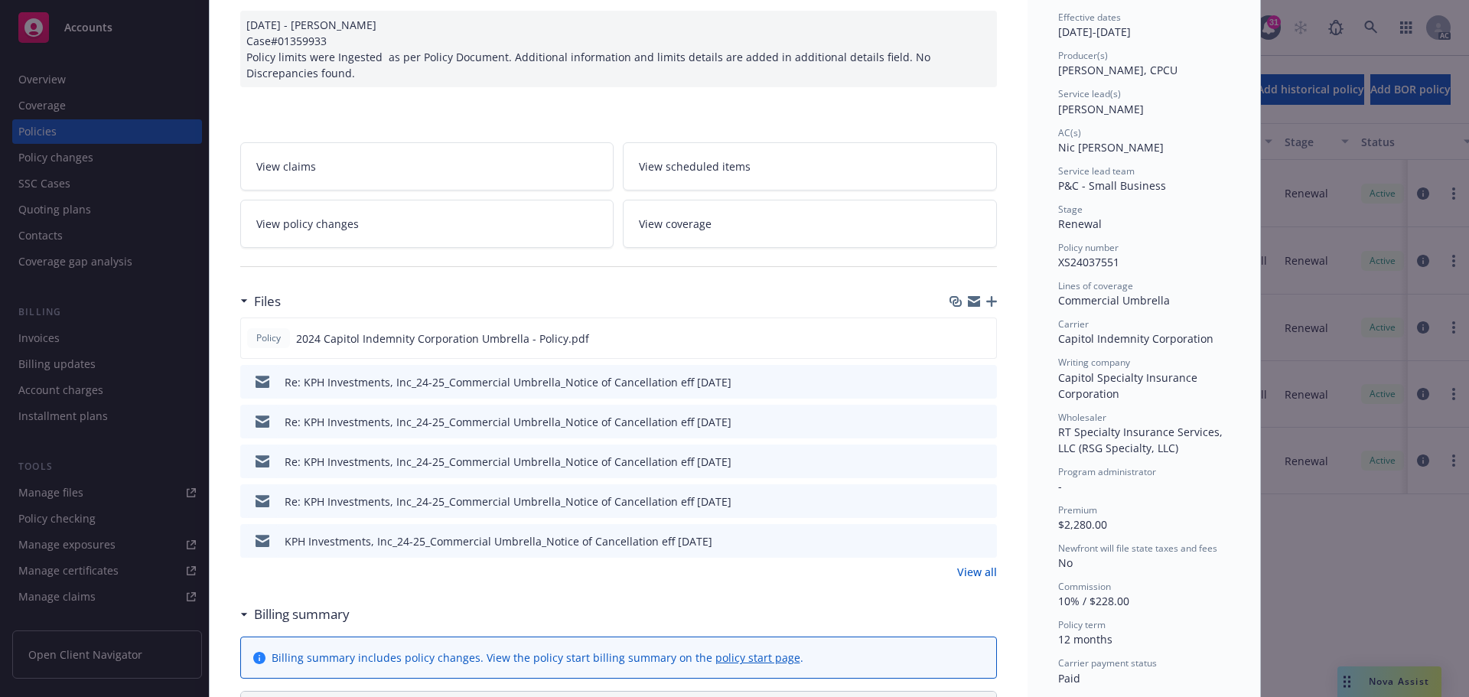
click at [977, 383] on icon "preview file" at bounding box center [982, 381] width 14 height 11
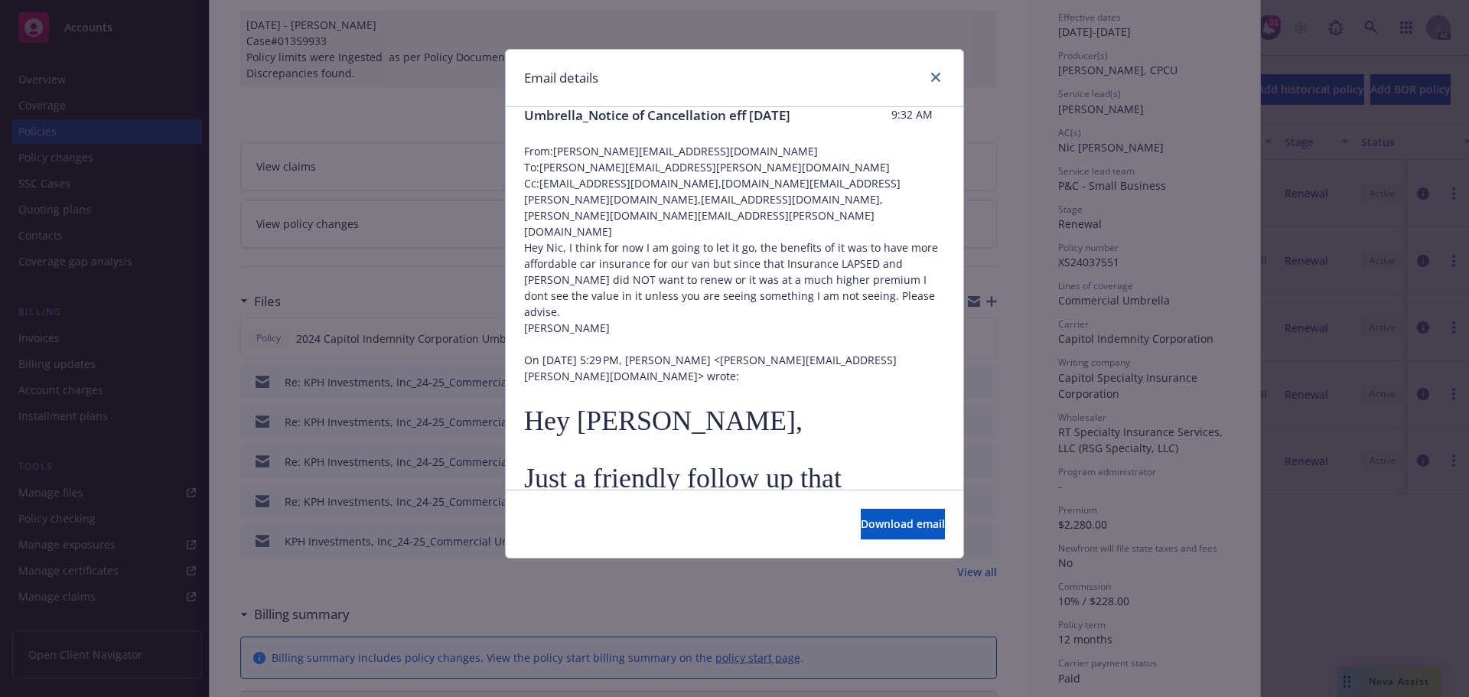
scroll to position [0, 0]
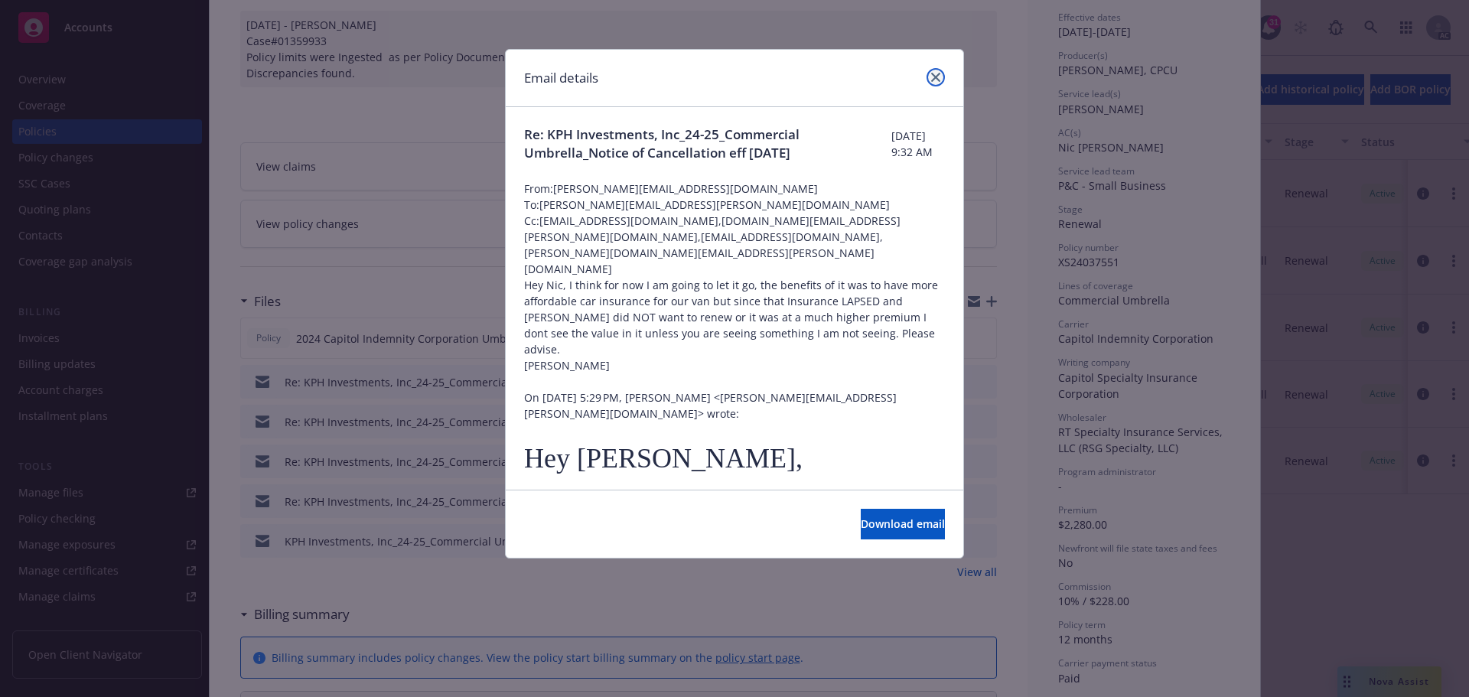
click at [942, 75] on link "close" at bounding box center [935, 77] width 18 height 18
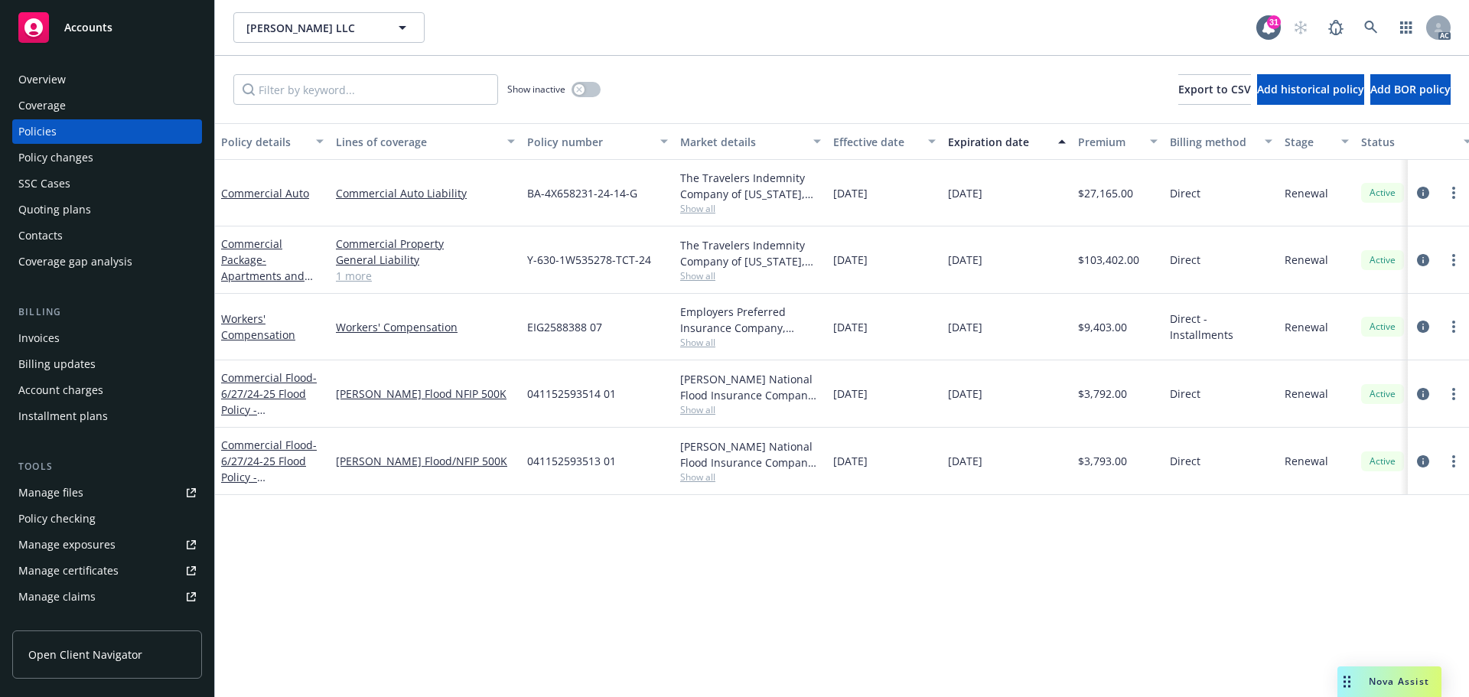
click at [69, 88] on div "Overview" at bounding box center [106, 79] width 177 height 24
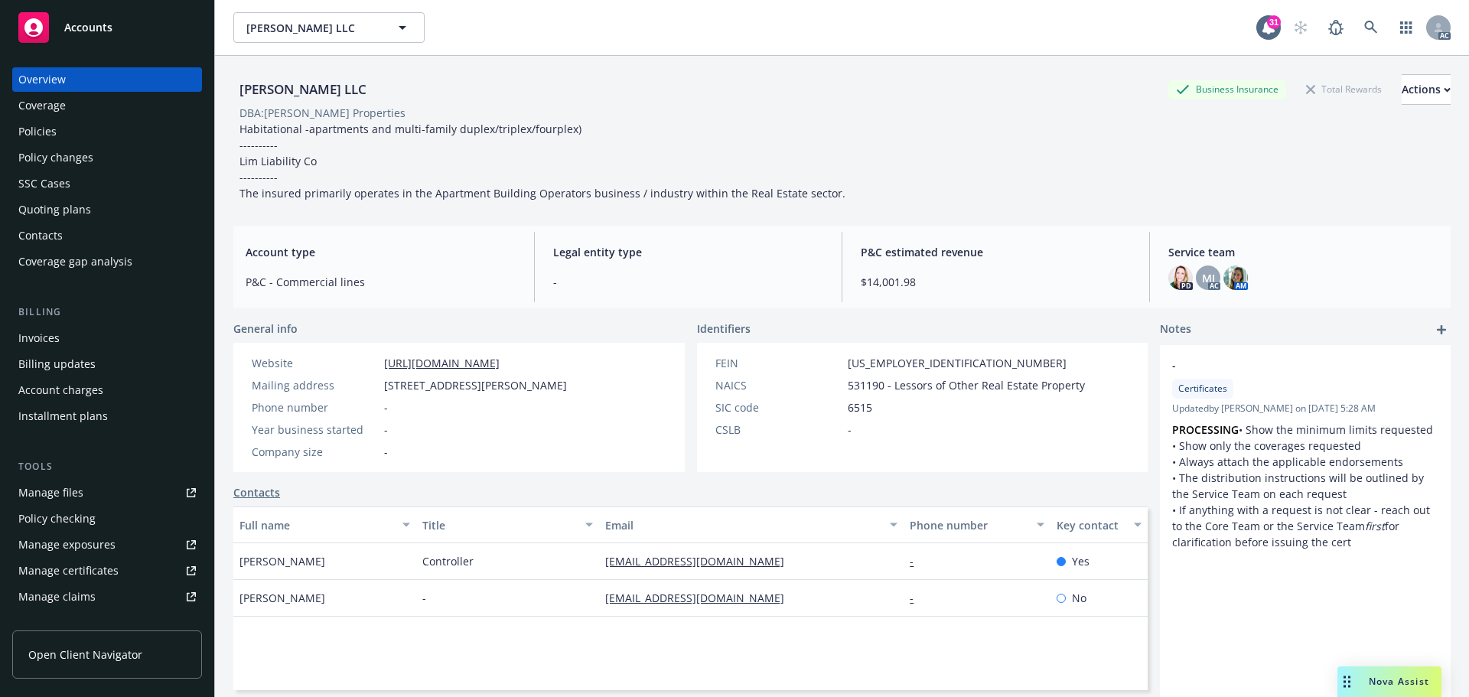
click at [249, 596] on span "Dave Marcotte" at bounding box center [282, 598] width 86 height 16
copy span "Dave"
click at [39, 140] on div "Policies" at bounding box center [37, 131] width 38 height 24
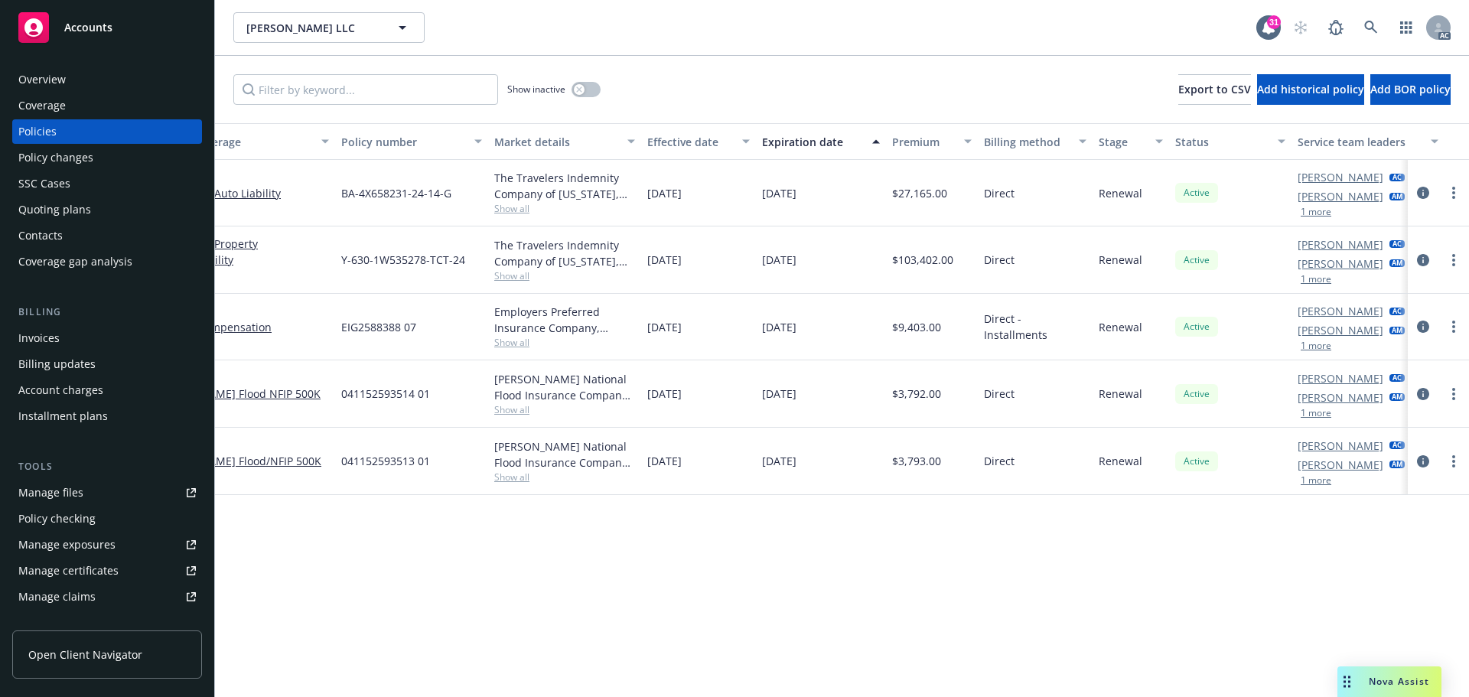
scroll to position [0, 223]
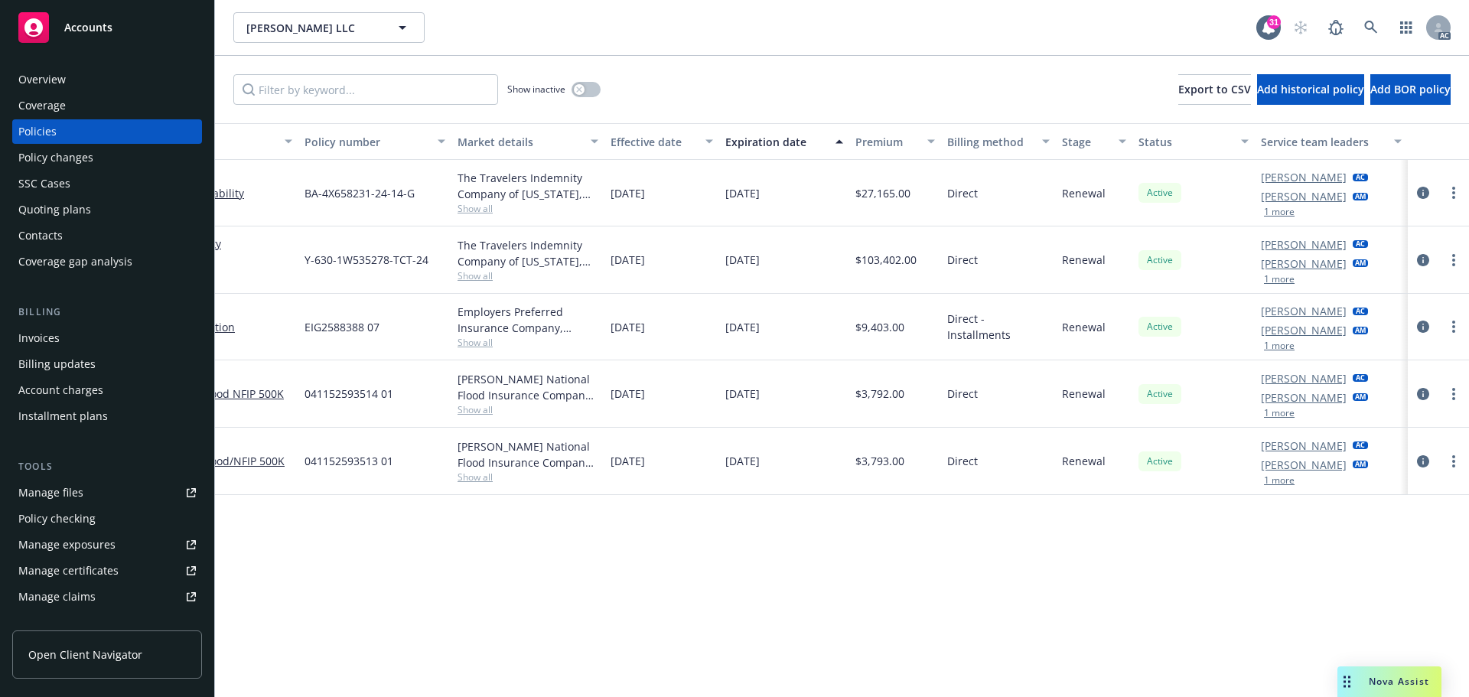
click at [1287, 213] on button "1 more" at bounding box center [1279, 211] width 31 height 9
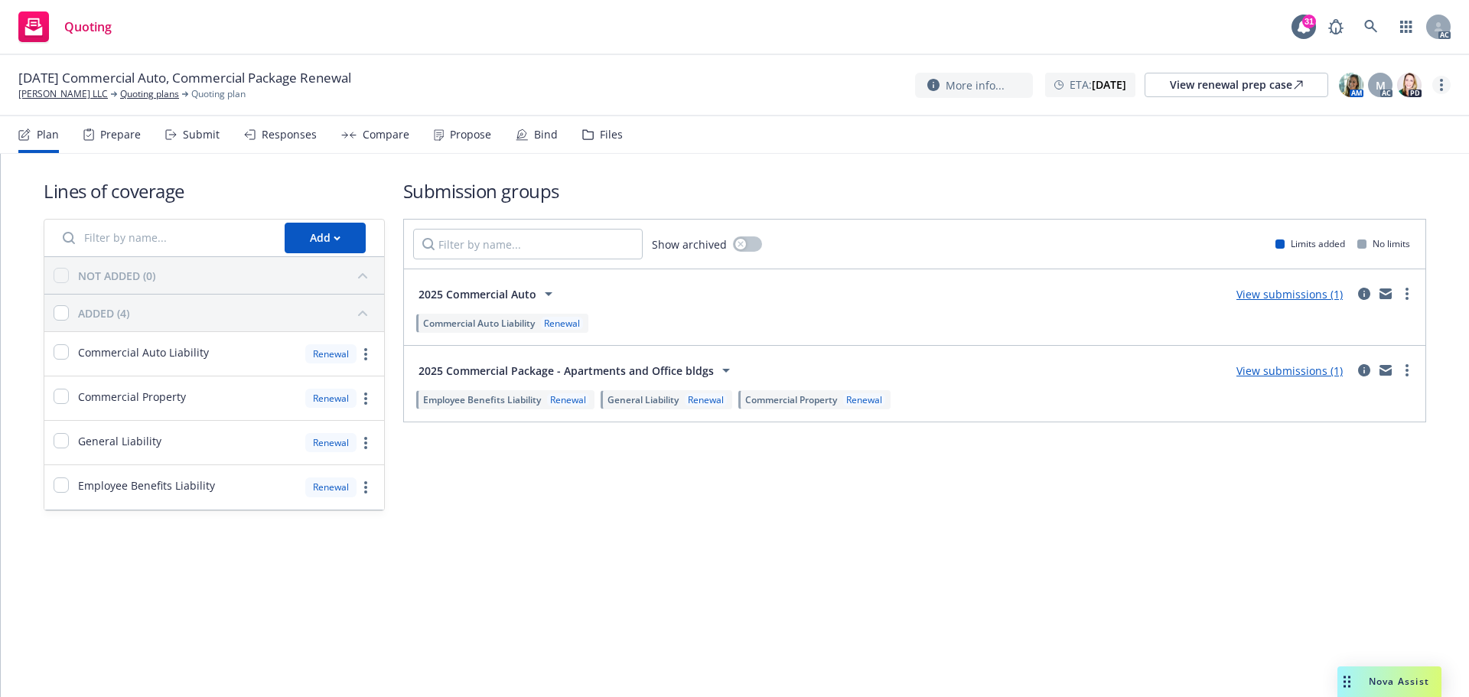
click at [1442, 87] on icon "more" at bounding box center [1441, 85] width 3 height 12
click at [1391, 123] on link "Copy logging email" at bounding box center [1364, 116] width 171 height 31
